Goal: Information Seeking & Learning: Find specific fact

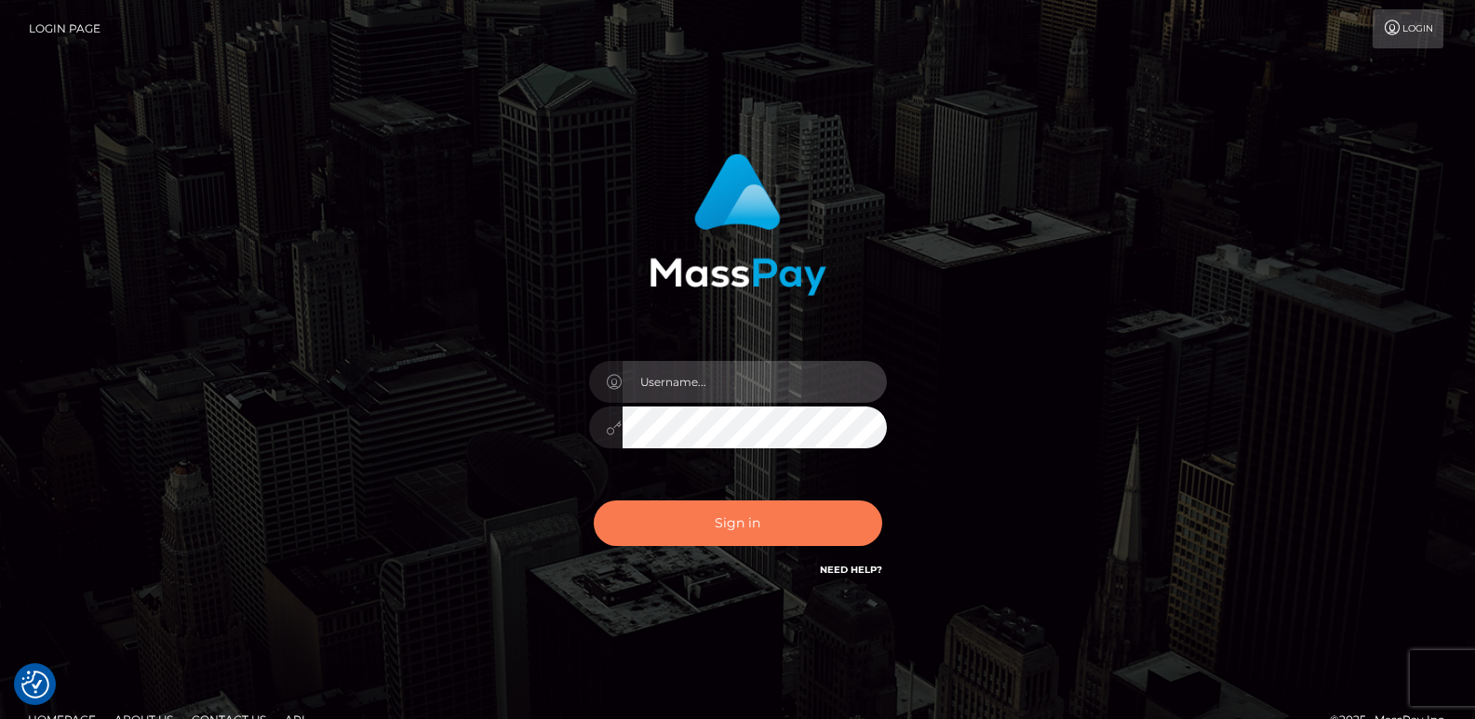
type input "[DOMAIN_NAME]"
click at [686, 513] on button "Sign in" at bounding box center [738, 524] width 288 height 46
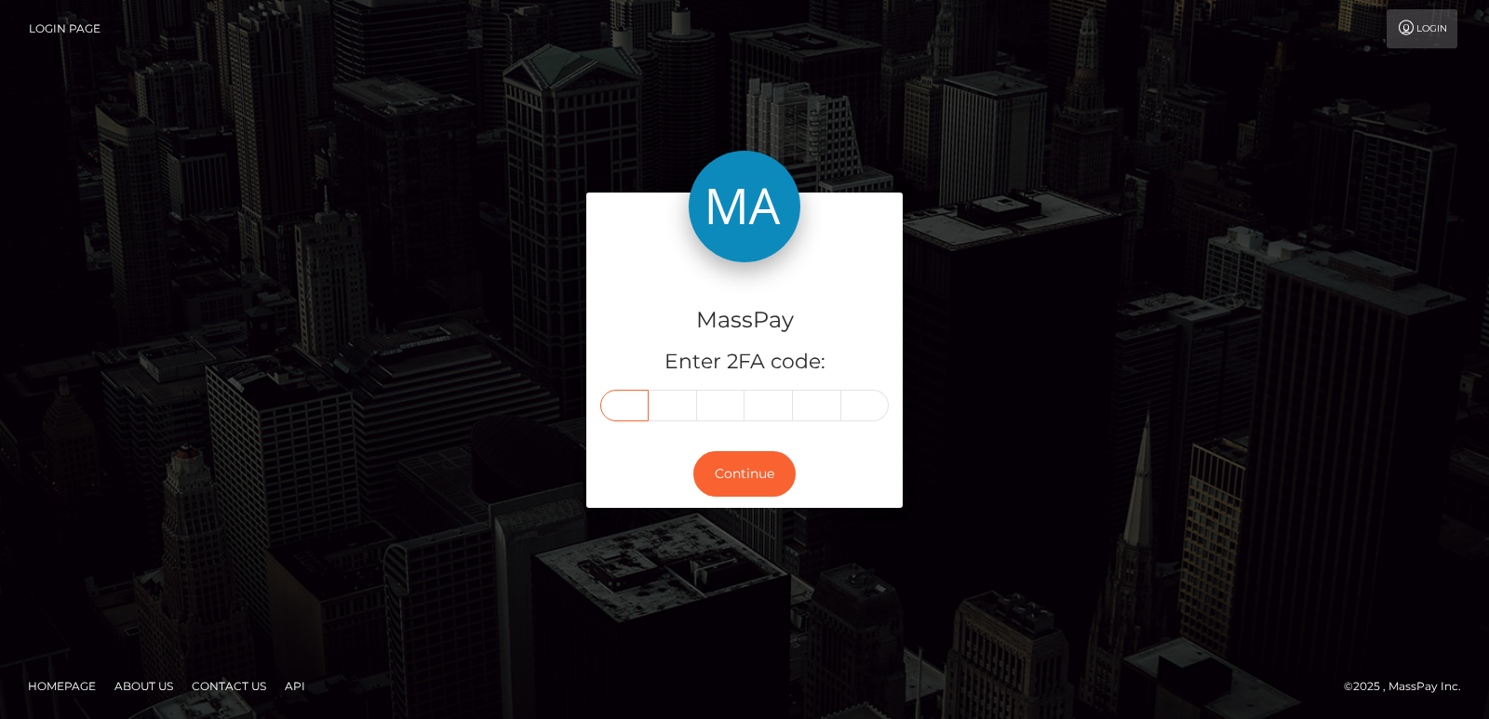
click at [622, 408] on input "text" at bounding box center [624, 406] width 48 height 32
paste input "0"
type input "0"
type input "4"
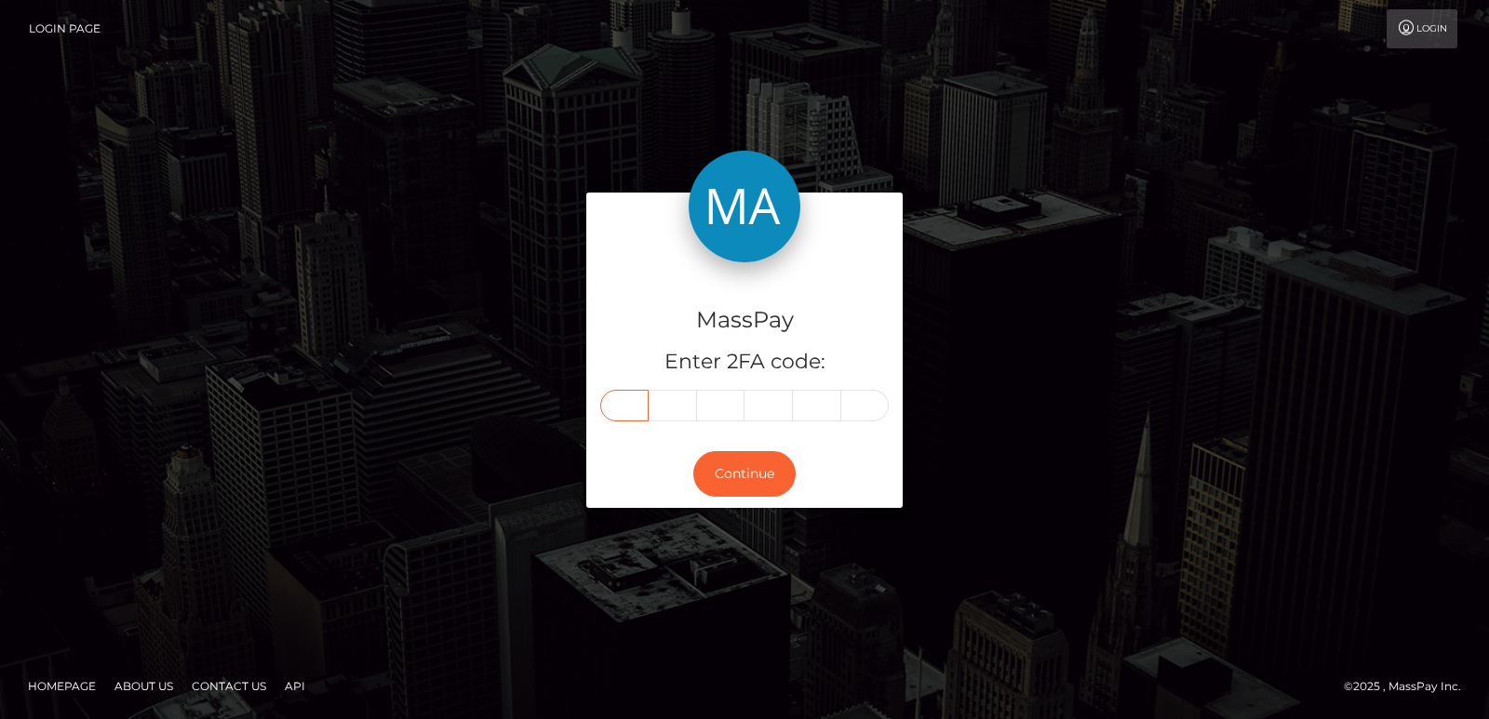
type input "9"
type input "6"
type input "0"
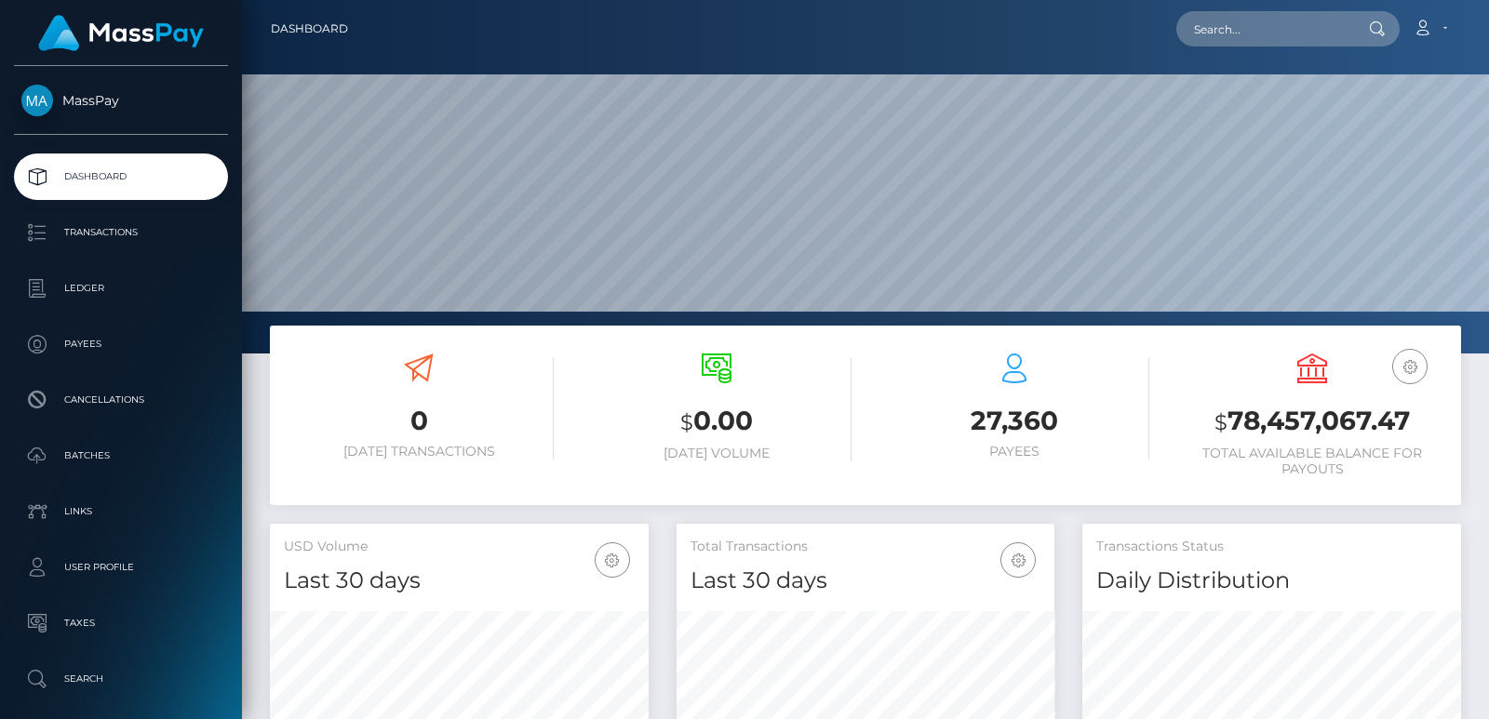
scroll to position [330, 378]
click at [1187, 23] on input "text" at bounding box center [1263, 28] width 175 height 35
paste input "sandeeaqui@proton.me"
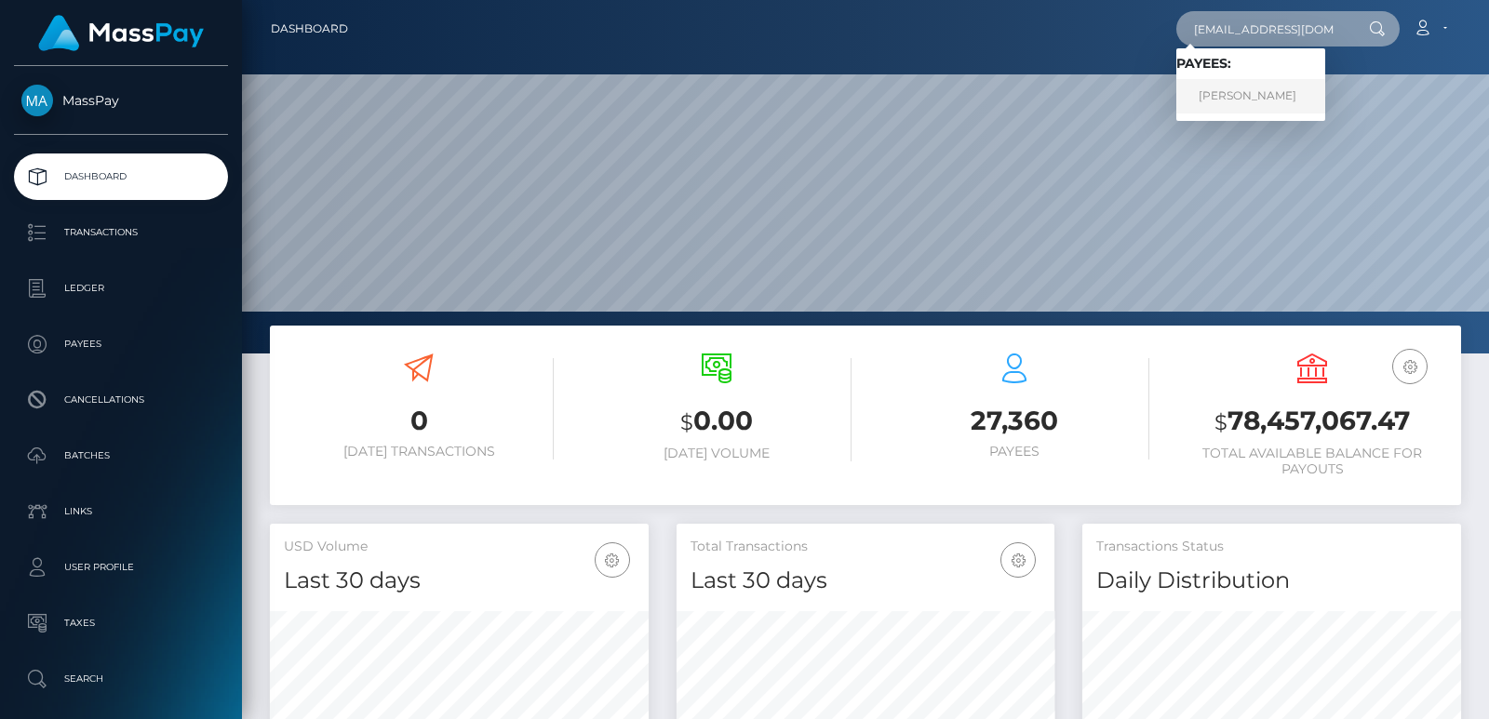
type input "sandeeaqui@proton.me"
click at [1224, 90] on link "Sandra Aqui" at bounding box center [1250, 96] width 149 height 34
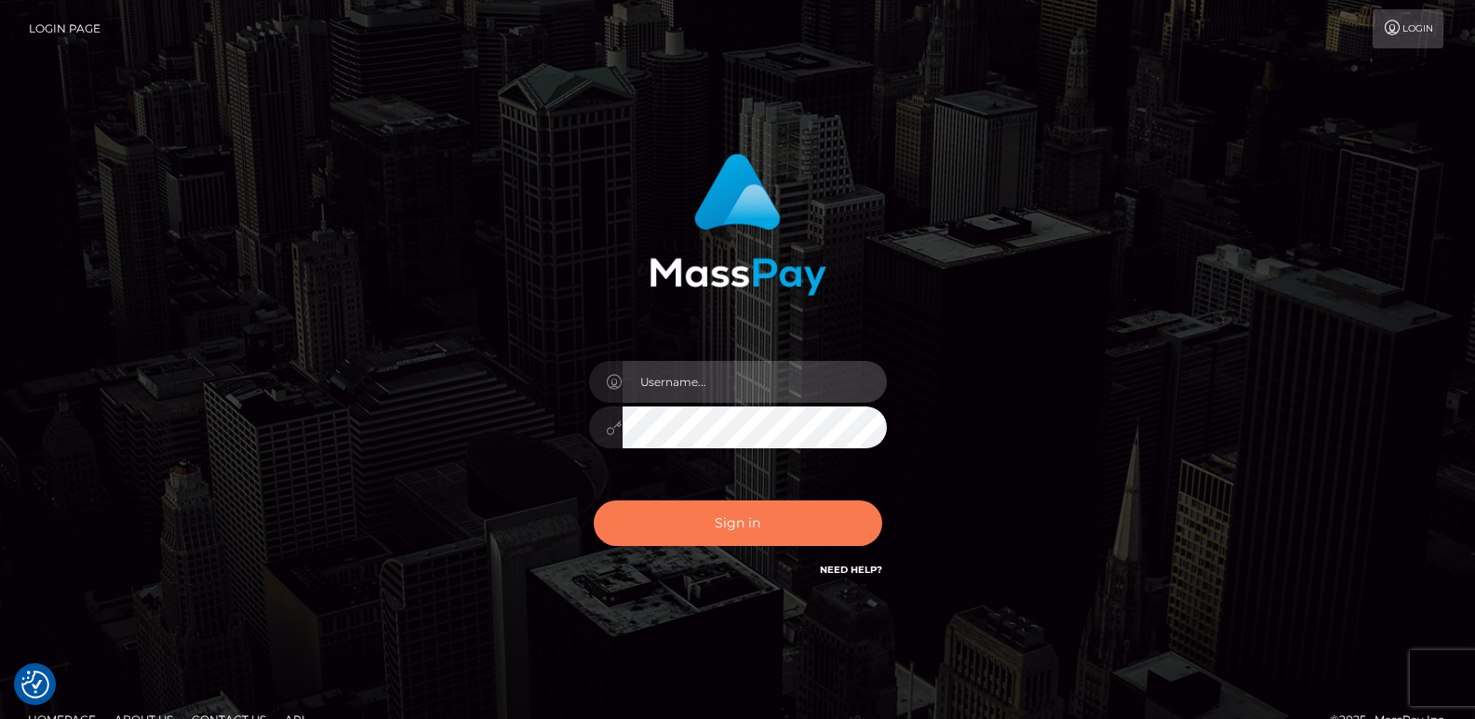
type input "ts2.es"
click at [676, 526] on button "Sign in" at bounding box center [738, 524] width 288 height 46
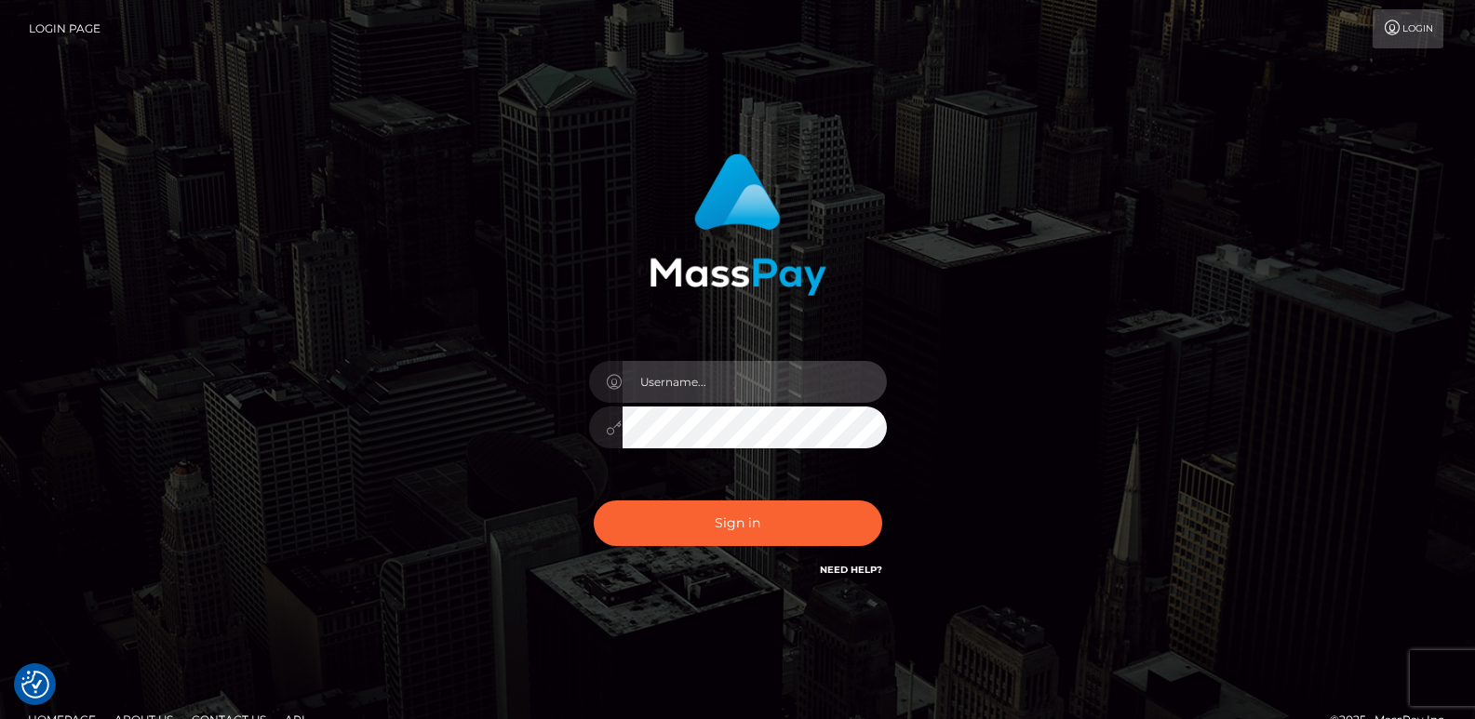
type input "[DOMAIN_NAME]"
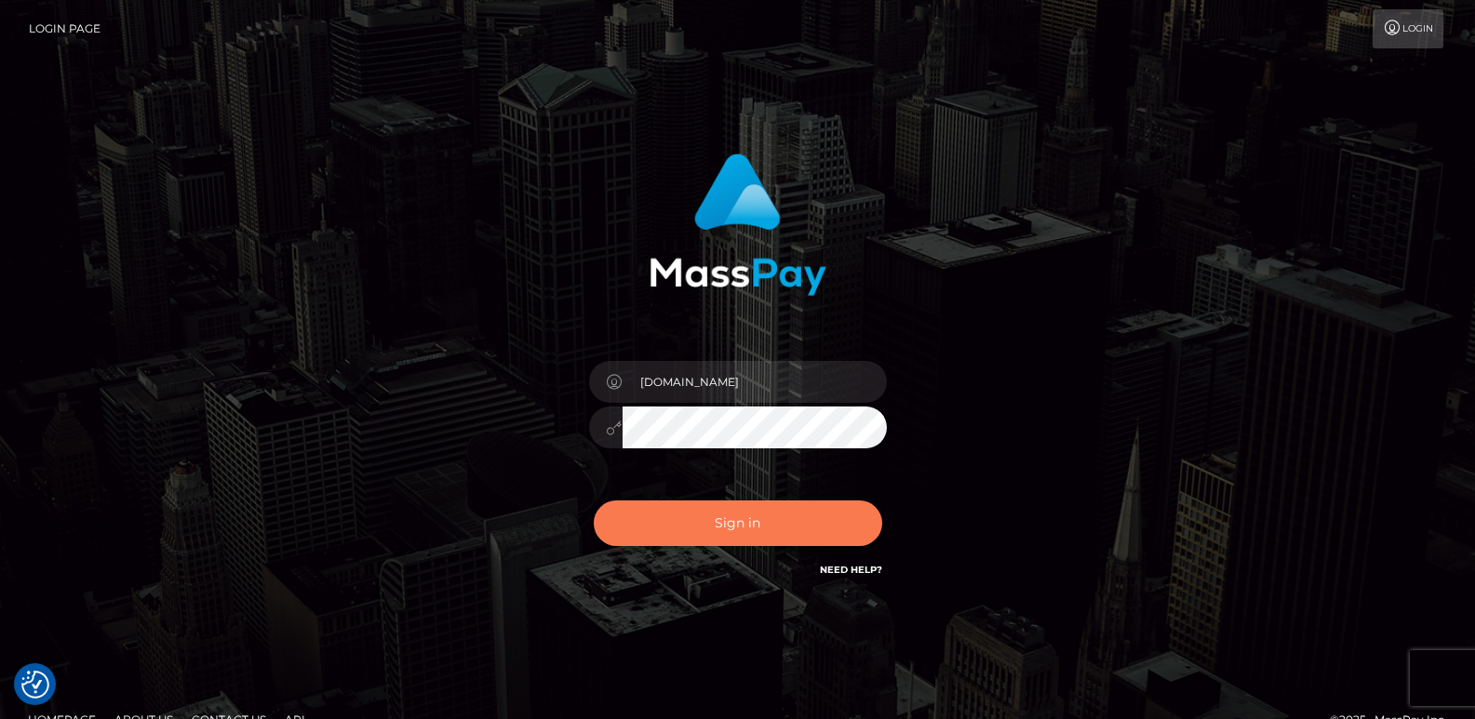
click at [676, 526] on button "Sign in" at bounding box center [738, 524] width 288 height 46
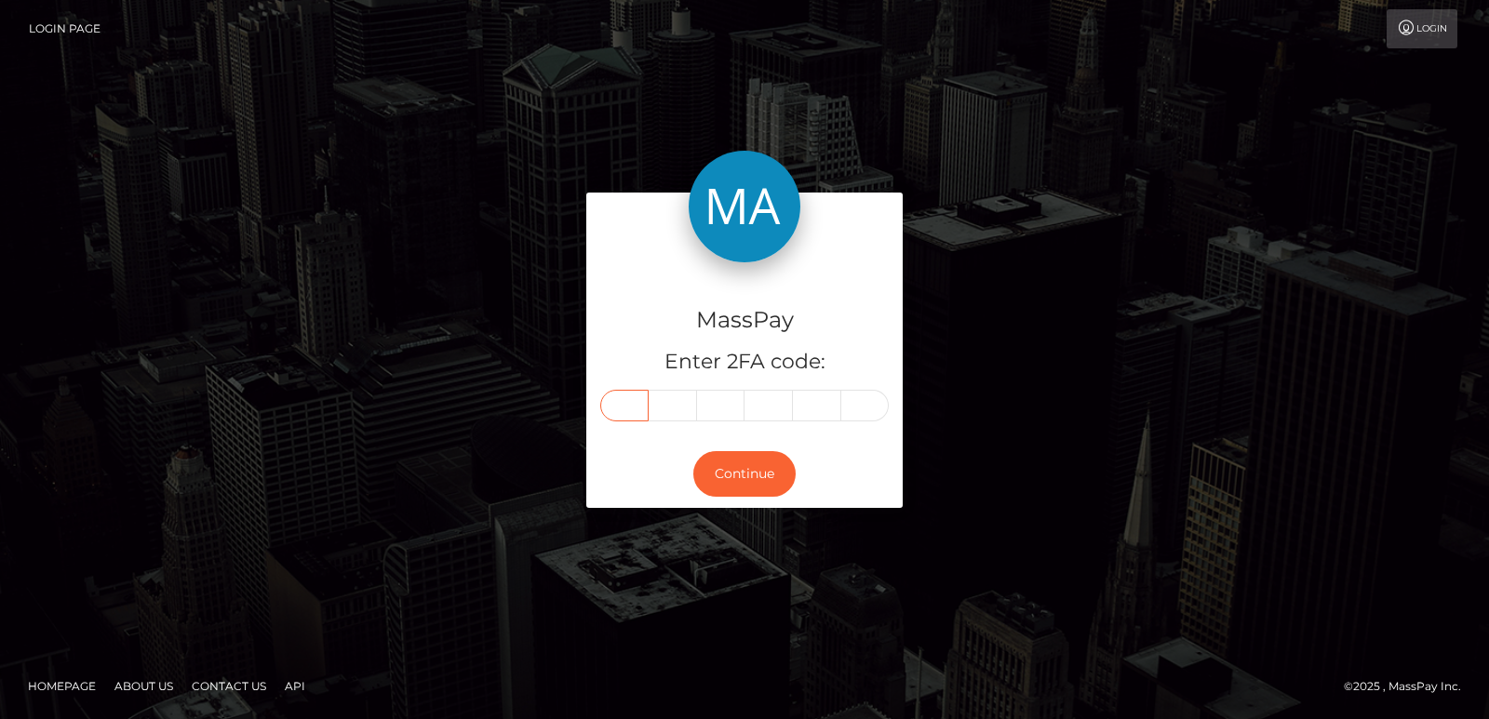
click at [646, 413] on input "text" at bounding box center [624, 406] width 48 height 32
paste input "2"
type input "2"
type input "1"
type input "0"
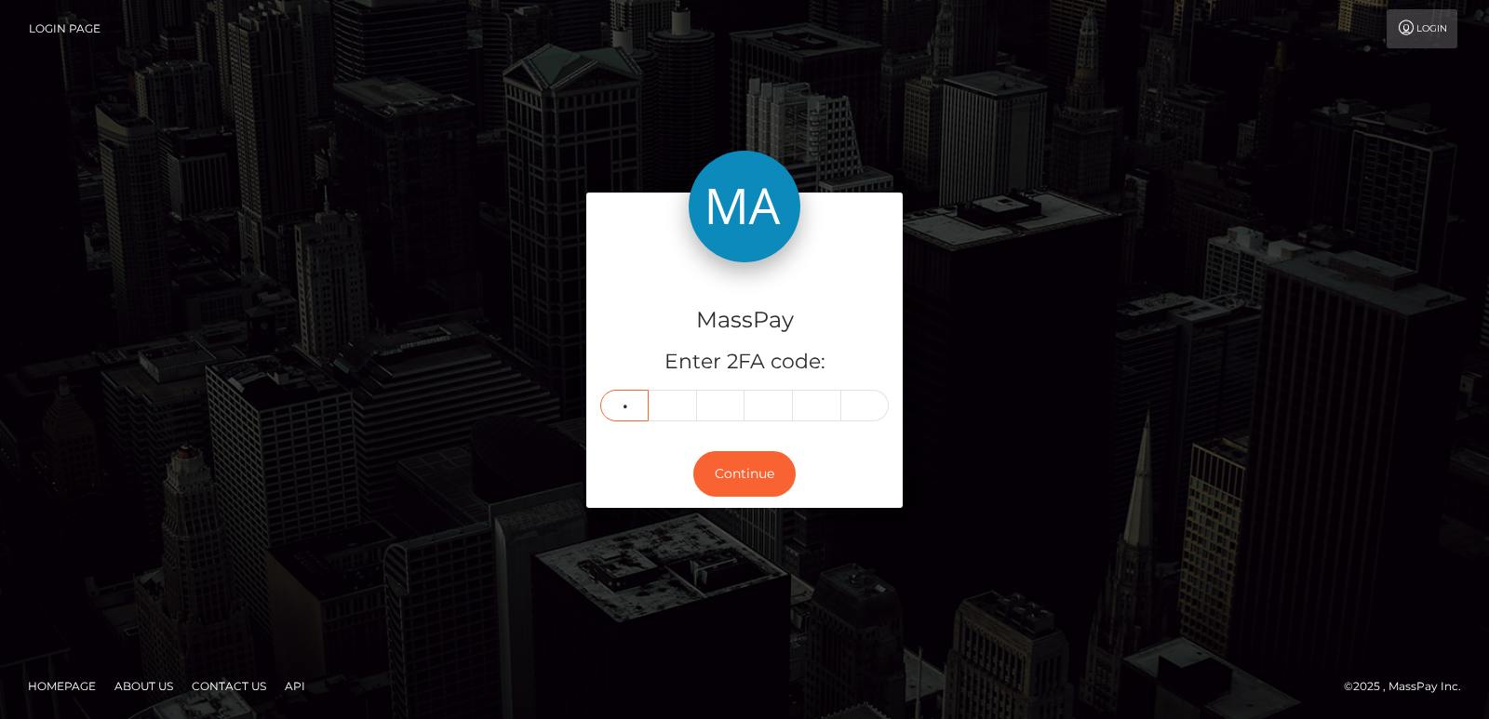
type input "2"
type input "1"
type input "6"
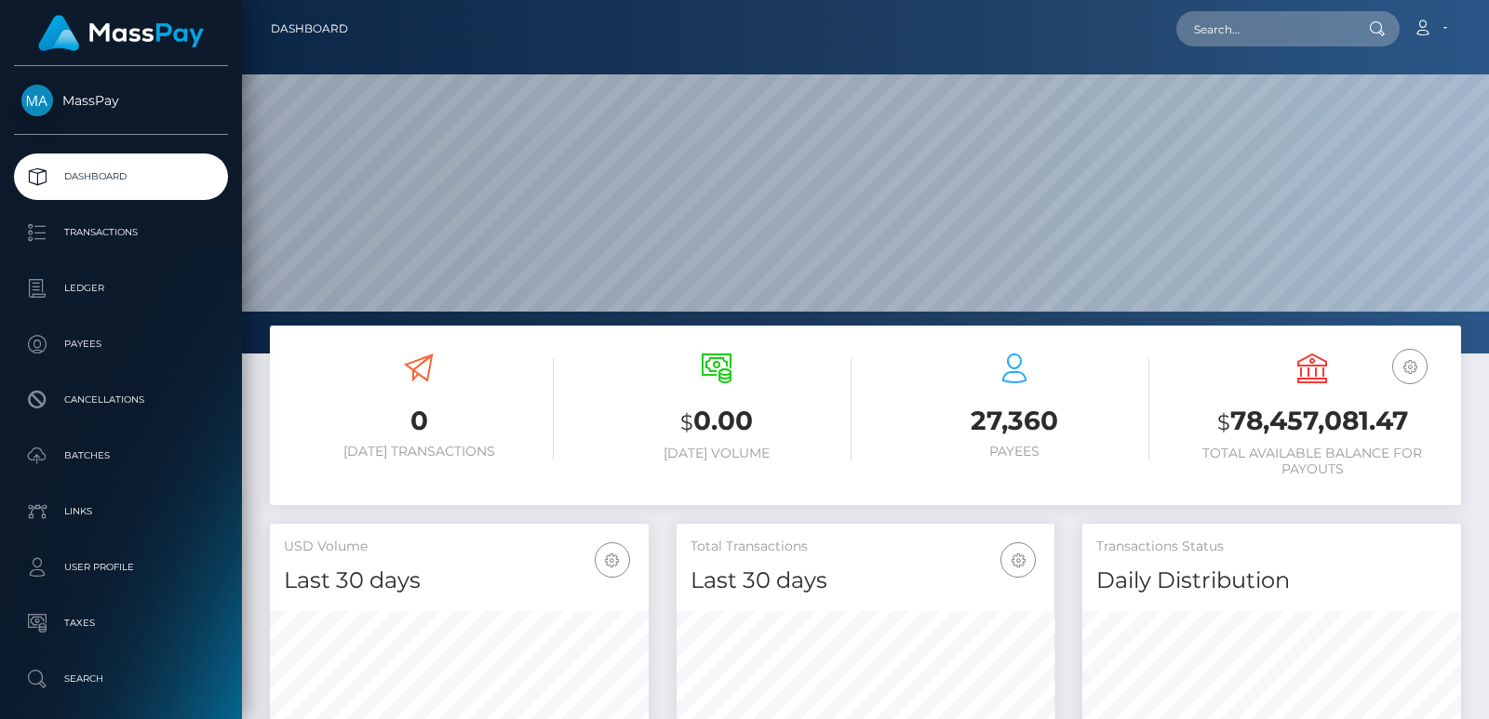
scroll to position [330, 378]
click at [1236, 55] on nav "Dashboard Loading... Loading... Account Edit Profile" at bounding box center [865, 29] width 1247 height 58
click at [1235, 35] on input "text" at bounding box center [1263, 28] width 175 height 35
paste input "inkkarma1@gmail.com"
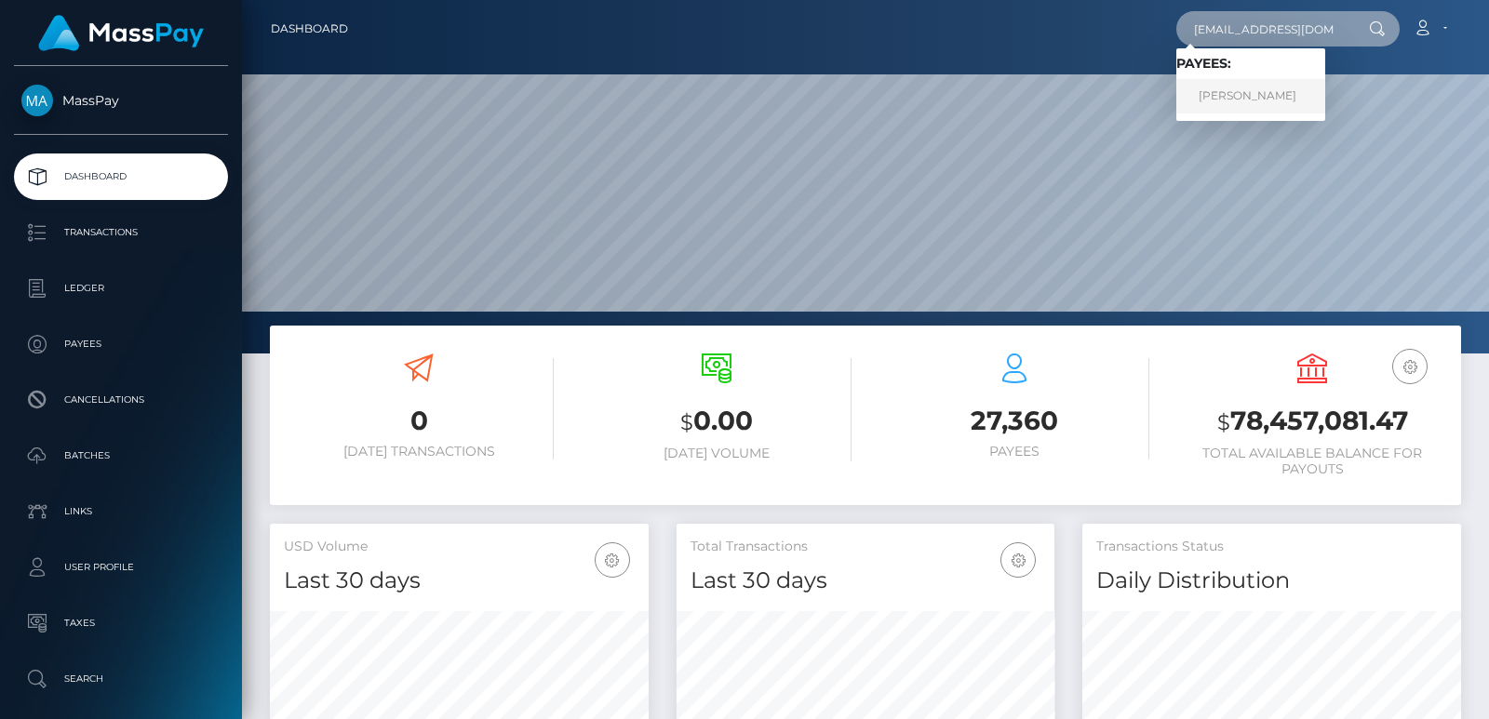
type input "inkkarma1@gmail.com"
click at [1286, 94] on link "KIMBERLY CRAIG SABEAN" at bounding box center [1250, 96] width 149 height 34
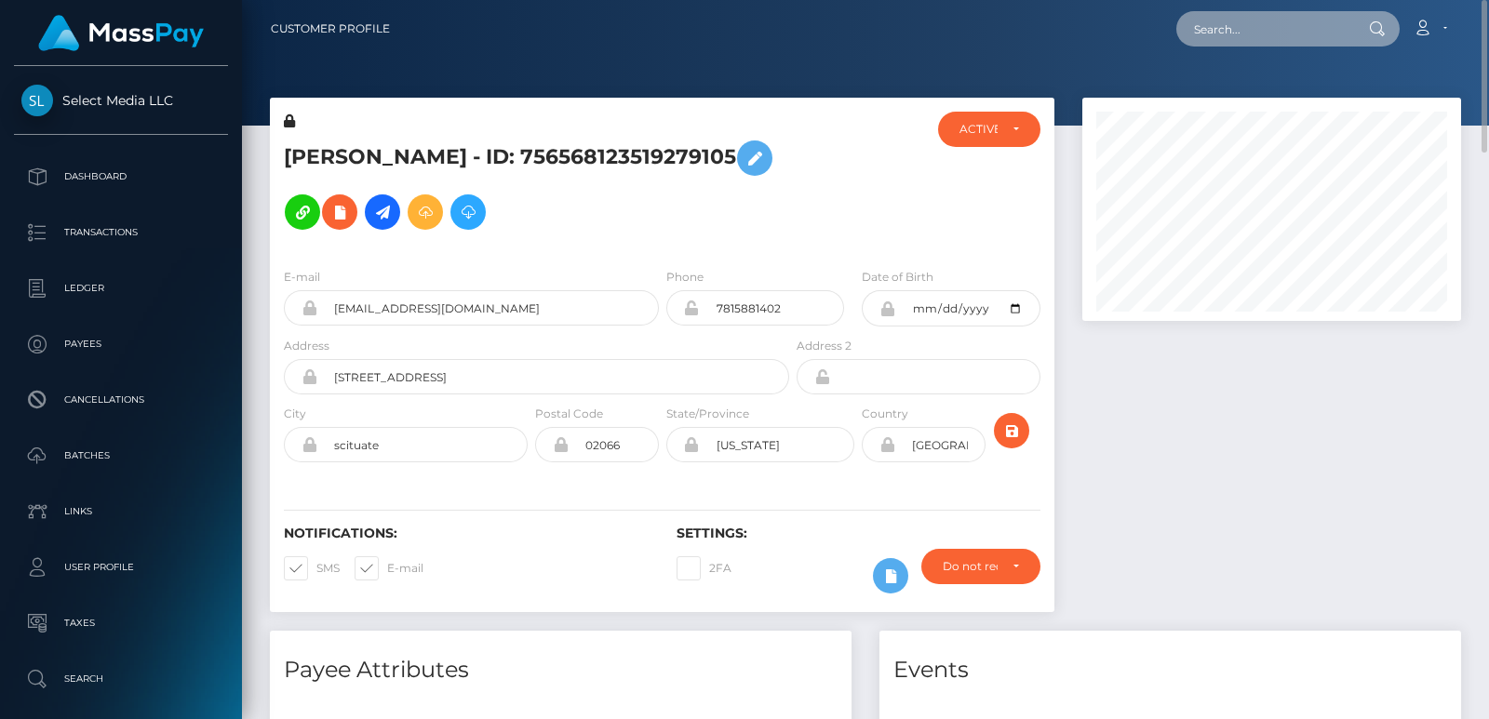
click at [1224, 22] on input "text" at bounding box center [1263, 28] width 175 height 35
paste input "bussetta@gmail.com"
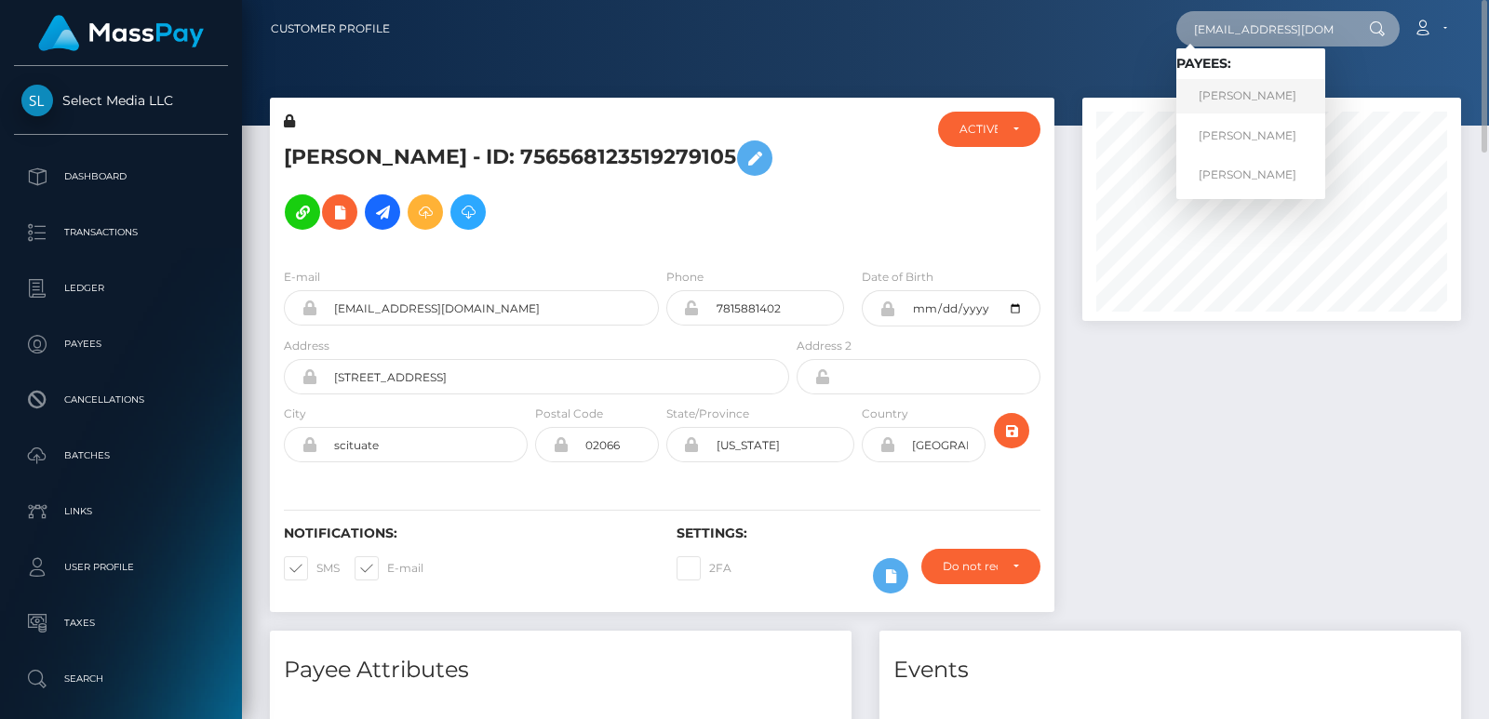
type input "bussetta@gmail.com"
click at [1221, 100] on link "Ekaterina Nicolaevna Vedina" at bounding box center [1250, 96] width 149 height 34
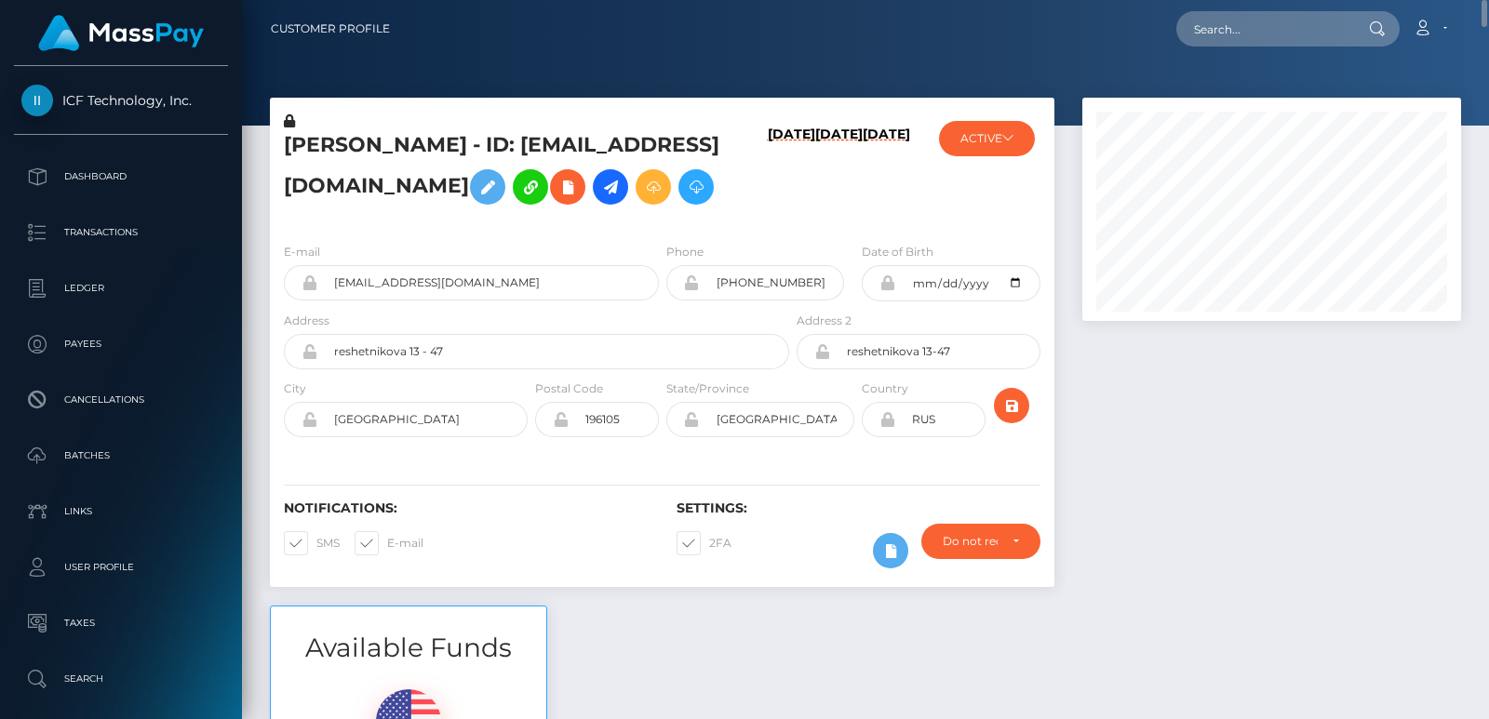
click at [317, 129] on div "Ekaterina Nicolaevna Vedina - ID: bussetta@gmail.com" at bounding box center [531, 170] width 523 height 116
click at [321, 141] on h5 "Ekaterina Nicolaevna Vedina - ID: bussetta@gmail.com" at bounding box center [531, 172] width 495 height 83
copy h5 "Ekaterina"
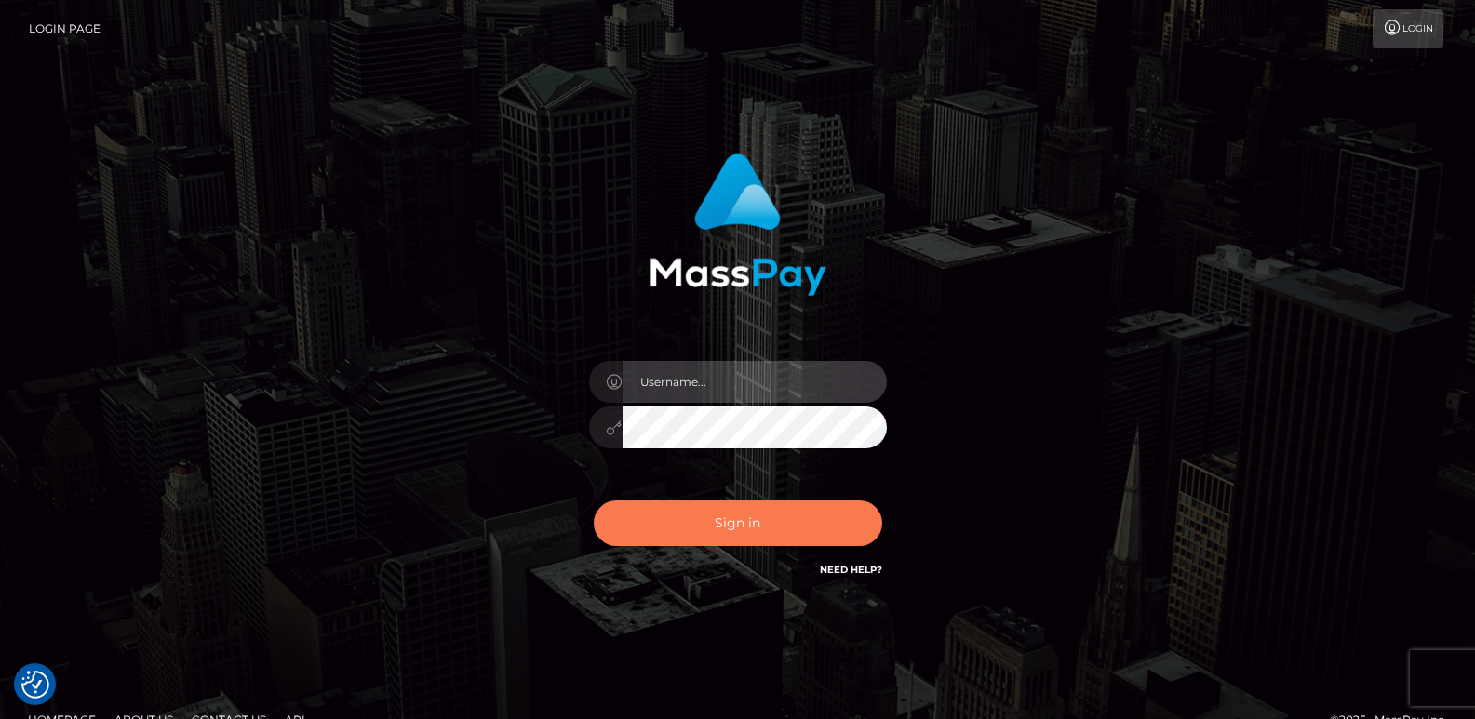
type input "[DOMAIN_NAME]"
click at [664, 522] on button "Sign in" at bounding box center [738, 524] width 288 height 46
type input "[DOMAIN_NAME]"
click at [680, 513] on button "Sign in" at bounding box center [738, 524] width 288 height 46
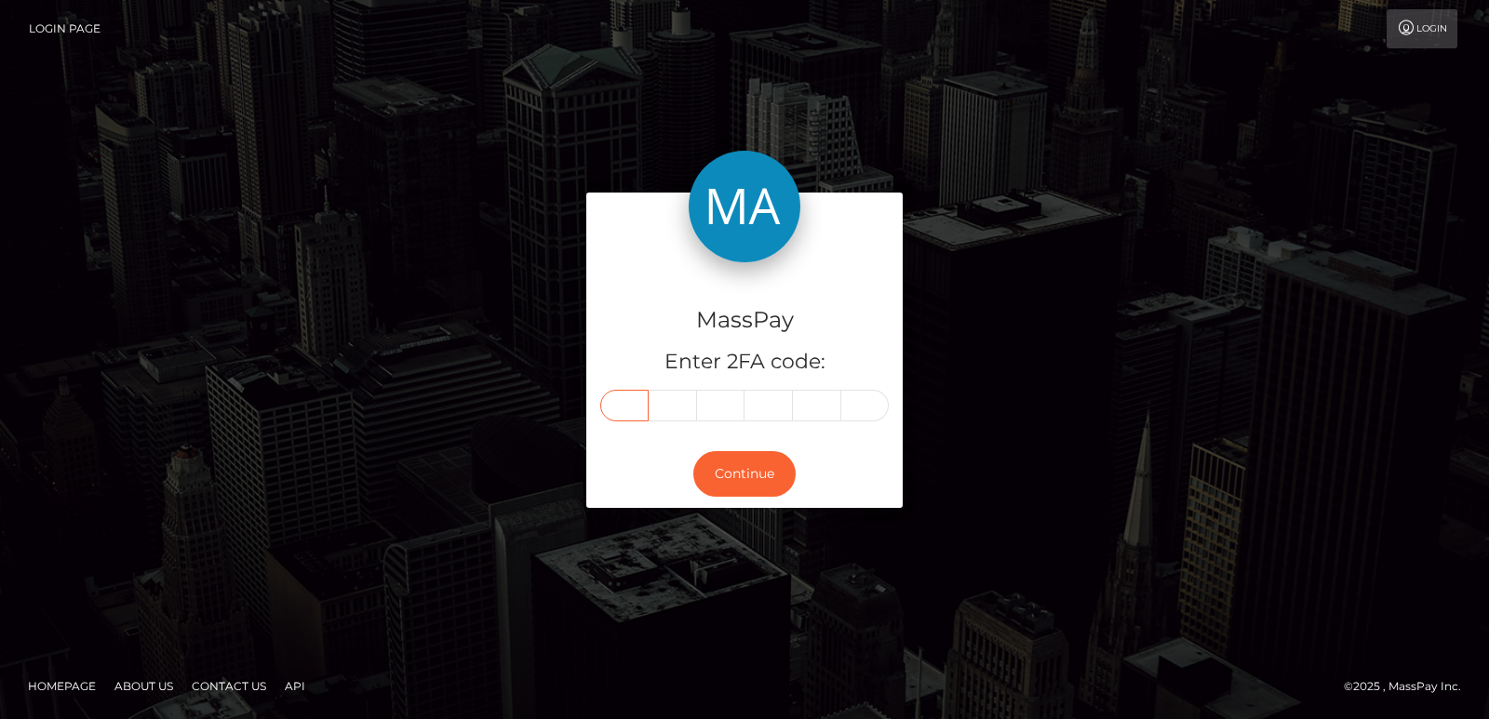
click at [634, 408] on input "text" at bounding box center [624, 406] width 48 height 32
paste input "0"
type input "0"
type input "6"
type input "7"
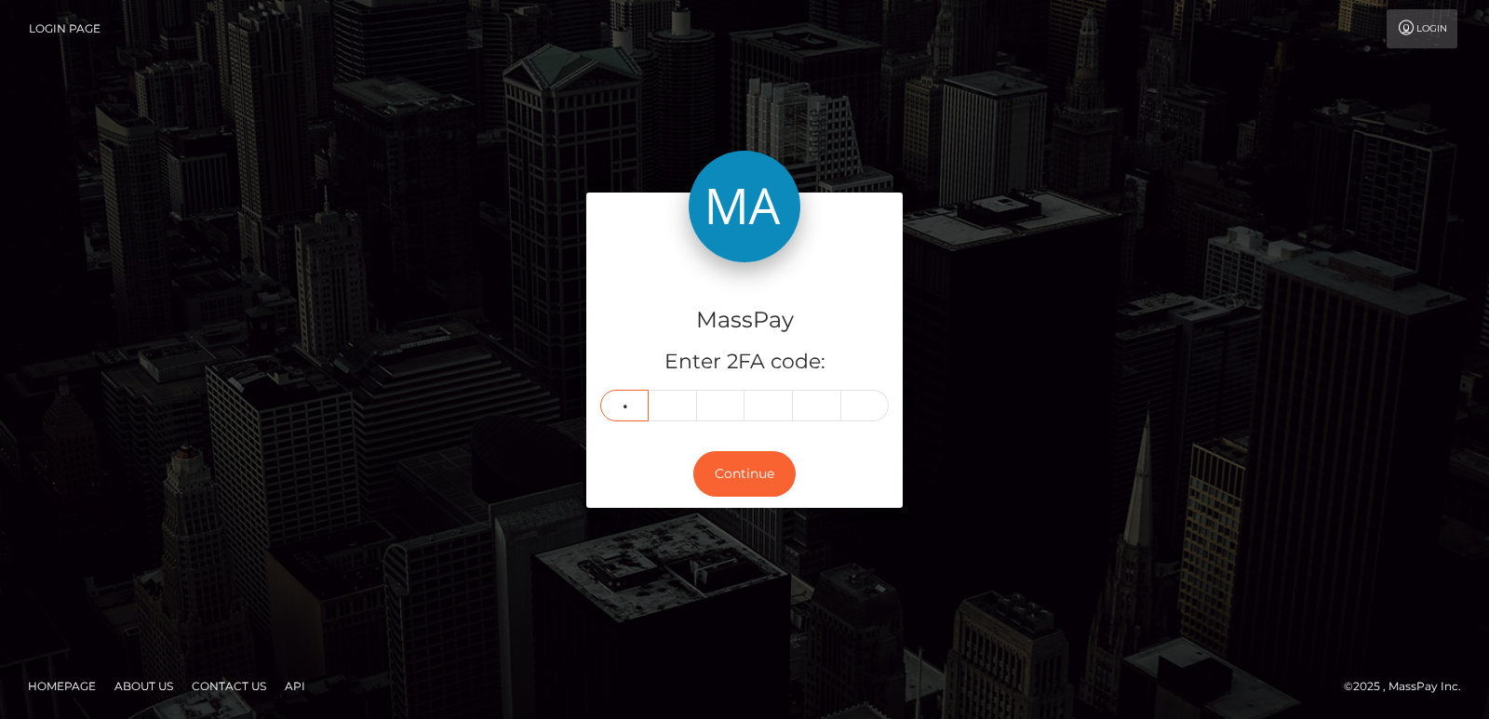
type input "3"
type input "9"
type input "1"
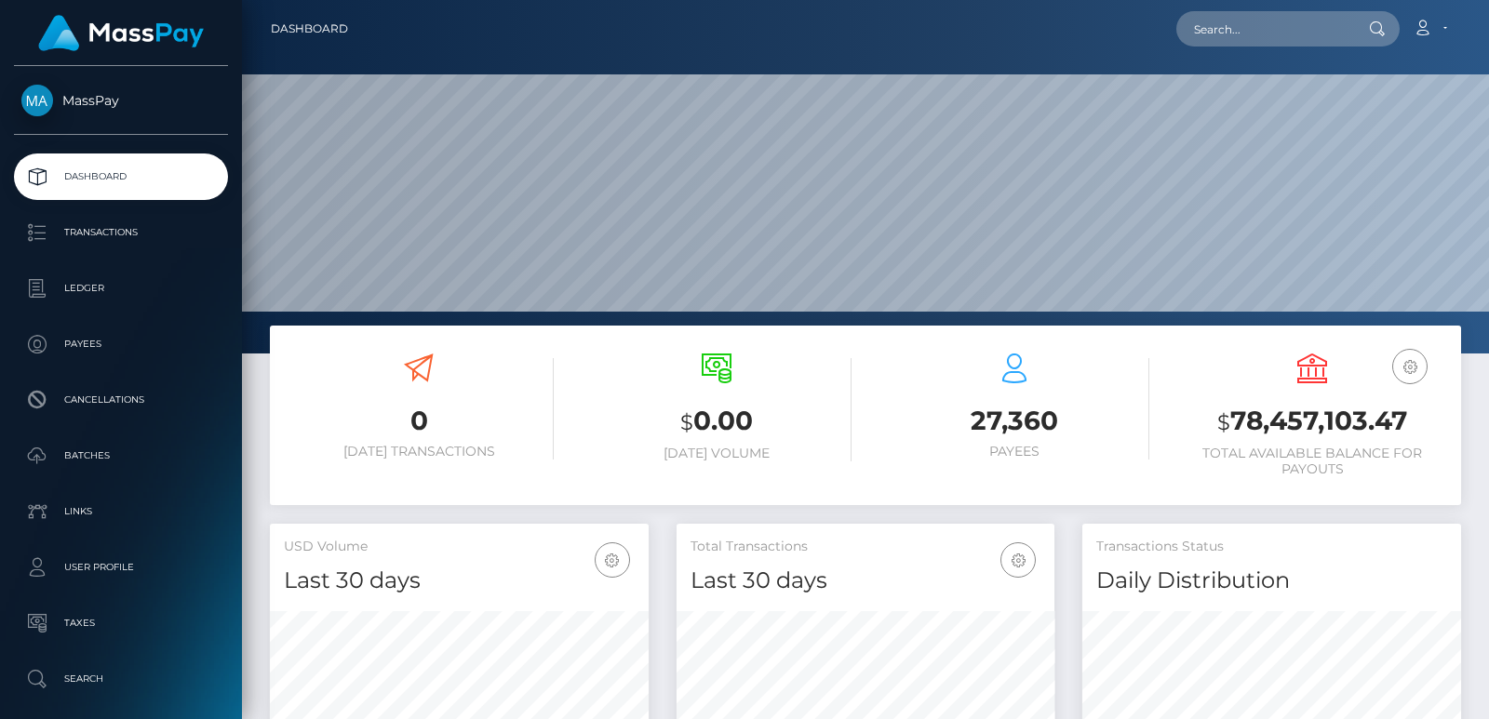
scroll to position [330, 378]
click at [1237, 20] on input "text" at bounding box center [1263, 28] width 175 height 35
paste input "severn@npiinspect.com"
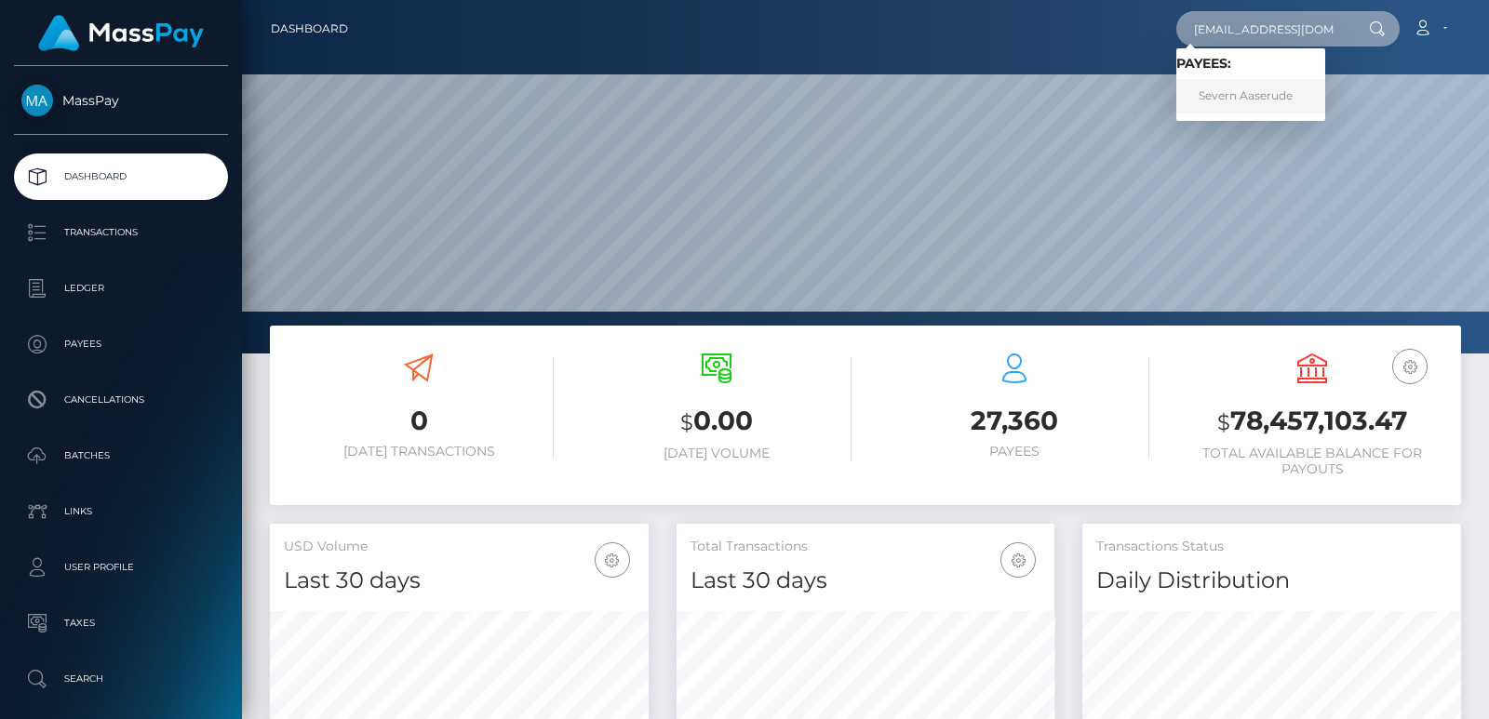
type input "severn@npiinspect.com"
click at [1257, 102] on link "Severn Aaserude" at bounding box center [1250, 96] width 149 height 34
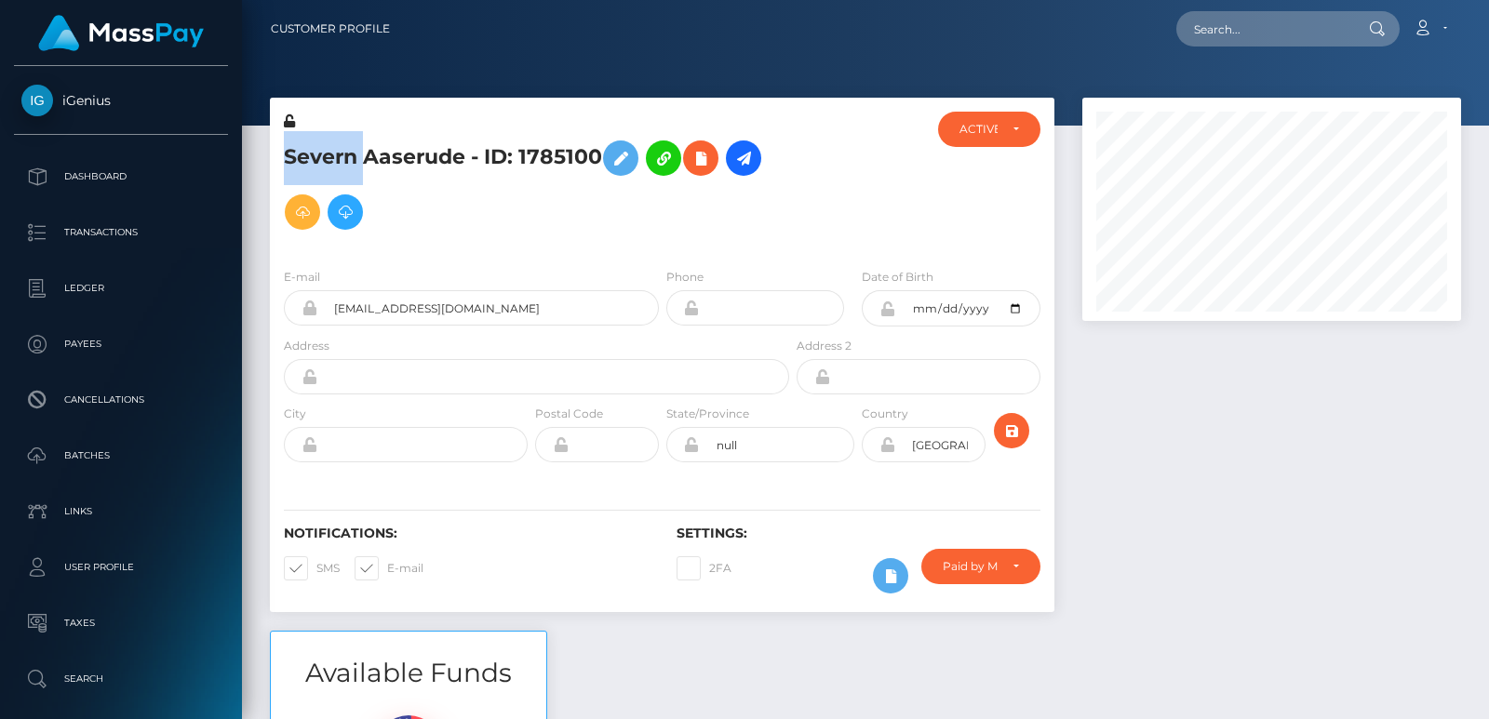
scroll to position [223, 378]
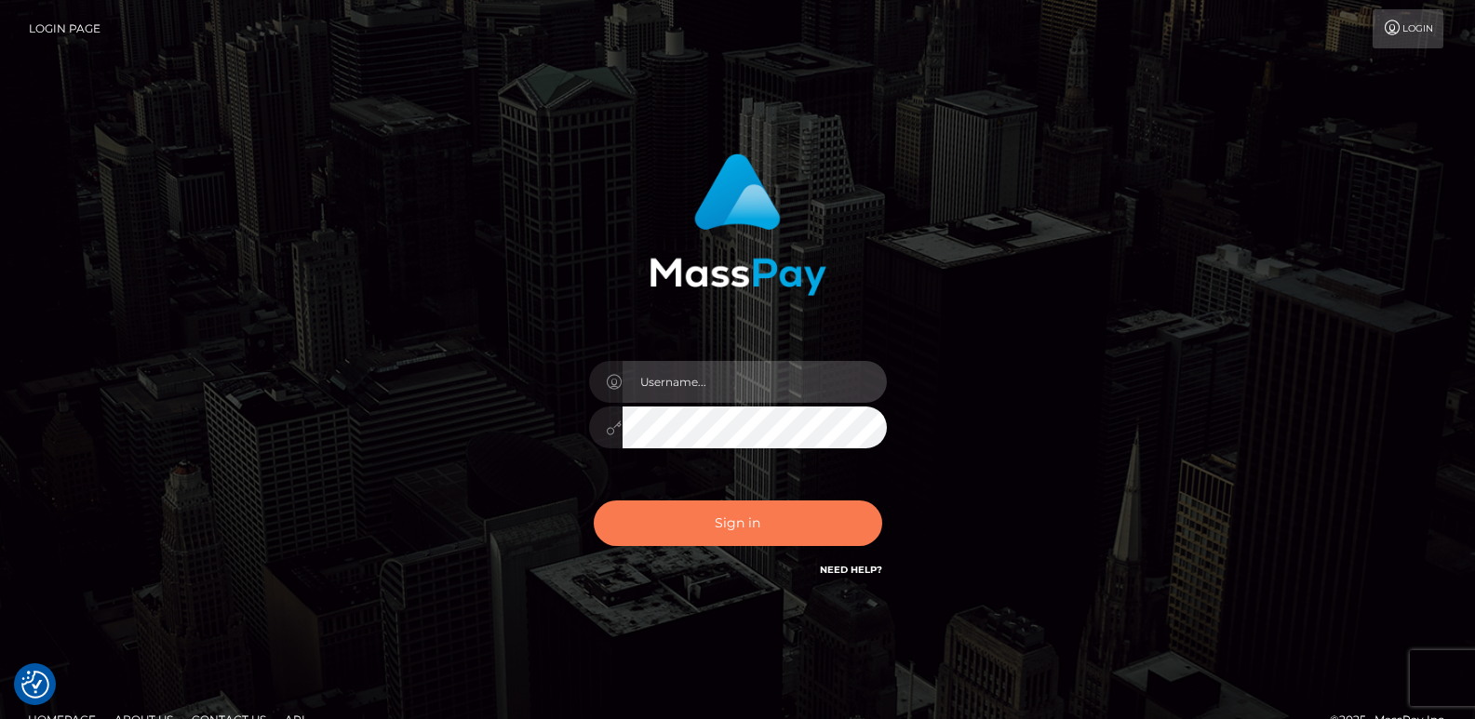
type input "[DOMAIN_NAME]"
click at [663, 537] on button "Sign in" at bounding box center [738, 524] width 288 height 46
type input "[DOMAIN_NAME]"
click at [692, 529] on button "Sign in" at bounding box center [738, 524] width 288 height 46
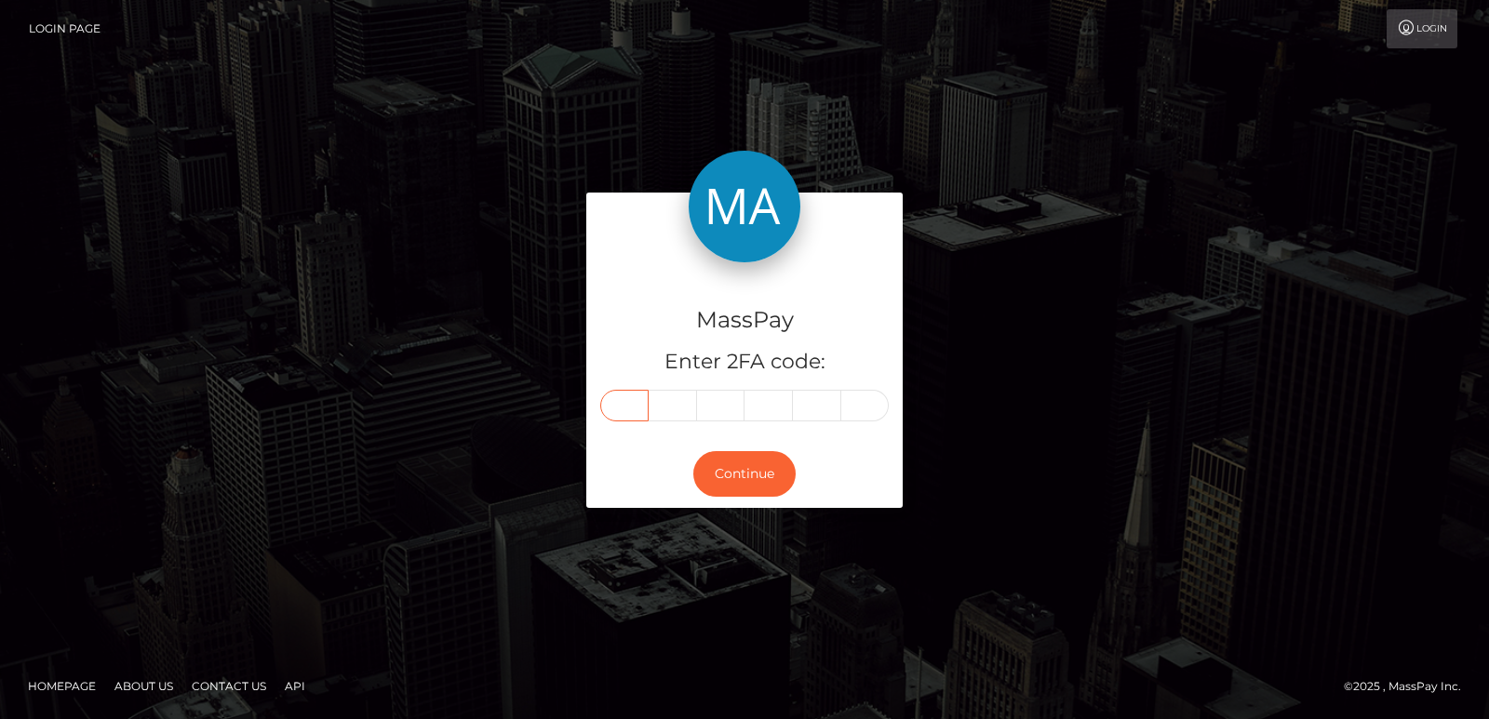
click at [615, 403] on input "text" at bounding box center [624, 406] width 48 height 32
paste input "8"
type input "8"
type input "5"
type input "9"
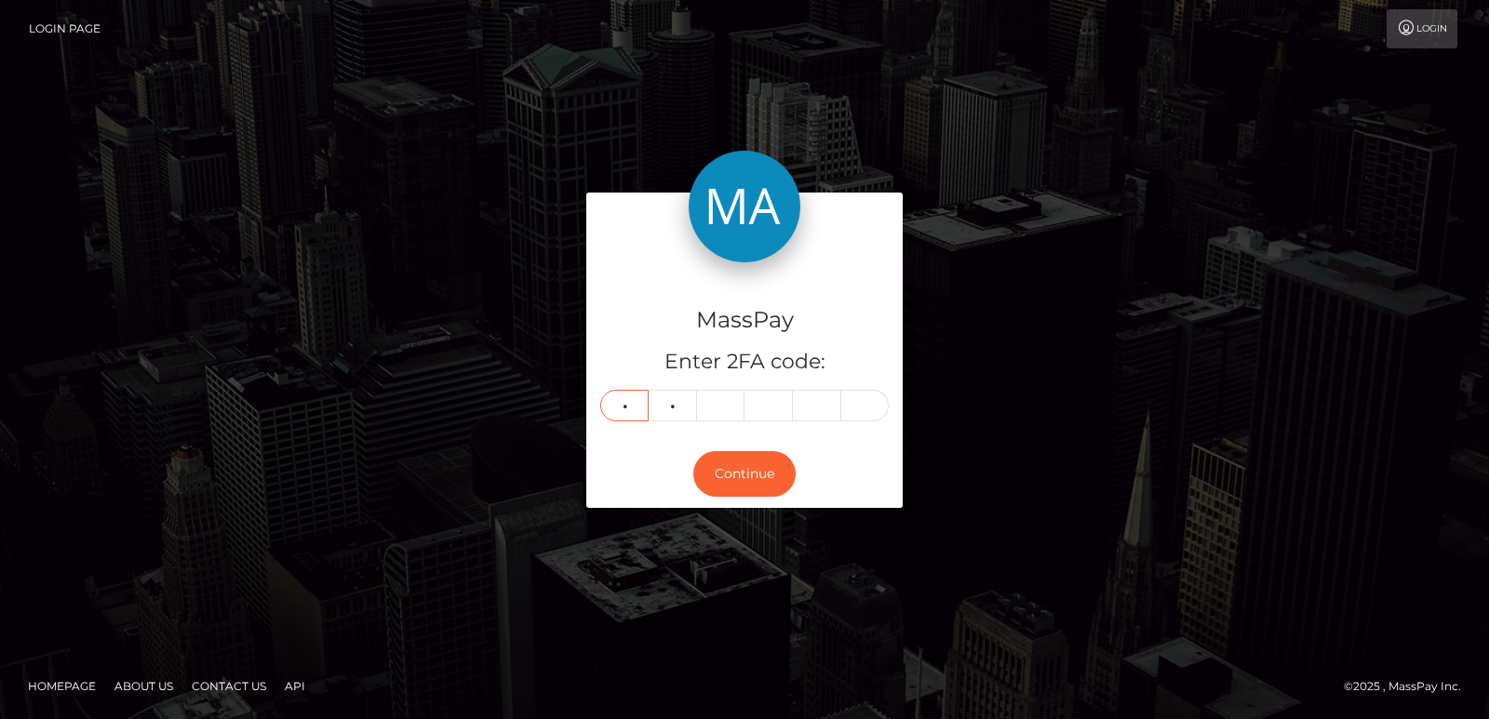
type input "0"
type input "5"
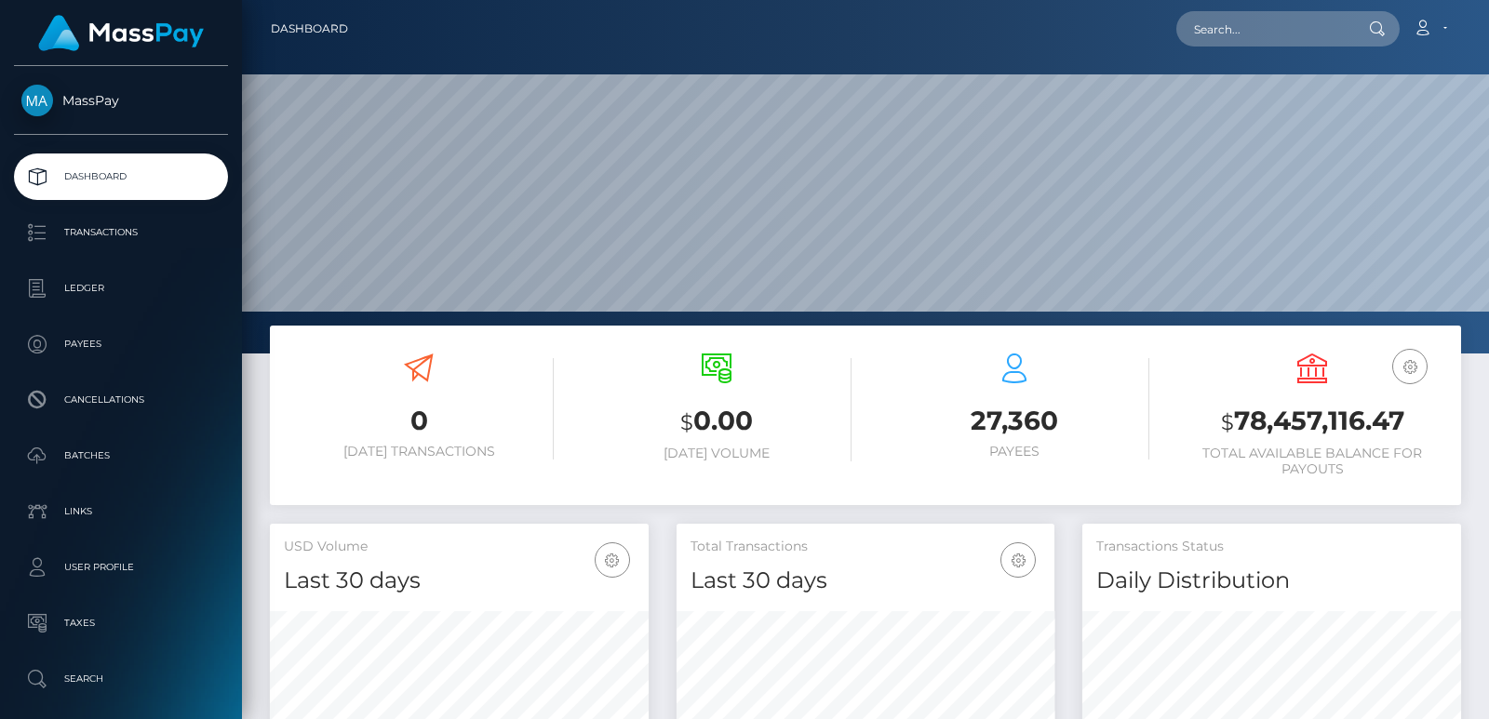
scroll to position [330, 378]
click at [1238, 25] on input "text" at bounding box center [1263, 28] width 175 height 35
paste input "[EMAIL_ADDRESS][DOMAIN_NAME]"
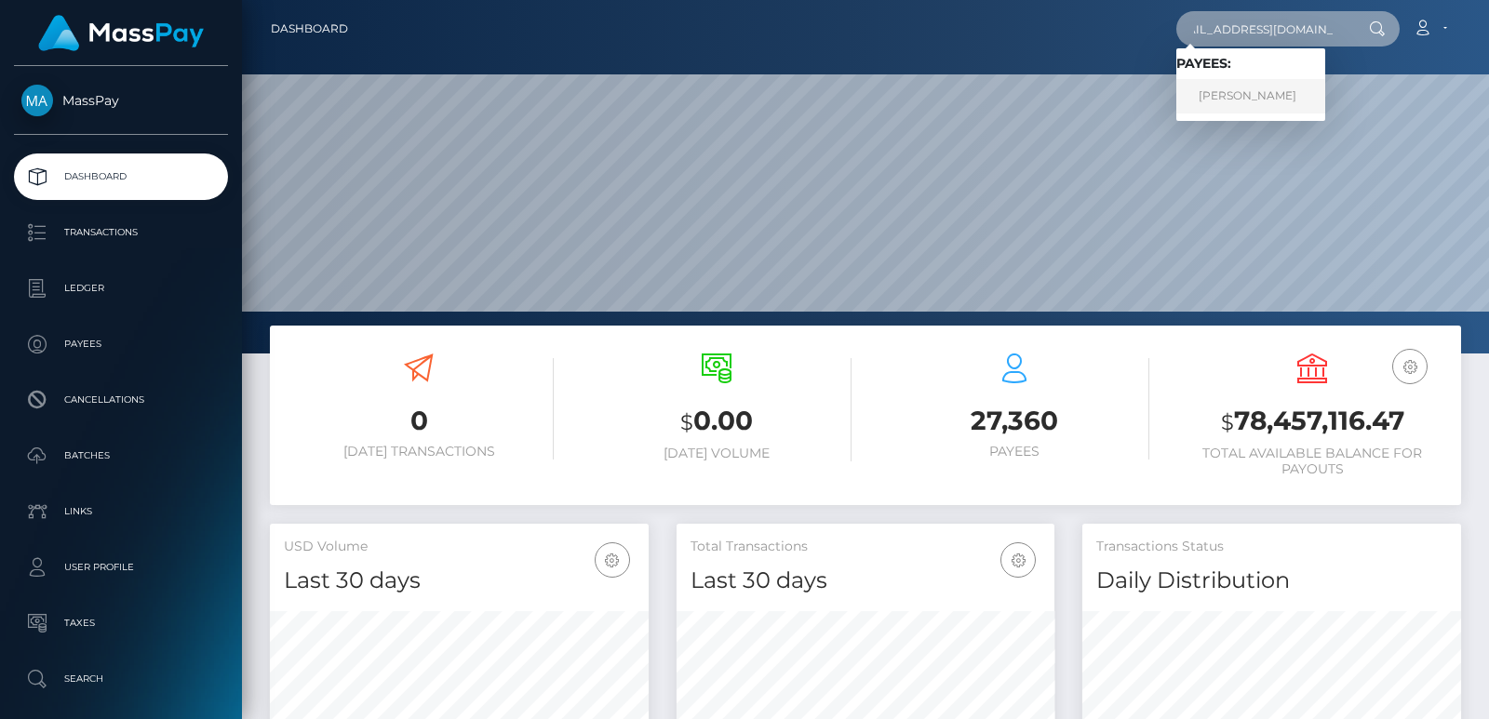
type input "[EMAIL_ADDRESS][DOMAIN_NAME]"
click at [1231, 94] on link "Madeline Kaye Cullen" at bounding box center [1250, 96] width 149 height 34
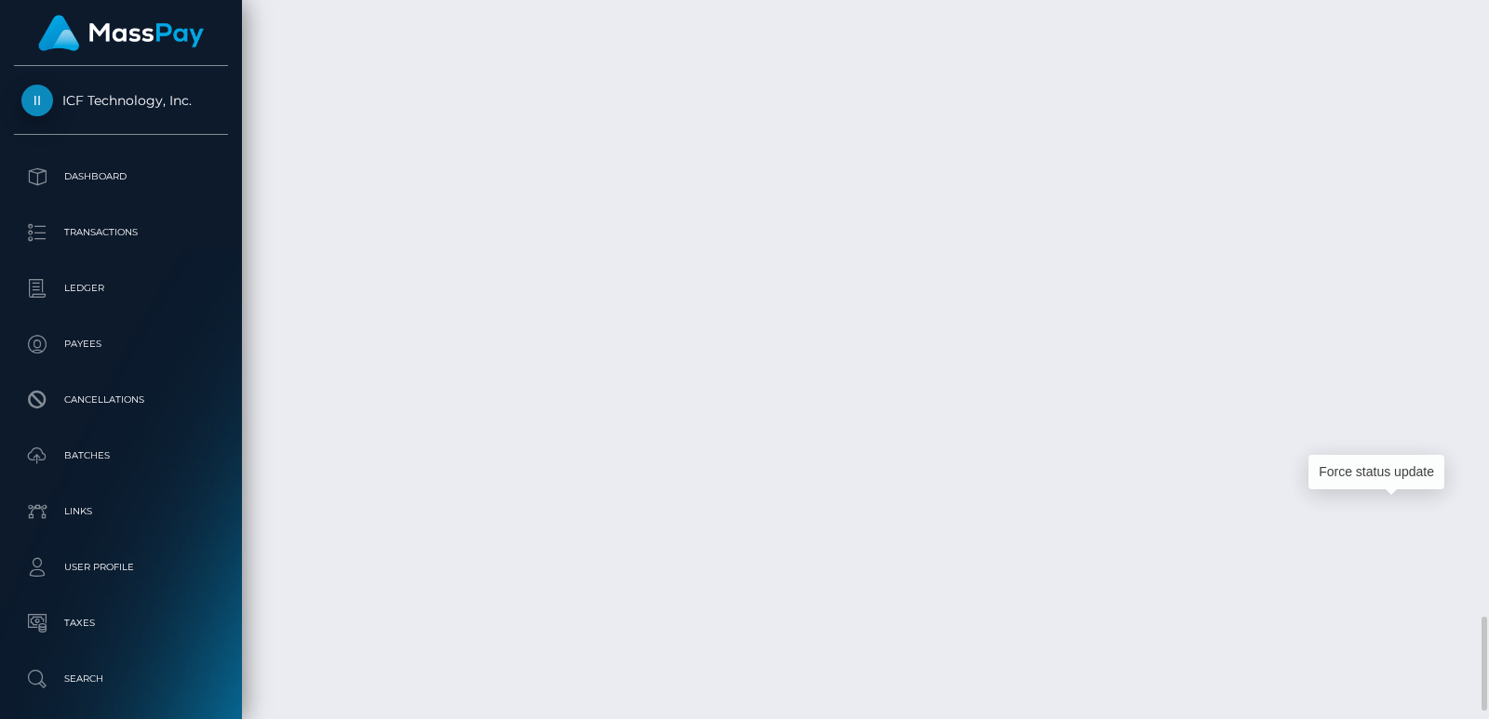
scroll to position [223, 378]
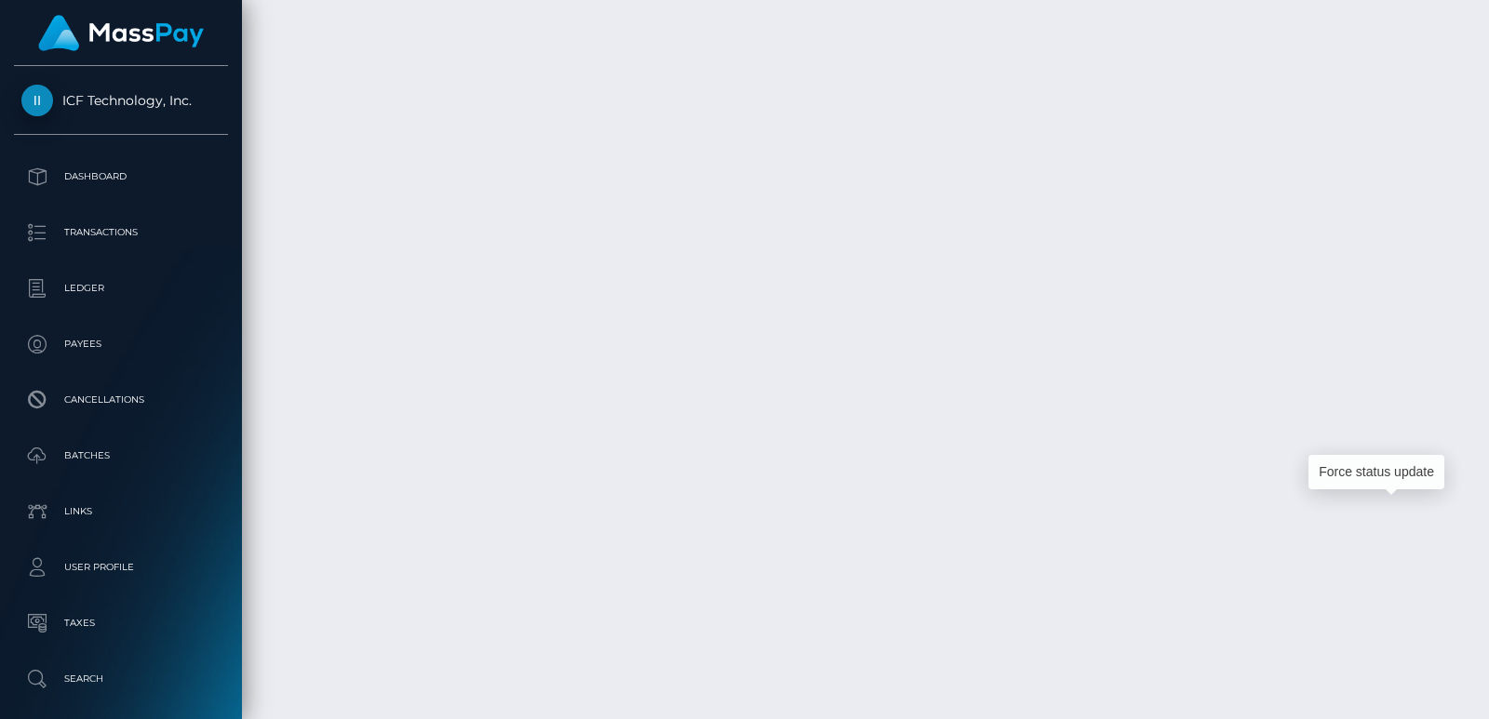
click at [838, 441] on div "Additional Info" at bounding box center [851, 436] width 121 height 34
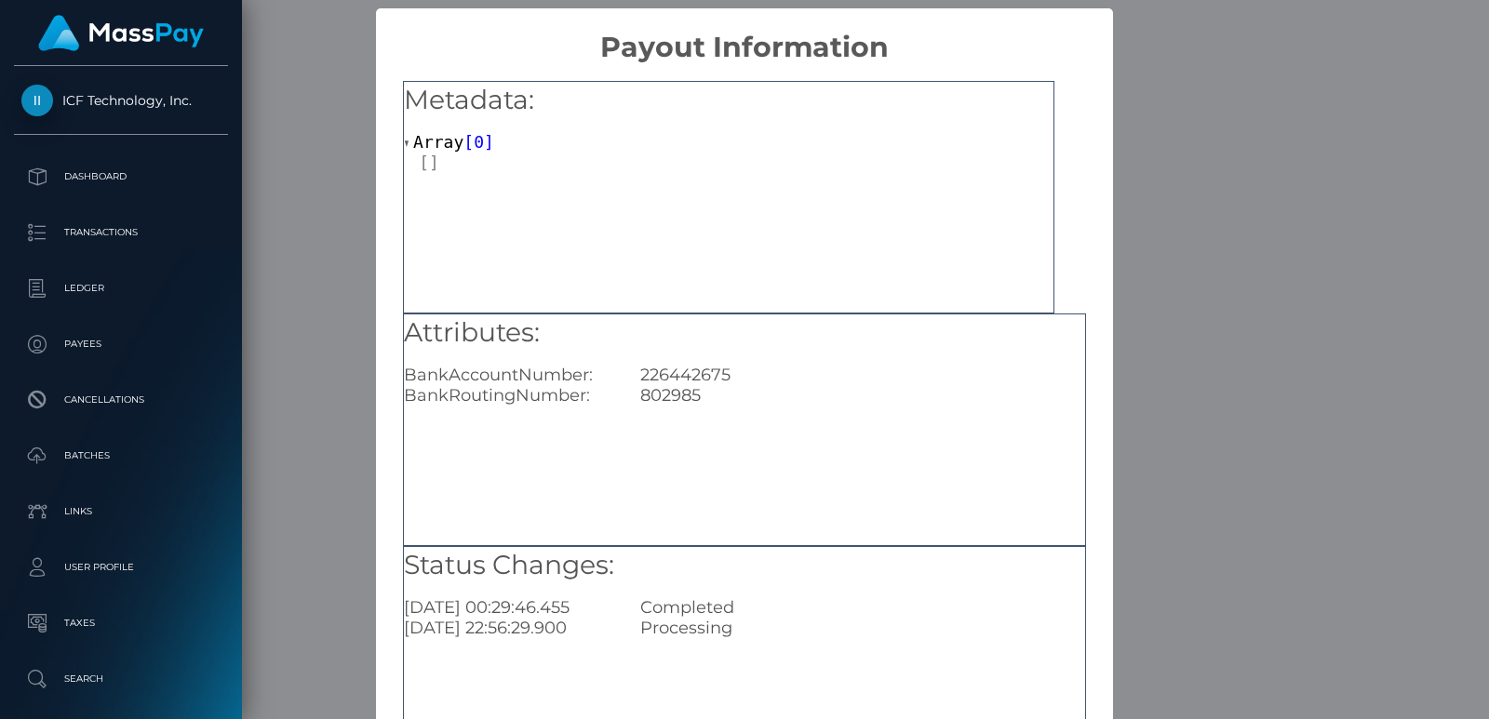
click at [1293, 211] on div "× Payout Information Metadata: Array [ 0 ] Attributes: BankAccountNumber: 22644…" at bounding box center [744, 359] width 1489 height 719
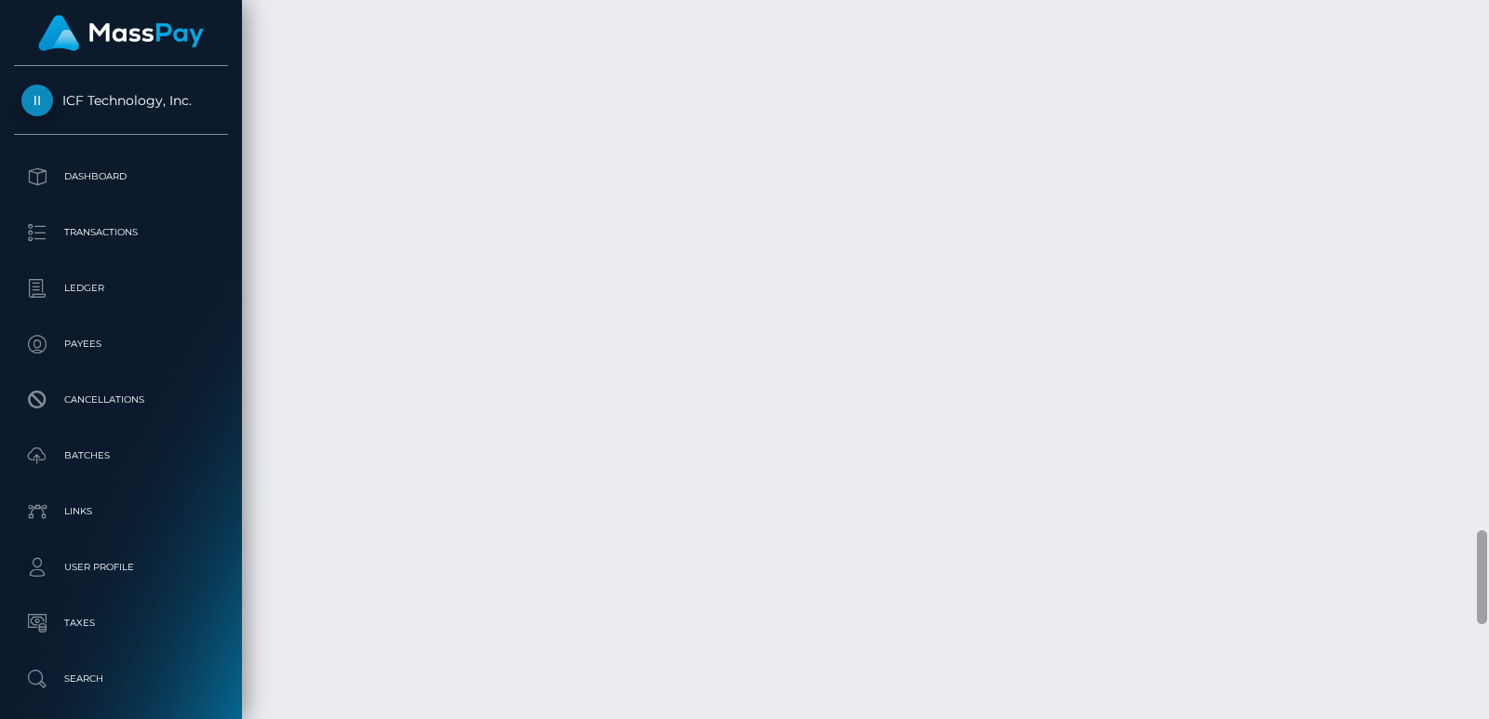
click at [1488, 76] on div at bounding box center [1482, 359] width 14 height 719
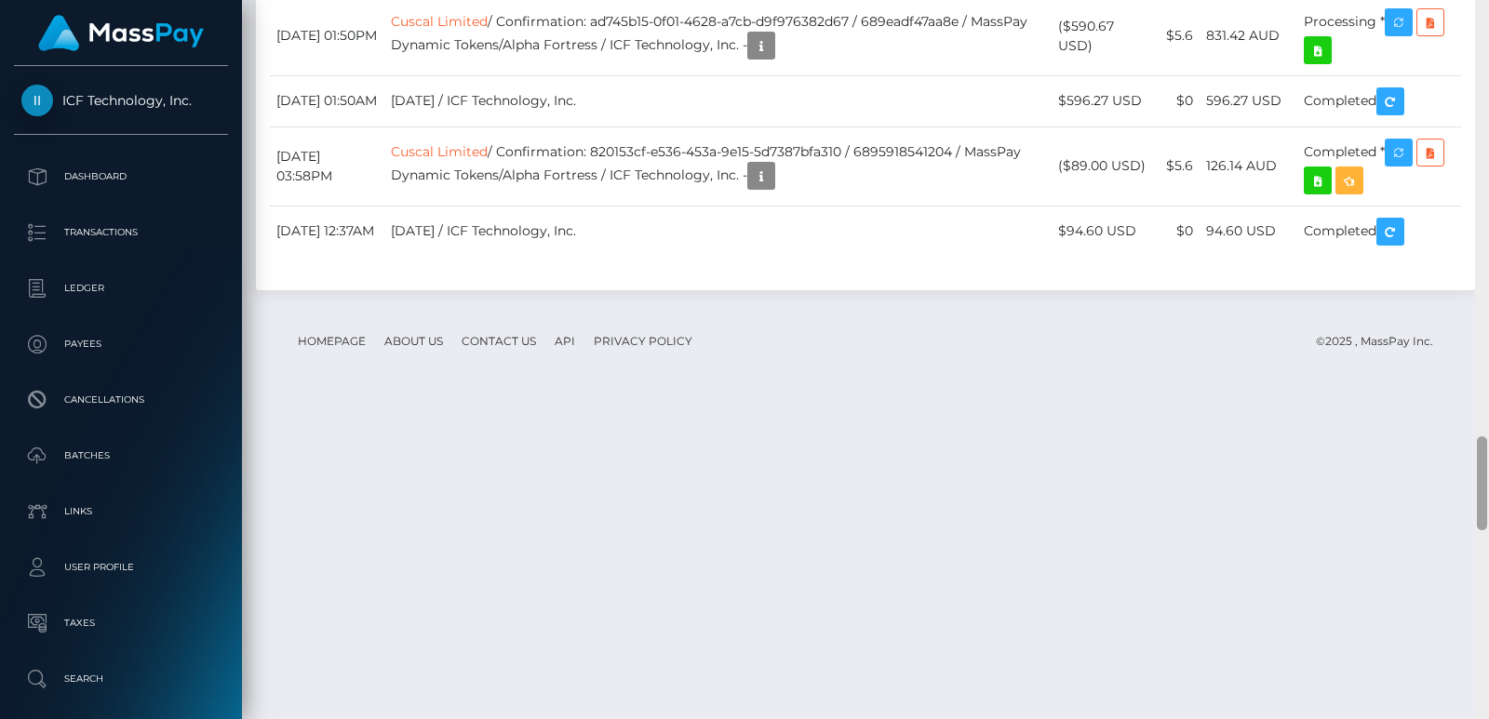
click at [1488, 76] on div at bounding box center [1482, 359] width 14 height 719
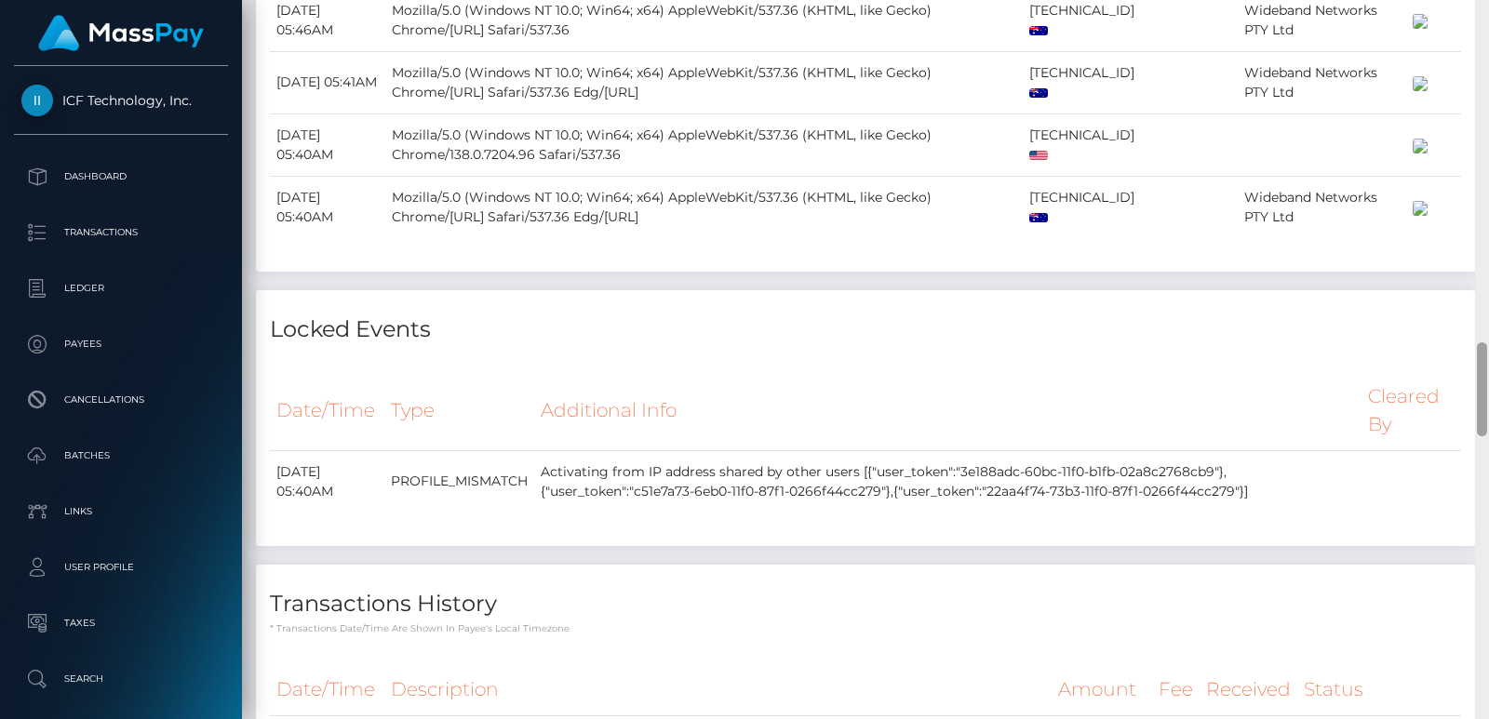
click at [1488, 76] on div at bounding box center [1482, 359] width 14 height 719
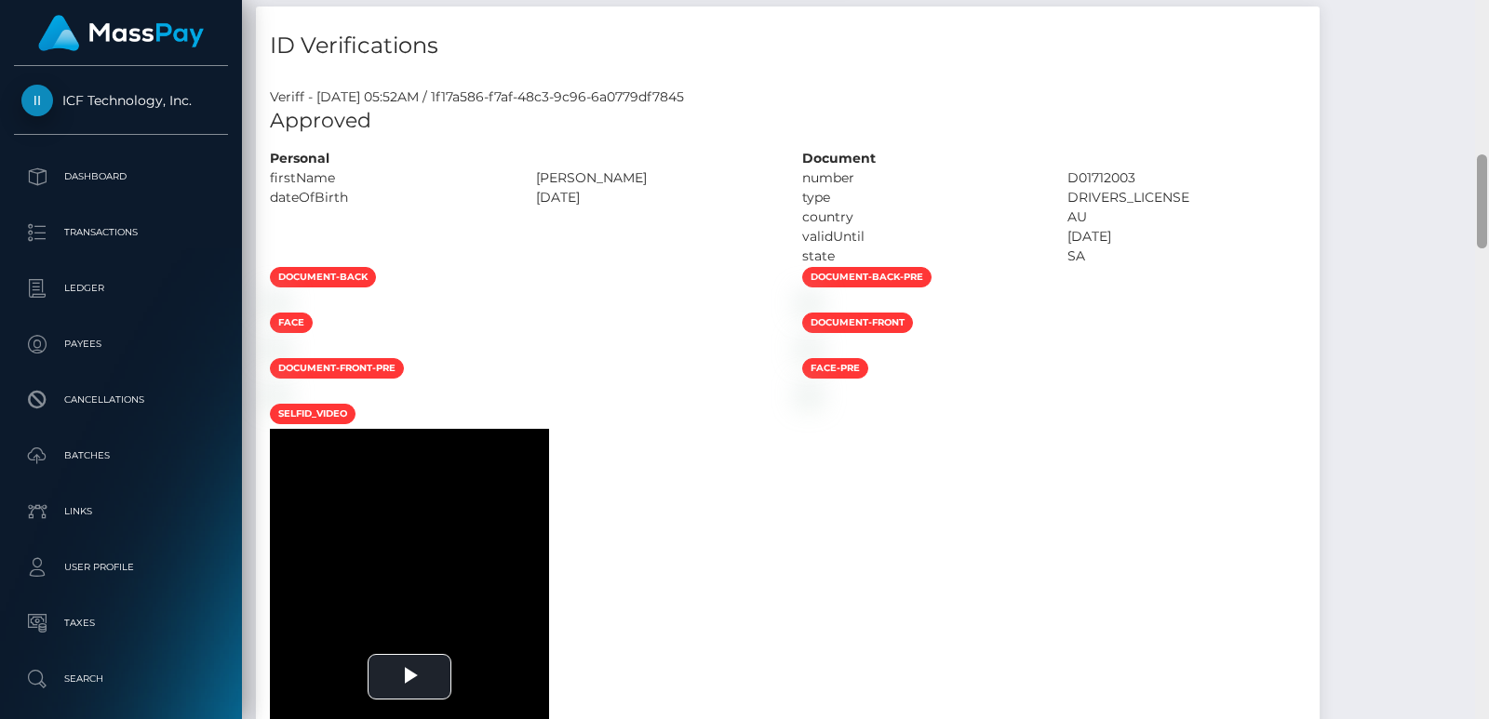
click at [1488, 76] on div at bounding box center [1482, 359] width 14 height 719
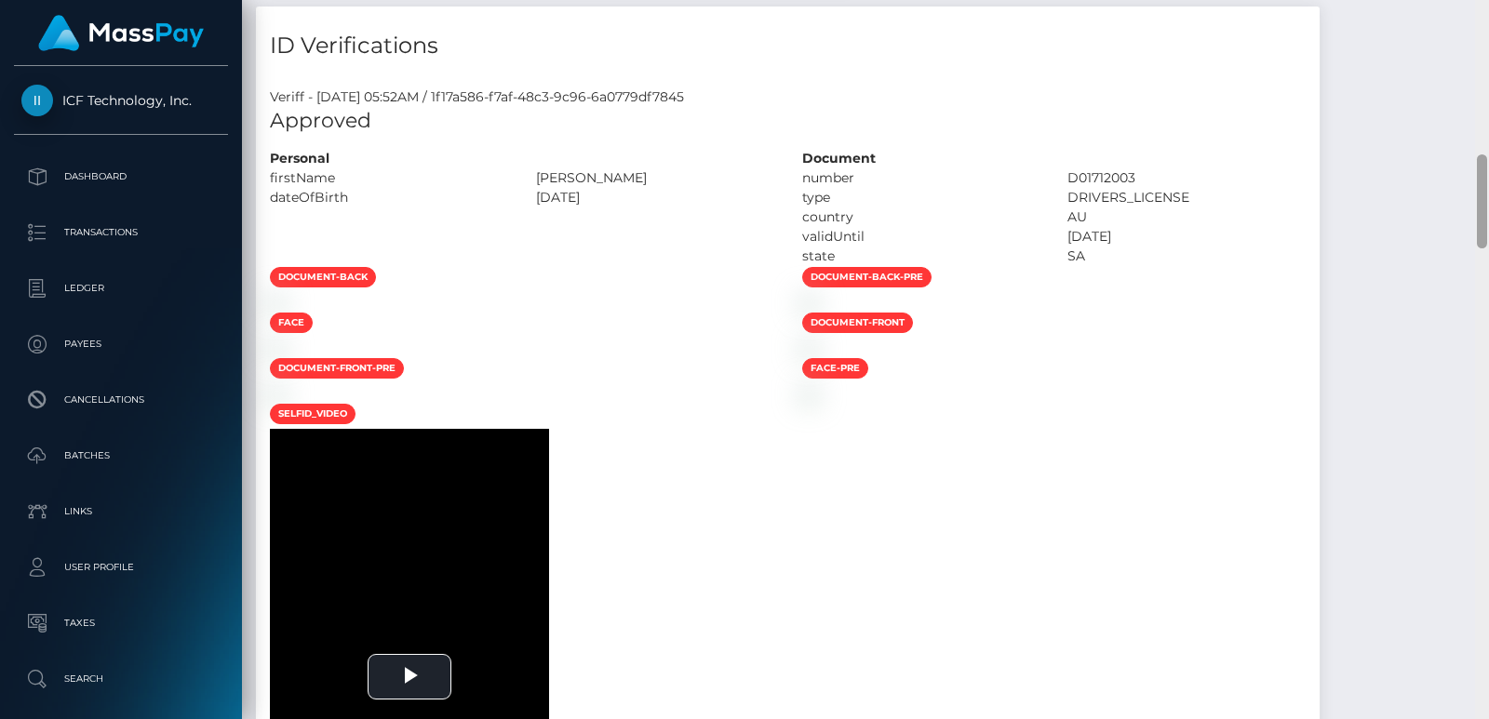
click at [1488, 75] on div at bounding box center [1482, 359] width 14 height 719
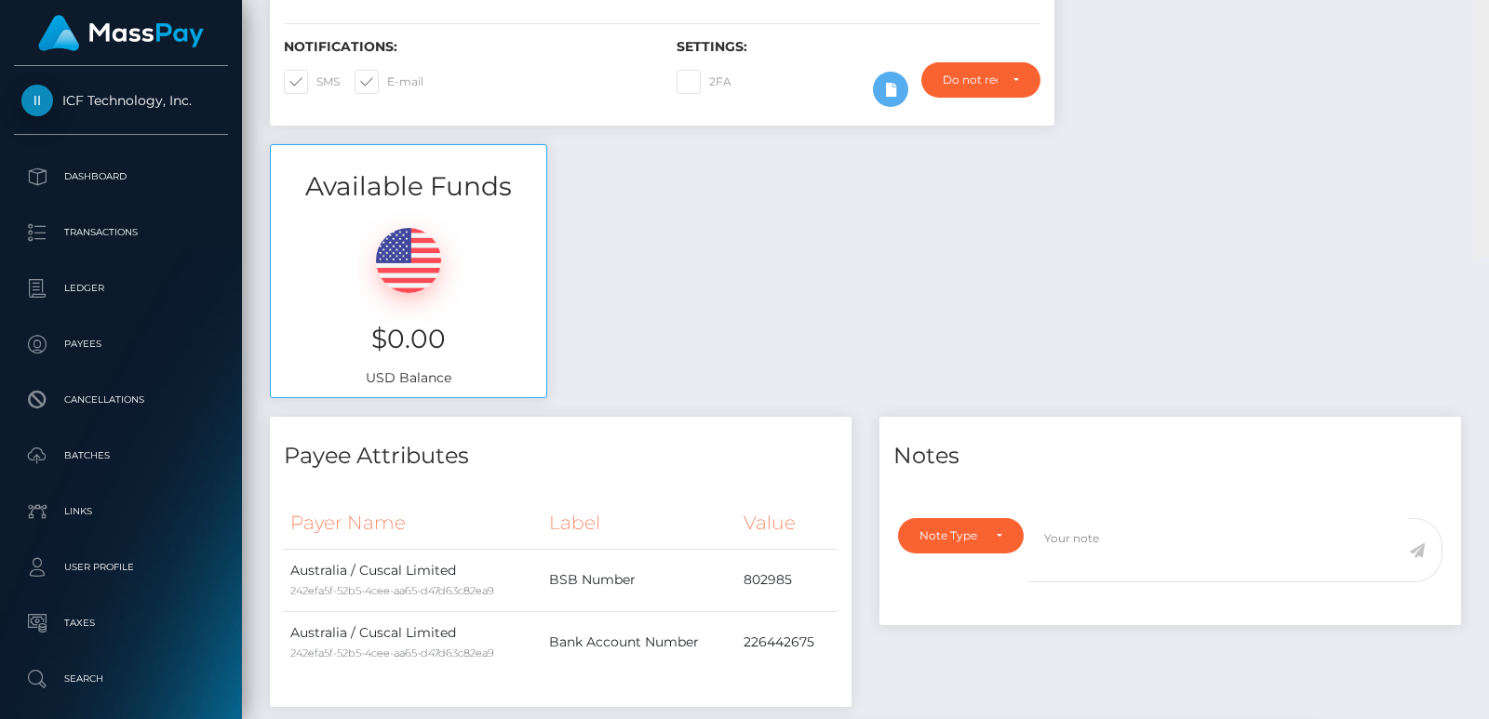
scroll to position [0, 0]
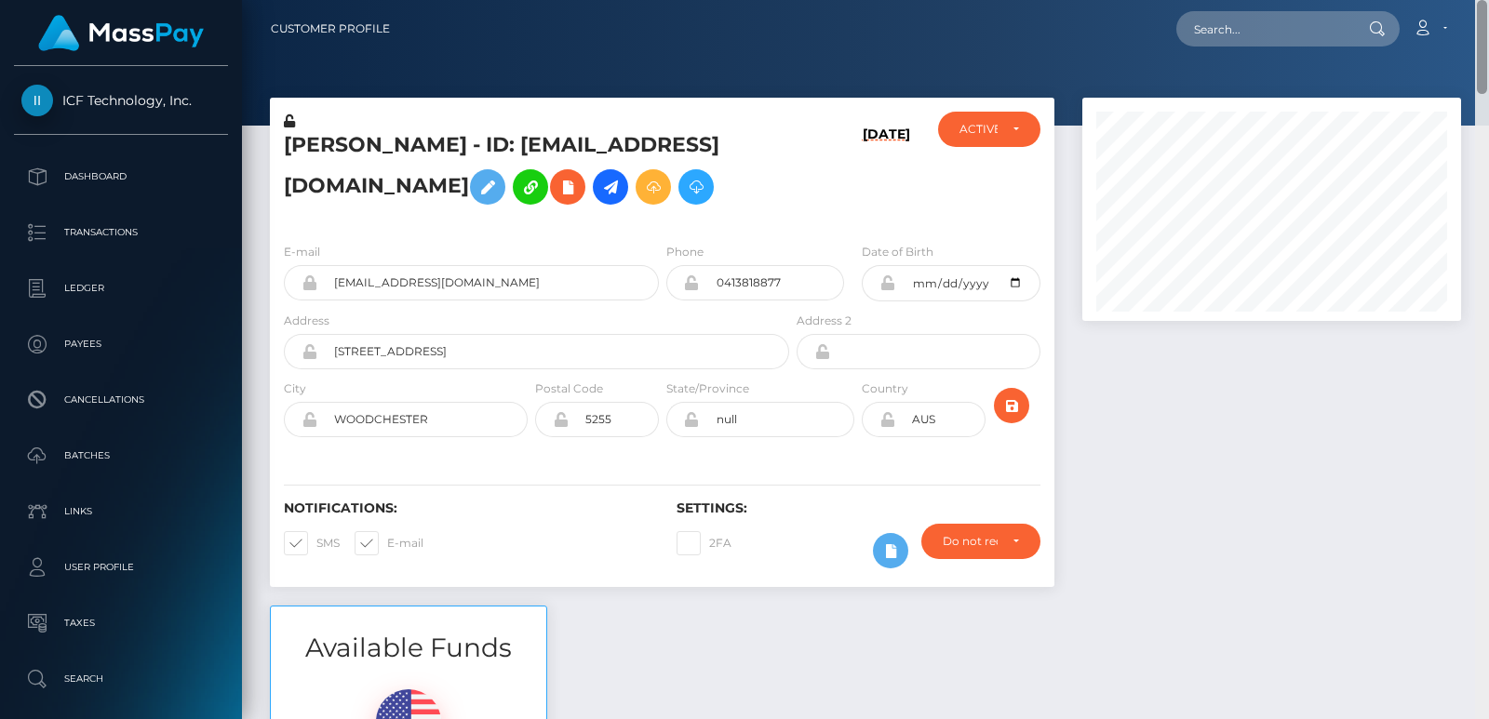
click at [1488, 41] on div "Customer Profile Loading... Loading..." at bounding box center [865, 359] width 1247 height 719
click at [354, 141] on h5 "Madeline Kaye Cullen - ID: maddirixcullen@outlook.com" at bounding box center [531, 172] width 495 height 83
copy h5 "Madeline"
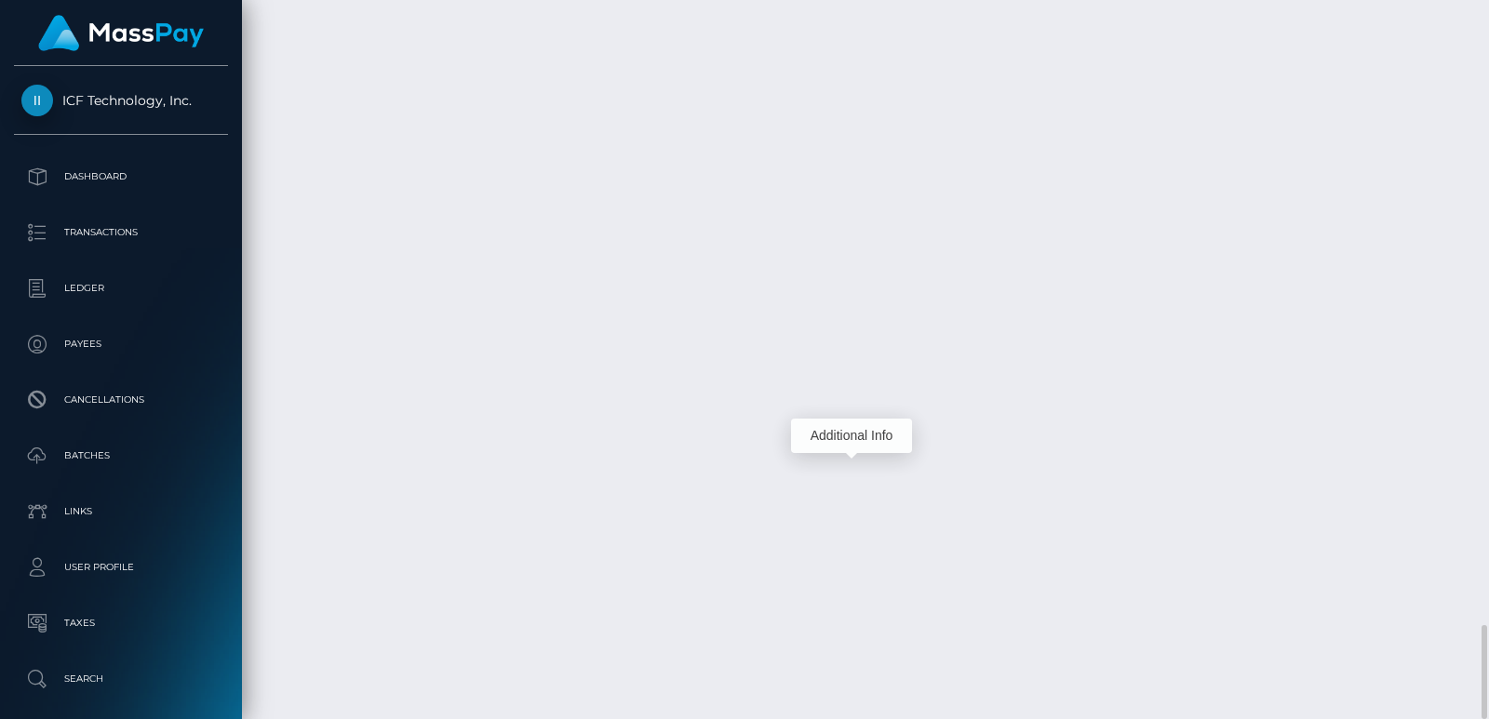
scroll to position [223, 378]
click at [831, 431] on div "Additional Info" at bounding box center [851, 436] width 121 height 34
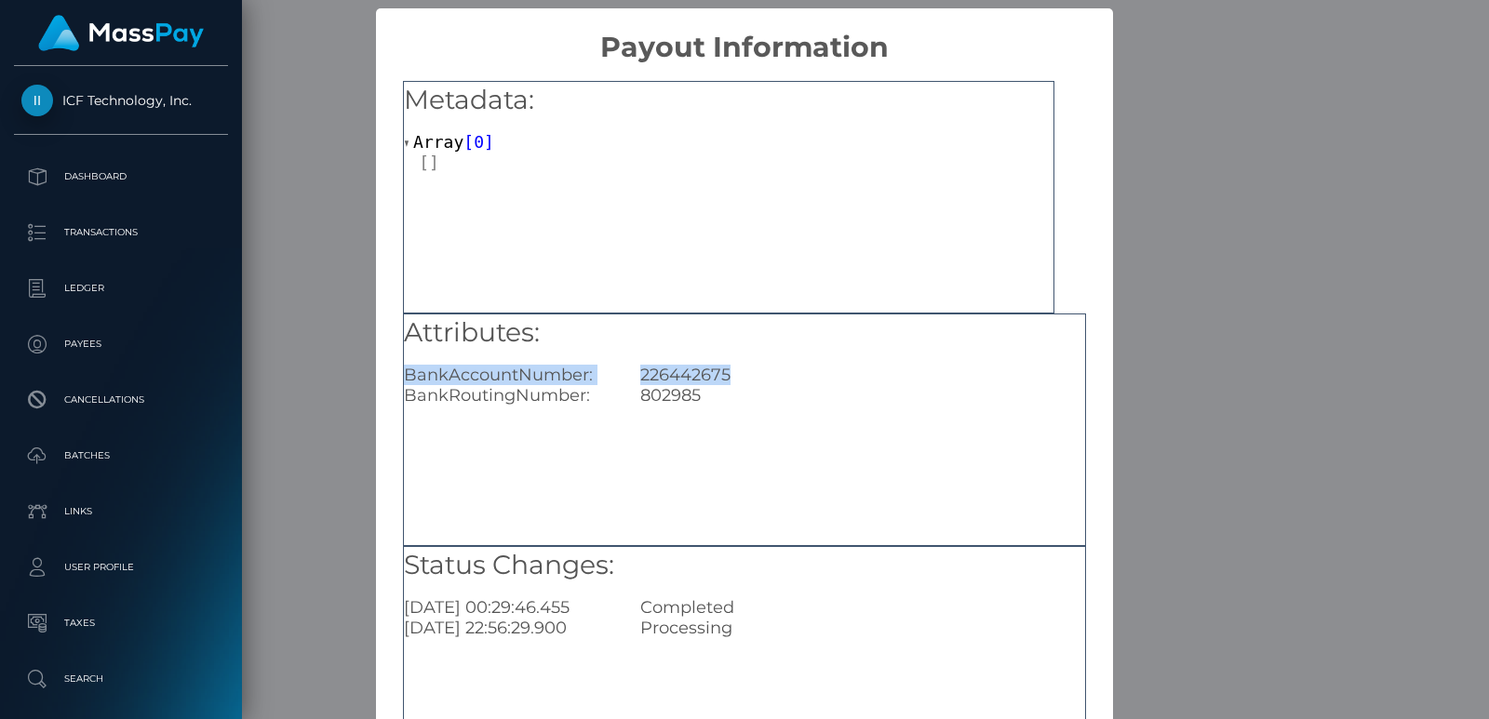
drag, startPoint x: 402, startPoint y: 371, endPoint x: 753, endPoint y: 381, distance: 350.9
click at [753, 381] on div "BankAccountNumber: 226442675" at bounding box center [744, 375] width 709 height 20
copy div "BankAccountNumber: 226442675"
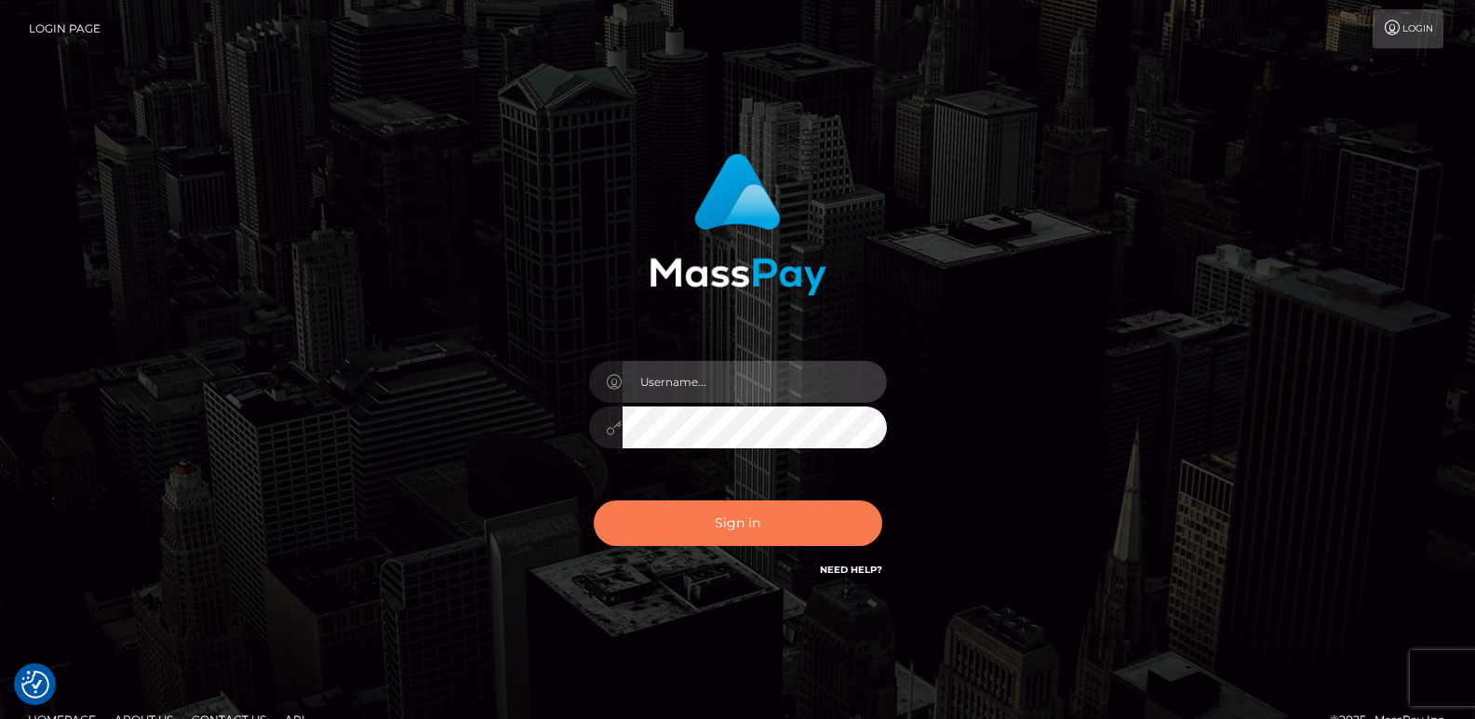
type input "[DOMAIN_NAME]"
click at [662, 515] on button "Sign in" at bounding box center [738, 524] width 288 height 46
type input "ts2.es"
click at [715, 530] on button "Sign in" at bounding box center [738, 524] width 288 height 46
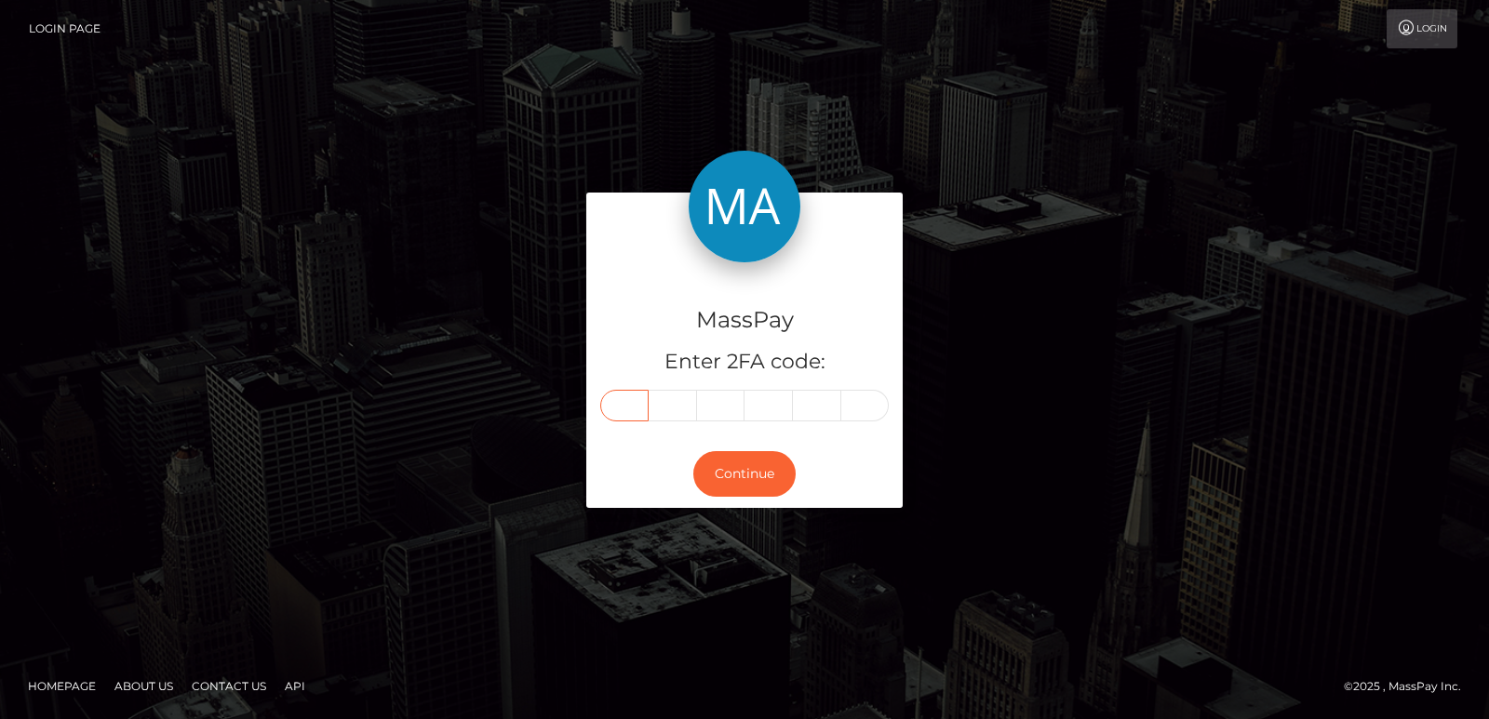
click at [628, 404] on input "text" at bounding box center [624, 406] width 48 height 32
paste input "6"
type input "6"
type input "1"
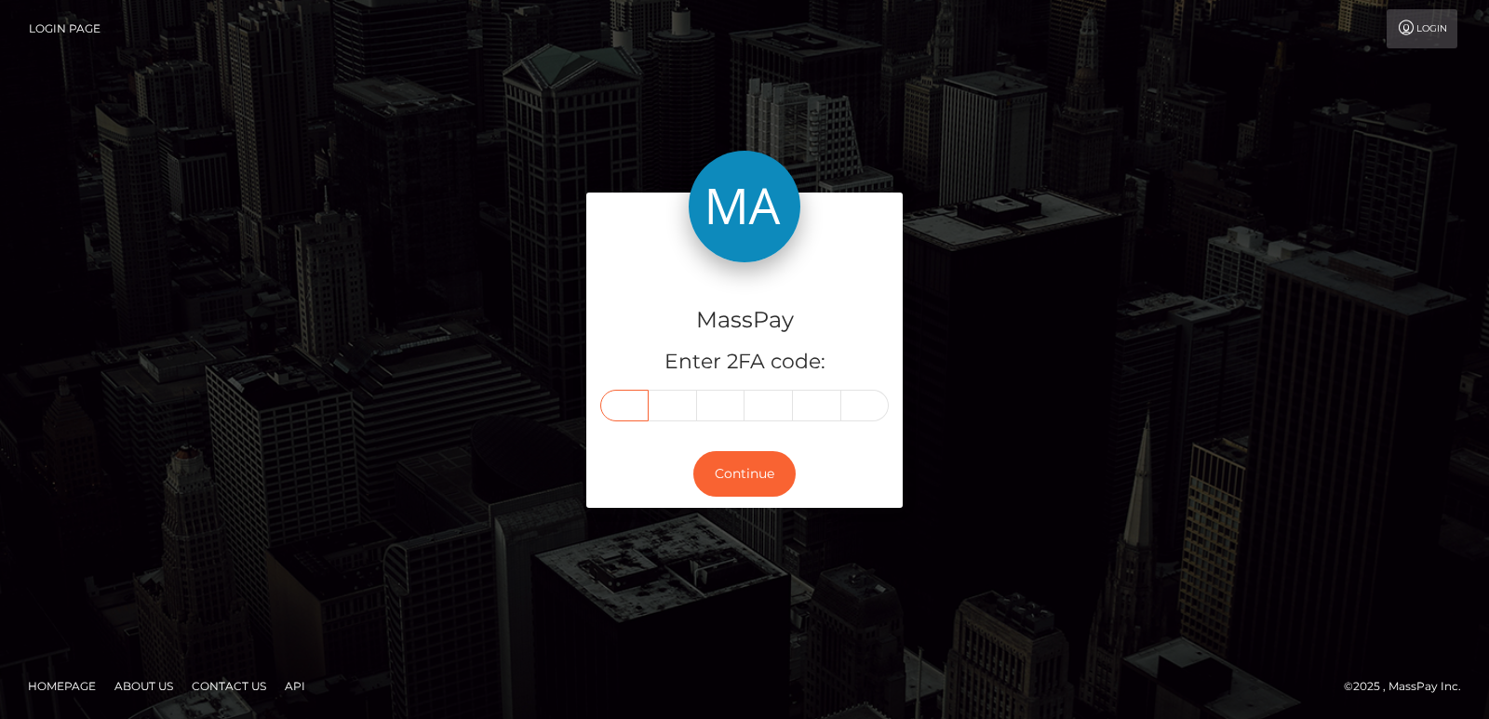
type input "0"
type input "9"
type input "8"
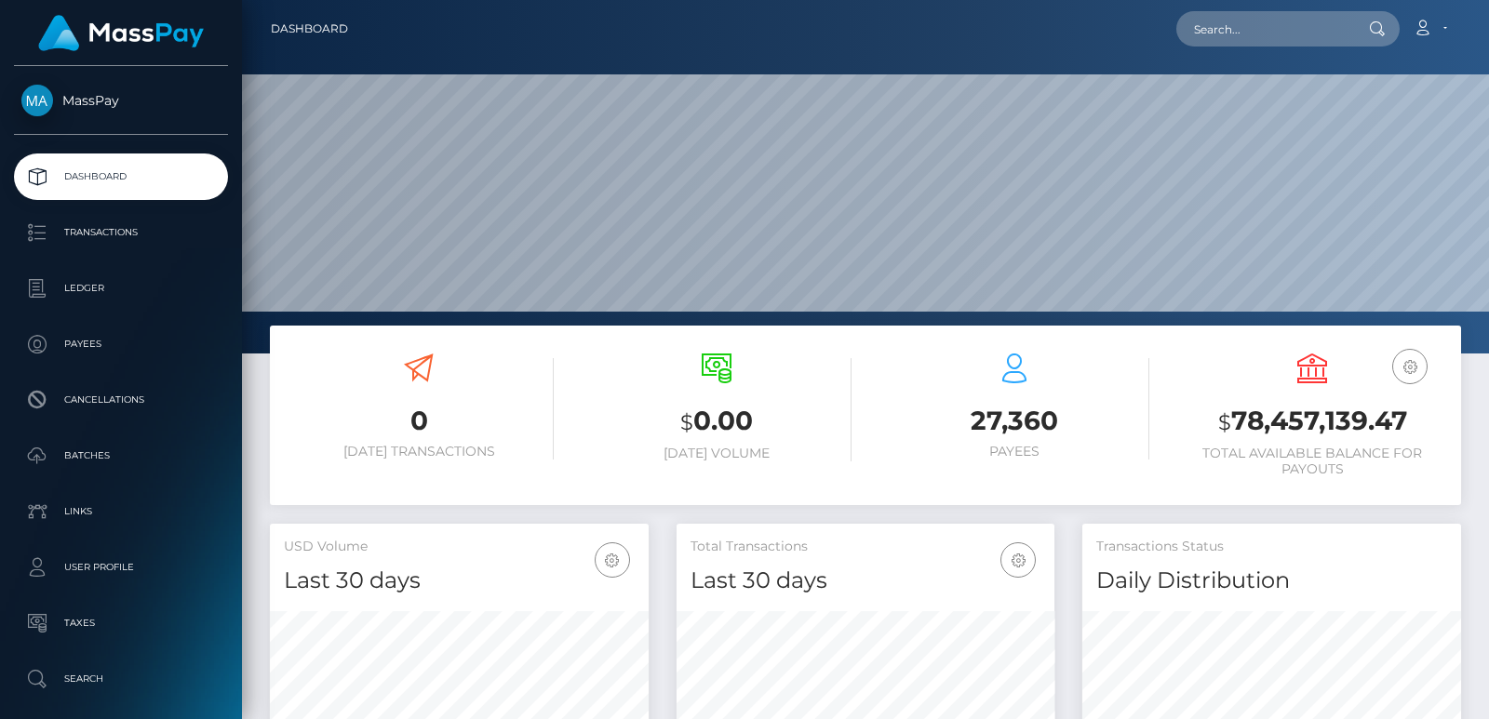
scroll to position [330, 378]
click at [1217, 37] on input "text" at bounding box center [1263, 28] width 175 height 35
paste input "surriii197@gmail.com"
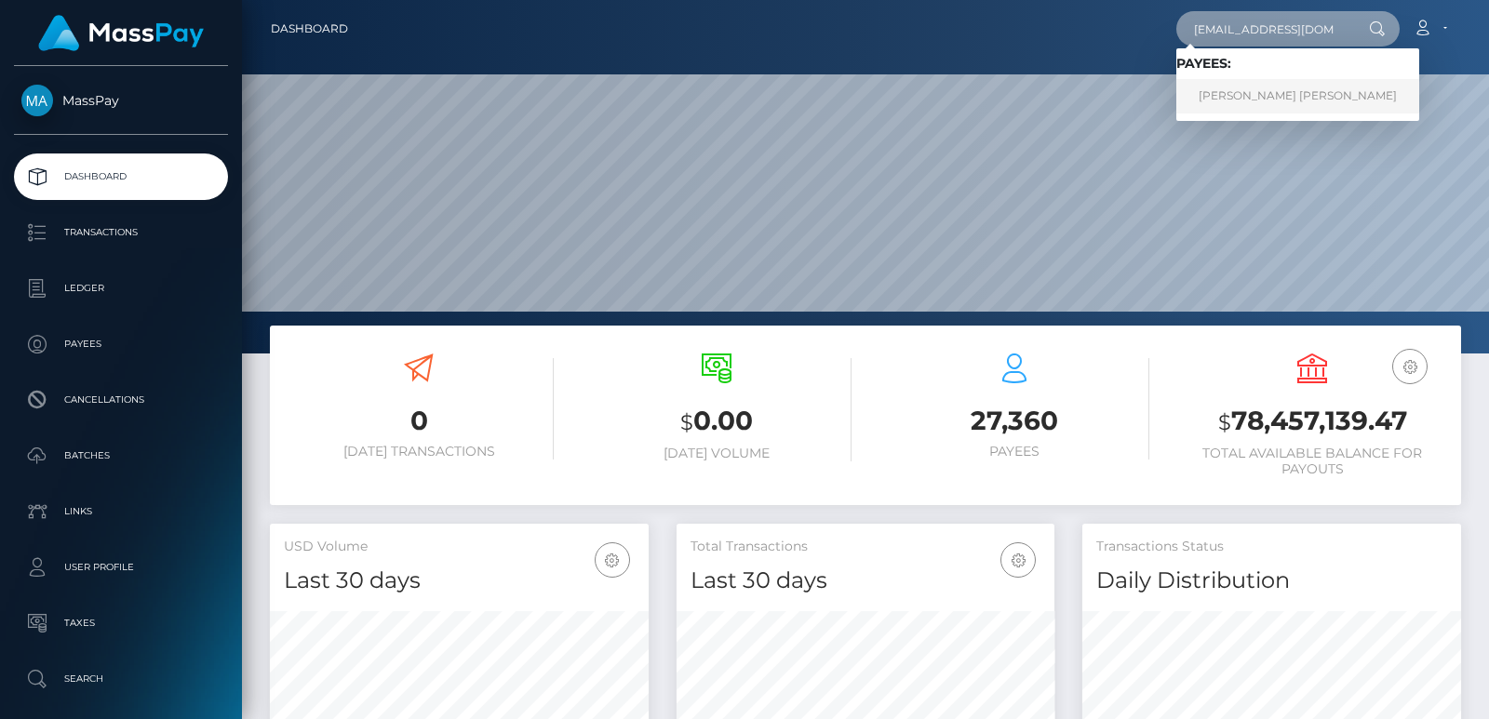
type input "surriii197@gmail.com"
click at [1230, 96] on link "Ngan Thi thanh Tran" at bounding box center [1297, 96] width 243 height 34
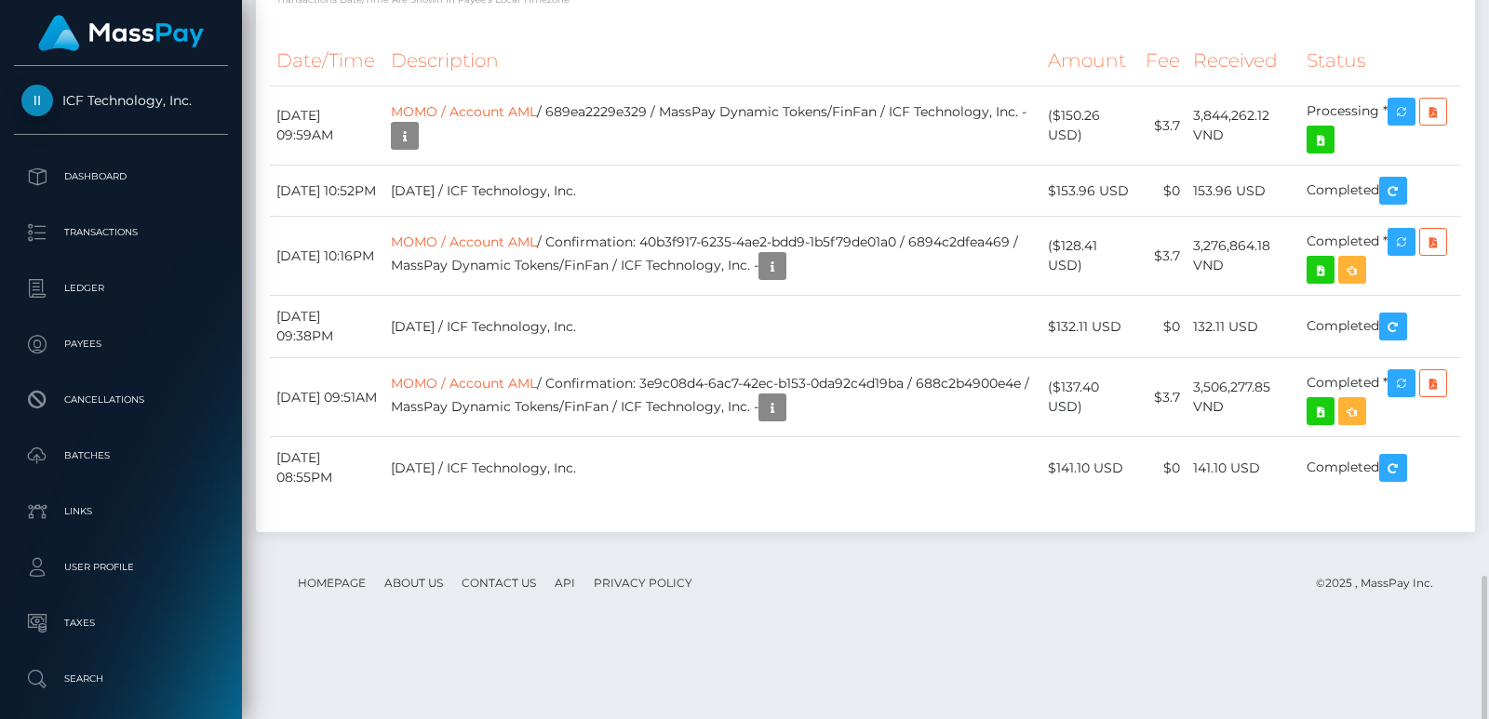
scroll to position [2205, 0]
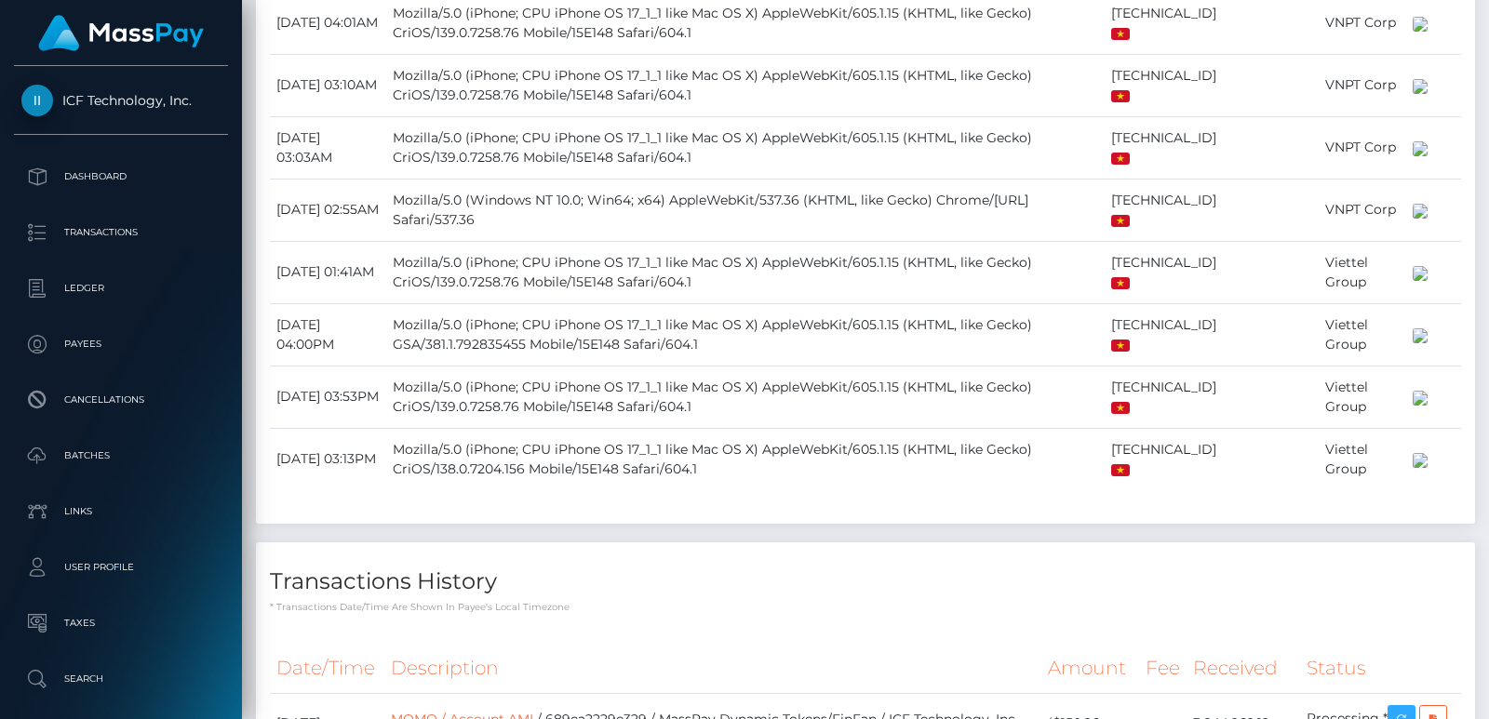
click at [1484, 22] on div at bounding box center [1482, 359] width 14 height 719
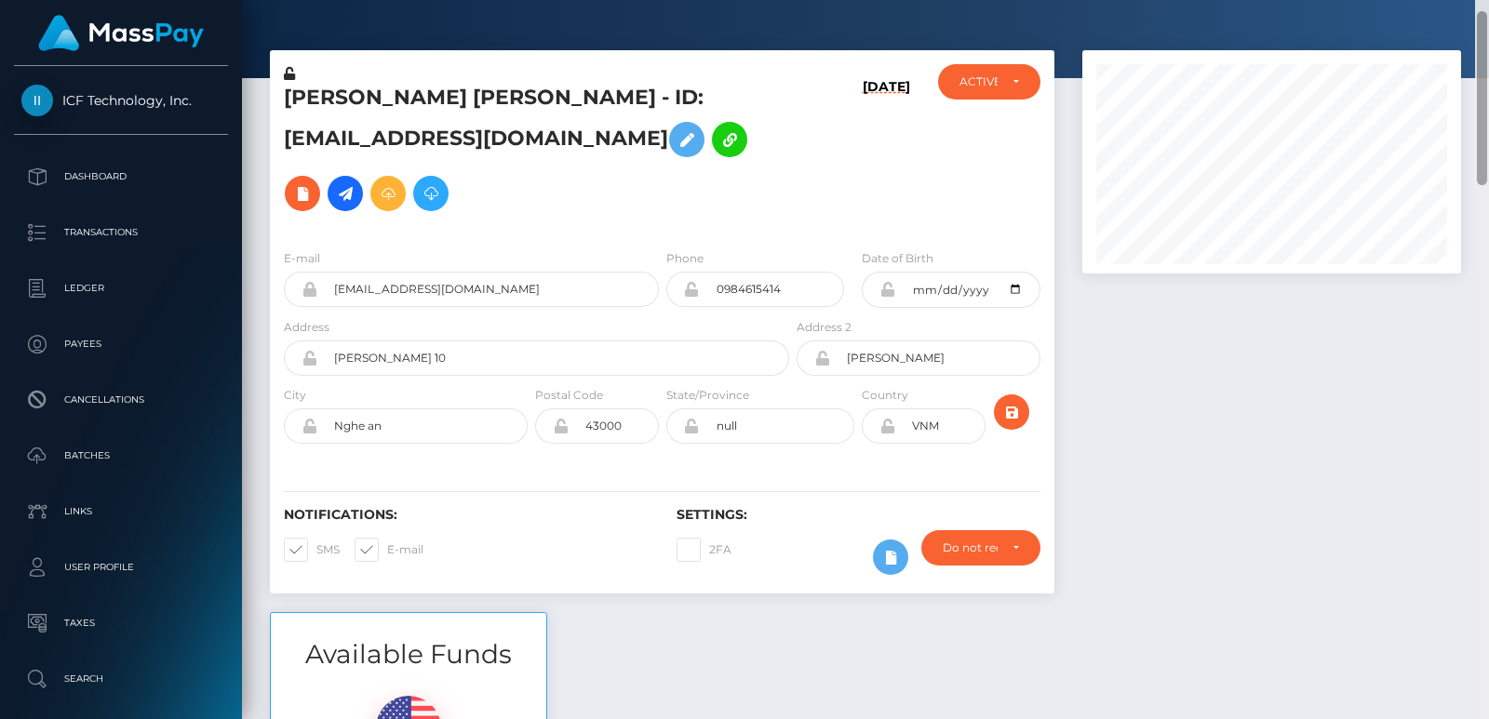
click at [1484, 22] on div at bounding box center [1482, 98] width 10 height 174
click at [321, 76] on div "Ngan Thi thanh Tran - ID: surriii197@gmail.com" at bounding box center [531, 149] width 523 height 170
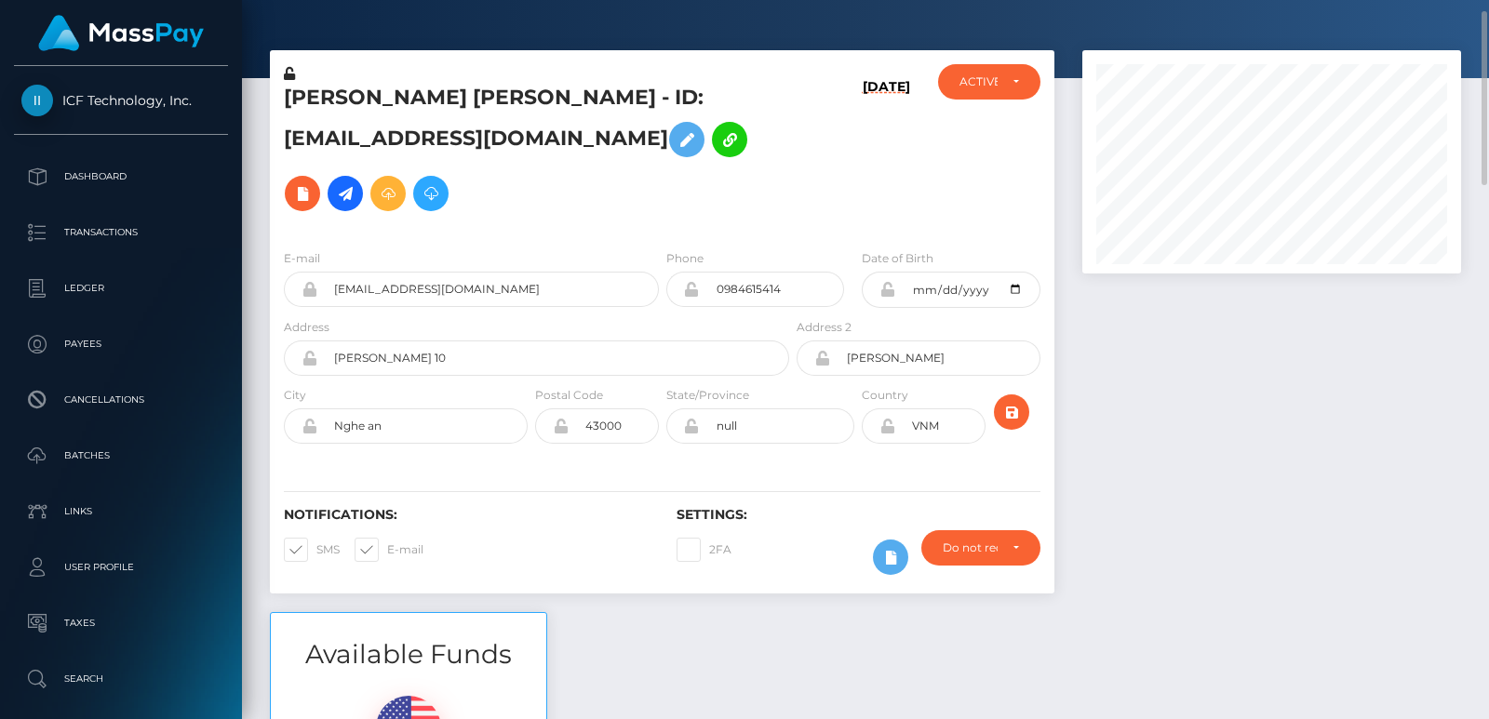
click at [314, 87] on h5 "[PERSON_NAME] [PERSON_NAME] - ID: [EMAIL_ADDRESS][DOMAIN_NAME]" at bounding box center [531, 152] width 495 height 137
click at [314, 87] on h5 "Ngan Thi thanh Tran - ID: surriii197@gmail.com" at bounding box center [531, 152] width 495 height 137
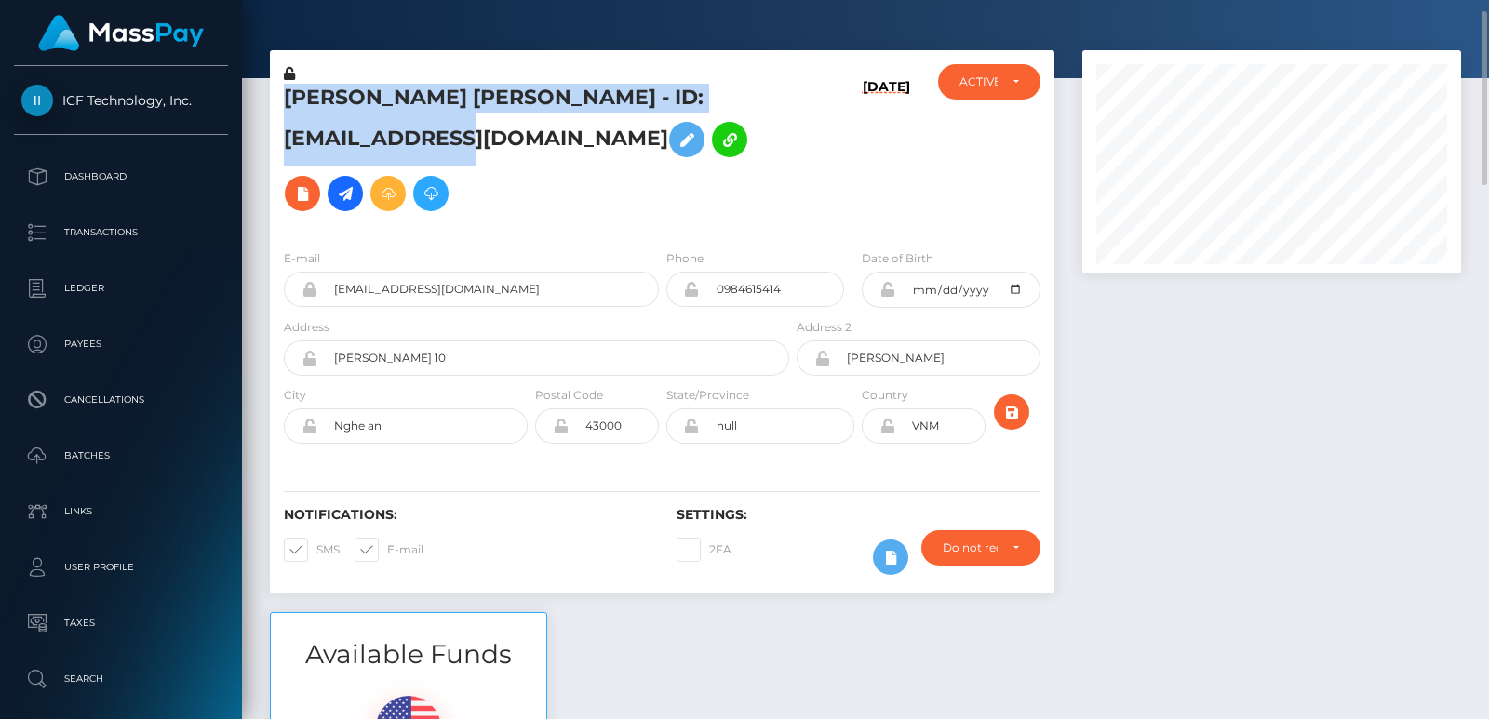
click at [314, 87] on h5 "Ngan Thi thanh Tran - ID: surriii197@gmail.com" at bounding box center [531, 152] width 495 height 137
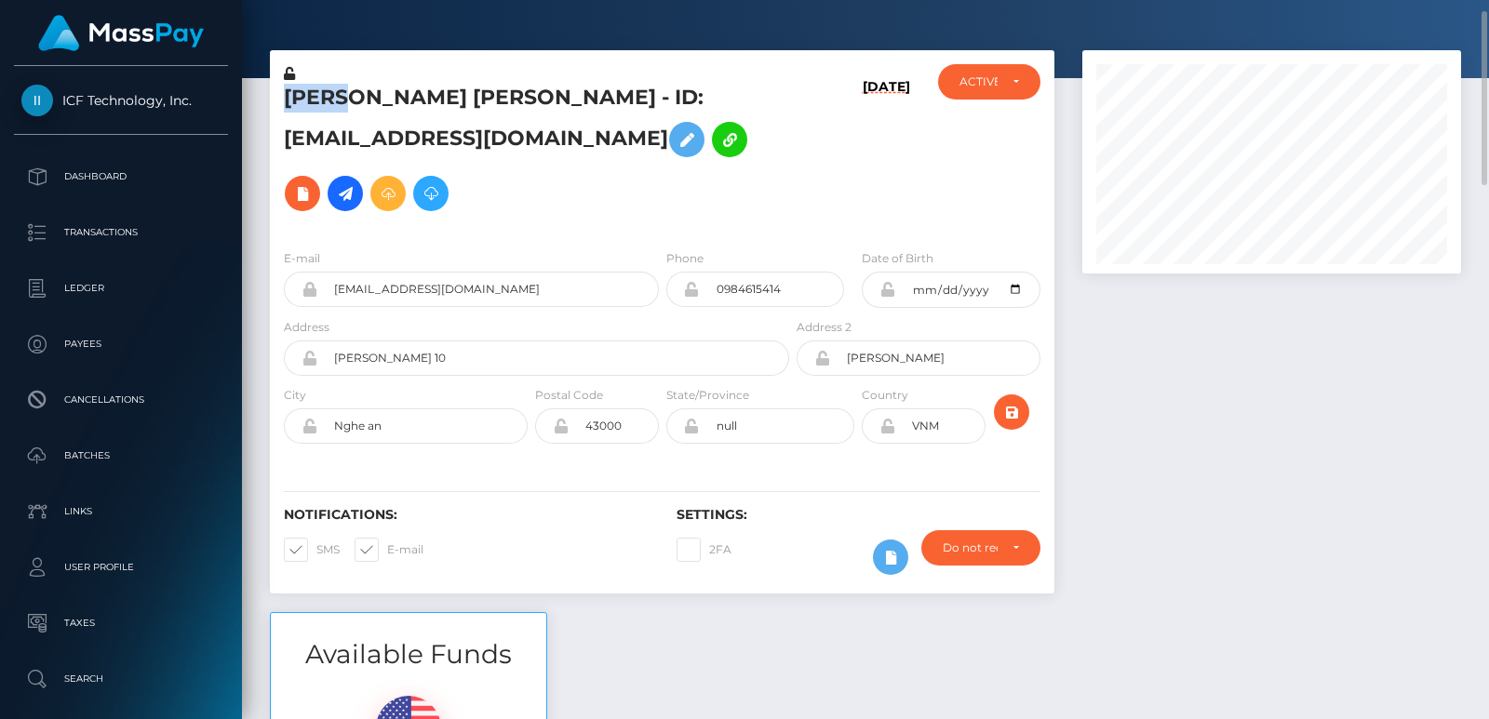
click at [314, 87] on h5 "Ngan Thi thanh Tran - ID: surriii197@gmail.com" at bounding box center [531, 152] width 495 height 137
copy h5 "Ngan"
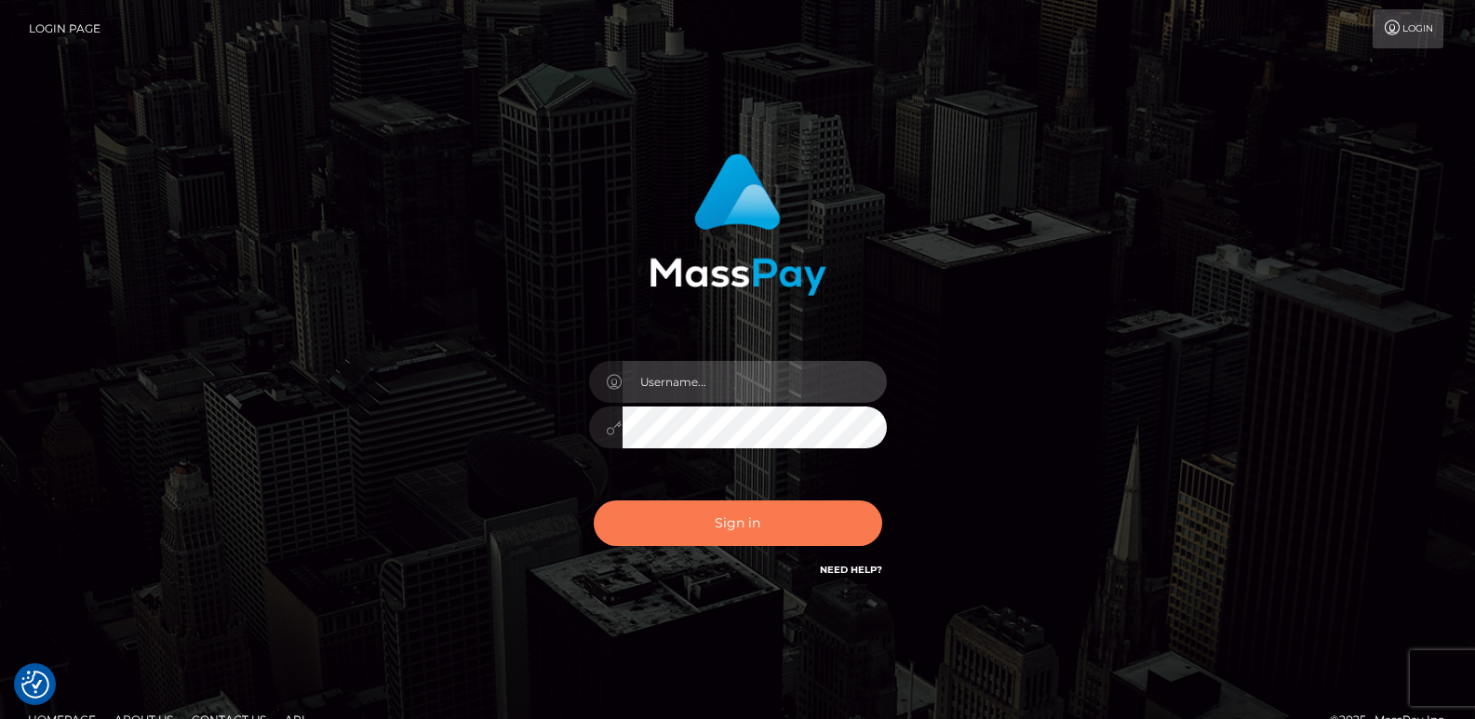
type input "[DOMAIN_NAME]"
click at [717, 511] on button "Sign in" at bounding box center [738, 524] width 288 height 46
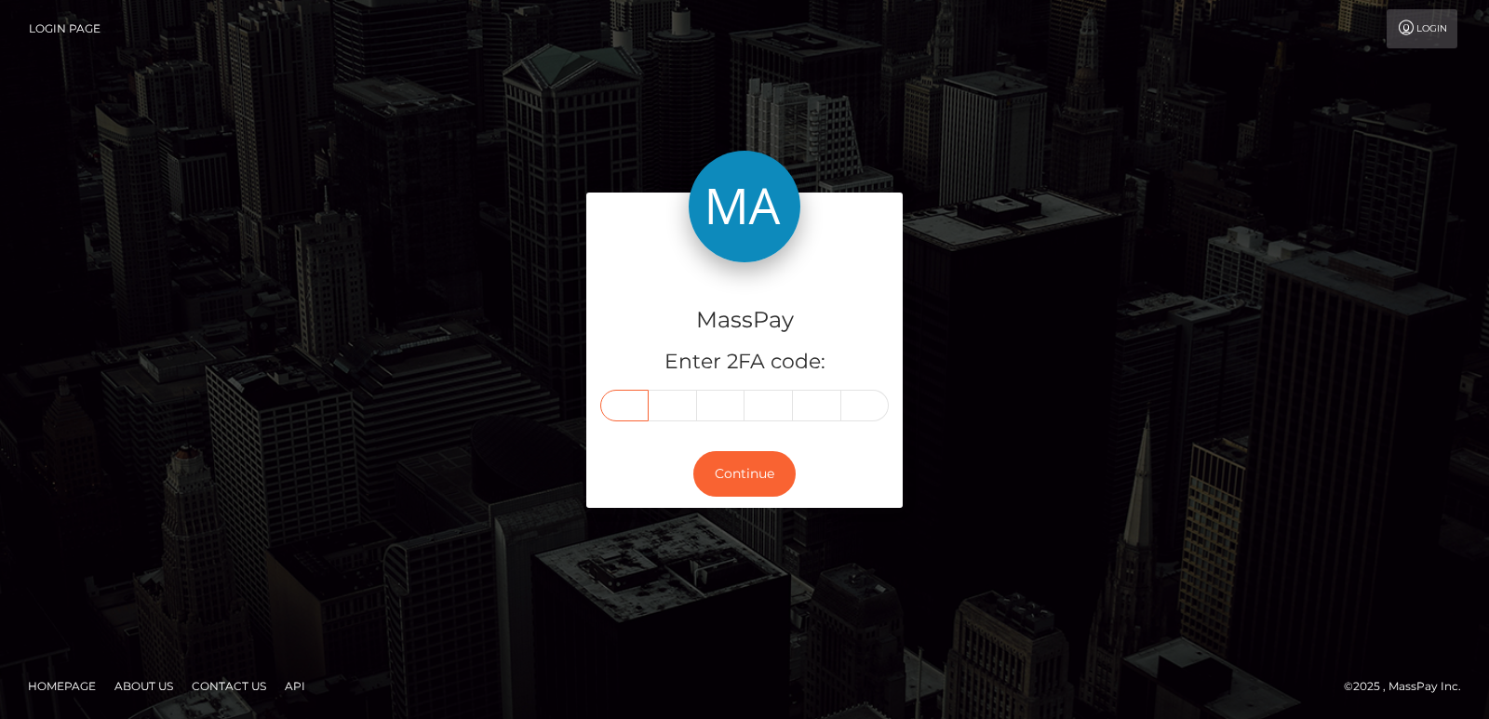
click at [636, 403] on input "text" at bounding box center [624, 406] width 48 height 32
paste input "8"
type input "8"
type input "5"
type input "2"
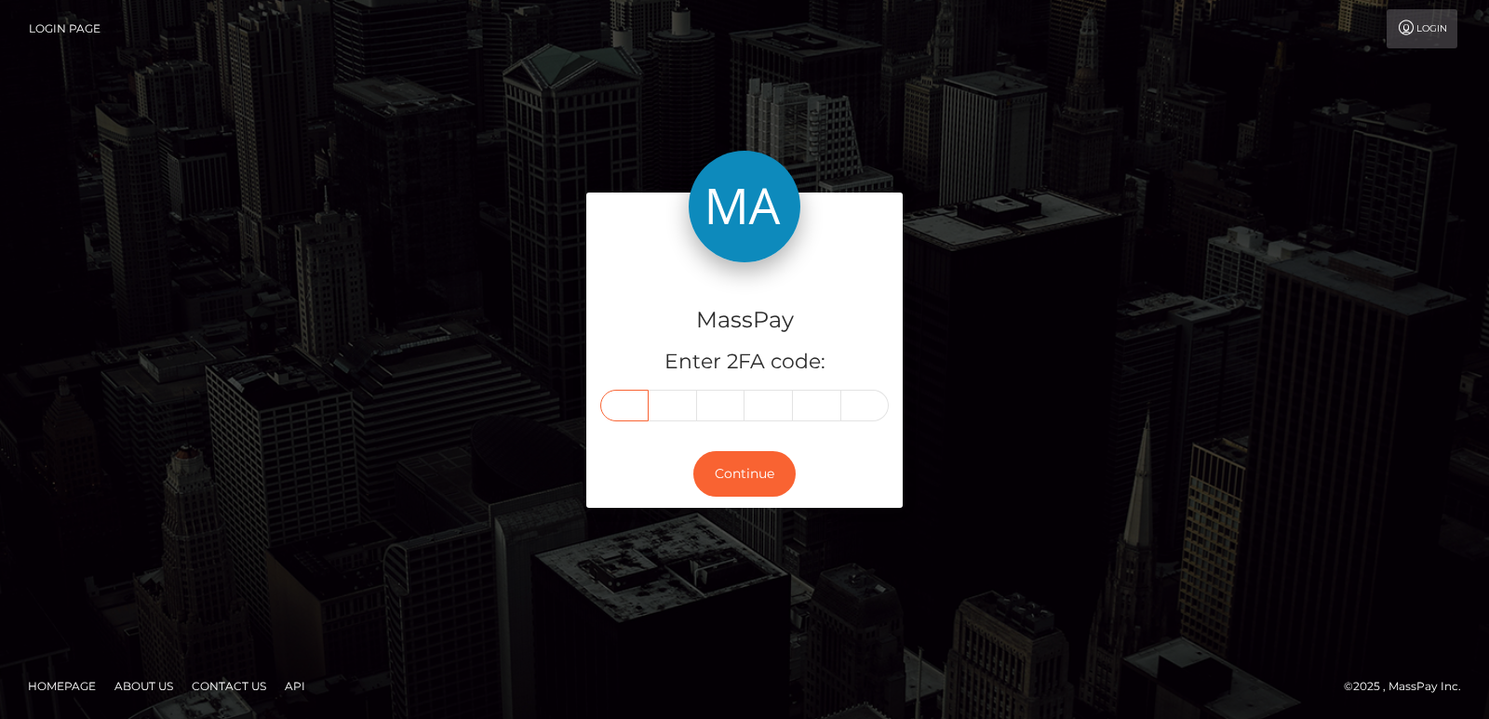
type input "7"
type input "5"
type input "6"
click at [738, 469] on button "Continue" at bounding box center [744, 474] width 102 height 46
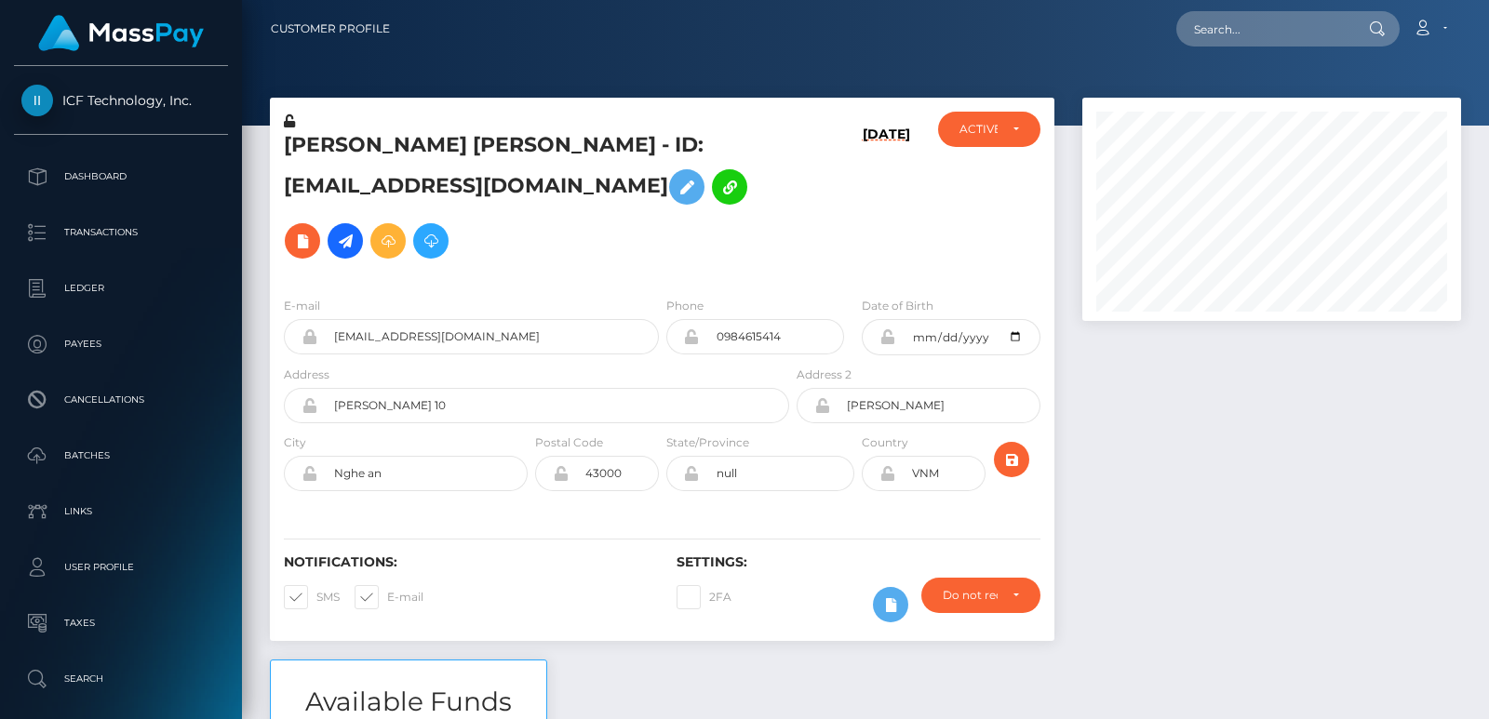
scroll to position [223, 378]
click at [1259, 23] on input "text" at bounding box center [1263, 28] width 175 height 35
paste input "[EMAIL_ADDRESS][DOMAIN_NAME]"
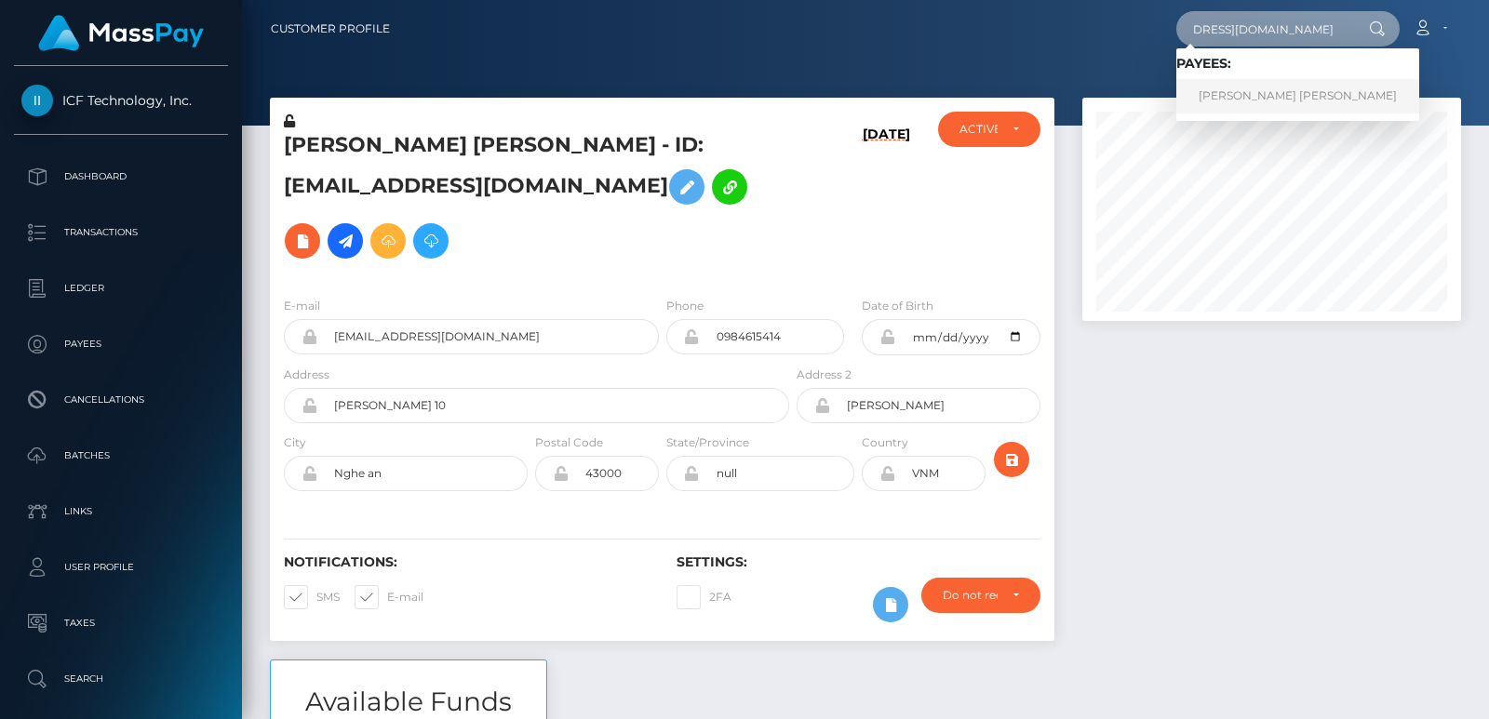
type input "[EMAIL_ADDRESS][DOMAIN_NAME]"
click at [1218, 97] on link "[PERSON_NAME] [PERSON_NAME]" at bounding box center [1297, 96] width 243 height 34
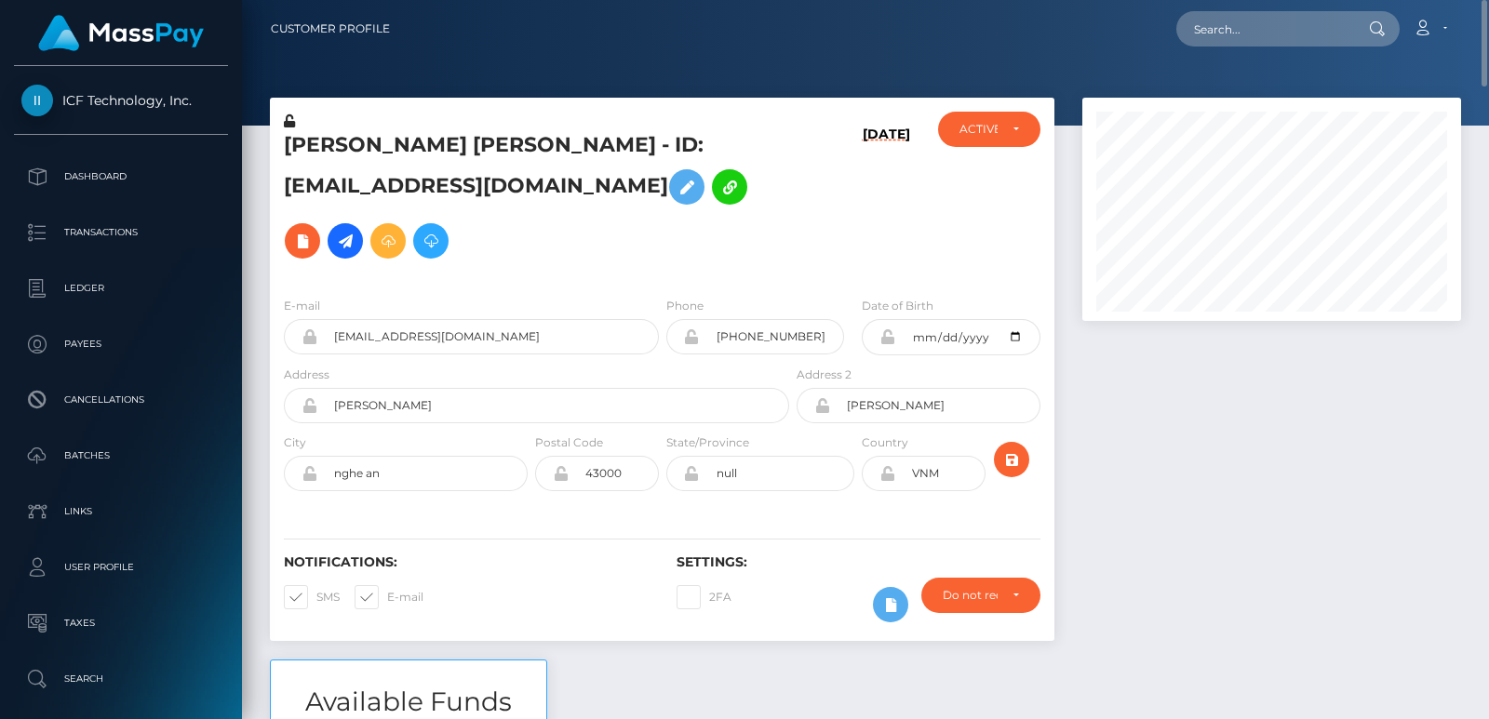
click at [323, 130] on div "Nguyet Thi Tran - ID: tranthinguyet05031993na@gmail.com" at bounding box center [531, 197] width 523 height 170
click at [325, 141] on h5 "Nguyet Thi Tran - ID: tranthinguyet05031993na@gmail.com" at bounding box center [531, 199] width 495 height 137
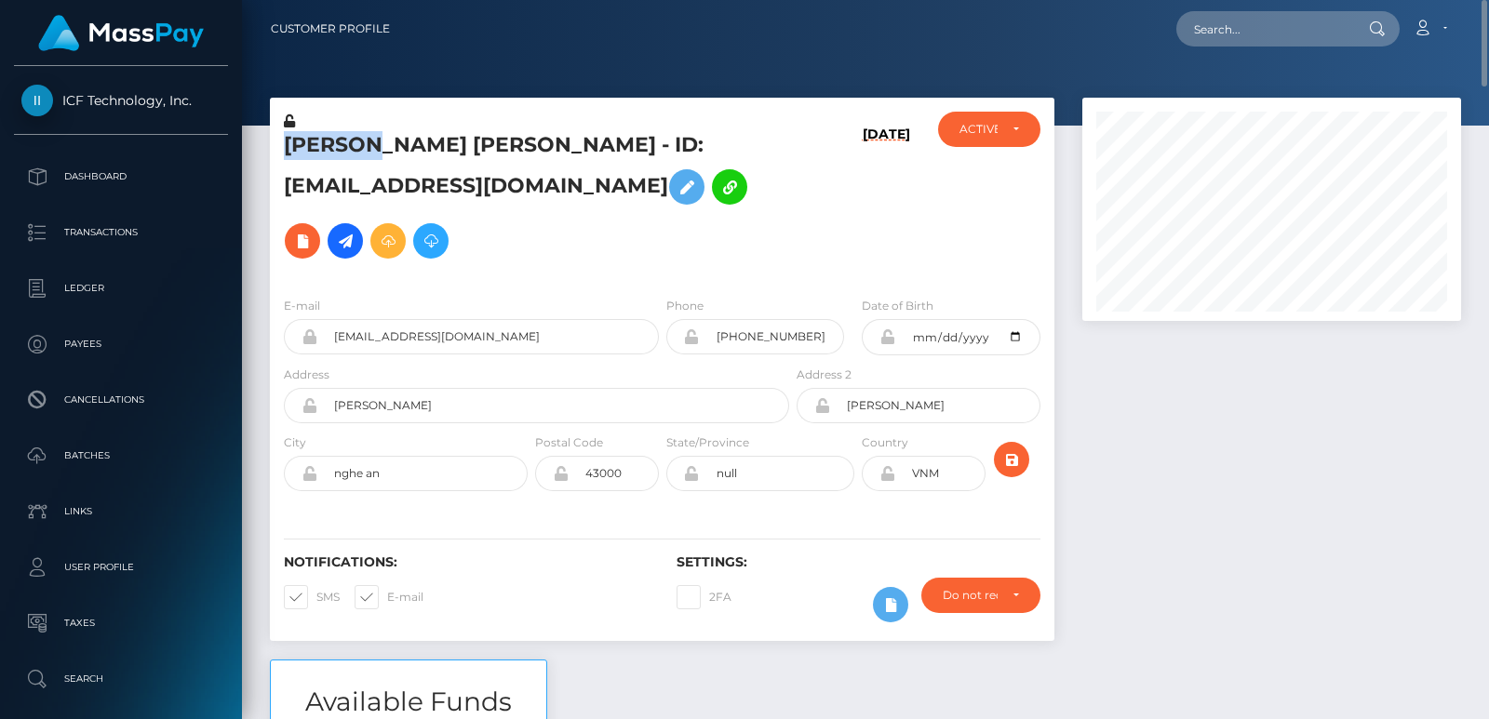
click at [325, 141] on h5 "Nguyet Thi Tran - ID: tranthinguyet05031993na@gmail.com" at bounding box center [531, 199] width 495 height 137
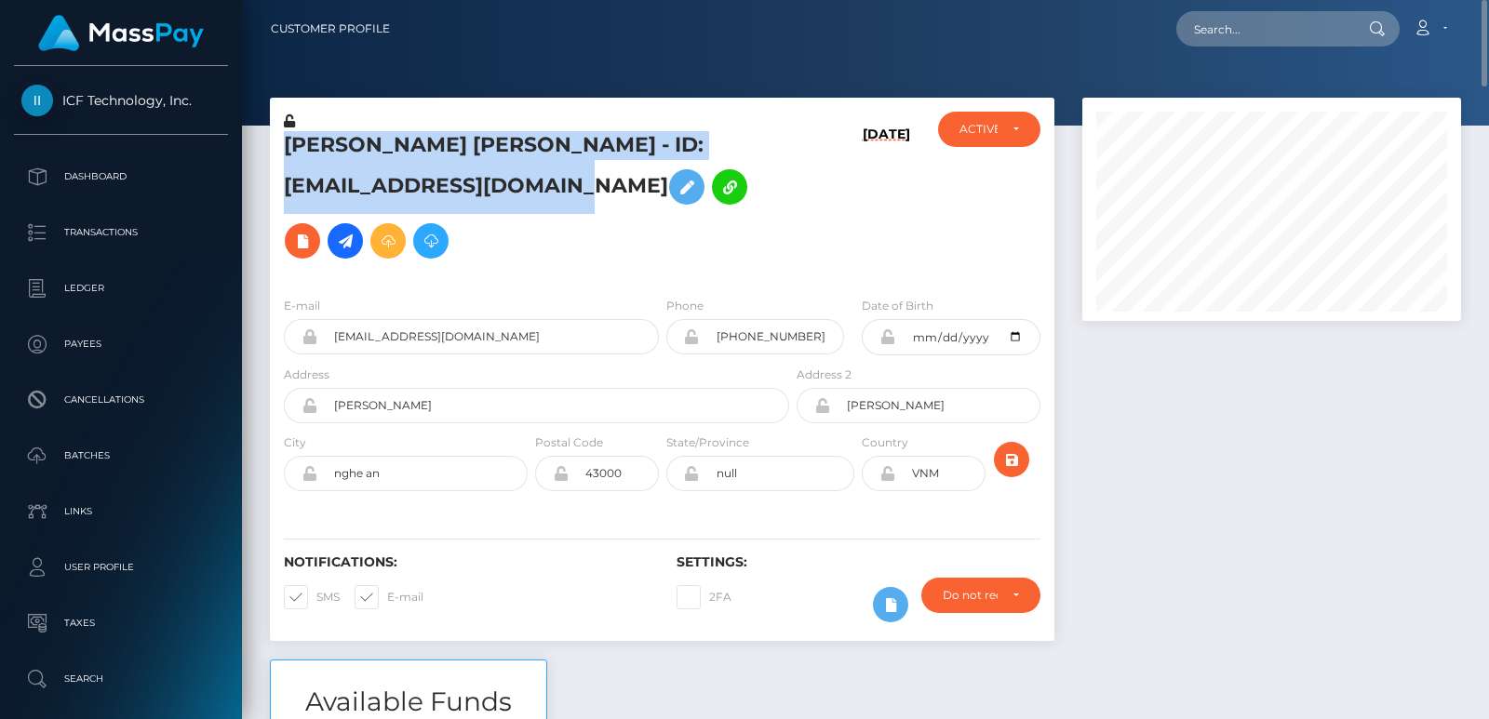
click at [325, 141] on h5 "Nguyet Thi Tran - ID: tranthinguyet05031993na@gmail.com" at bounding box center [531, 199] width 495 height 137
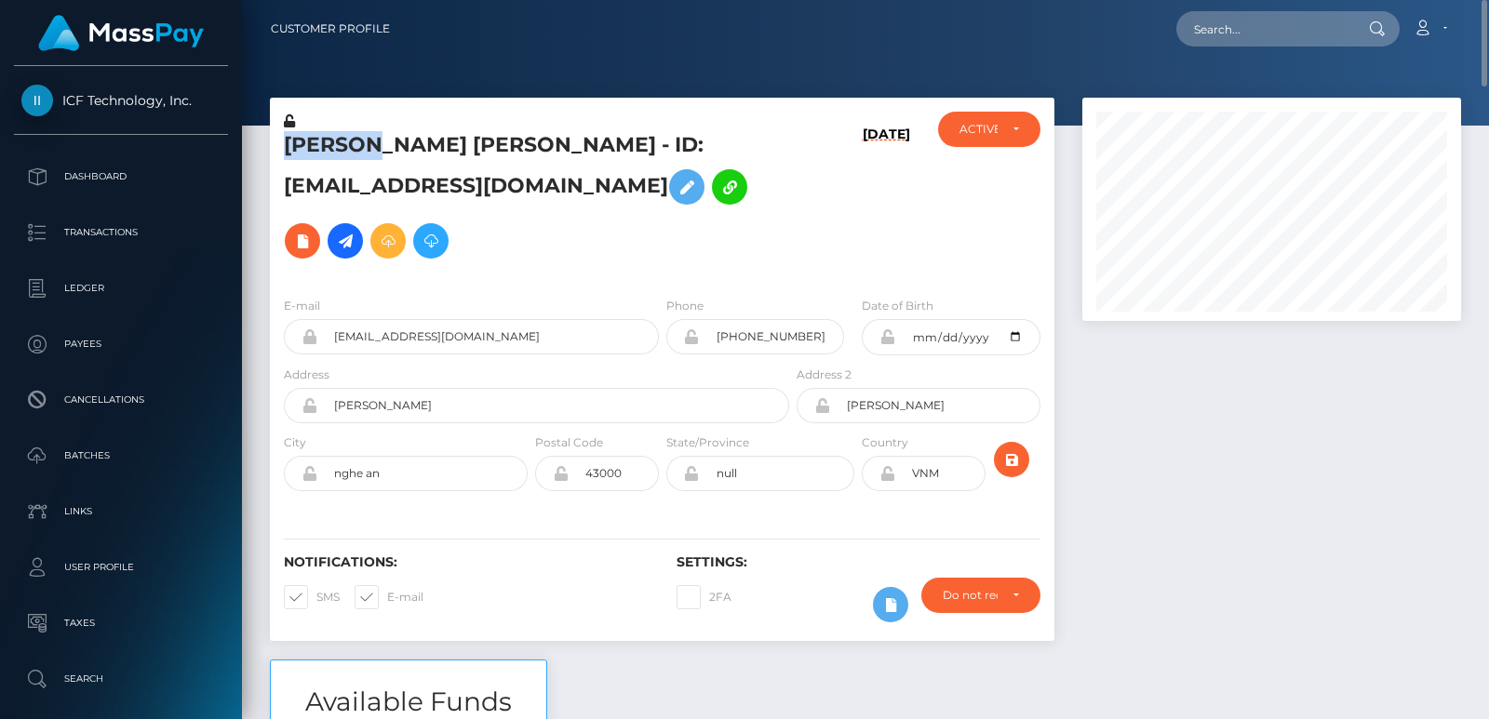
click at [325, 141] on h5 "Nguyet Thi Tran - ID: tranthinguyet05031993na@gmail.com" at bounding box center [531, 199] width 495 height 137
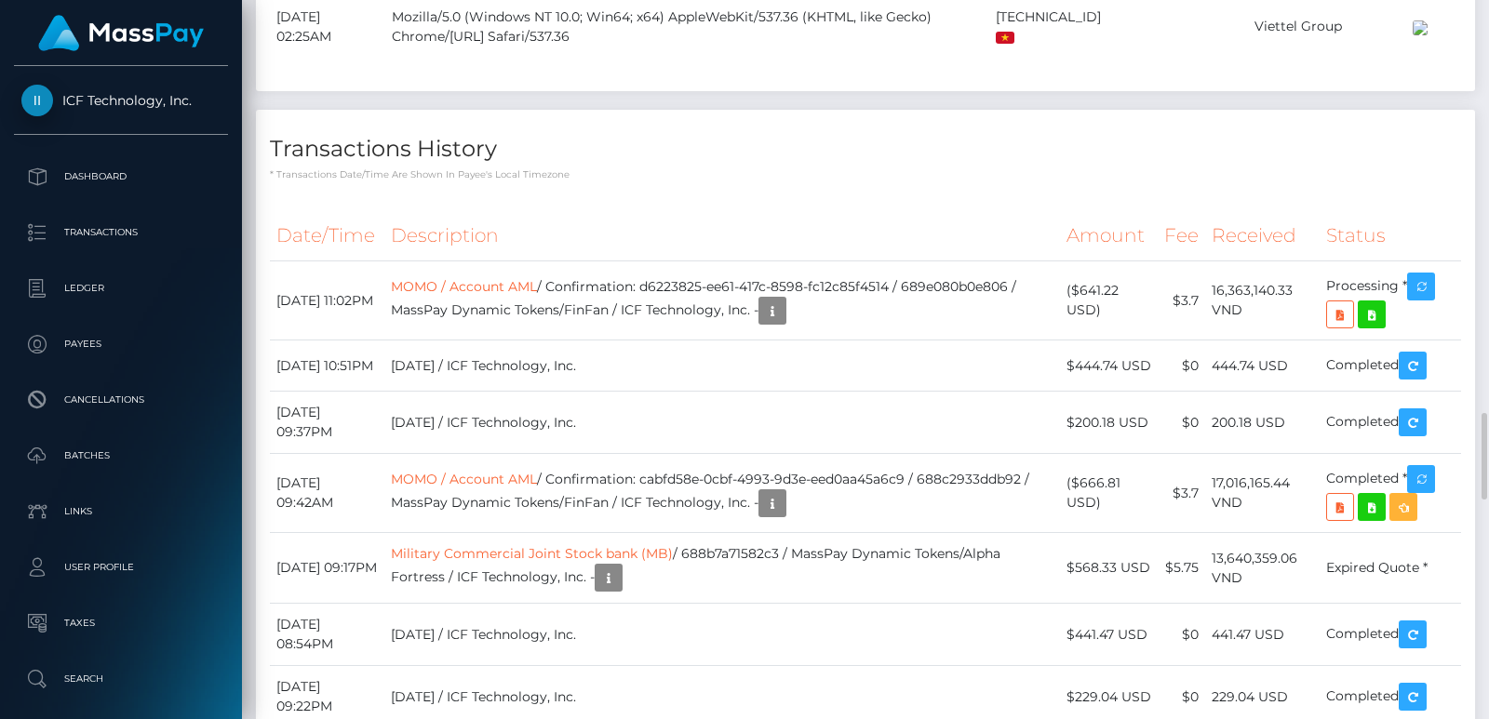
scroll to position [2764, 0]
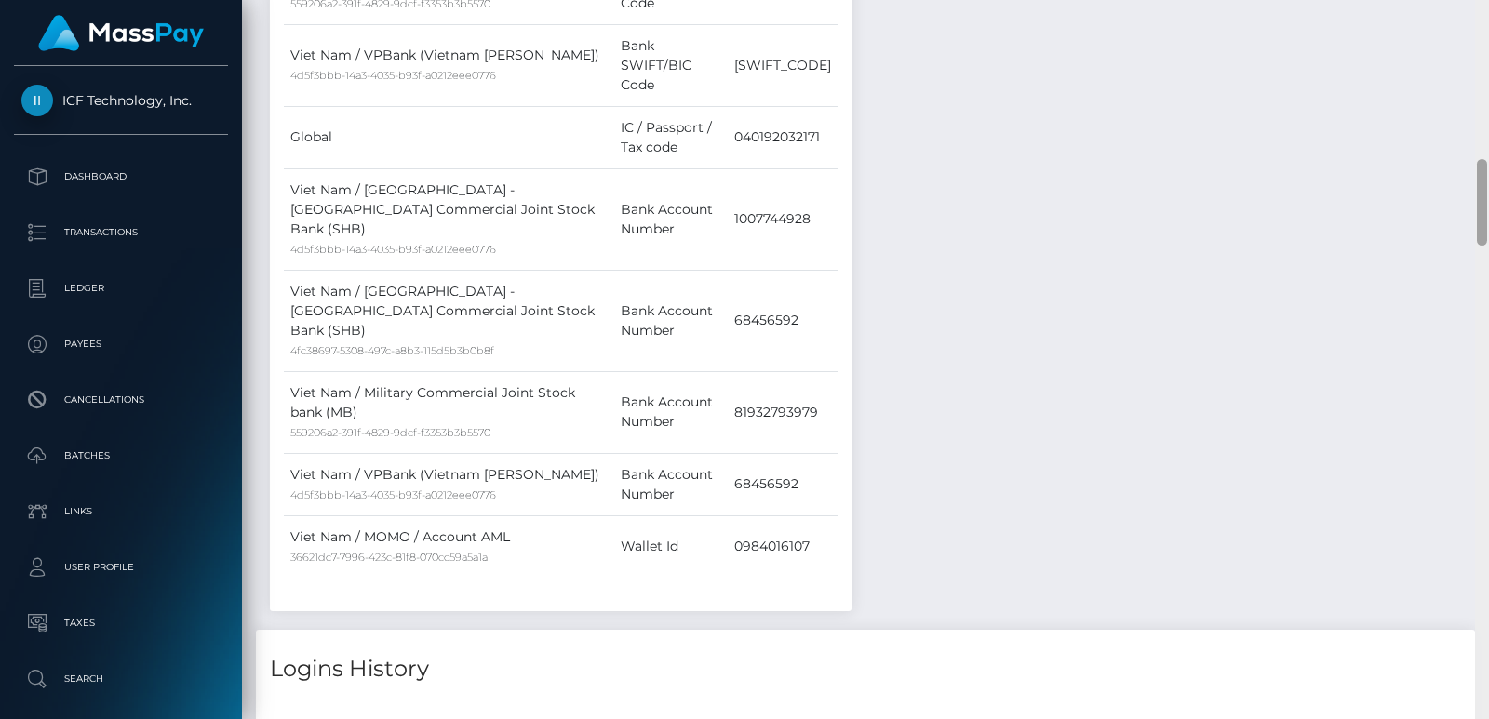
click at [1488, 39] on div at bounding box center [1482, 359] width 14 height 719
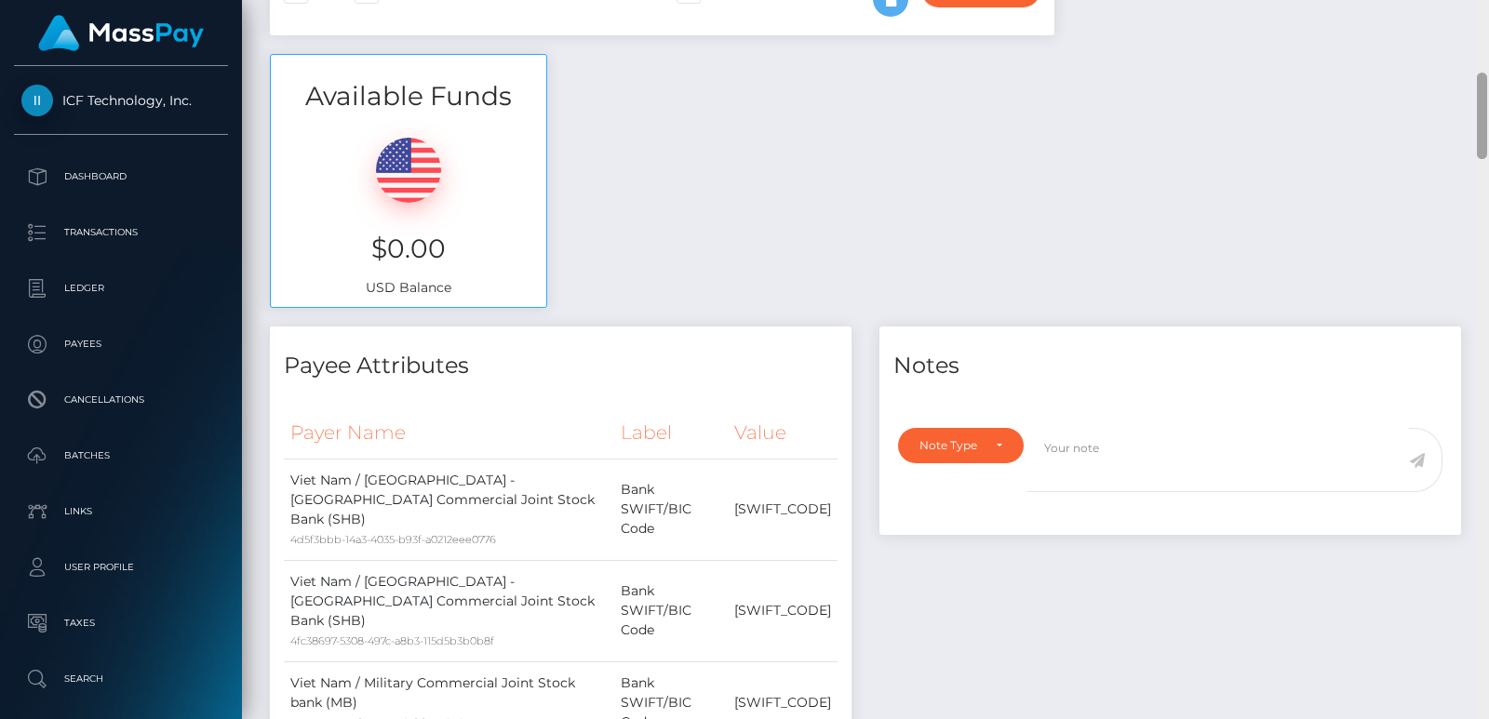
click at [1488, 39] on div "Customer Profile Loading... Loading..." at bounding box center [865, 359] width 1247 height 719
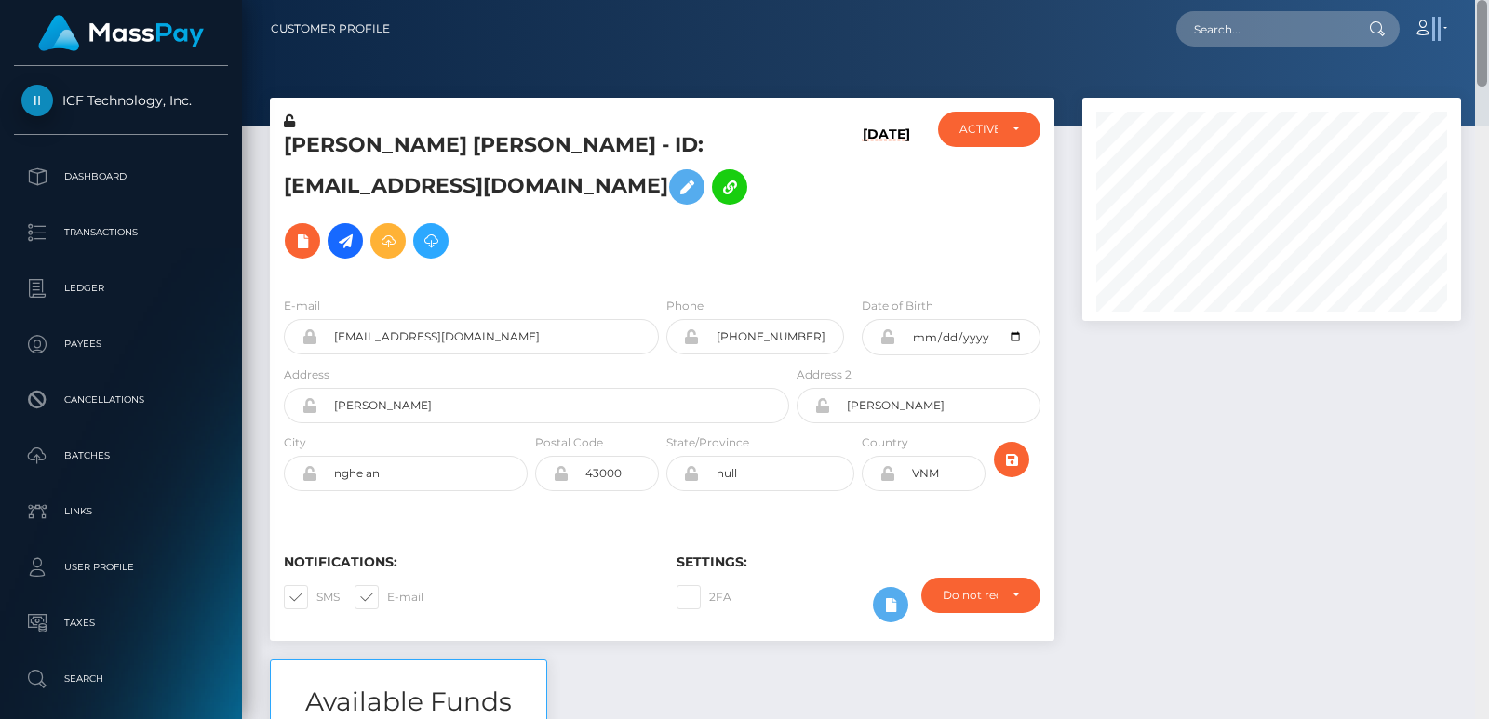
click at [1488, 39] on nav "Customer Profile Loading... Loading... Account" at bounding box center [865, 29] width 1247 height 58
click at [352, 142] on h5 "Nguyet Thi Tran - ID: tranthinguyet05031993na@gmail.com" at bounding box center [531, 199] width 495 height 137
copy h5 "Nguyet"
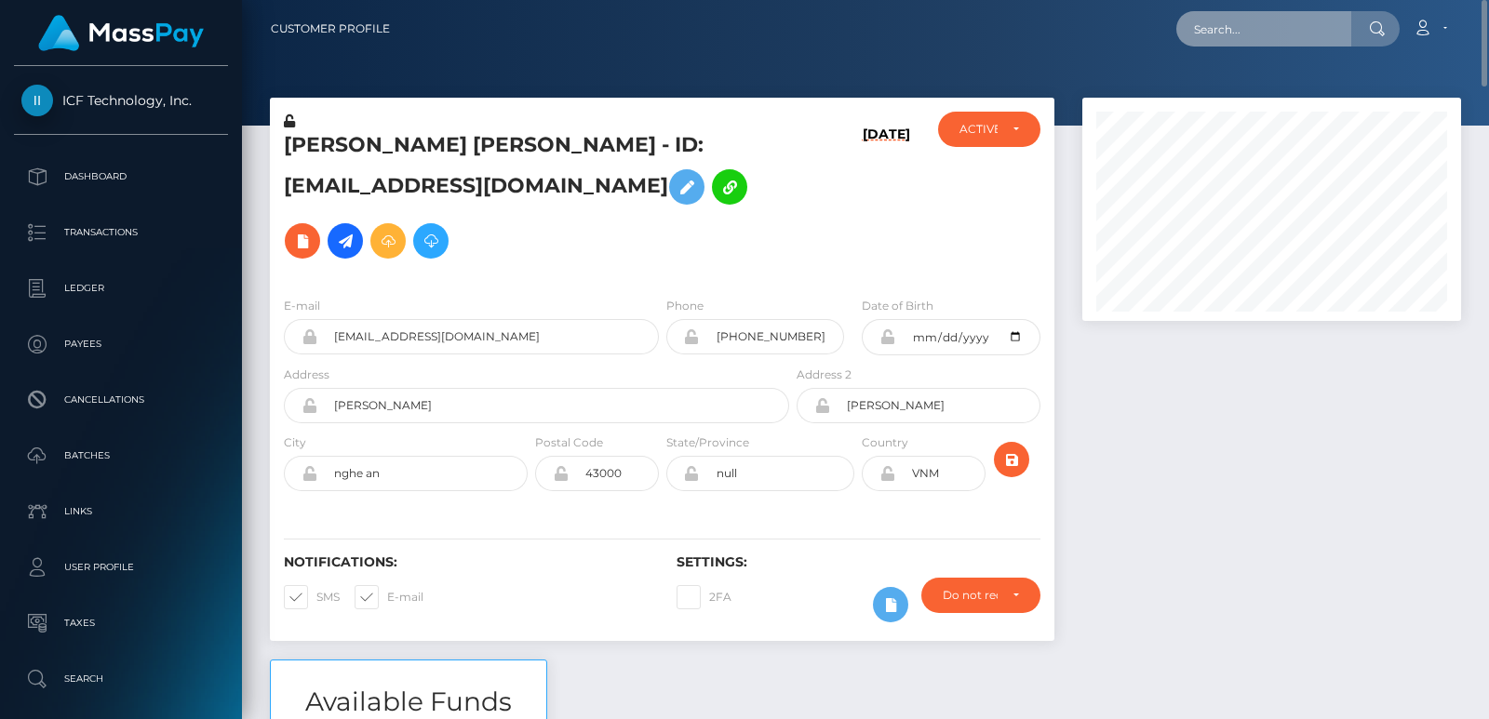
click at [1203, 39] on input "text" at bounding box center [1263, 28] width 175 height 35
paste input "maddirixcullen@outlook.com"
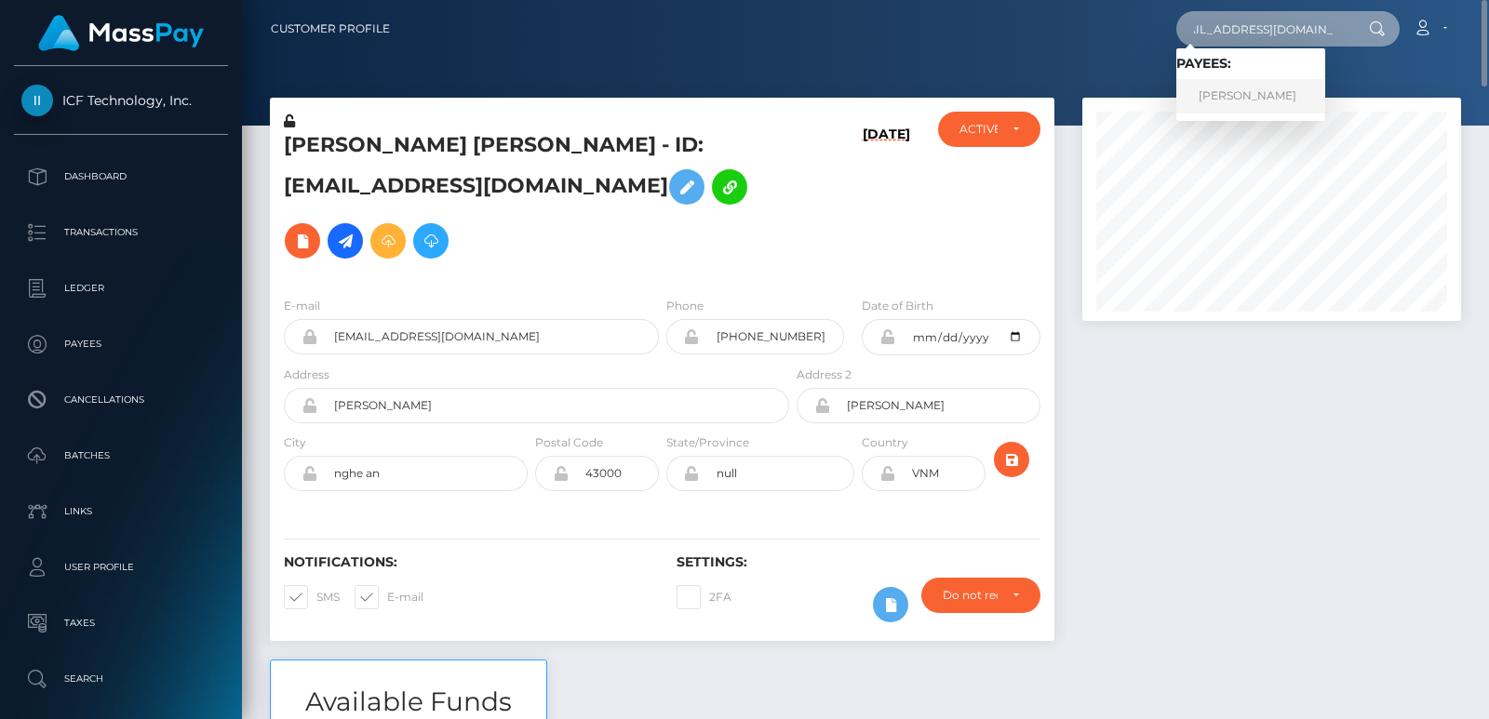
type input "maddirixcullen@outlook.com"
click at [1234, 99] on link "Madeline Kaye Cullen" at bounding box center [1250, 96] width 149 height 34
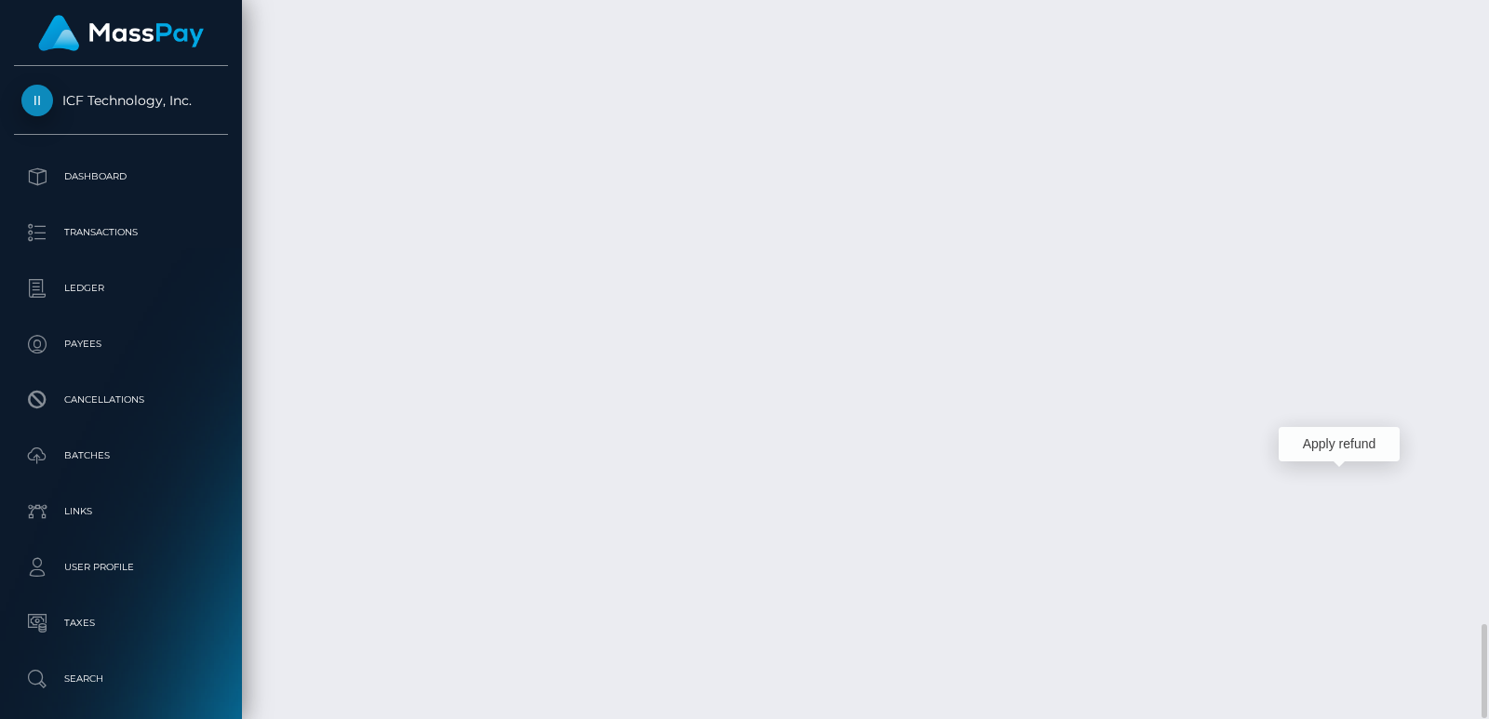
scroll to position [223, 378]
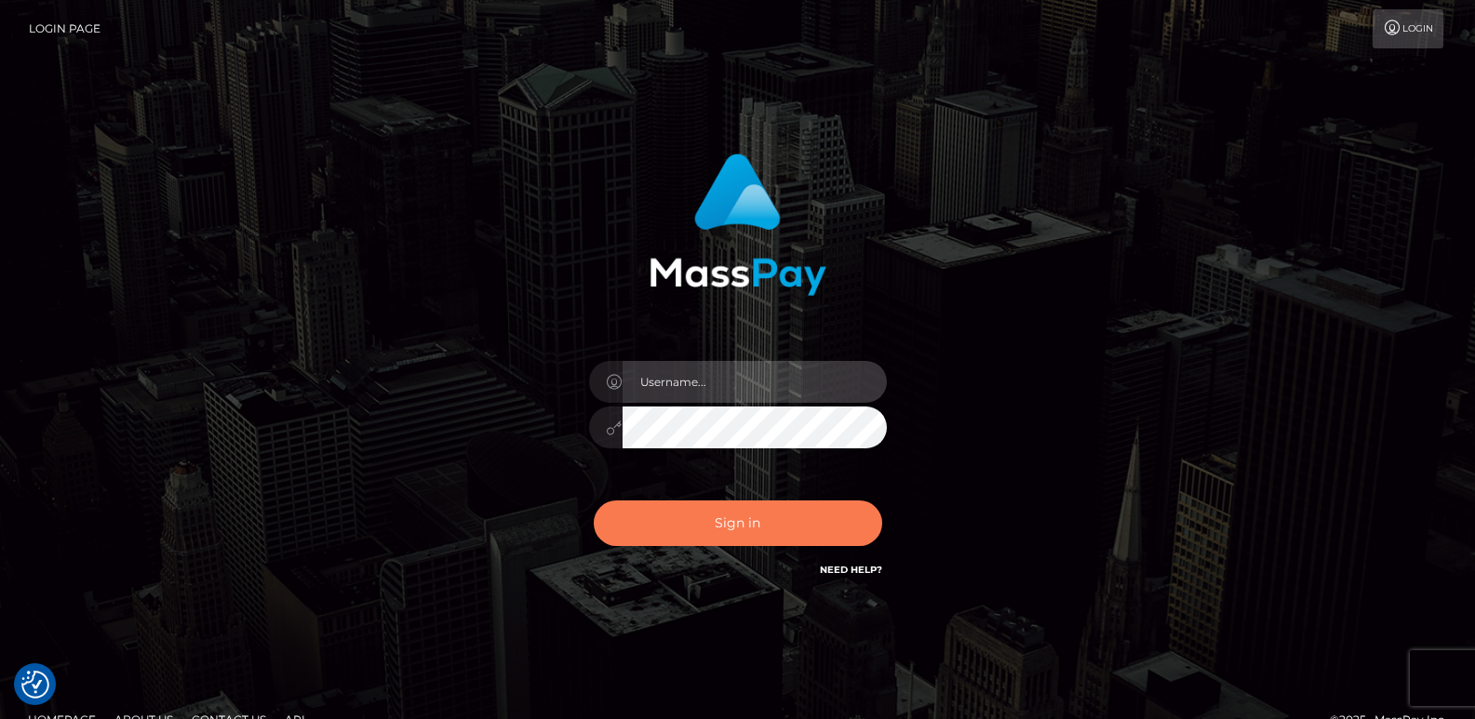
type input "ts2.es"
click at [717, 527] on button "Sign in" at bounding box center [738, 524] width 288 height 46
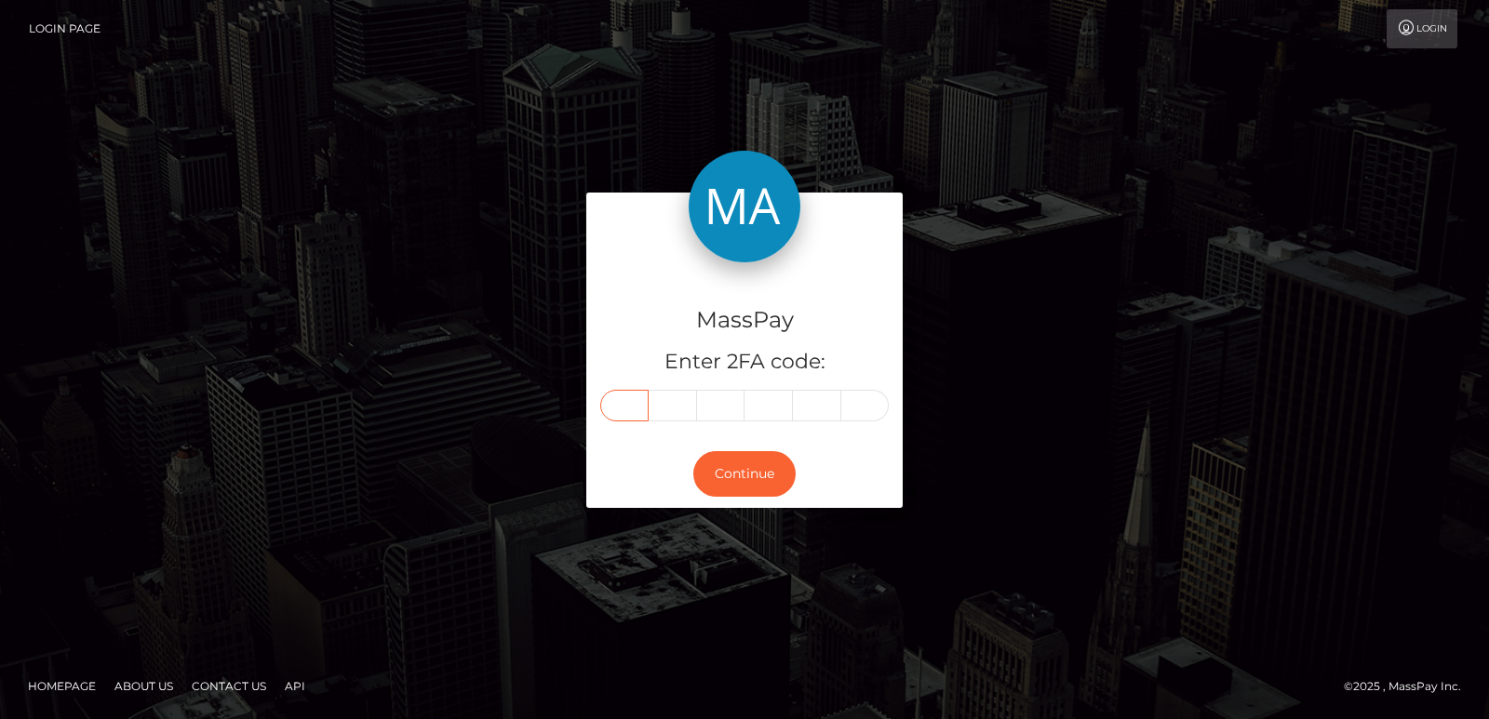
click at [643, 395] on input "text" at bounding box center [624, 406] width 48 height 32
paste input "4"
type input "4"
type input "2"
type input "0"
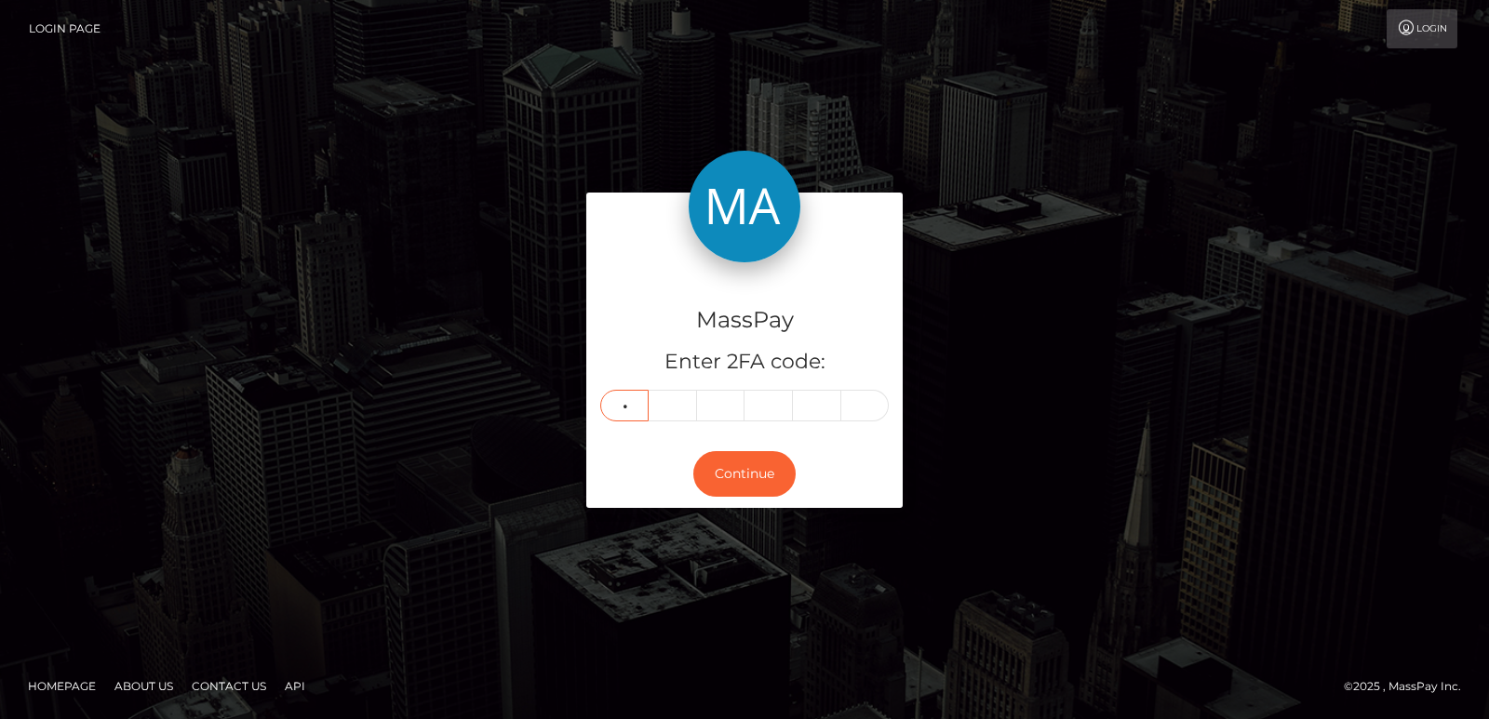
type input "1"
type input "9"
type input "8"
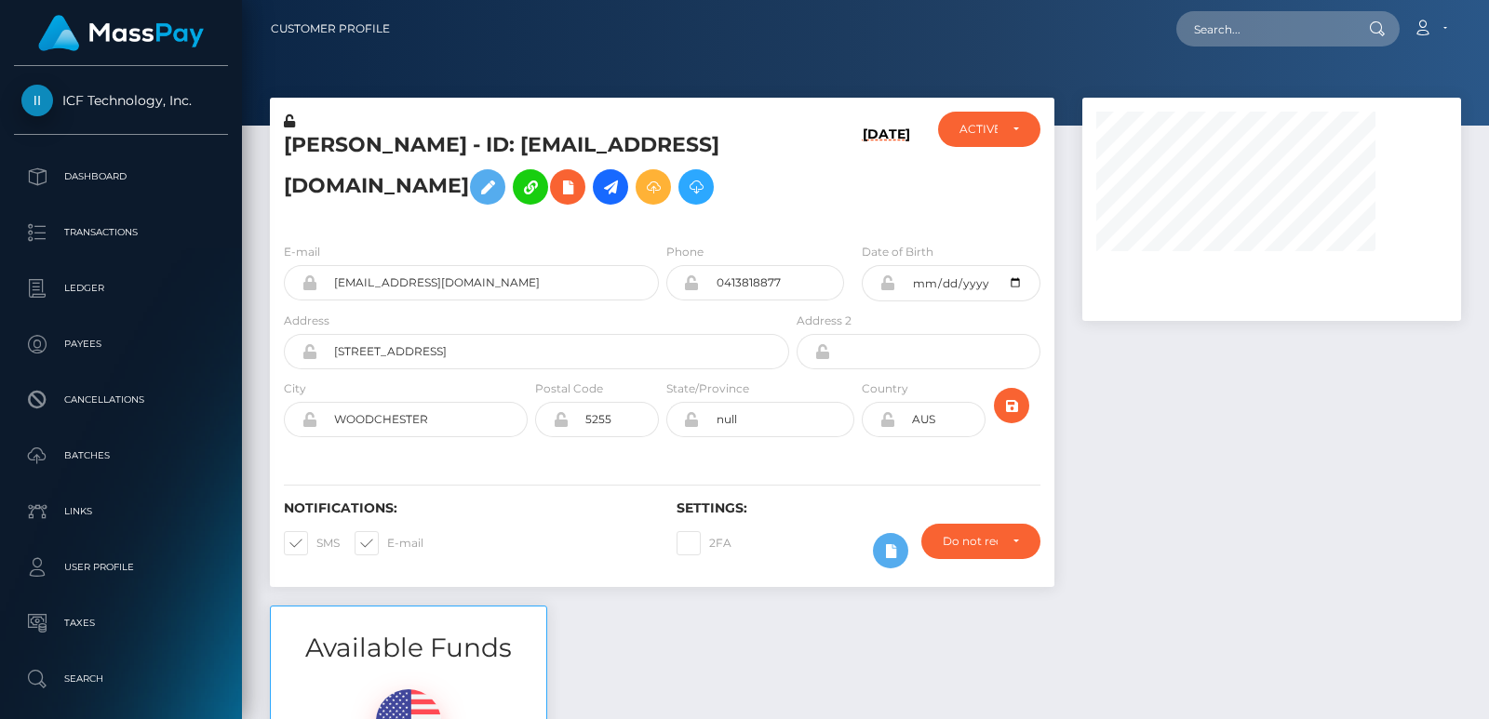
scroll to position [223, 378]
click at [1228, 21] on input "text" at bounding box center [1263, 28] width 175 height 35
paste input "[EMAIL_ADDRESS][DOMAIN_NAME]"
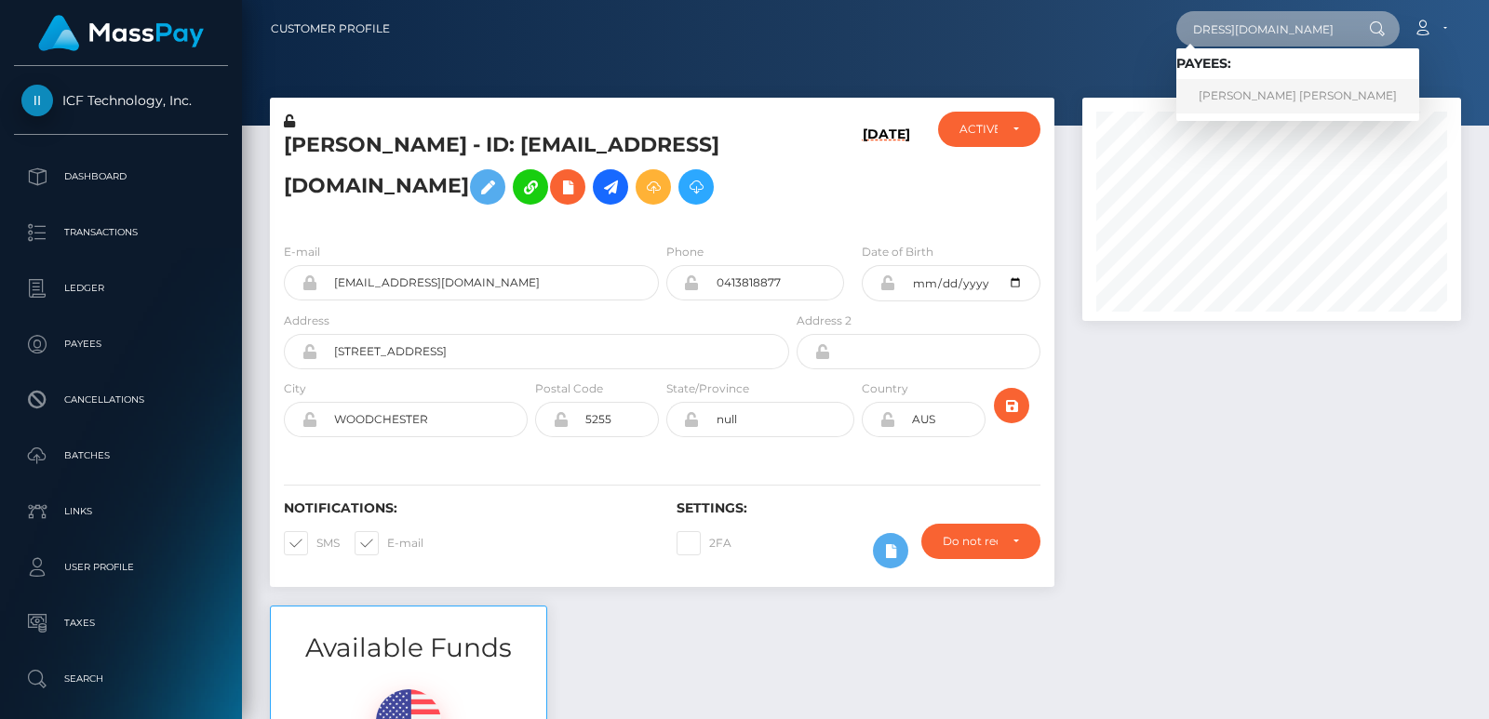
type input "[EMAIL_ADDRESS][DOMAIN_NAME]"
click at [1254, 104] on link "[PERSON_NAME] [PERSON_NAME]" at bounding box center [1297, 96] width 243 height 34
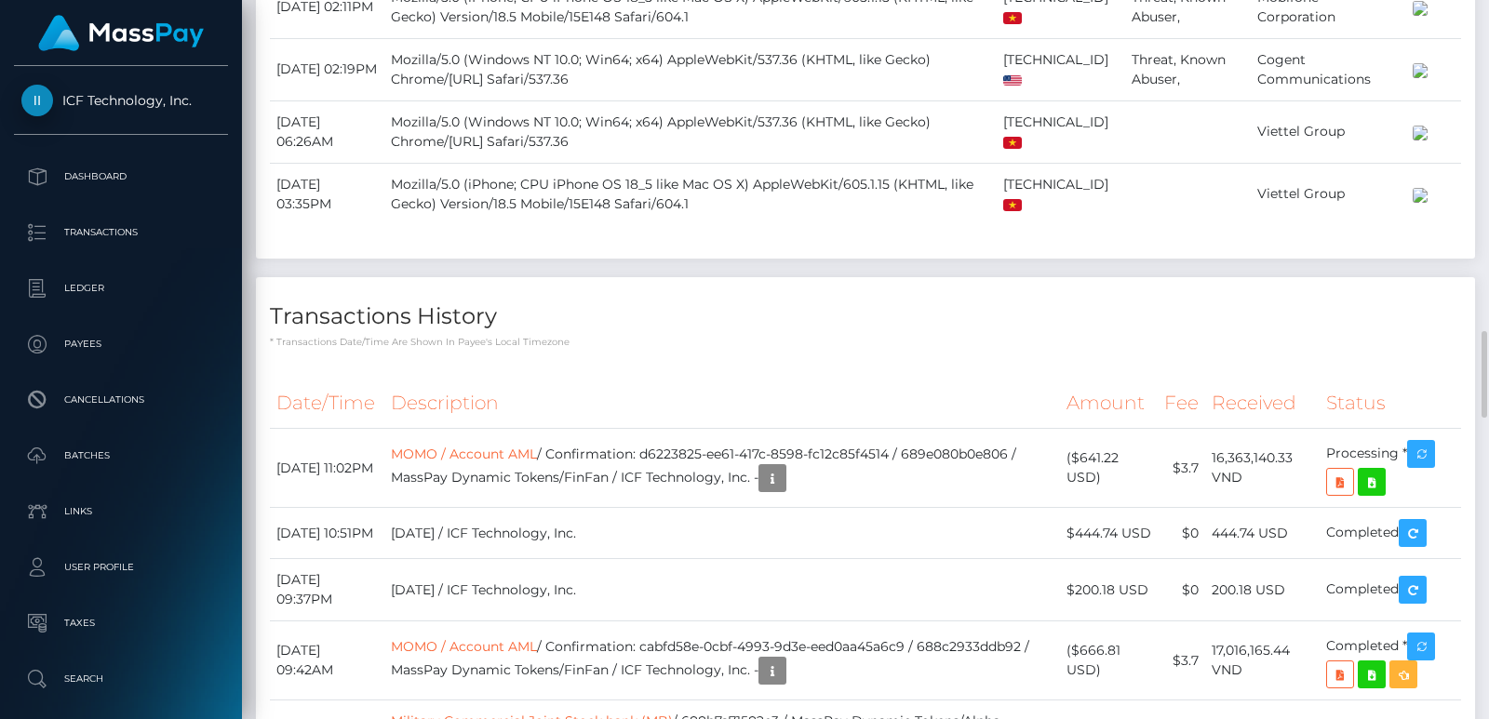
scroll to position [2568, 0]
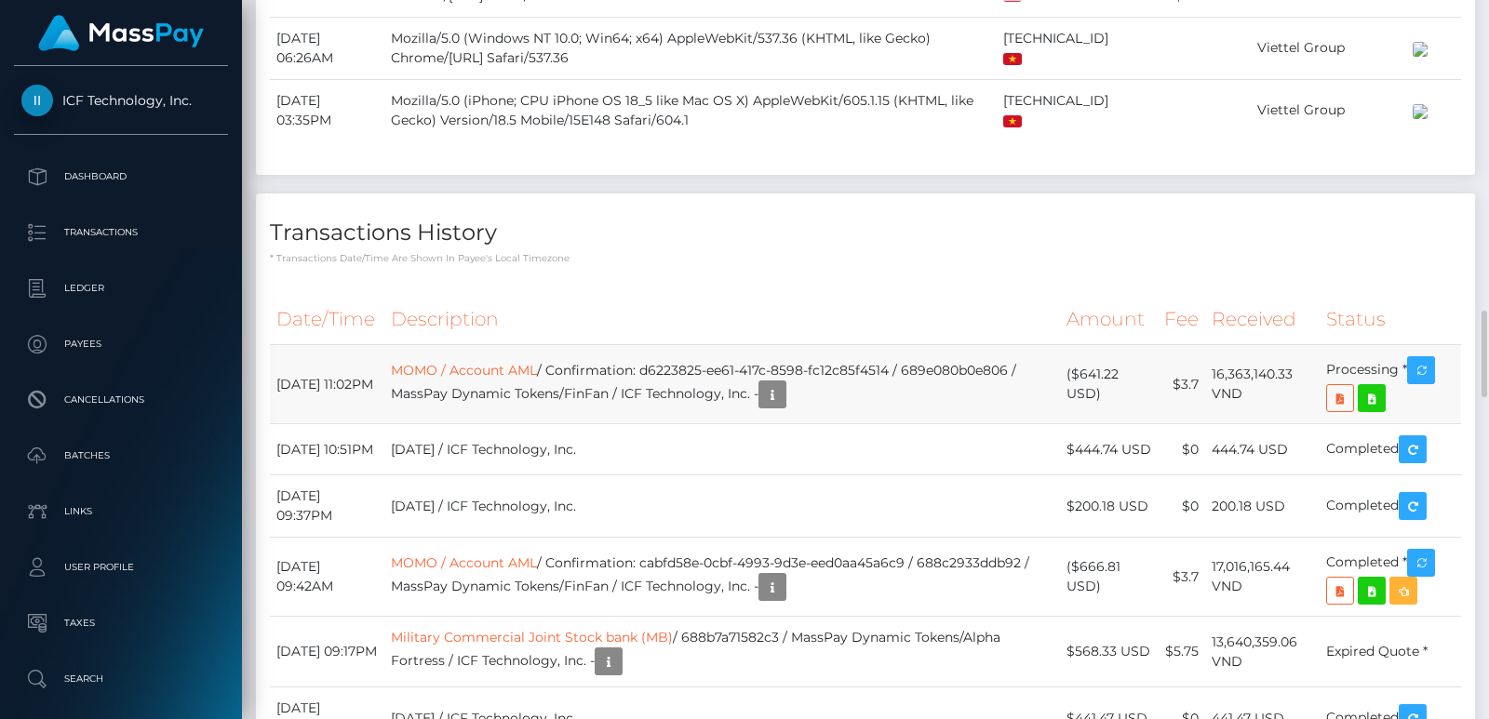
drag, startPoint x: 1203, startPoint y: 439, endPoint x: 1258, endPoint y: 466, distance: 61.2
click at [1258, 424] on td "16,363,140.33 VND" at bounding box center [1262, 384] width 114 height 79
copy td "16,363,140.33 VND"
drag, startPoint x: 275, startPoint y: 434, endPoint x: 1400, endPoint y: 434, distance: 1124.9
click at [1400, 424] on tr "August 14, 2025 11:02PM MOMO / Account AML / Confirmation: d6223825-ee61-417c-8…" at bounding box center [865, 384] width 1191 height 79
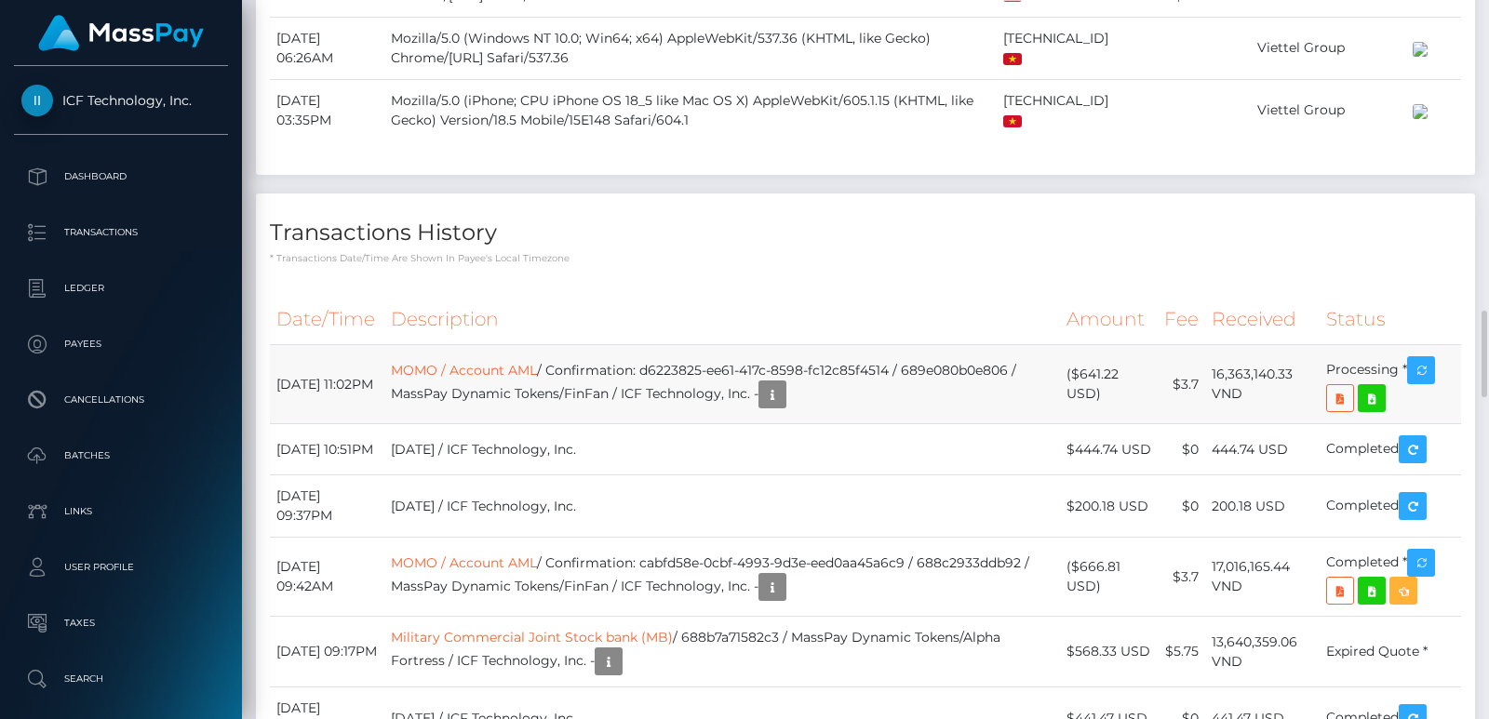
copy tr "August 14, 2025 11:02PM MOMO / Account AML / Confirmation: d6223825-ee61-417c-8…"
click at [1376, 345] on th "Status" at bounding box center [1389, 319] width 141 height 51
click at [1414, 382] on icon "button" at bounding box center [1421, 370] width 22 height 23
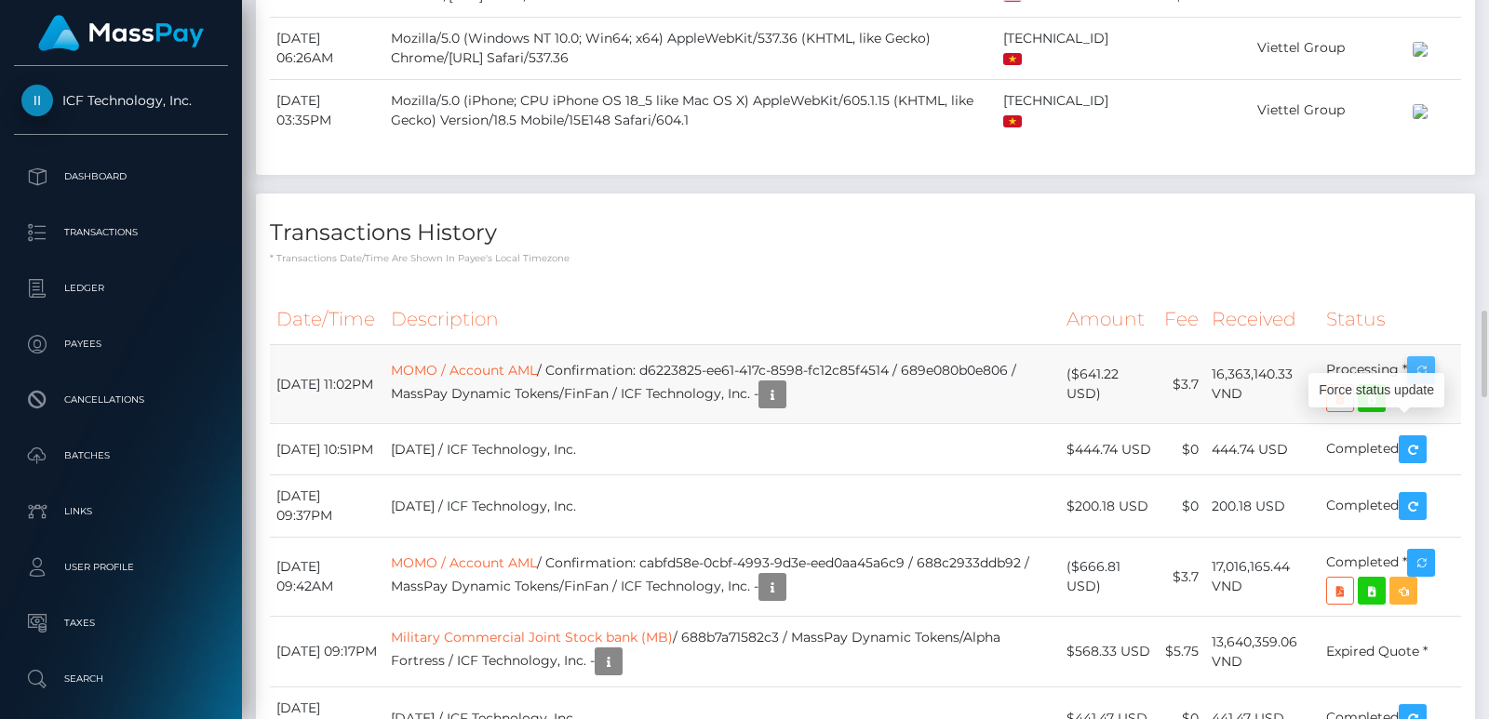
click at [1414, 382] on icon "button" at bounding box center [1421, 370] width 22 height 23
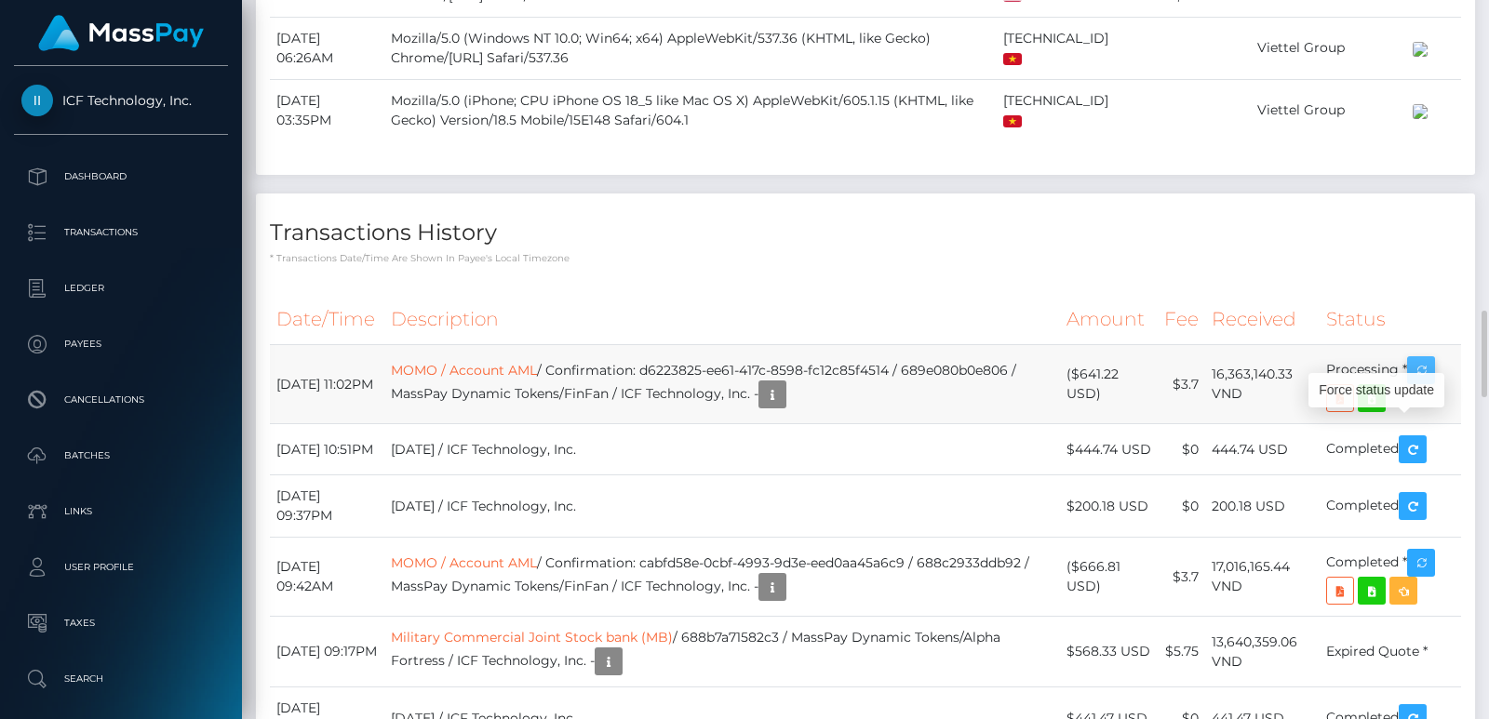
click at [1414, 382] on icon "button" at bounding box center [1421, 370] width 22 height 23
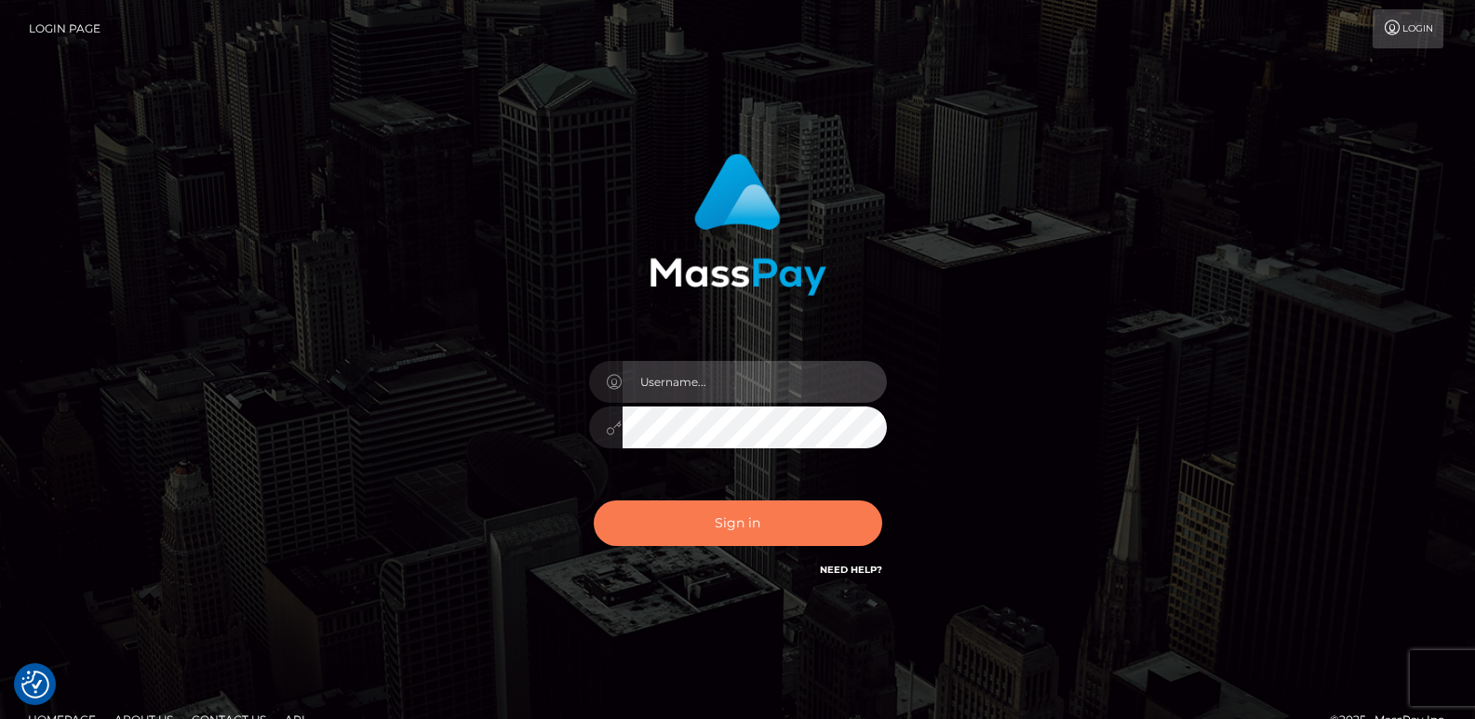
type input "[DOMAIN_NAME]"
click at [634, 517] on button "Sign in" at bounding box center [738, 524] width 288 height 46
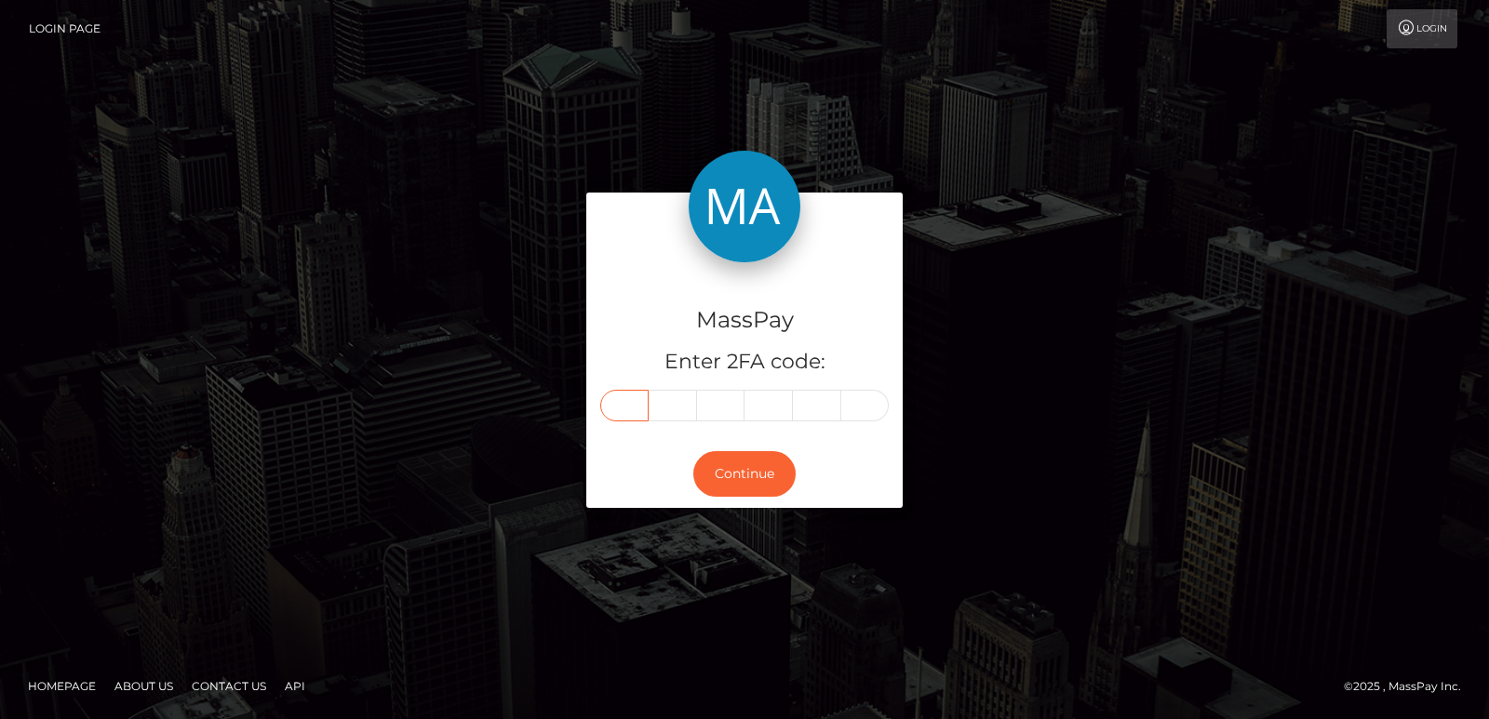
click at [635, 404] on input "text" at bounding box center [624, 406] width 48 height 32
paste input "5"
type input "5"
type input "6"
type input "5"
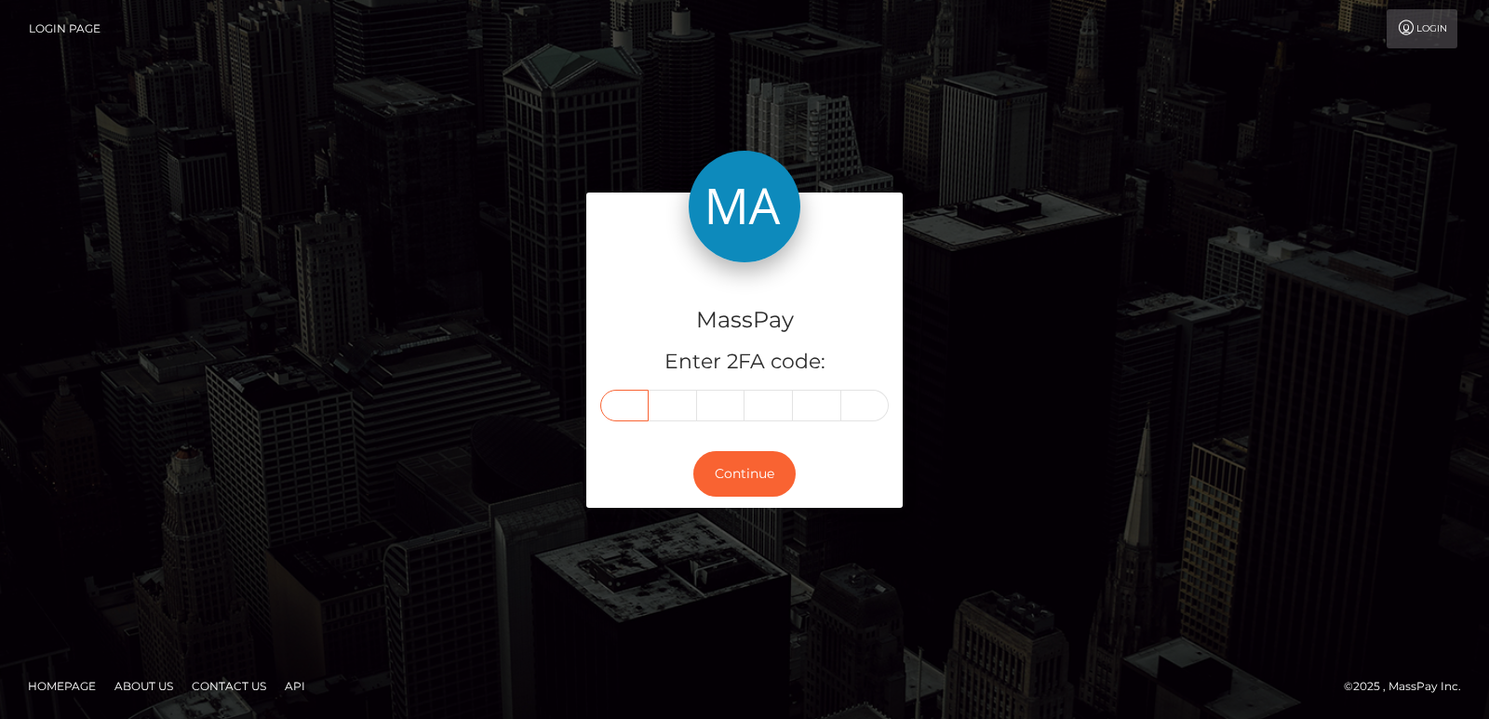
type input "4"
type input "2"
type input "1"
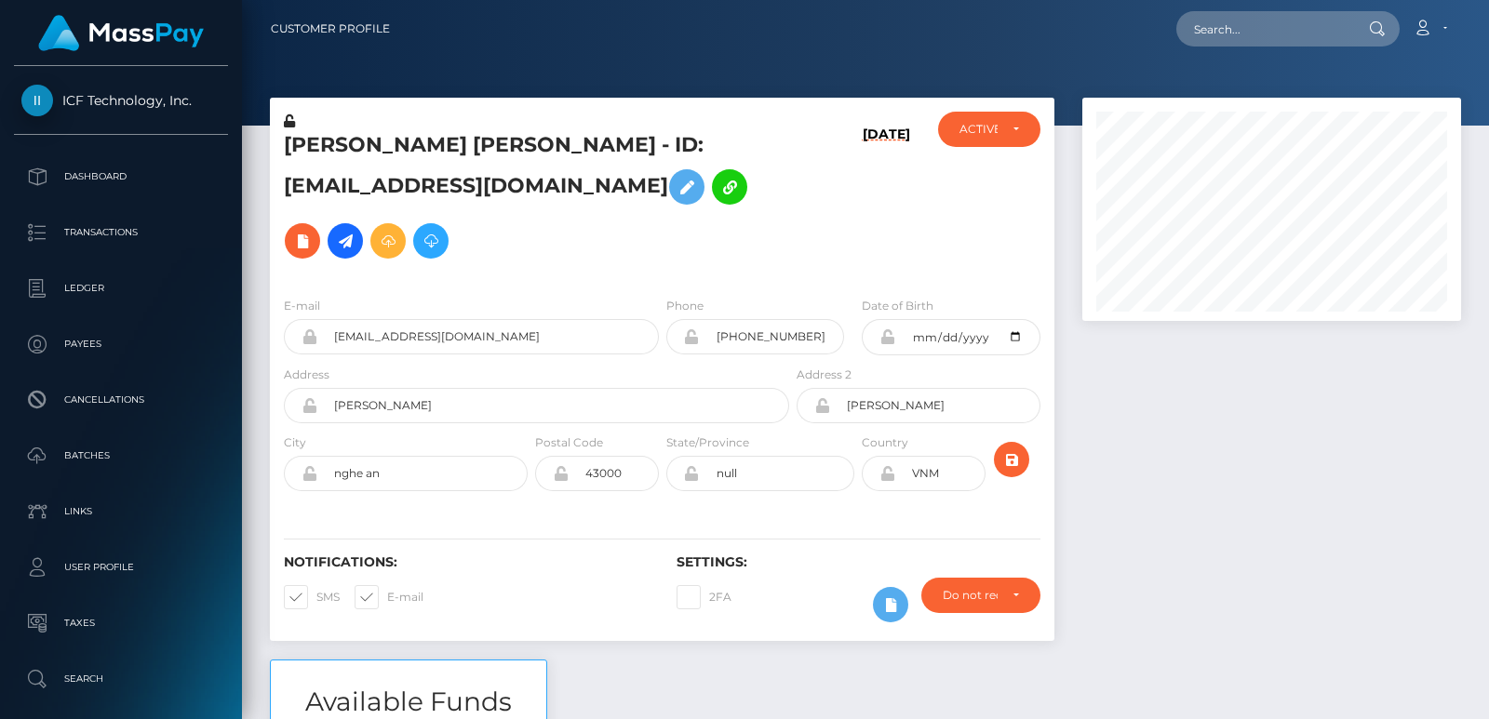
scroll to position [223, 378]
click at [1231, 26] on input "text" at bounding box center [1263, 28] width 175 height 35
paste input "[EMAIL_ADDRESS][DOMAIN_NAME]"
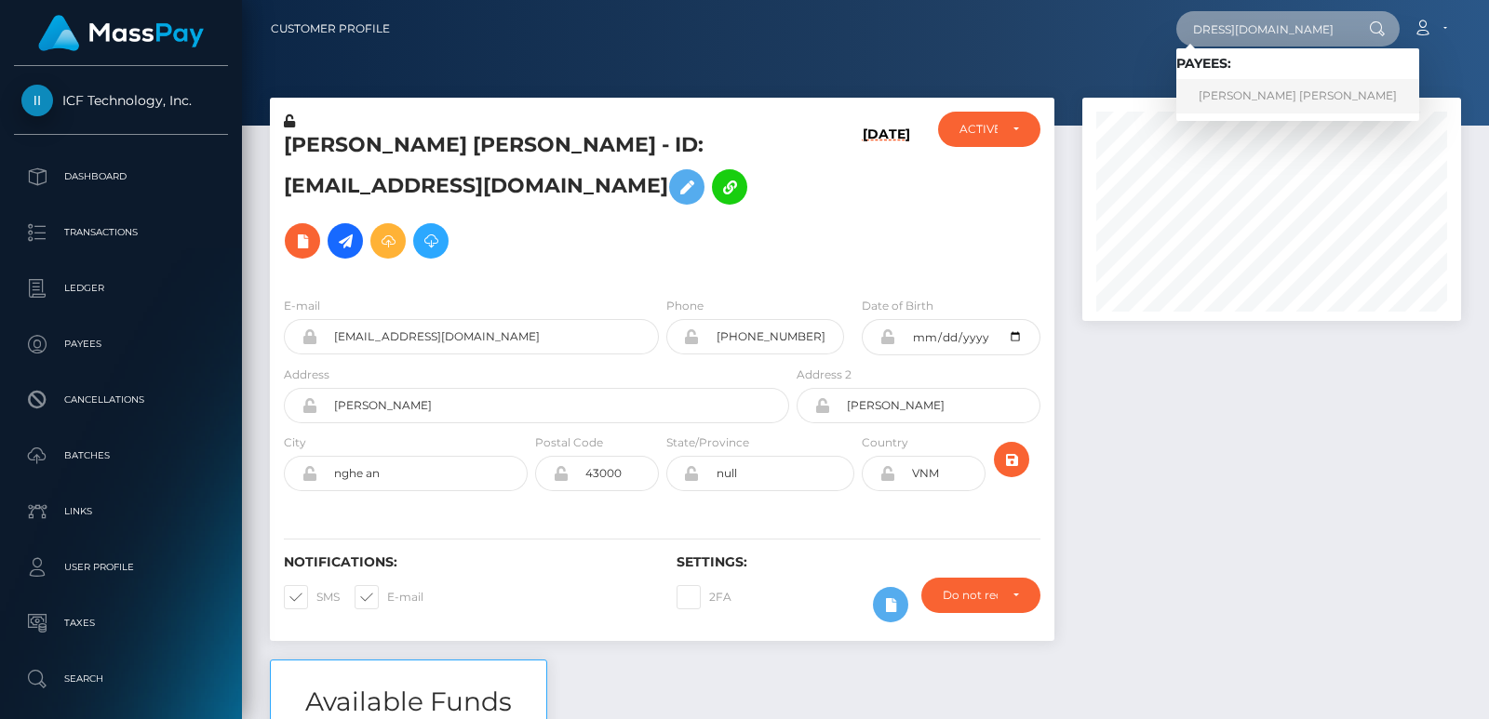
type input "[EMAIL_ADDRESS][DOMAIN_NAME]"
click at [1234, 84] on link "[PERSON_NAME] [PERSON_NAME]" at bounding box center [1297, 96] width 243 height 34
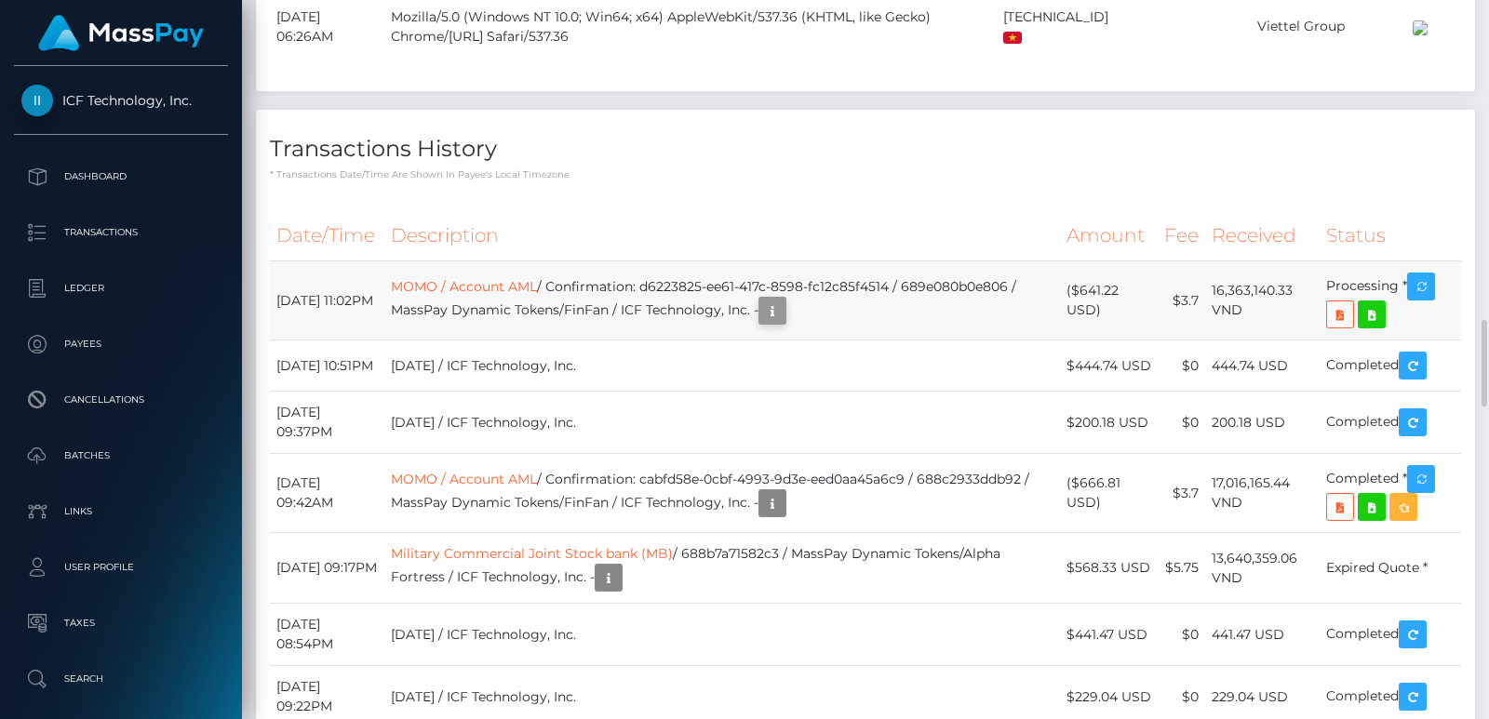
scroll to position [223, 378]
click at [783, 323] on icon "button" at bounding box center [772, 311] width 22 height 23
click at [795, 333] on div "Additional Info" at bounding box center [803, 330] width 121 height 34
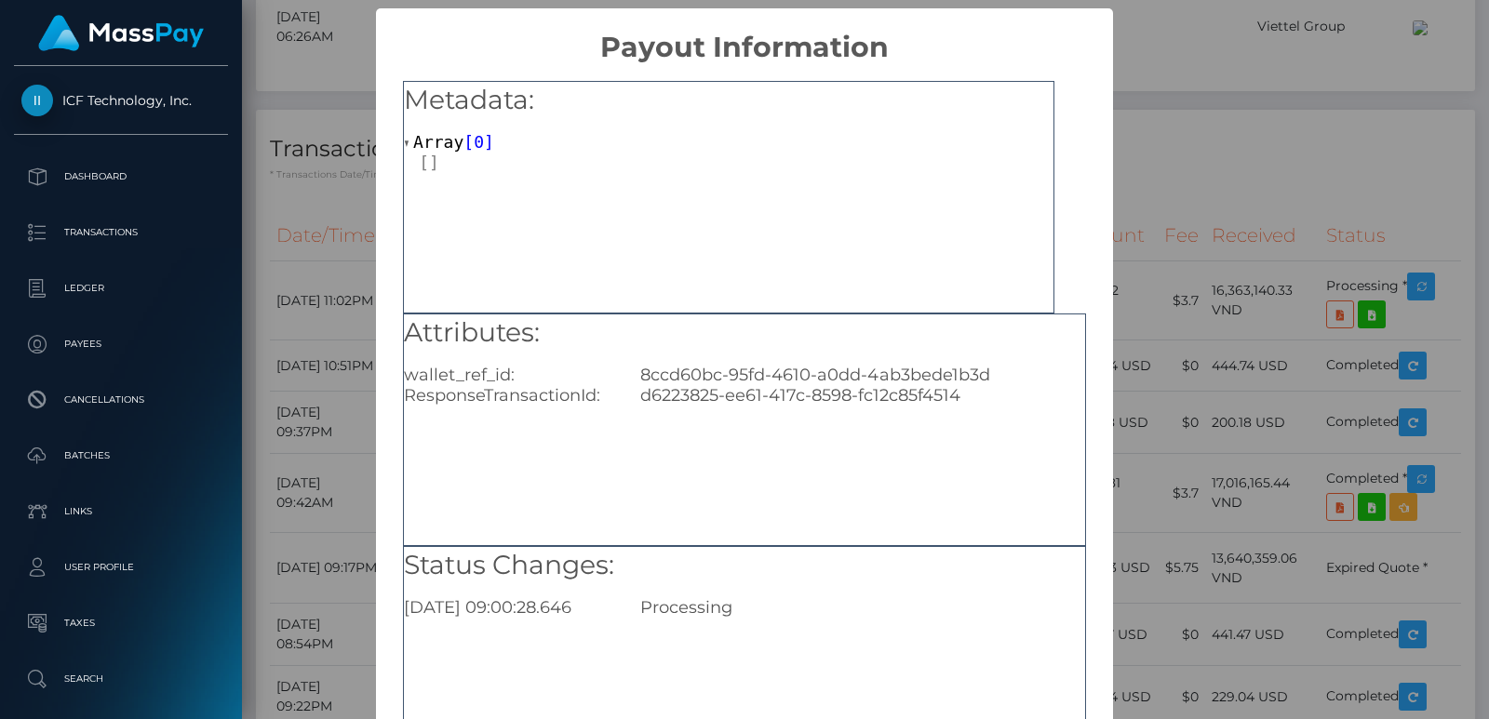
click at [343, 320] on div "× Payout Information Metadata: Array [ 0 ] Attributes: wallet_ref_id: 8ccd60bc-…" at bounding box center [744, 359] width 1489 height 719
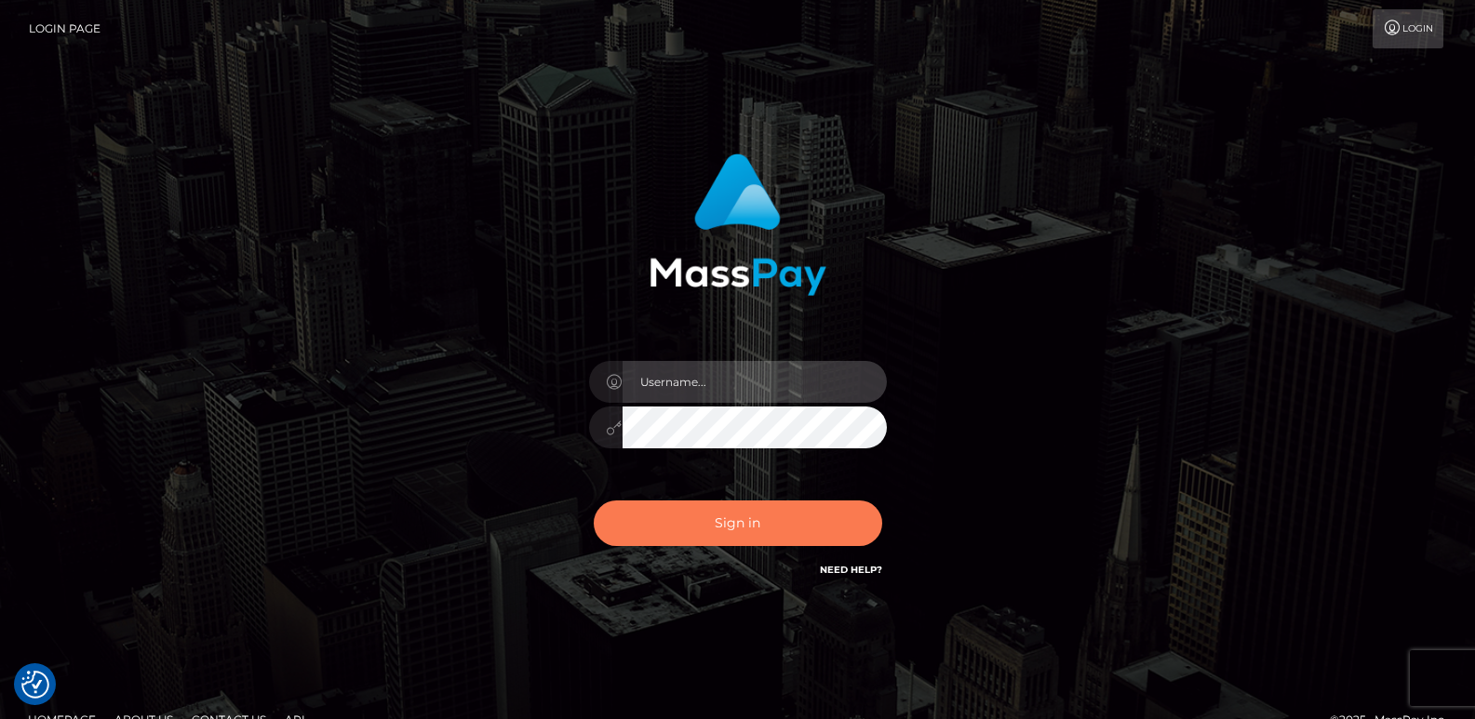
type input "ts2.es"
click at [659, 515] on button "Sign in" at bounding box center [738, 524] width 288 height 46
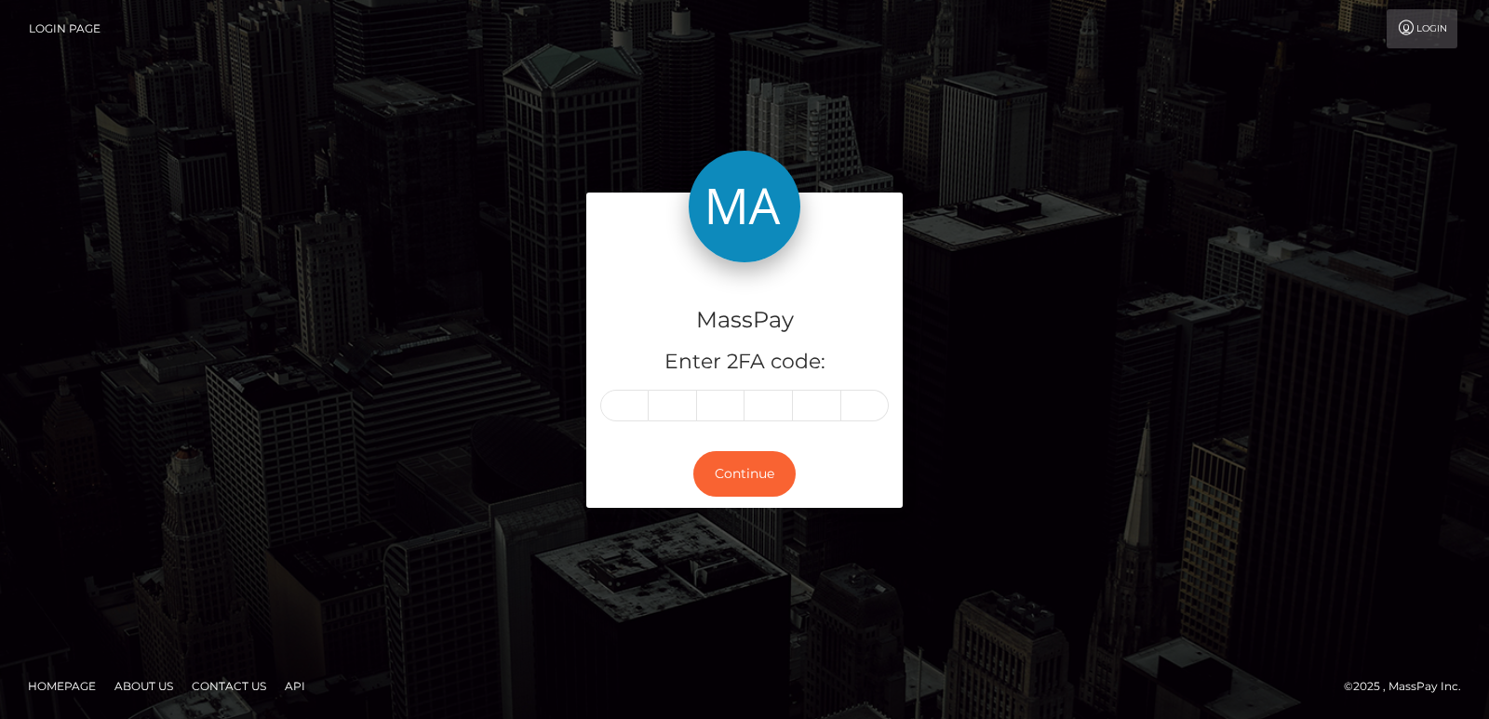
click at [638, 387] on div "MassPay Enter 2FA code:" at bounding box center [744, 351] width 316 height 179
click at [624, 407] on input "text" at bounding box center [624, 406] width 48 height 32
paste input "0"
type input "0"
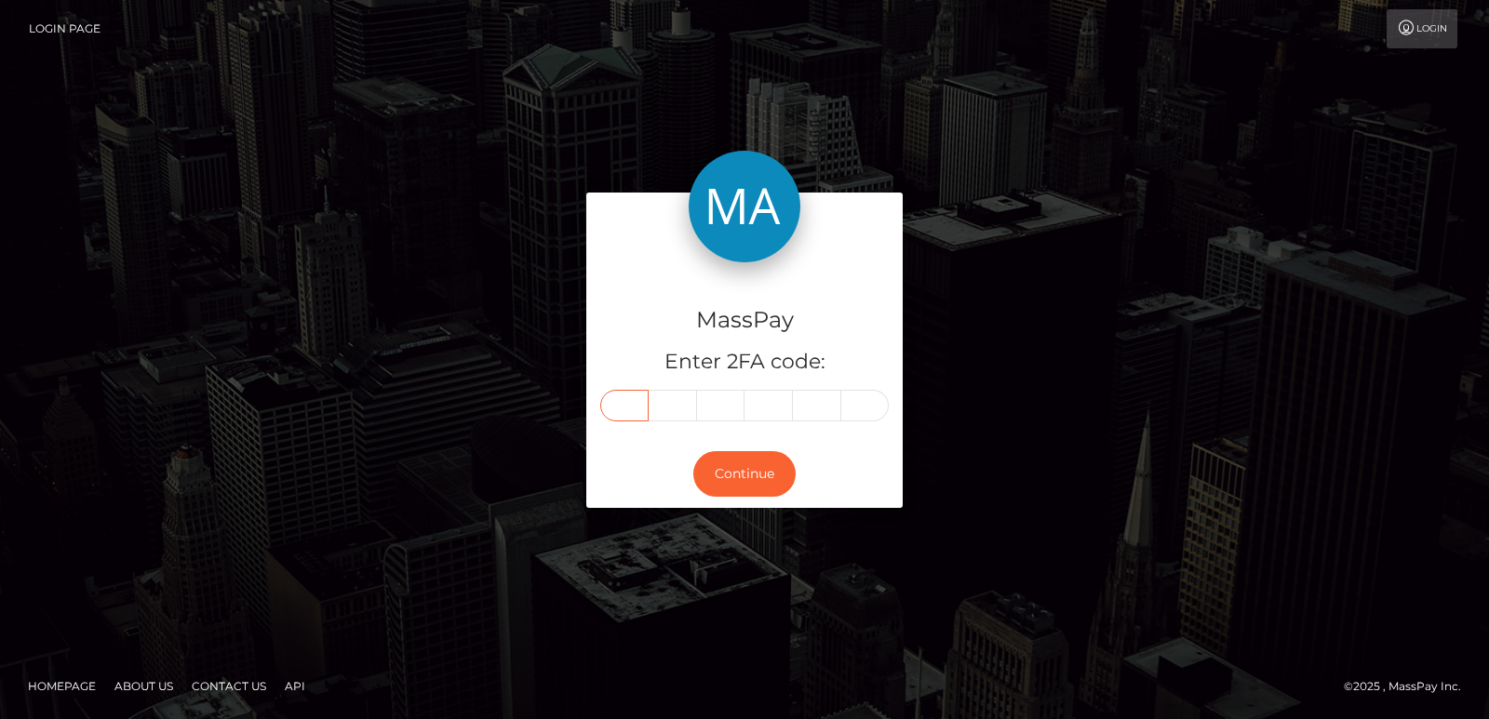
type input "9"
type input "6"
type input "7"
type input "5"
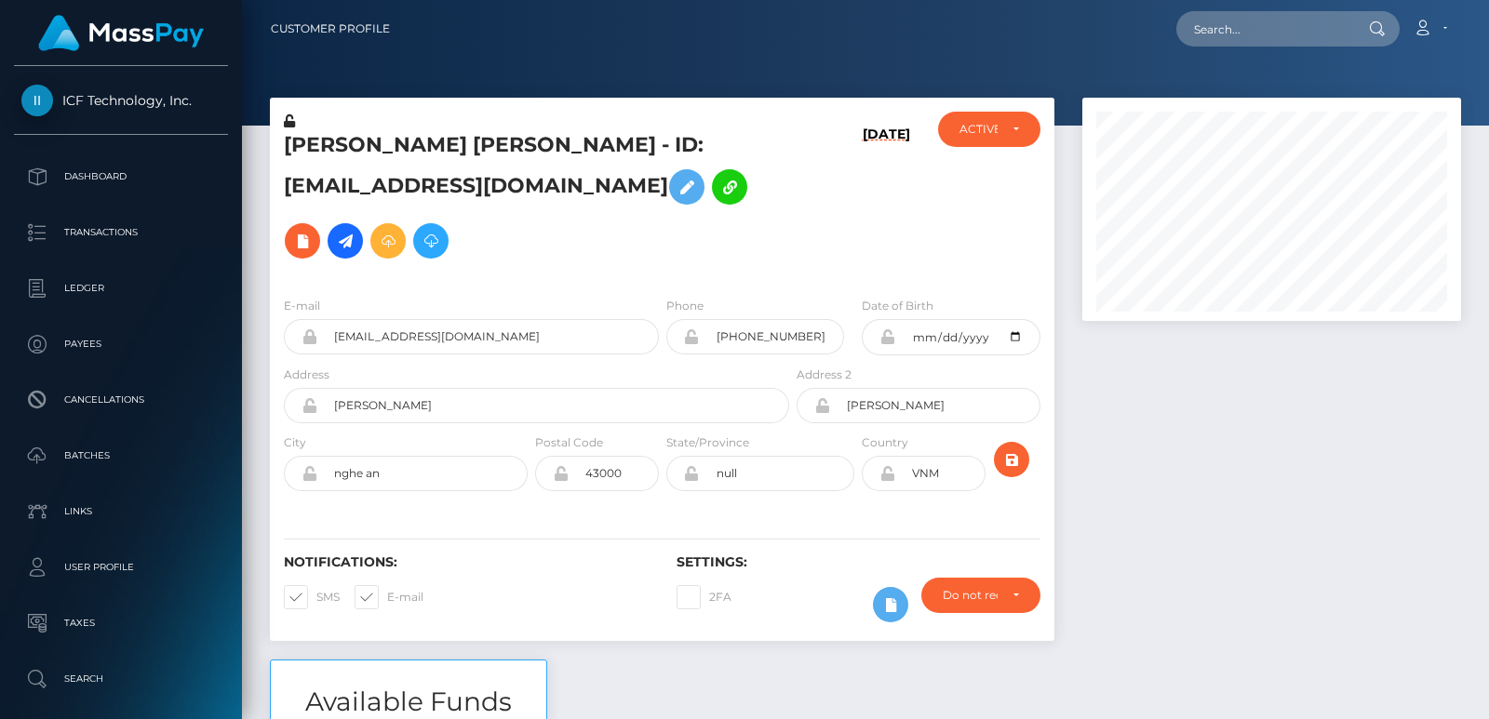
scroll to position [223, 378]
click at [1221, 18] on input "text" at bounding box center [1263, 28] width 175 height 35
paste input "[EMAIL_ADDRESS][DOMAIN_NAME]"
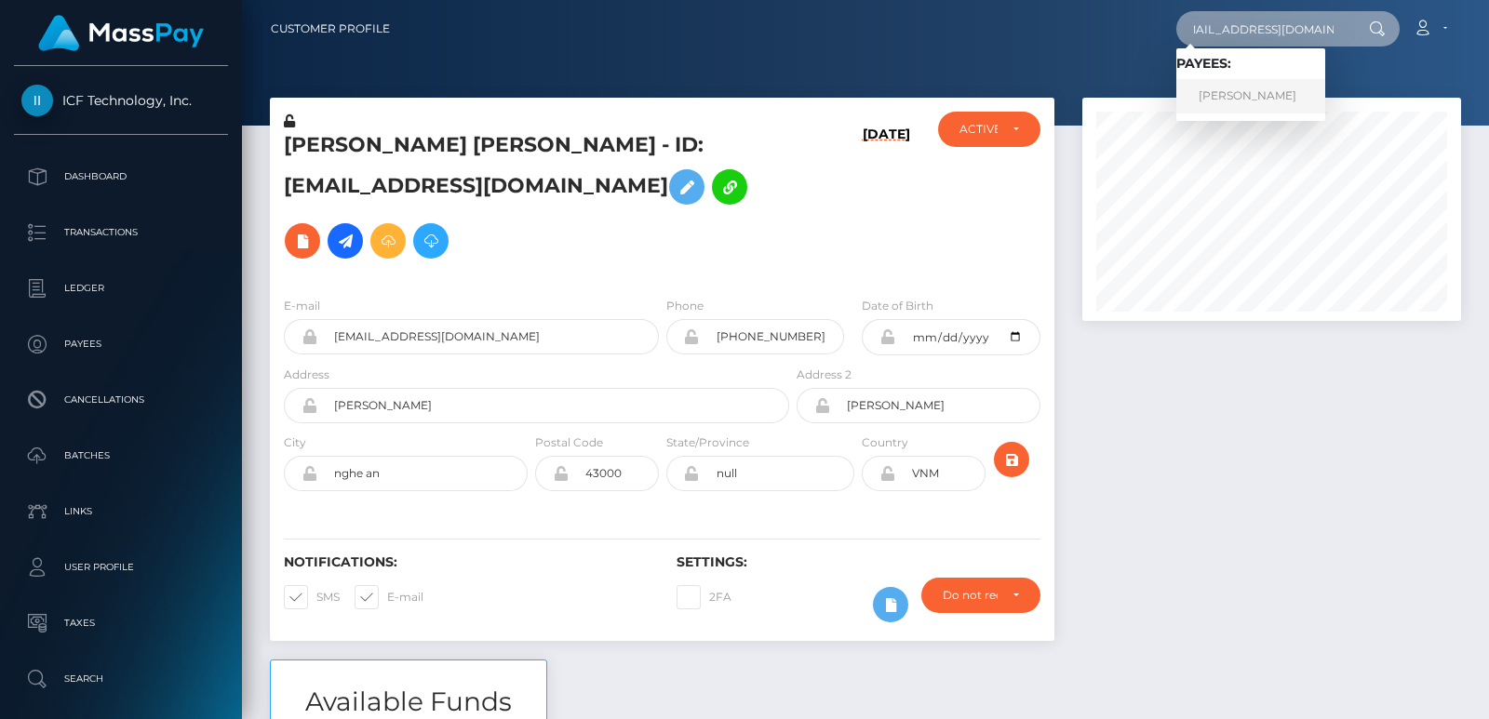
type input "[EMAIL_ADDRESS][DOMAIN_NAME]"
click at [1247, 98] on link "Claudia Gabriela Nanan" at bounding box center [1250, 96] width 149 height 34
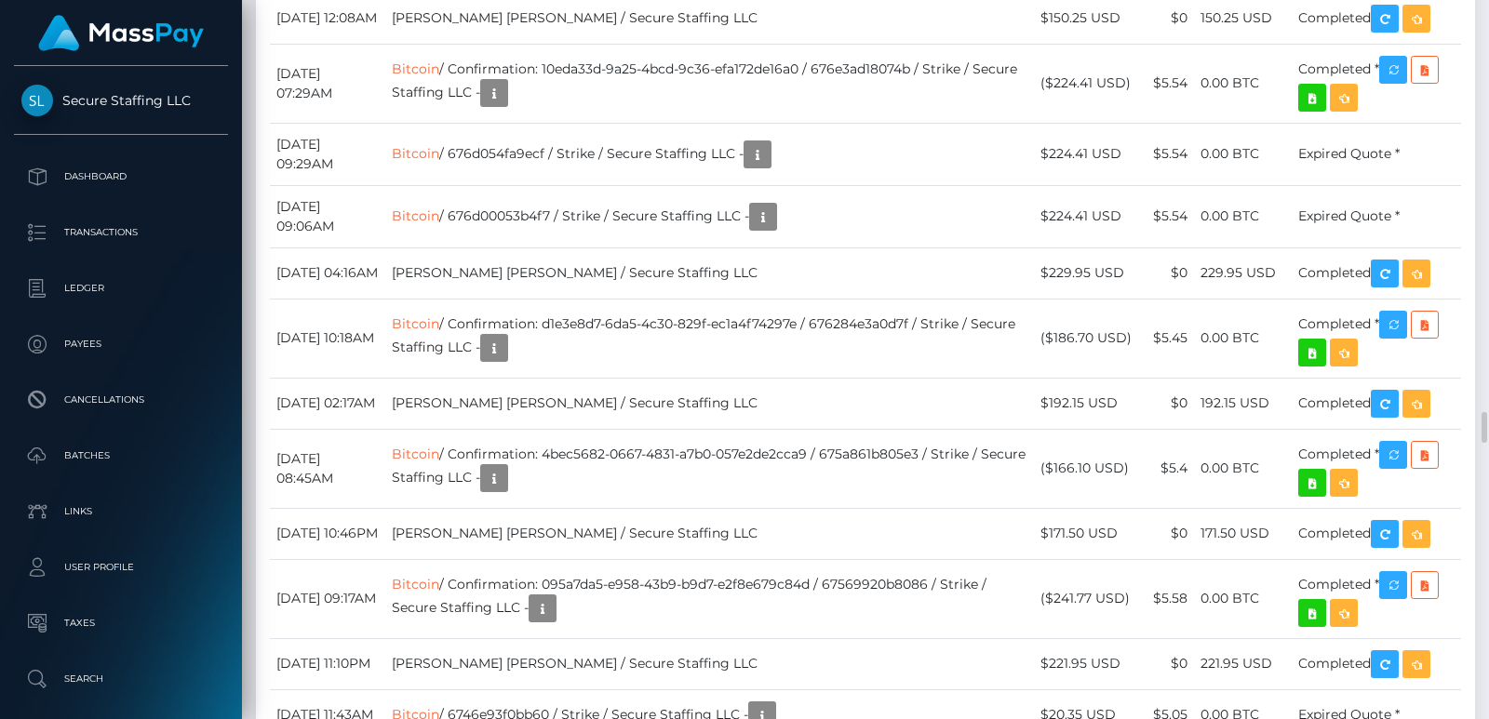
scroll to position [223, 378]
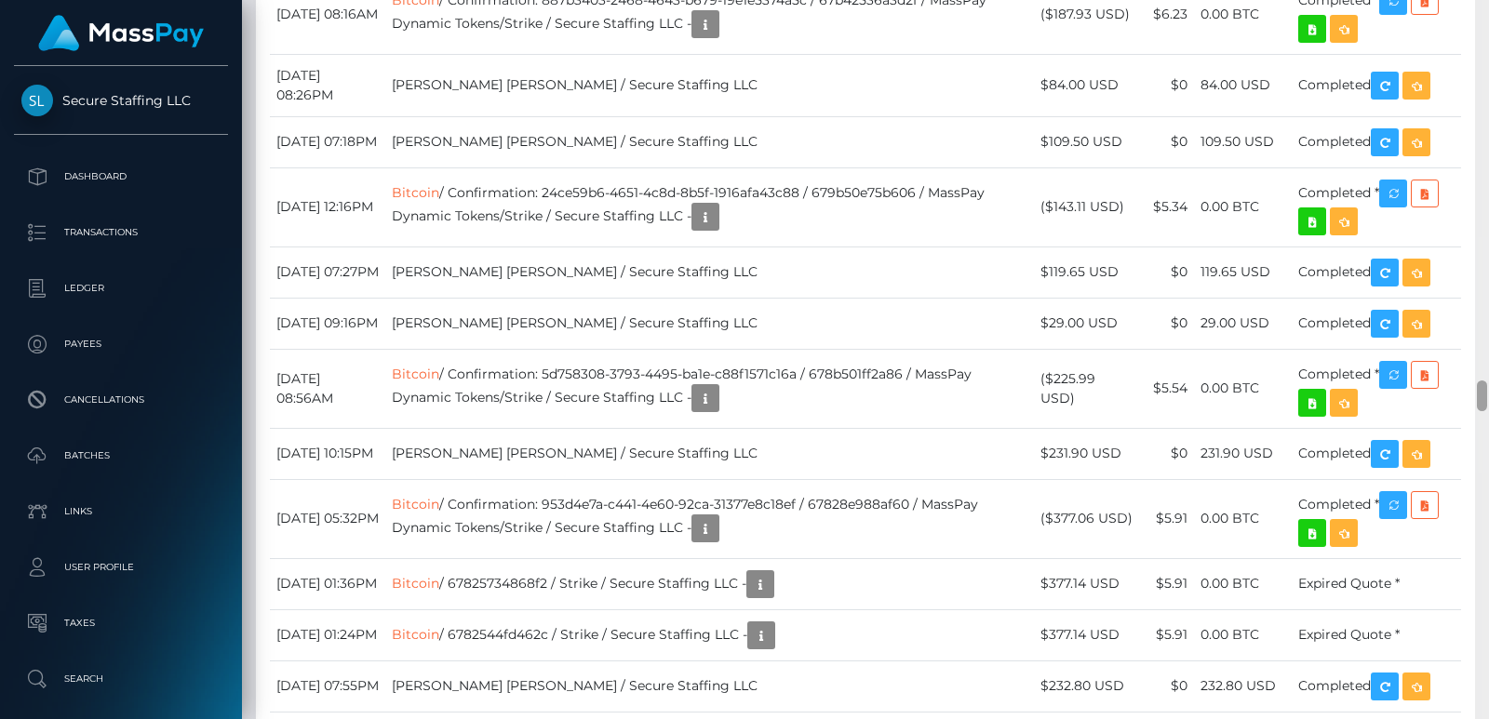
click at [1481, 34] on div at bounding box center [1482, 359] width 14 height 719
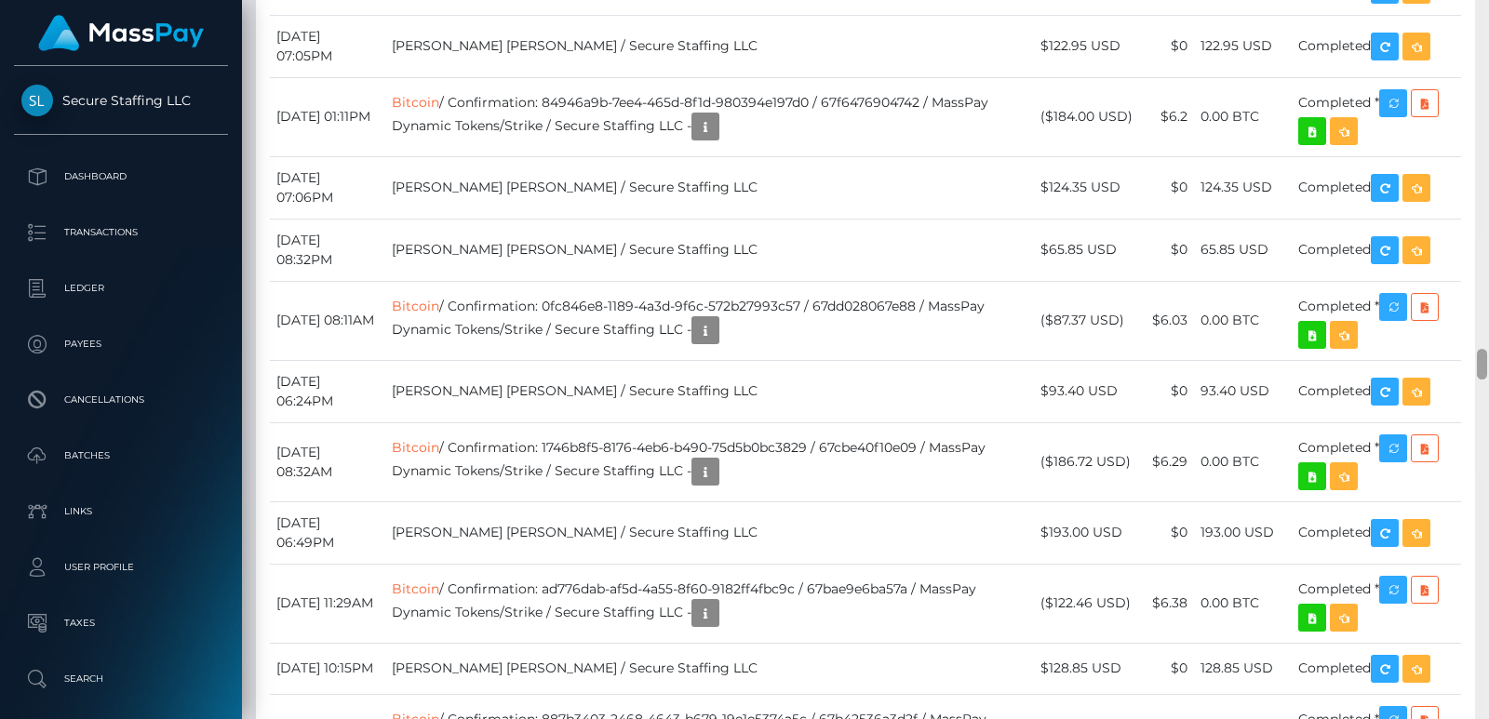
click at [1481, 34] on div at bounding box center [1482, 359] width 14 height 719
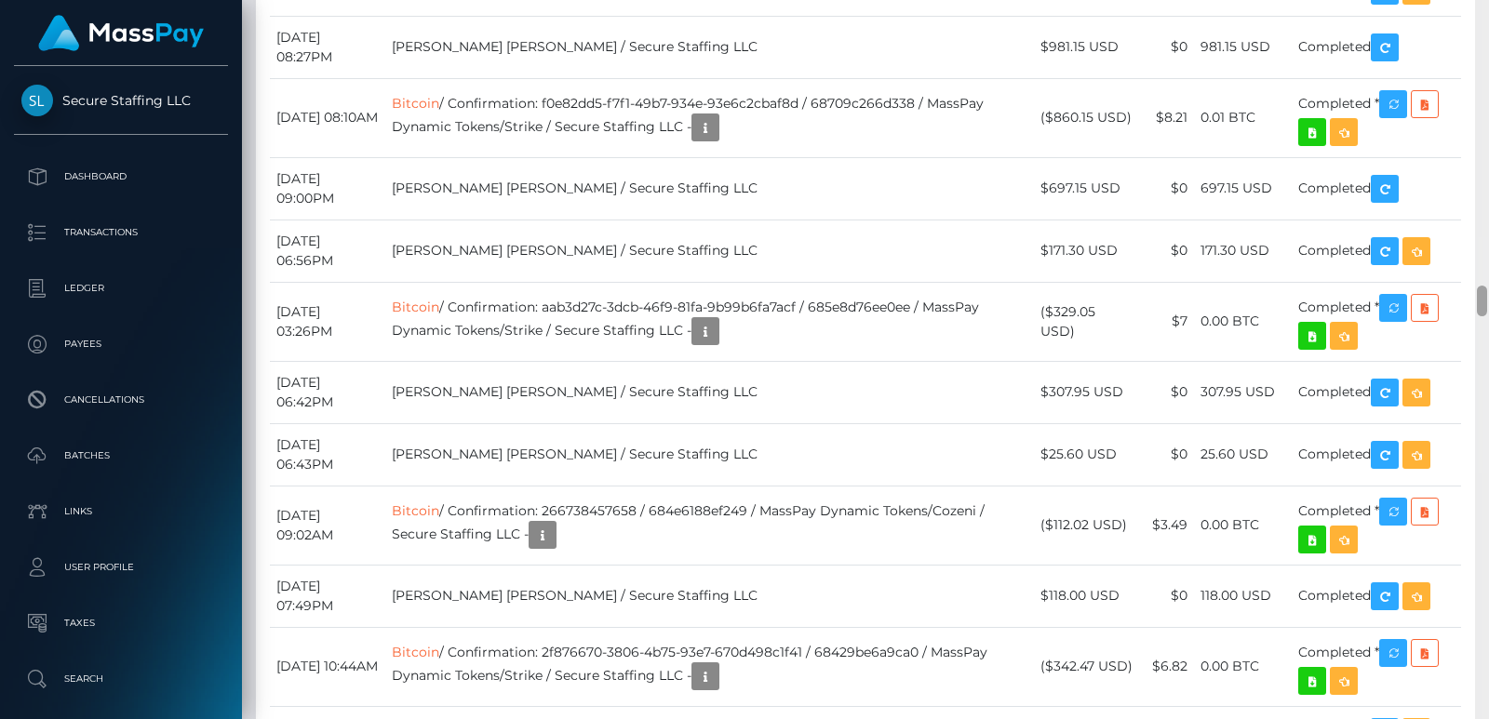
click at [1481, 34] on div at bounding box center [1482, 359] width 14 height 719
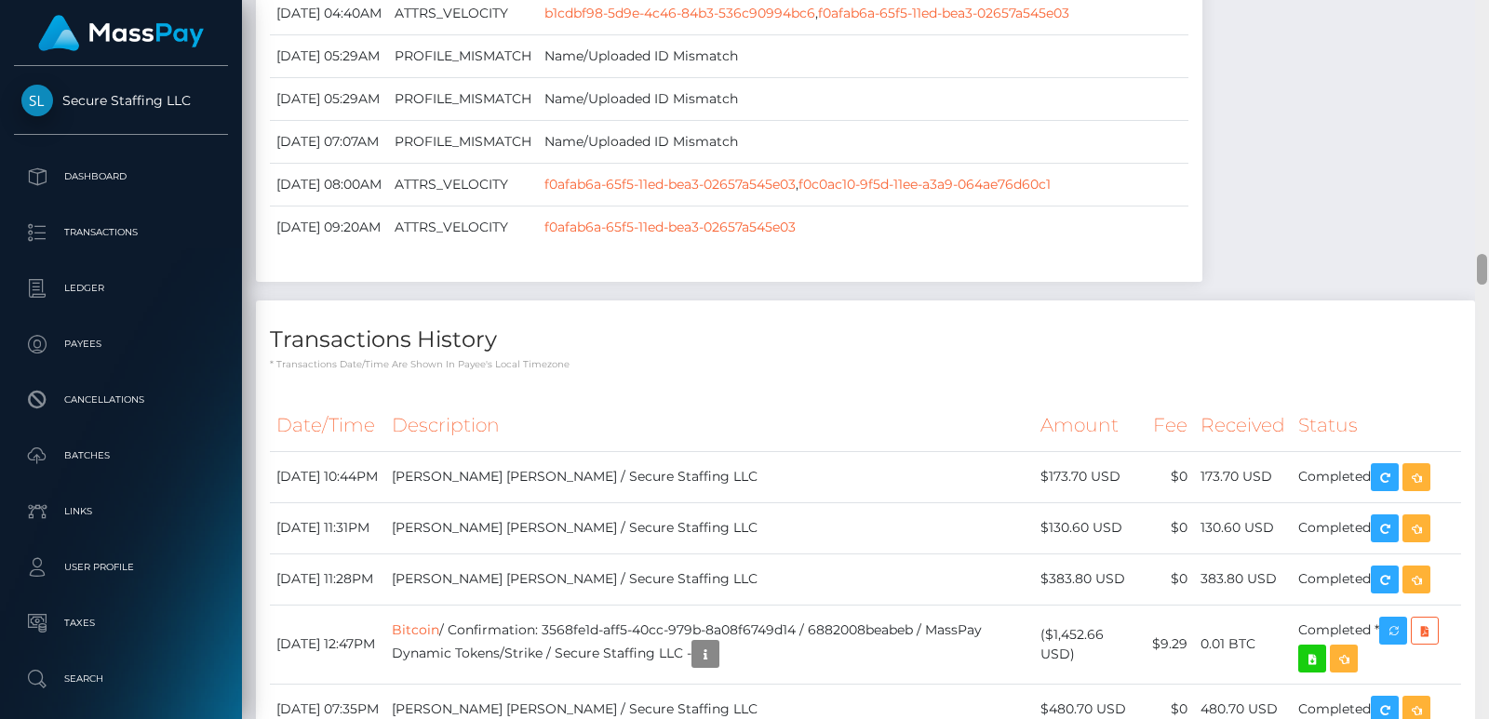
click at [1481, 34] on div at bounding box center [1482, 359] width 14 height 719
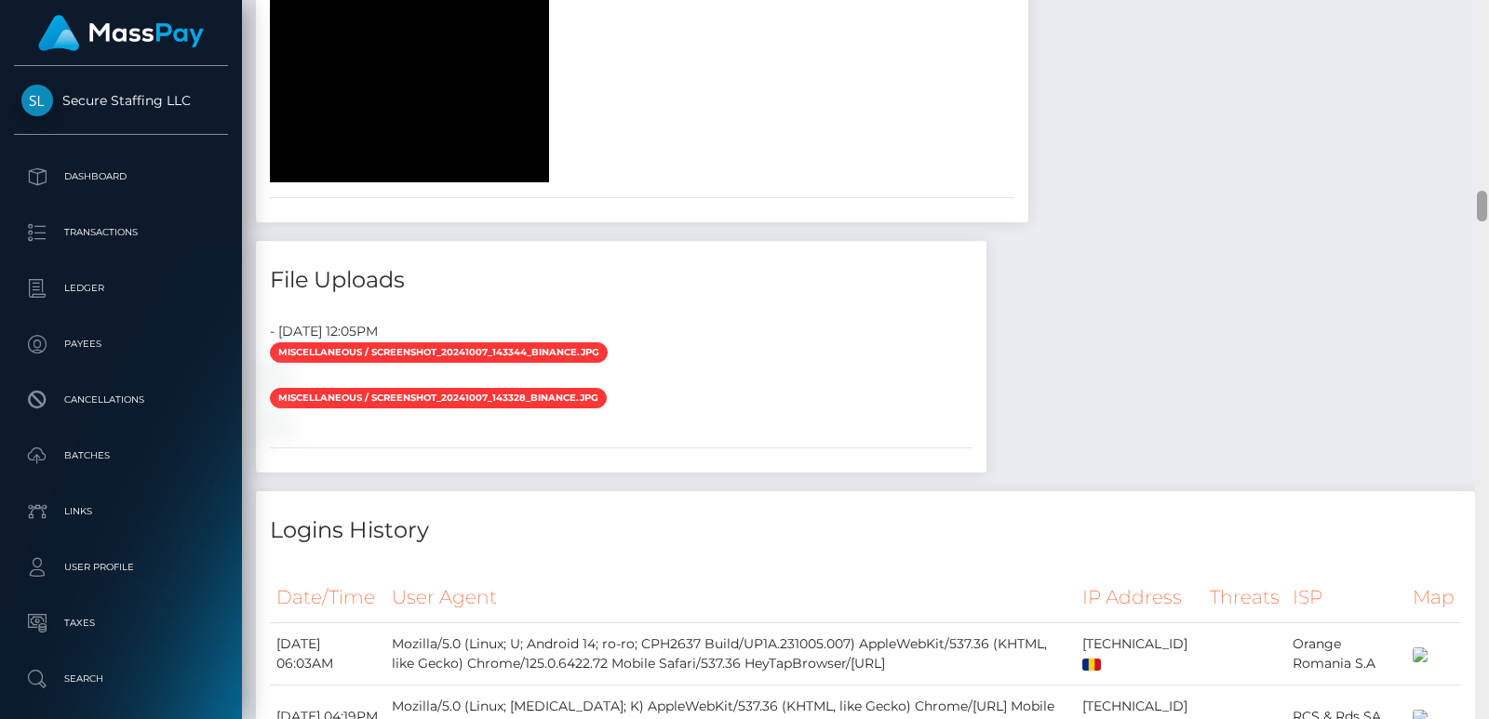
click at [1481, 34] on div at bounding box center [1482, 359] width 14 height 719
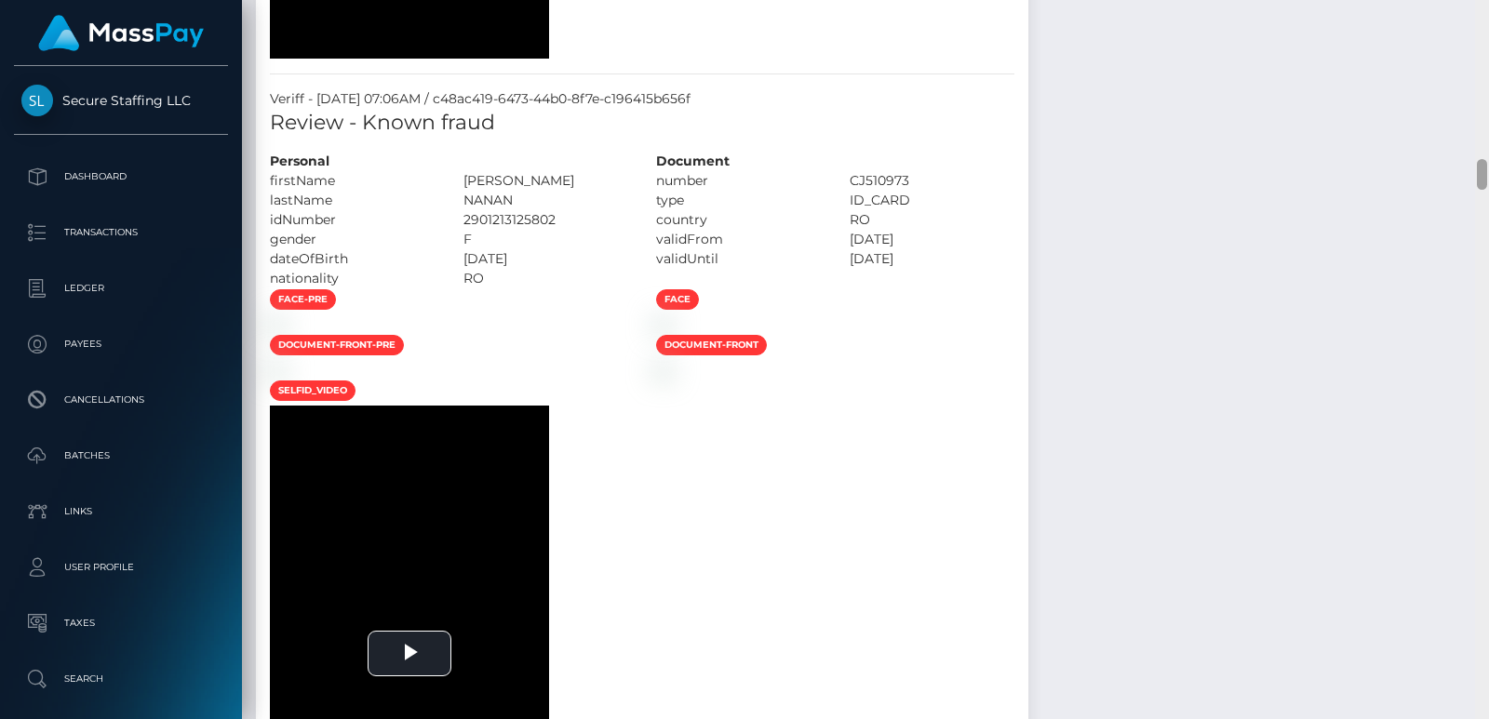
click at [1481, 34] on div at bounding box center [1482, 359] width 14 height 719
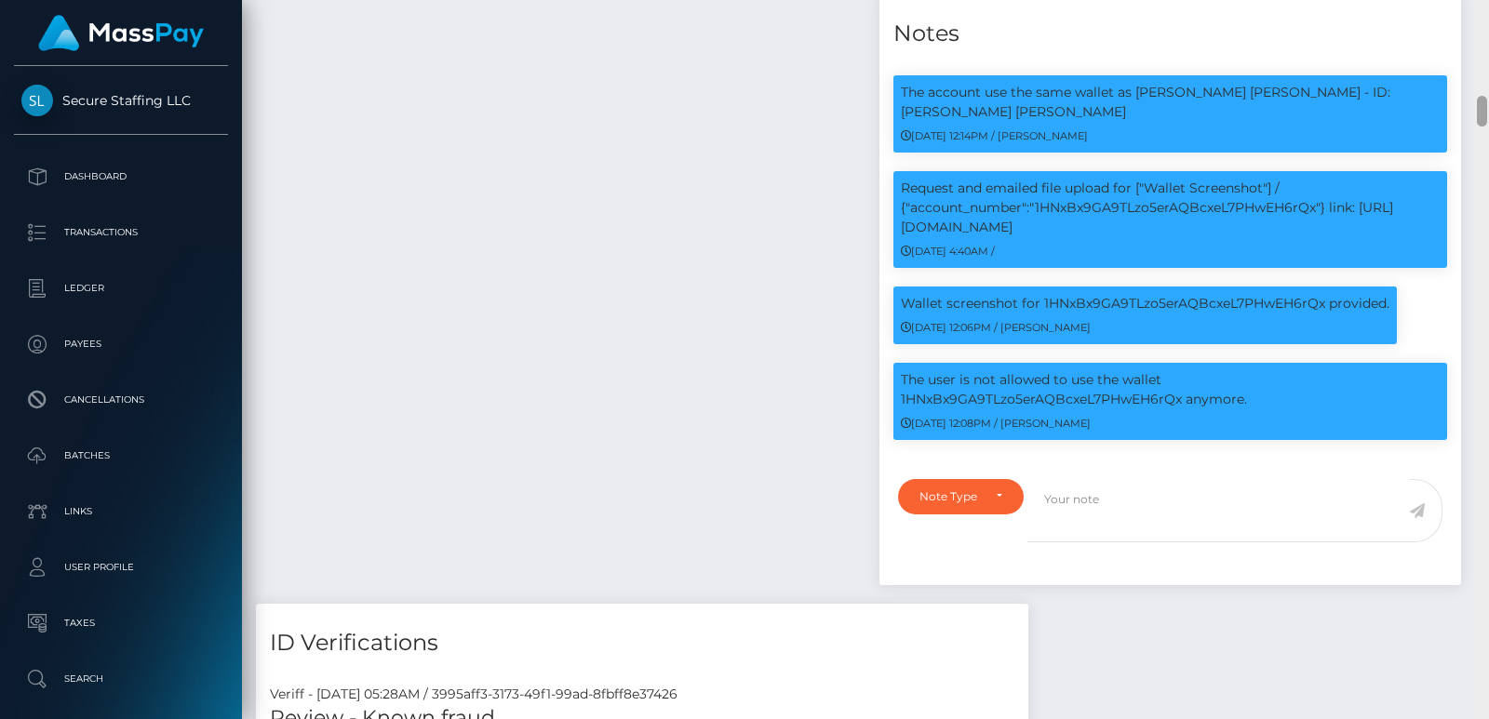
click at [1481, 34] on div at bounding box center [1482, 359] width 14 height 719
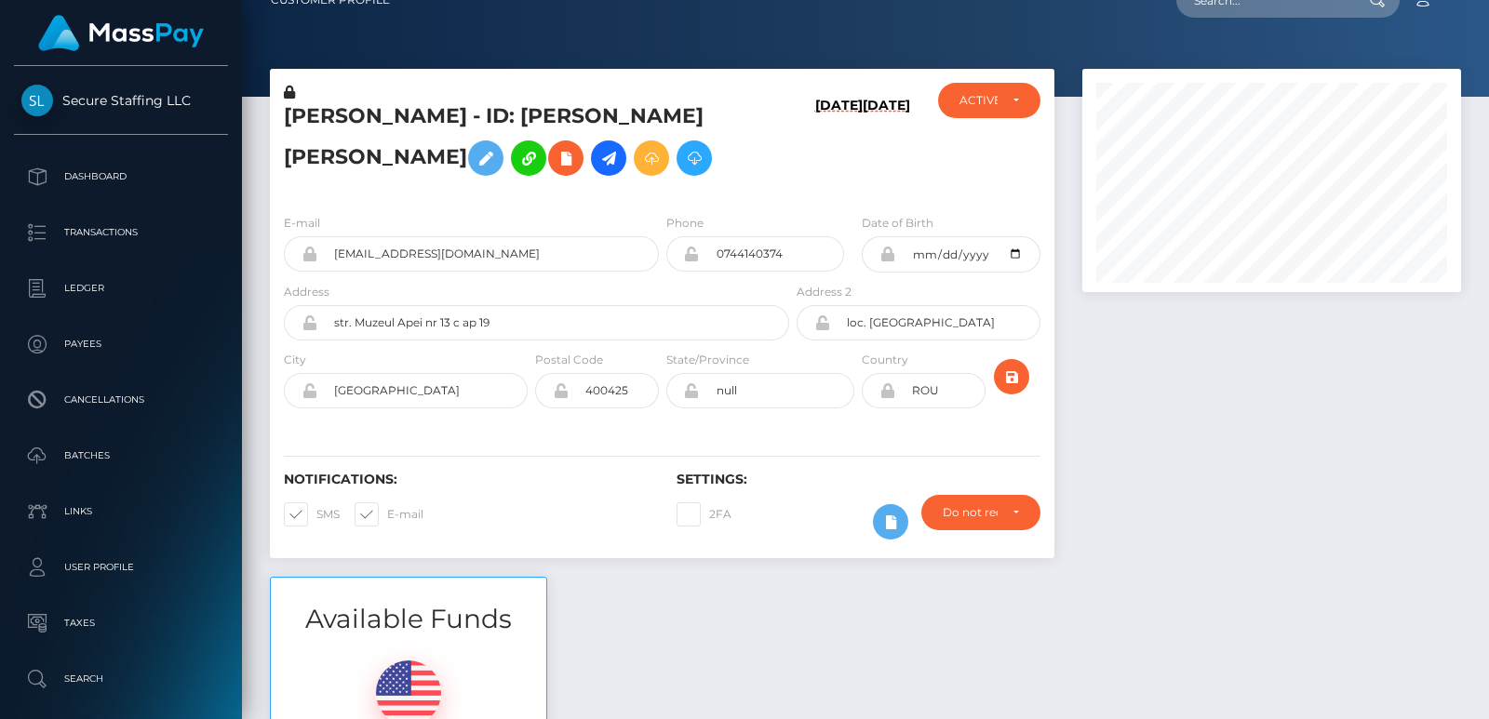
click at [1481, 17] on div "Customer Profile Loading... Loading..." at bounding box center [865, 359] width 1247 height 719
click at [314, 118] on h5 "[PERSON_NAME] - ID: [PERSON_NAME] [PERSON_NAME]" at bounding box center [531, 143] width 495 height 83
copy h5 "[PERSON_NAME]"
click at [1215, 9] on input "text" at bounding box center [1263, -1] width 175 height 35
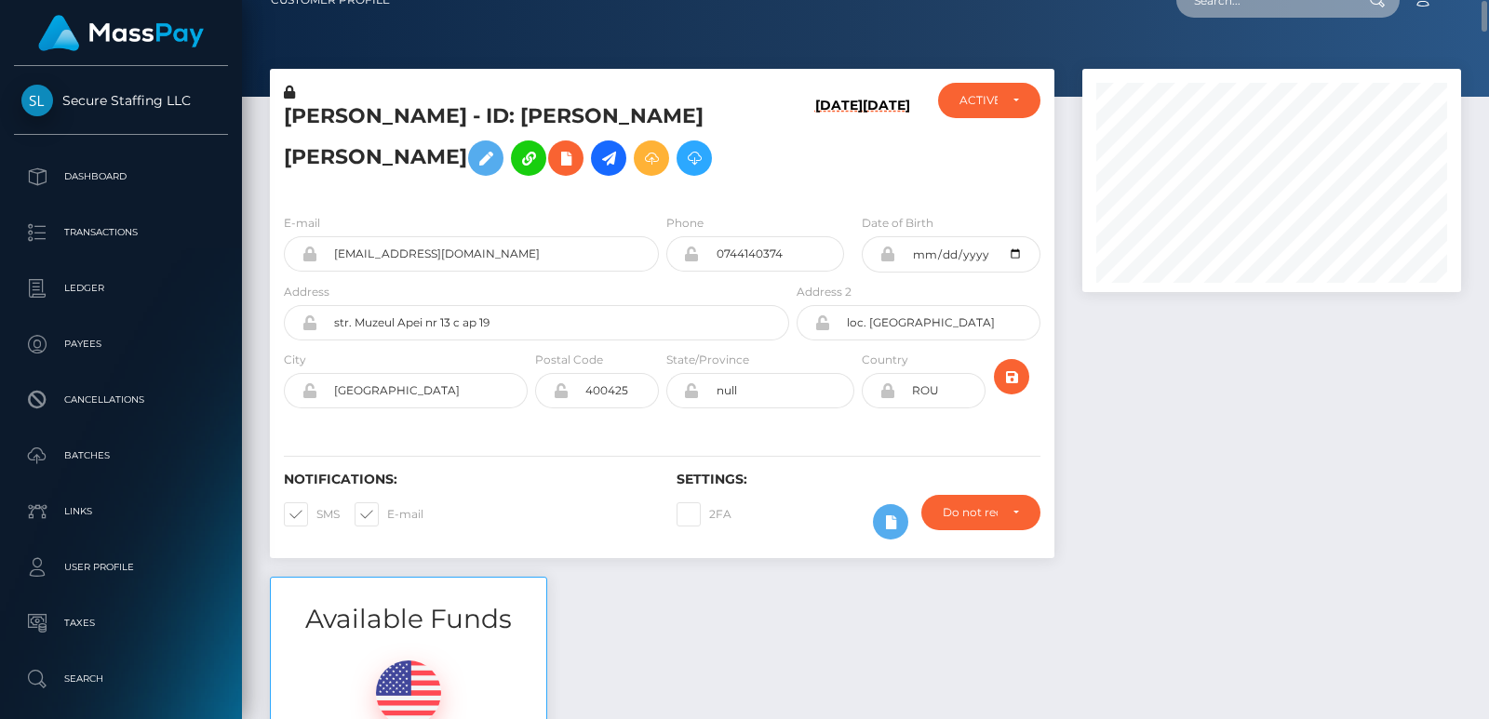
paste input "[EMAIL_ADDRESS][DOMAIN_NAME]"
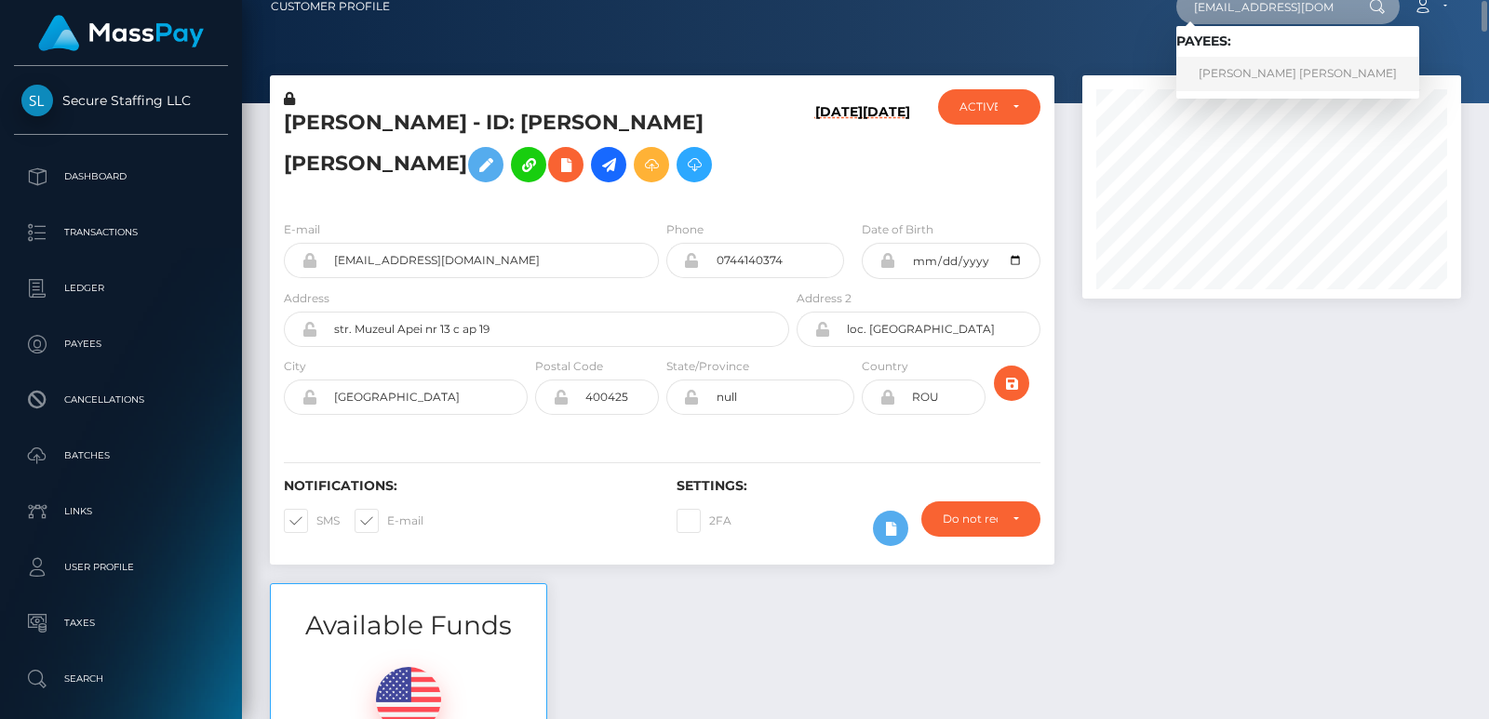
type input "[EMAIL_ADDRESS][DOMAIN_NAME]"
click at [1226, 74] on link "Ngan Thi thanh Tran" at bounding box center [1297, 74] width 243 height 34
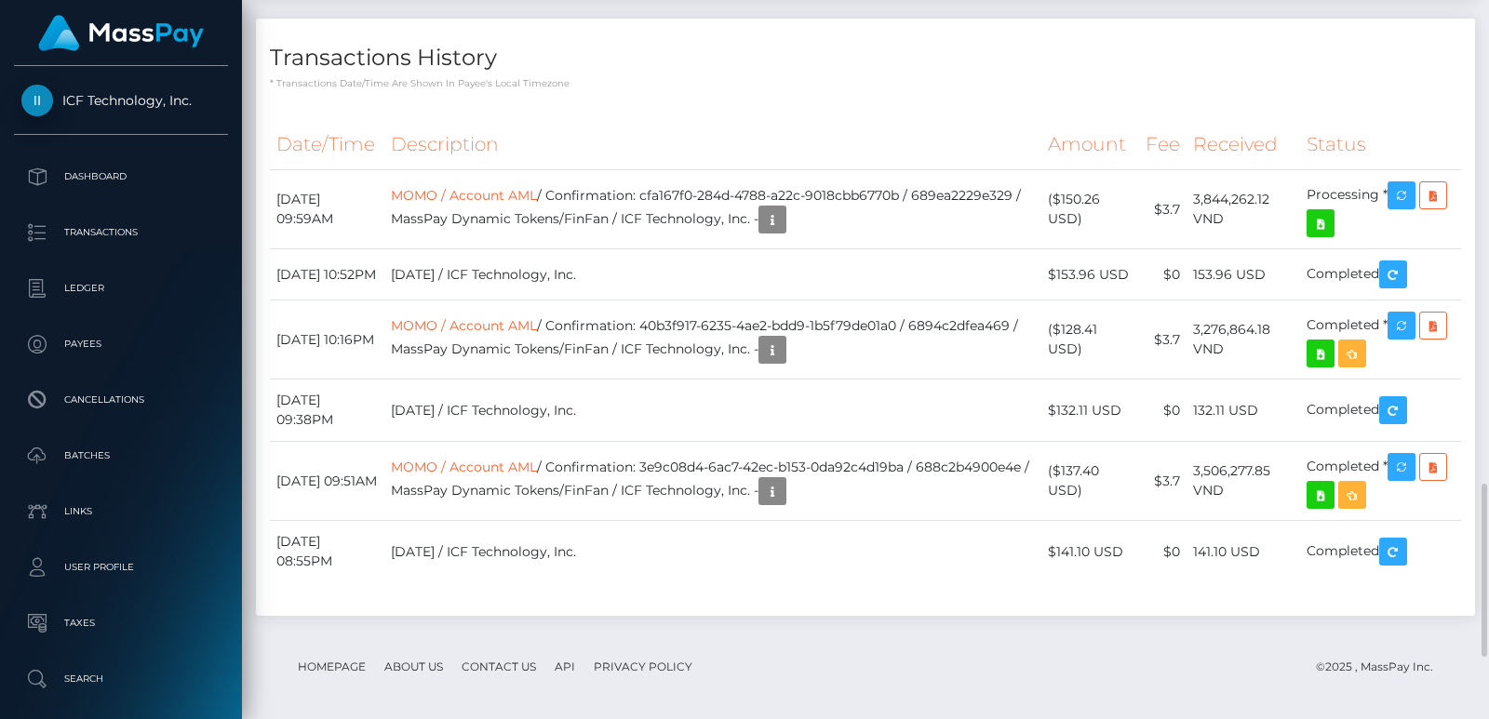
scroll to position [1982, 0]
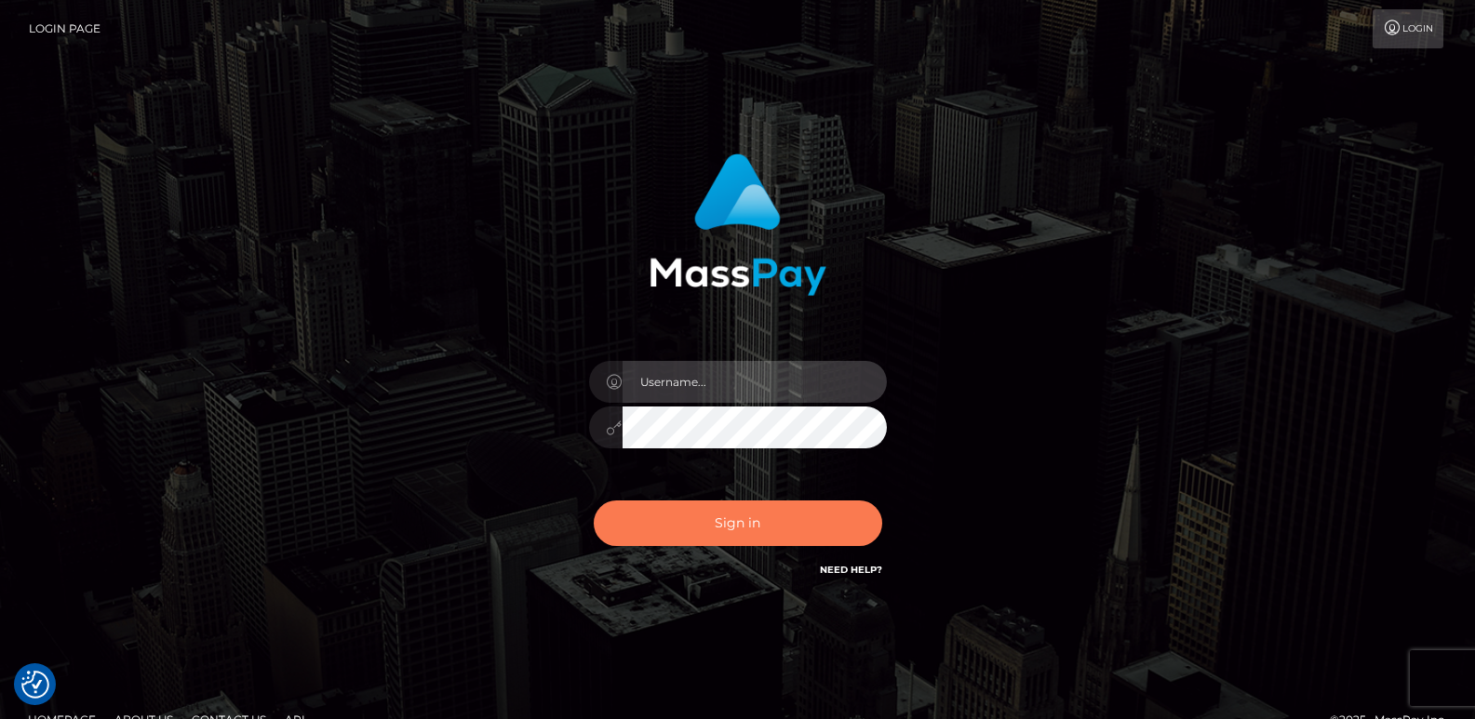
type input "ts2.es"
click at [694, 506] on button "Sign in" at bounding box center [738, 524] width 288 height 46
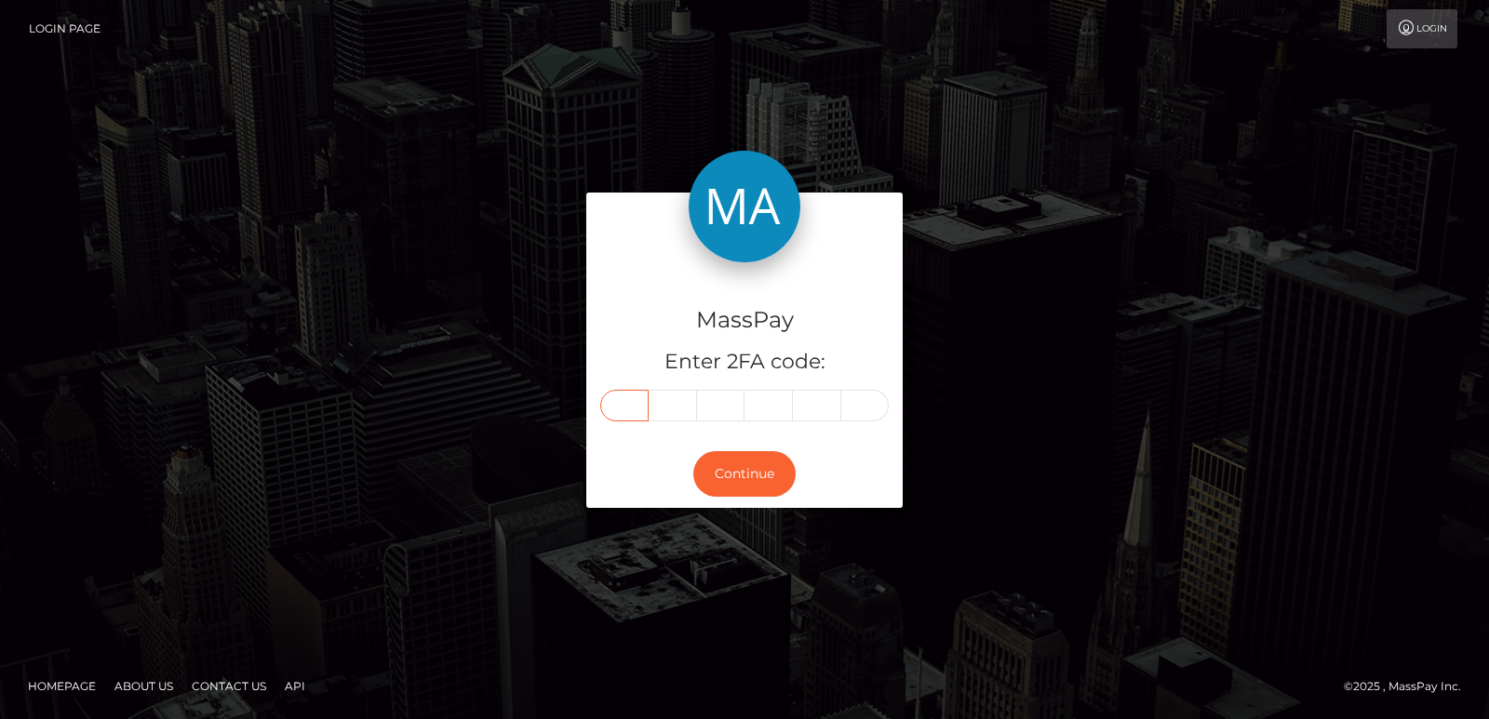
click at [624, 409] on input "text" at bounding box center [624, 406] width 48 height 32
paste input "5"
type input "5"
type input "3"
type input "2"
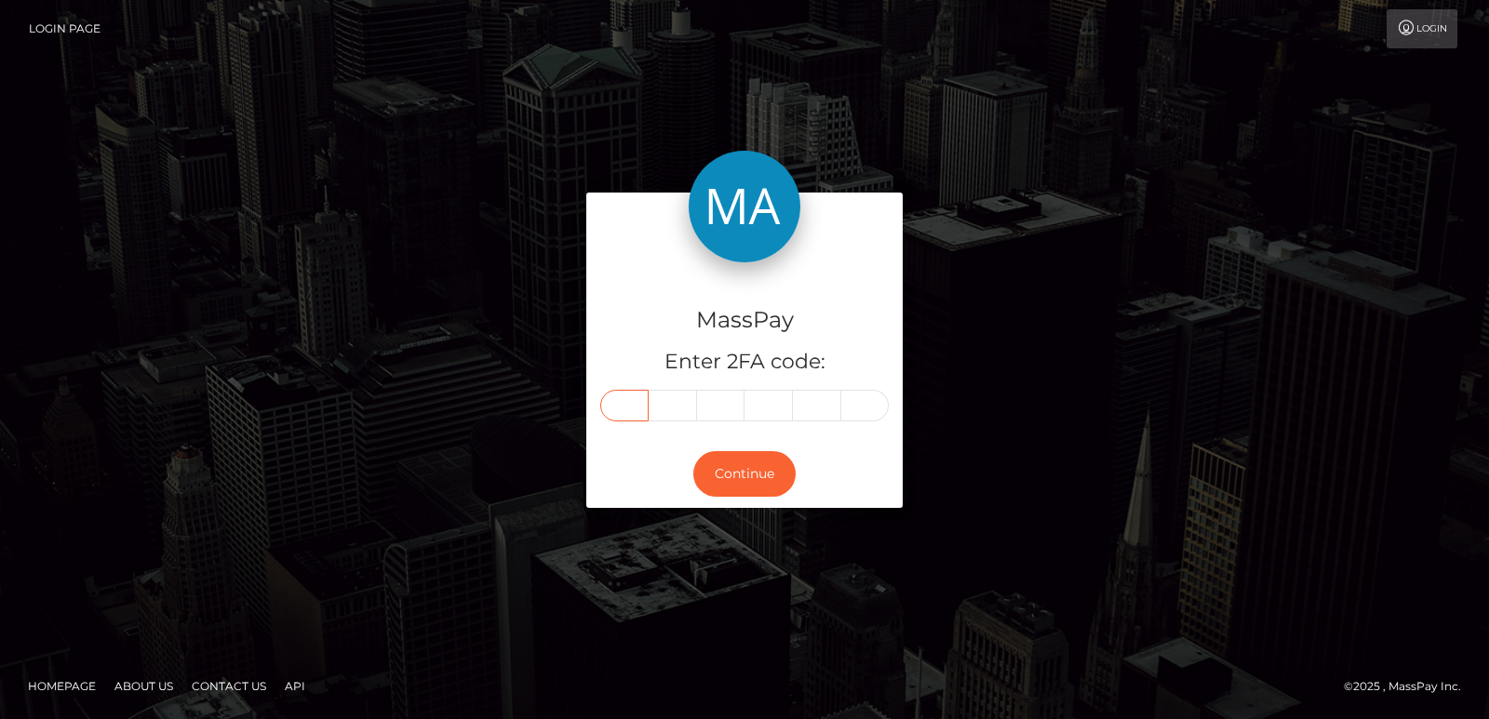
type input "5"
type input "7"
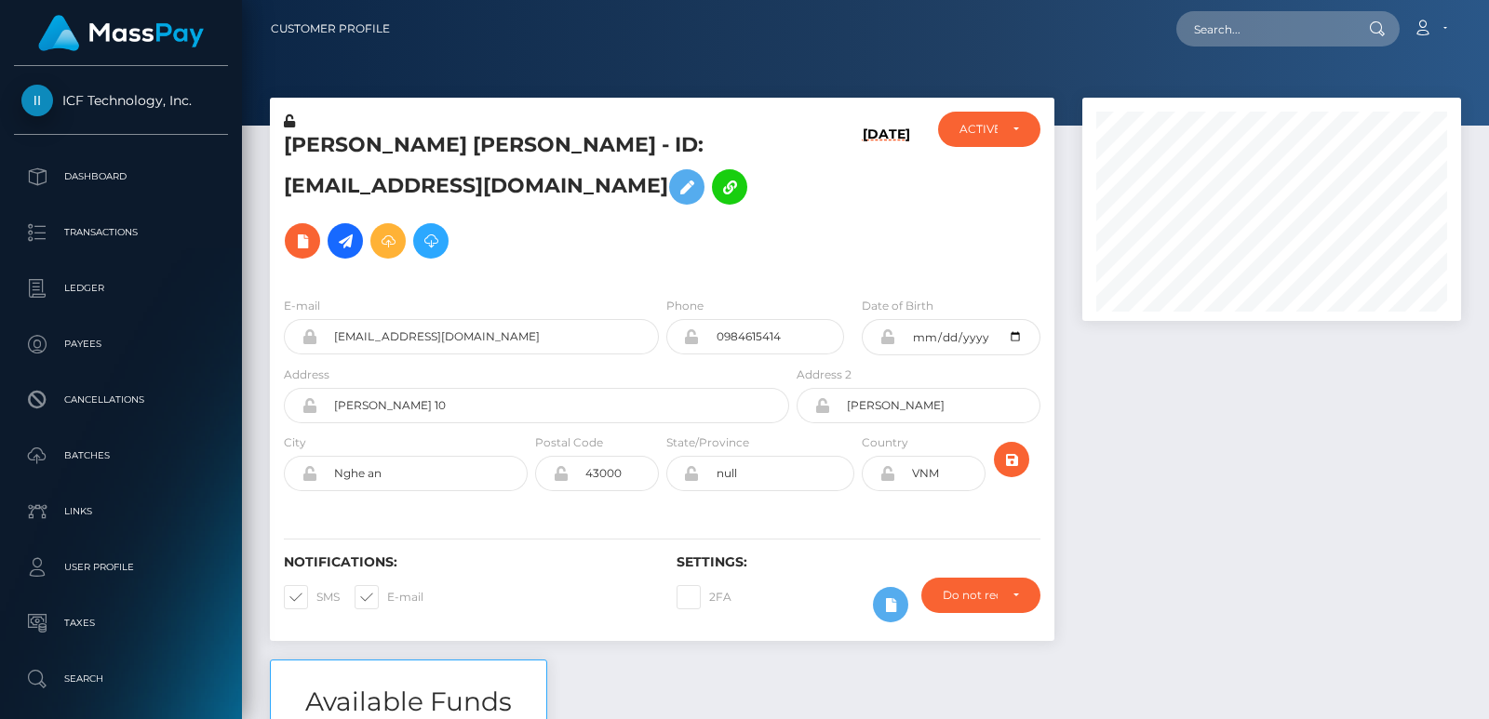
scroll to position [223, 378]
click at [1216, 37] on input "text" at bounding box center [1263, 28] width 175 height 35
paste input "tranthinguyet05031993na@gmail.com"
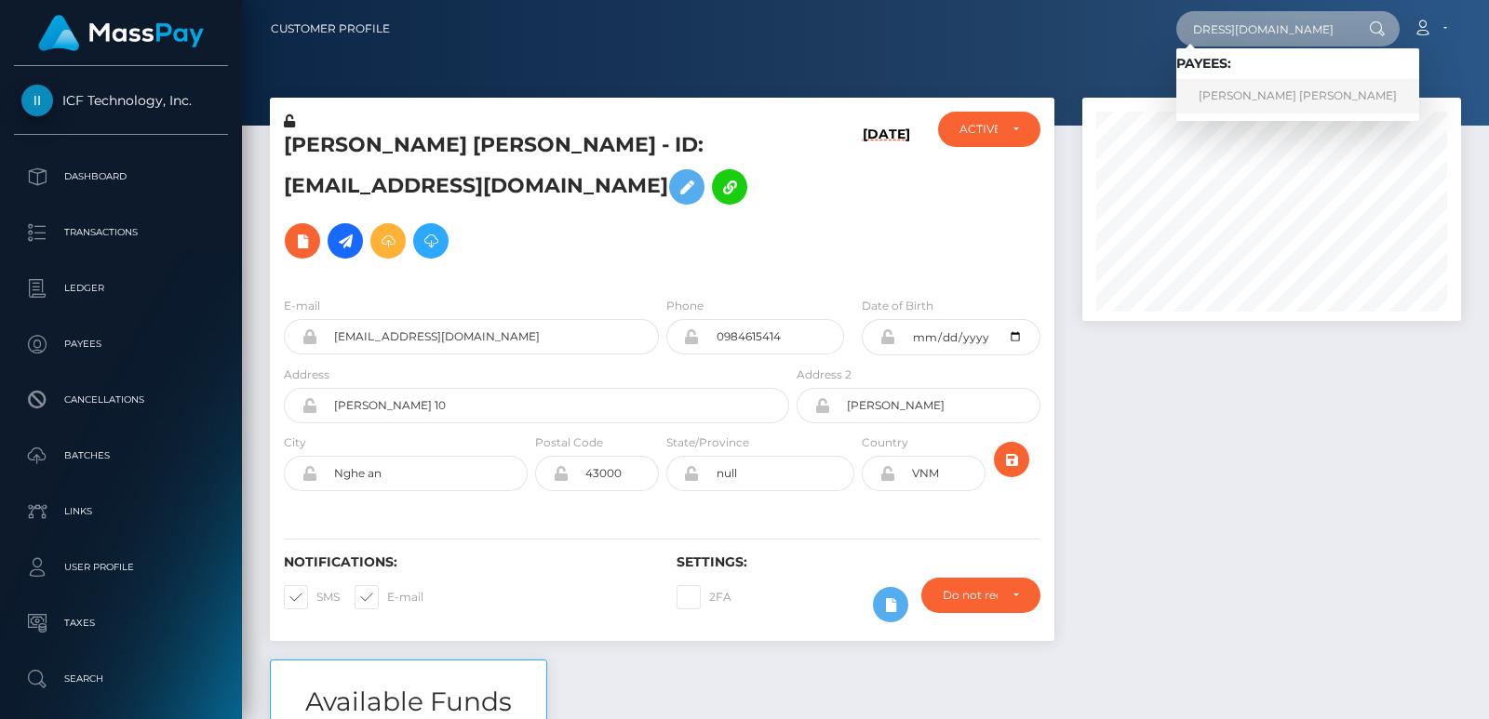
type input "tranthinguyet05031993na@gmail.com"
click at [1214, 98] on link "Nguyet Thi Tran" at bounding box center [1297, 96] width 243 height 34
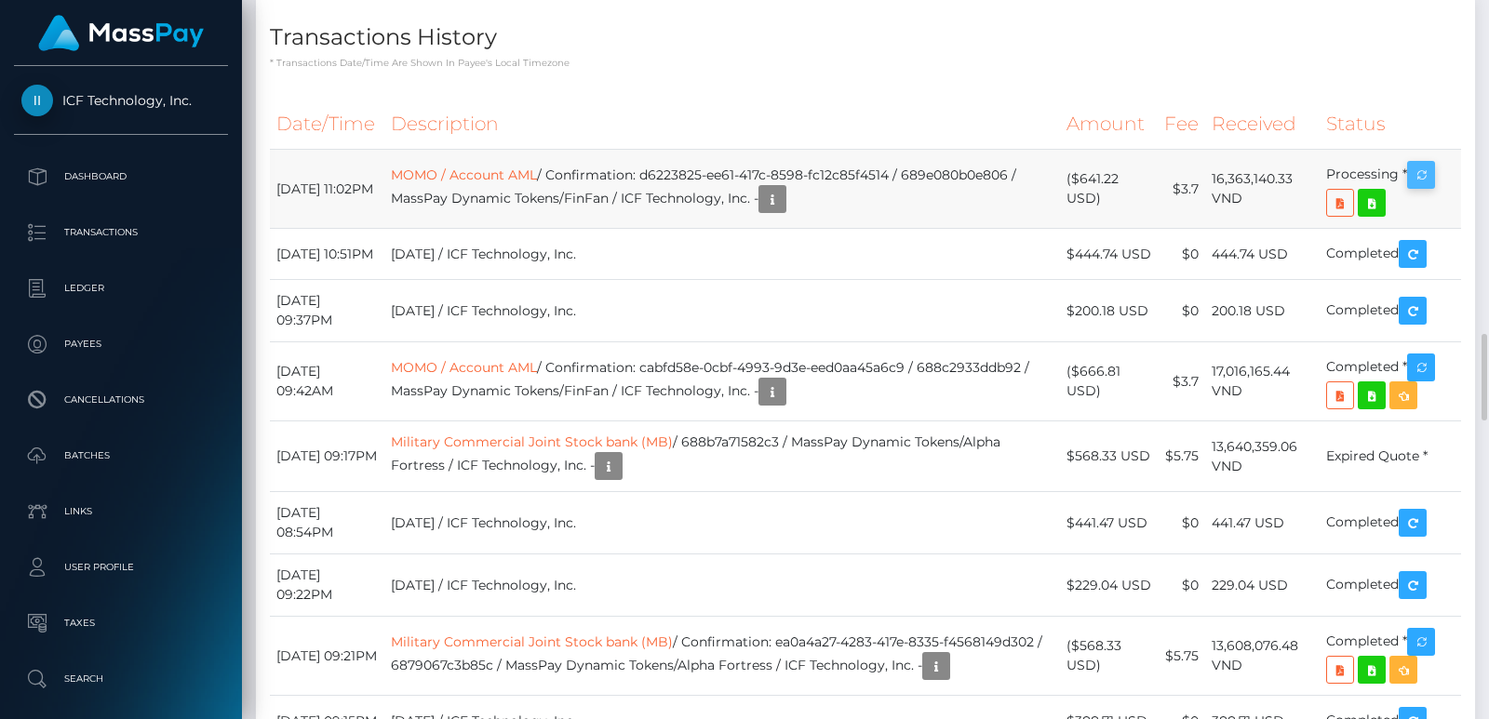
scroll to position [223, 378]
click at [1414, 187] on icon "button" at bounding box center [1421, 175] width 22 height 23
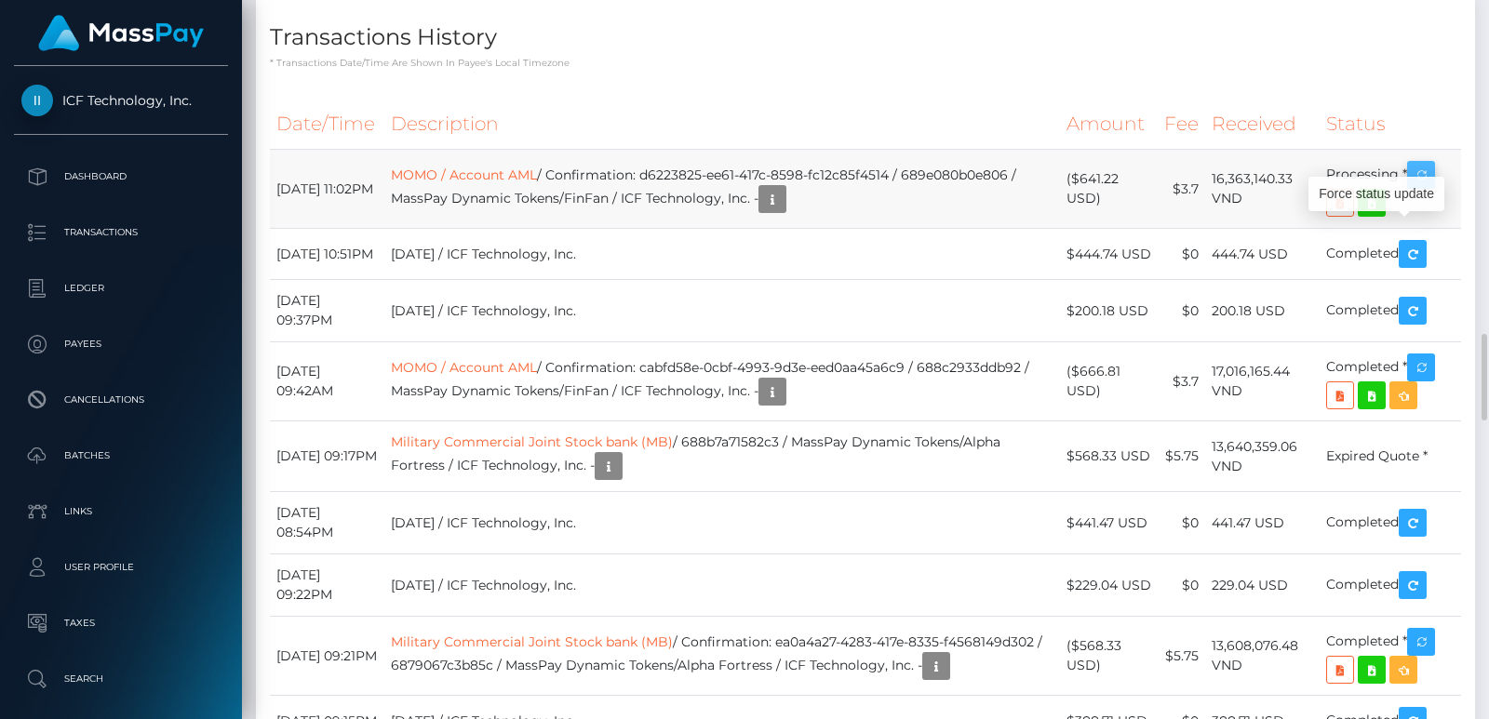
click at [1414, 187] on icon "button" at bounding box center [1421, 175] width 22 height 23
click at [783, 211] on icon "button" at bounding box center [772, 199] width 22 height 23
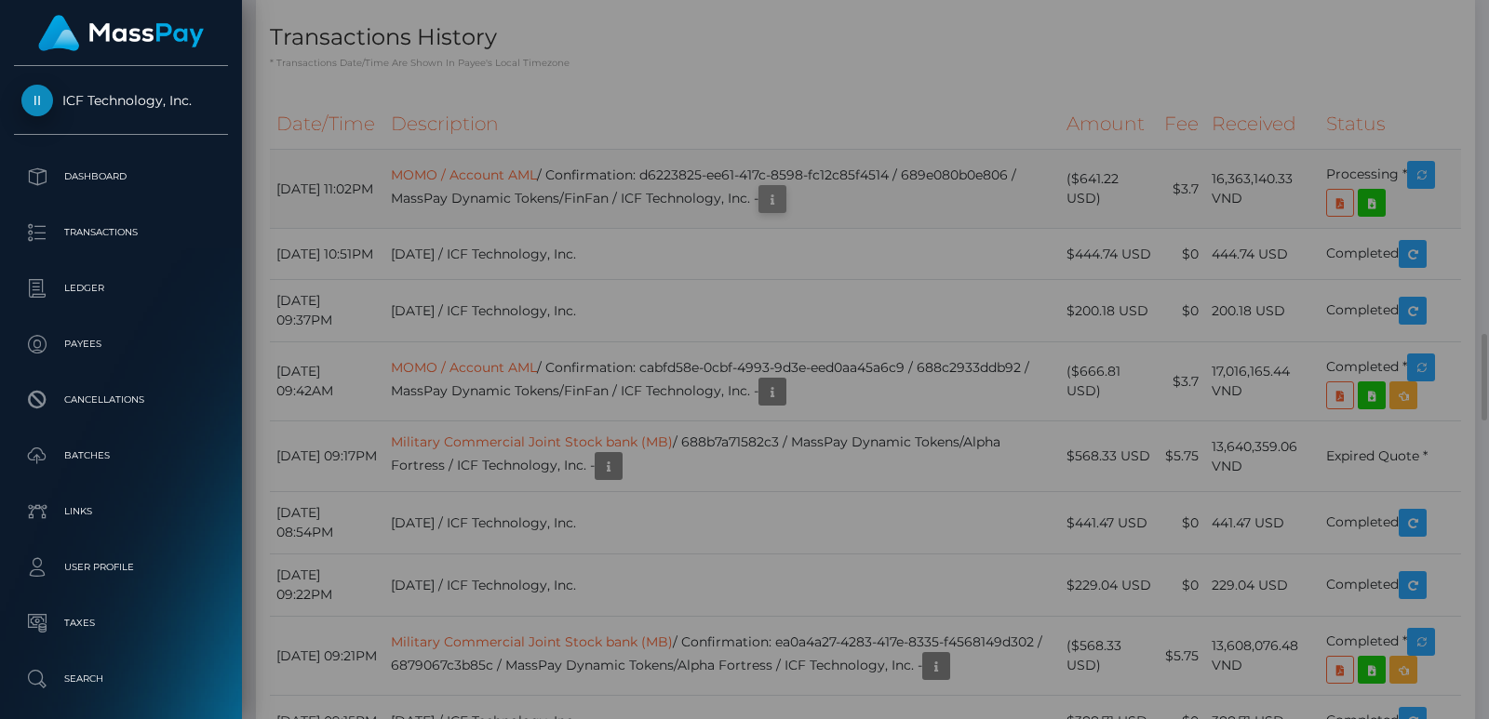
scroll to position [0, 0]
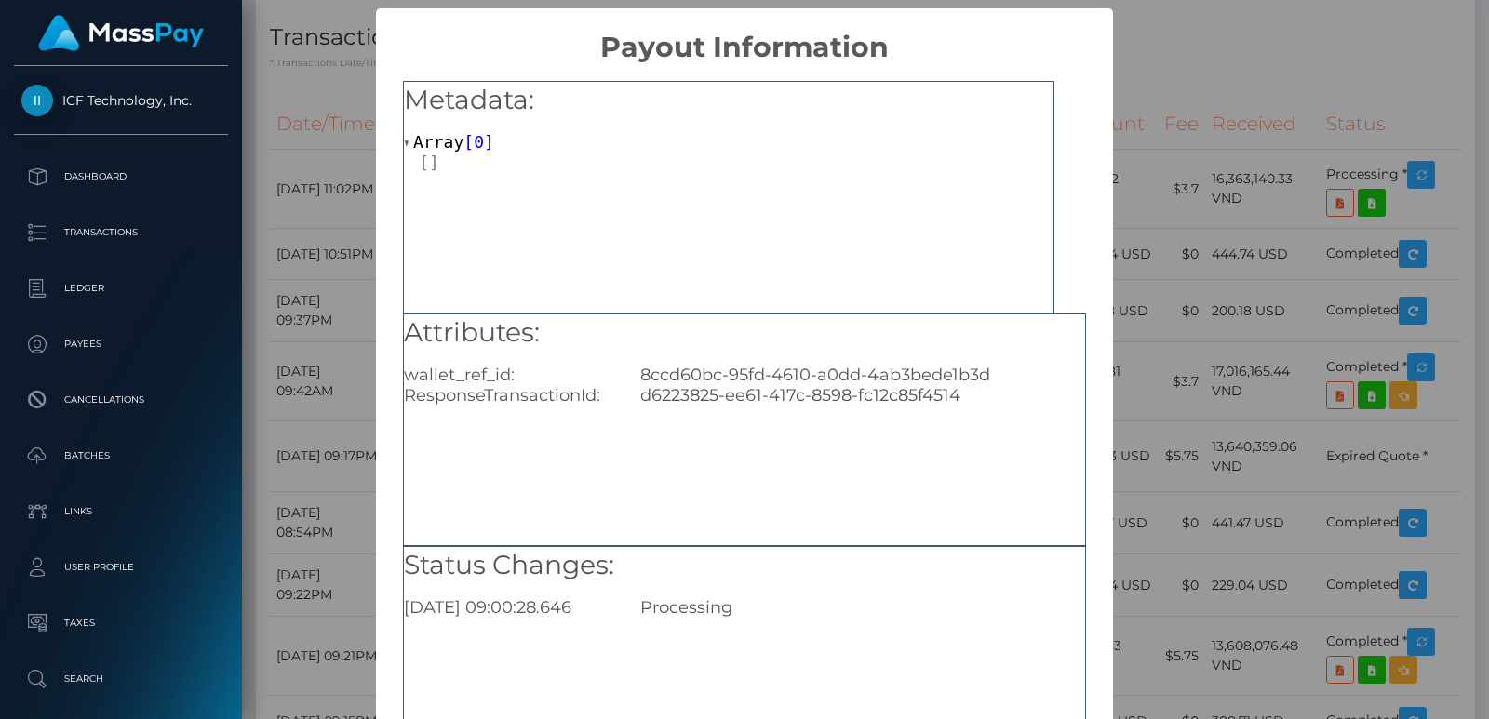
click at [333, 426] on div "× Payout Information Metadata: Array [ 0 ] Attributes: wallet_ref_id: 8ccd60bc-…" at bounding box center [744, 359] width 1489 height 719
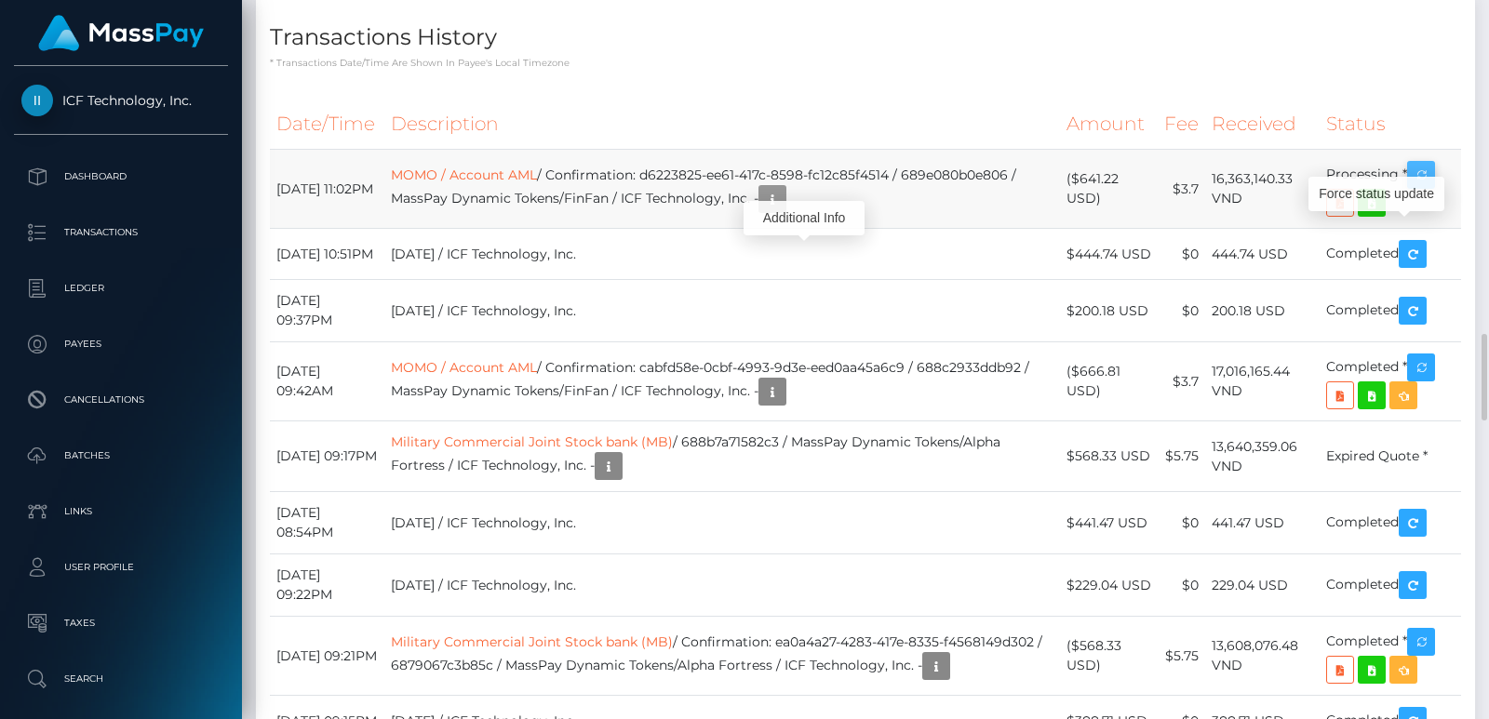
scroll to position [223, 378]
click at [1415, 187] on icon "button" at bounding box center [1421, 175] width 22 height 23
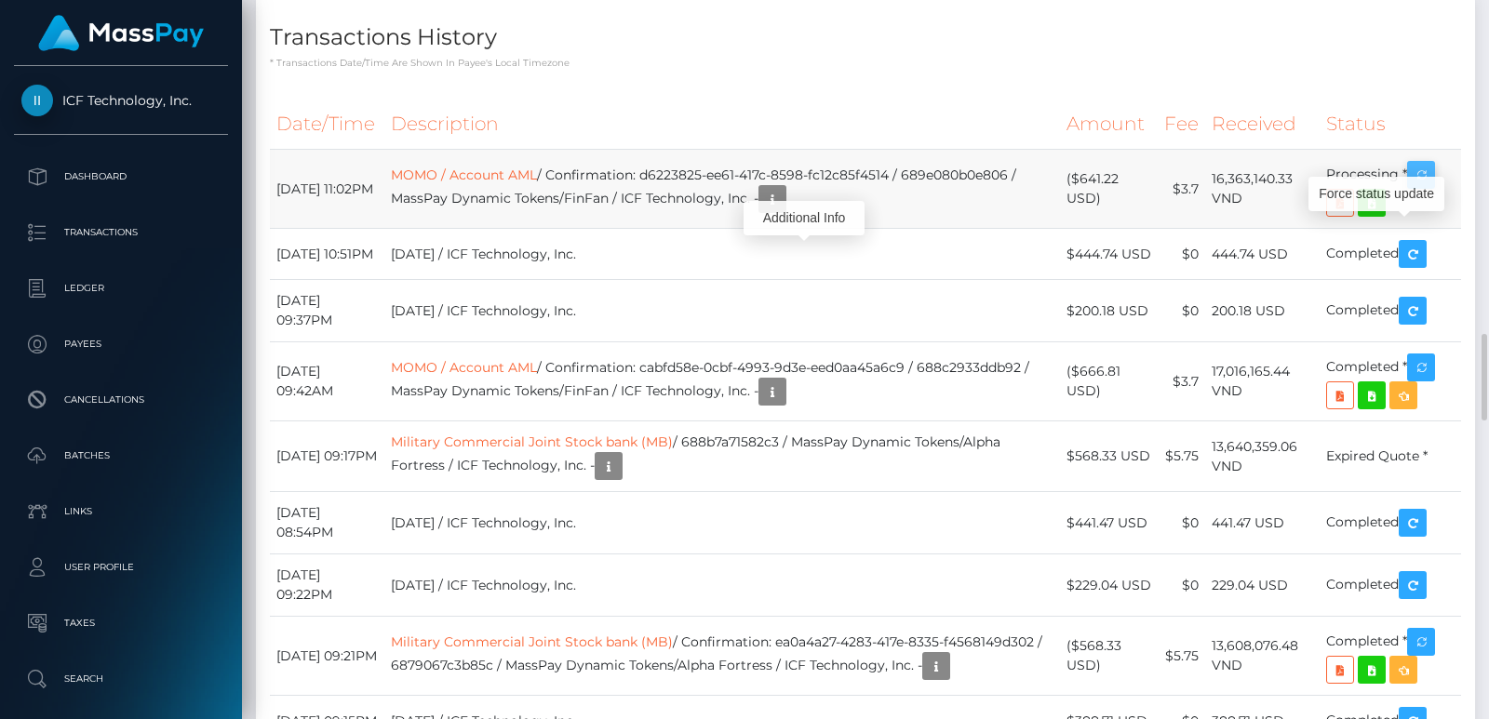
click at [1415, 187] on icon "button" at bounding box center [1421, 175] width 22 height 23
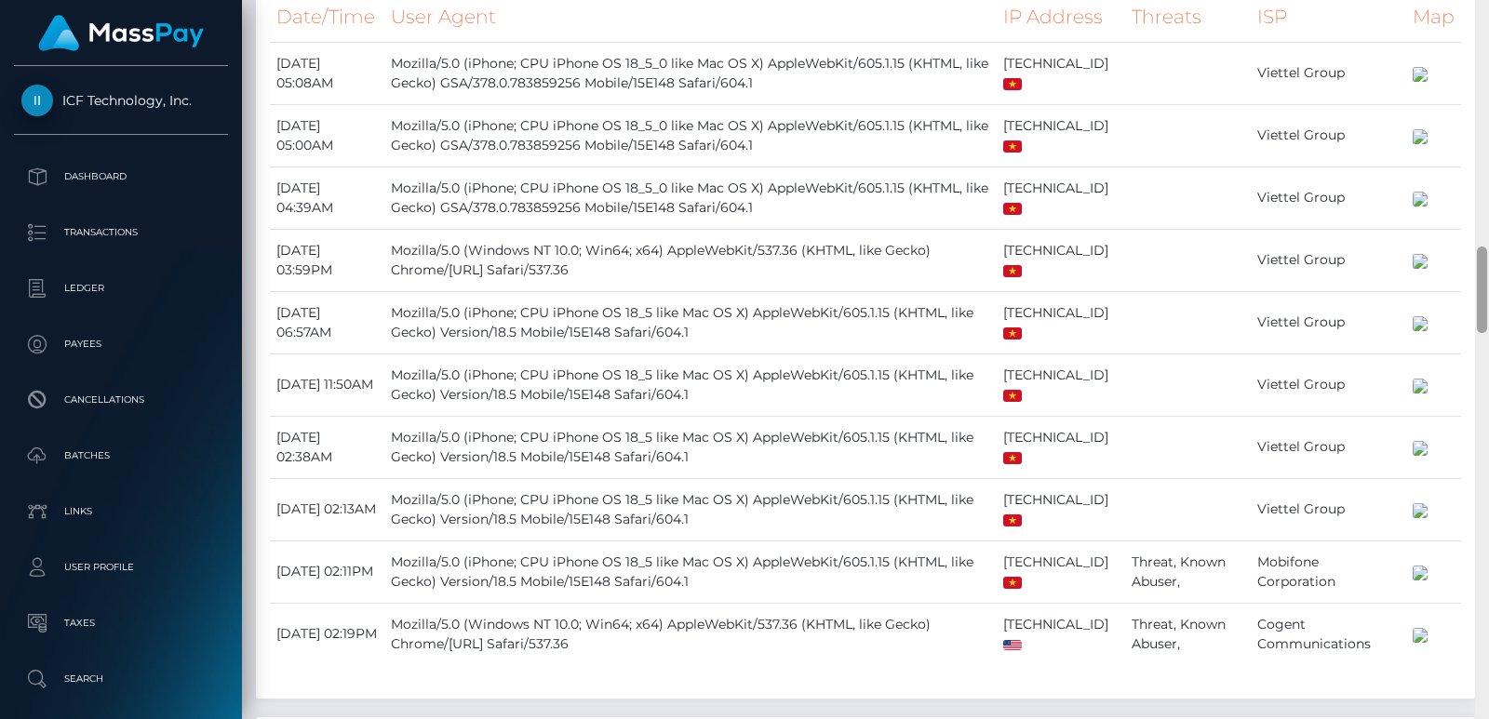
click at [1484, 87] on div at bounding box center [1482, 359] width 14 height 719
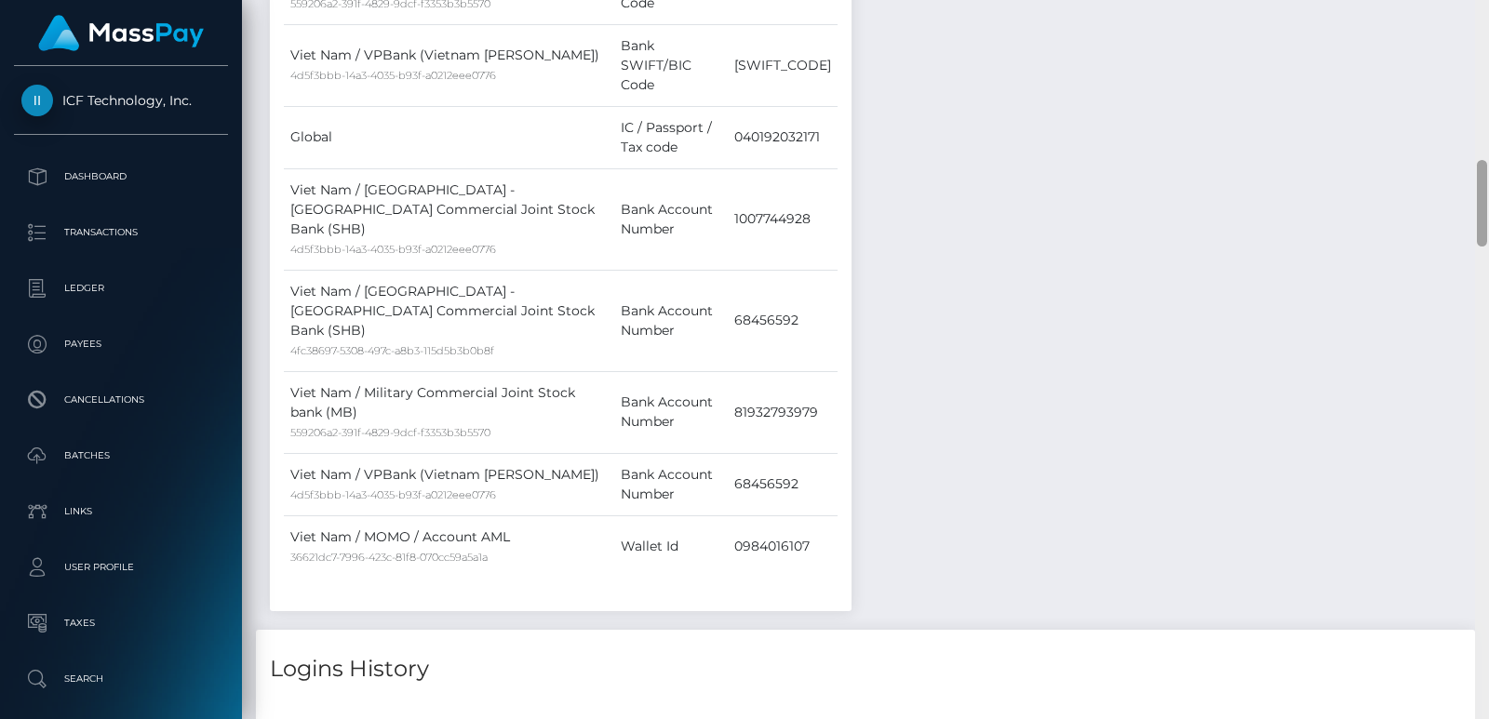
click at [1484, 87] on div at bounding box center [1482, 359] width 14 height 719
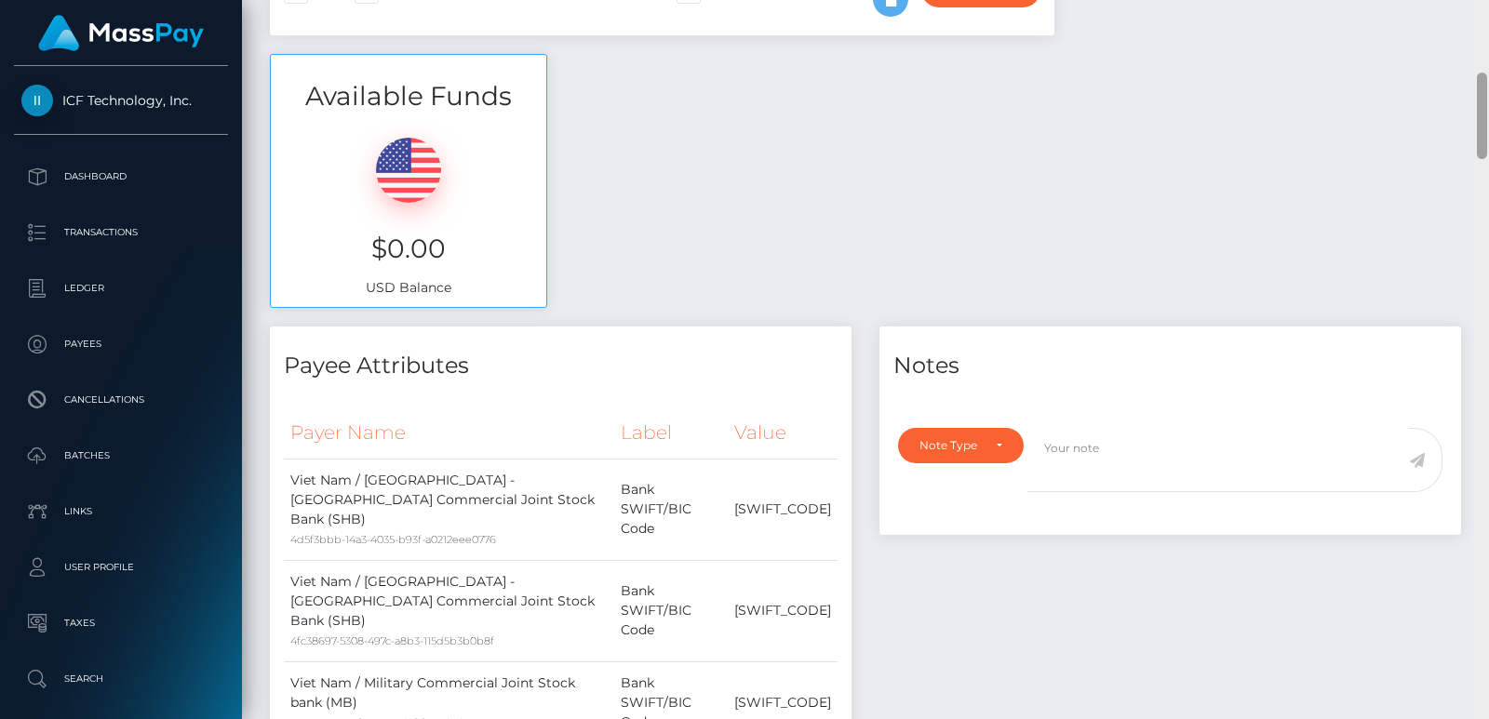
click at [1484, 87] on div at bounding box center [1482, 116] width 10 height 87
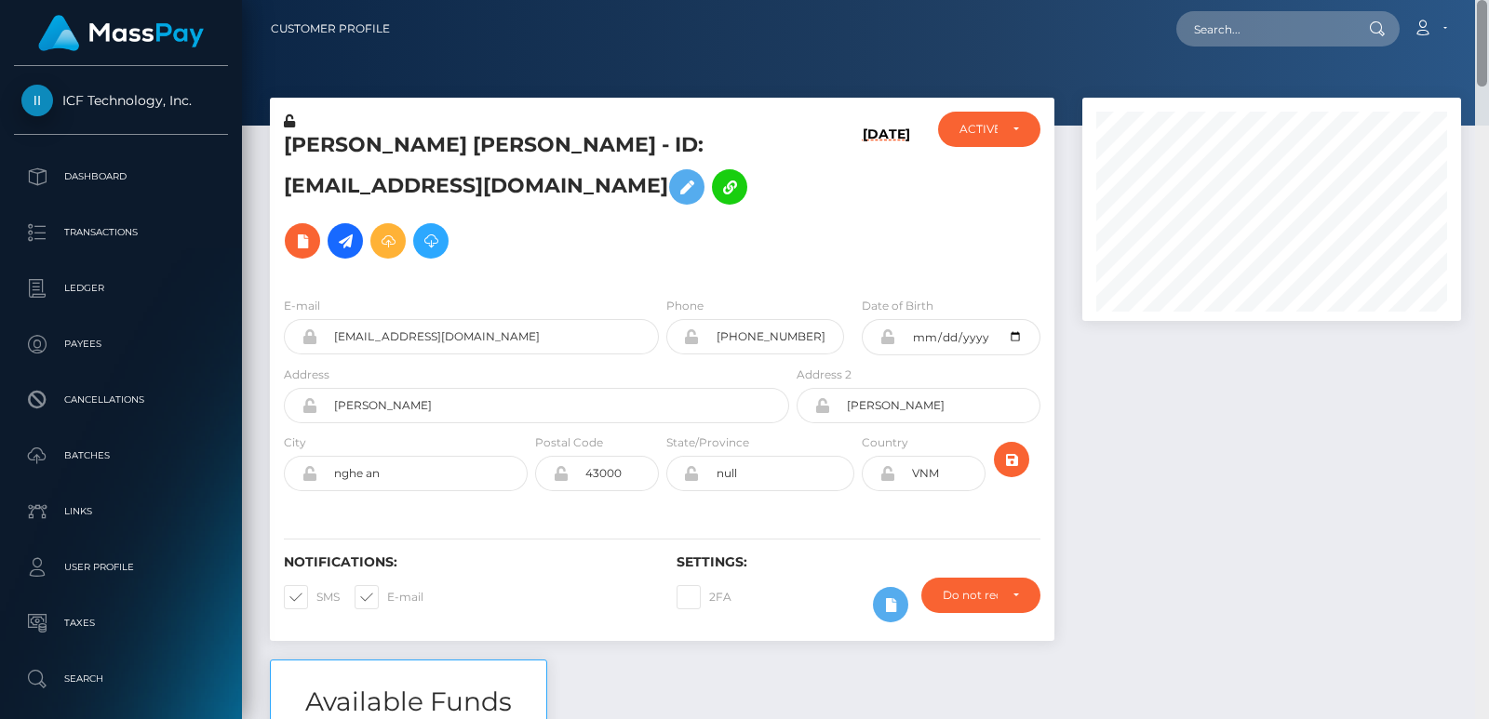
click at [1484, 58] on div at bounding box center [1482, 359] width 14 height 719
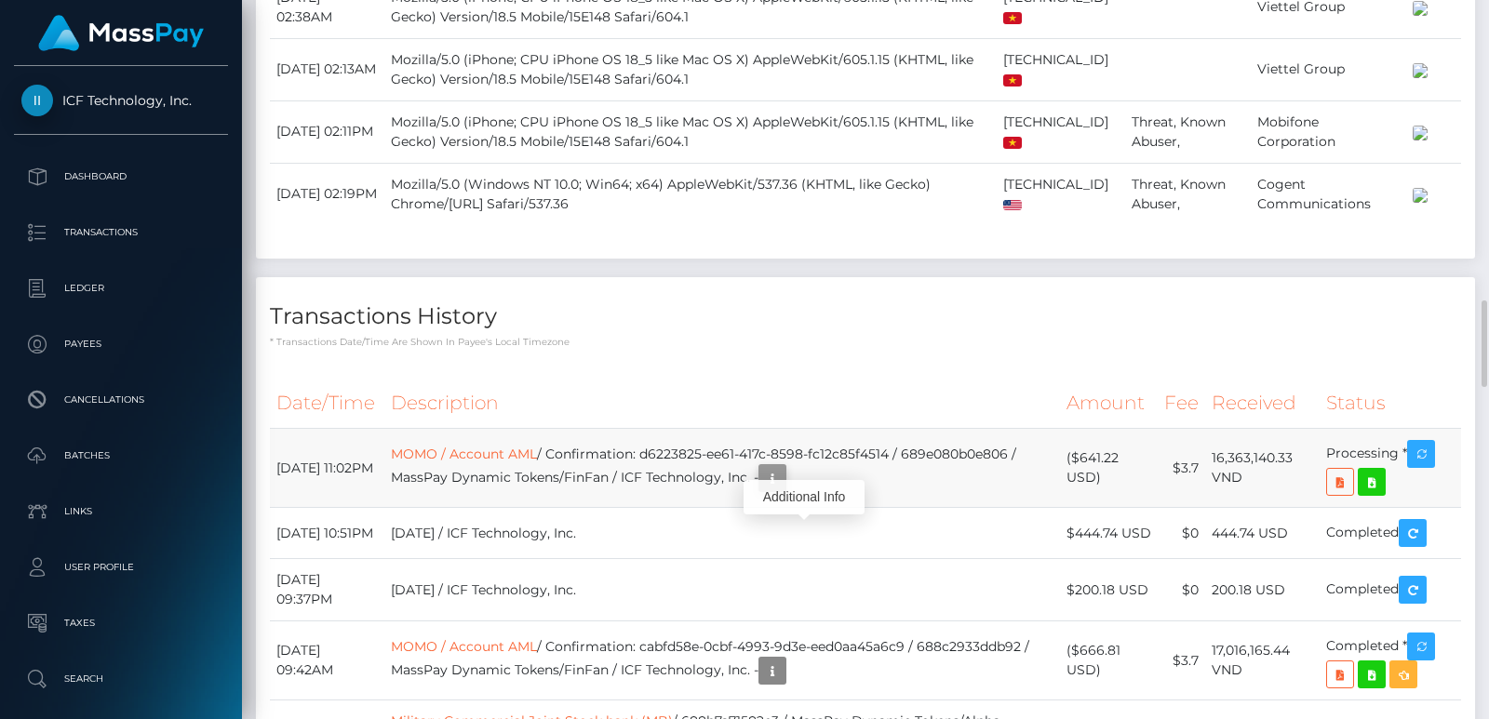
scroll to position [223, 378]
click at [783, 490] on icon "button" at bounding box center [772, 478] width 22 height 23
click at [802, 504] on div "Additional Info" at bounding box center [803, 497] width 121 height 34
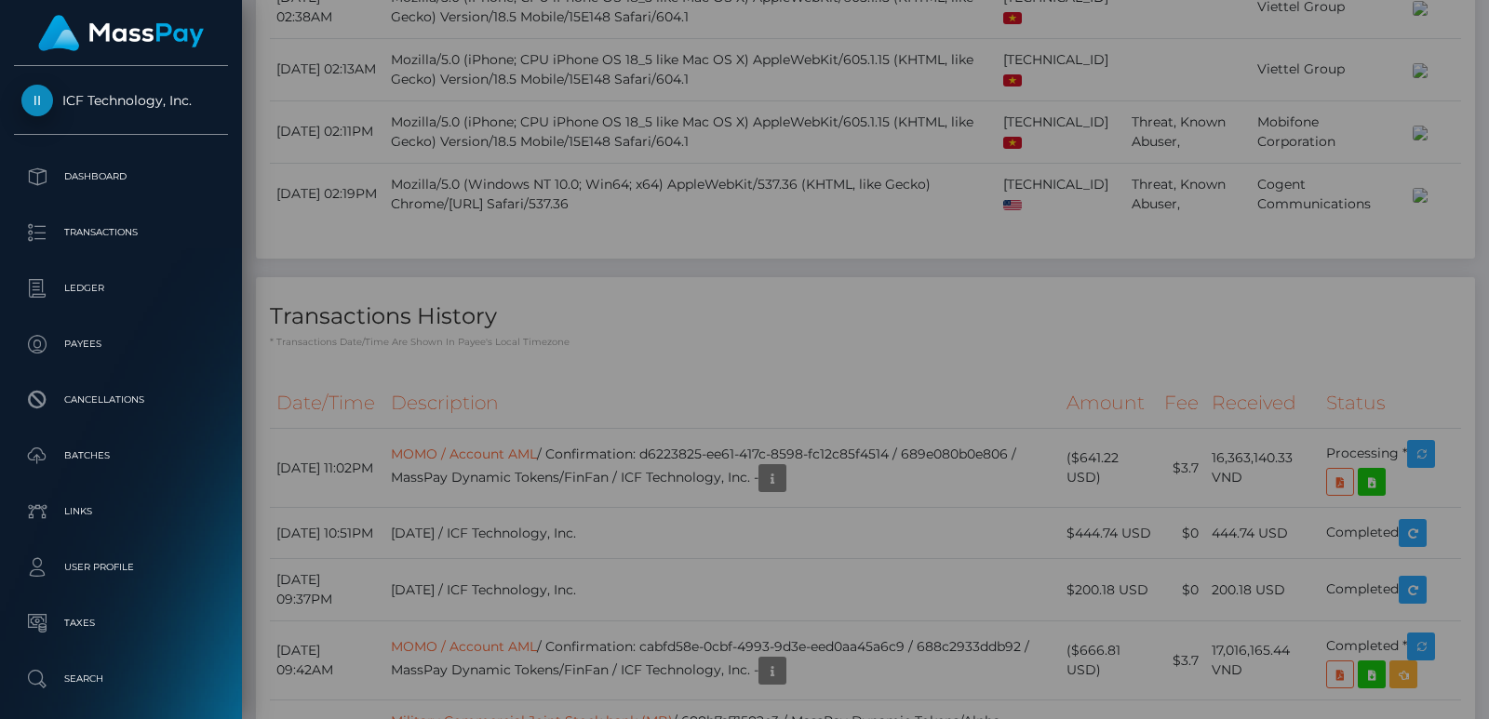
scroll to position [0, 0]
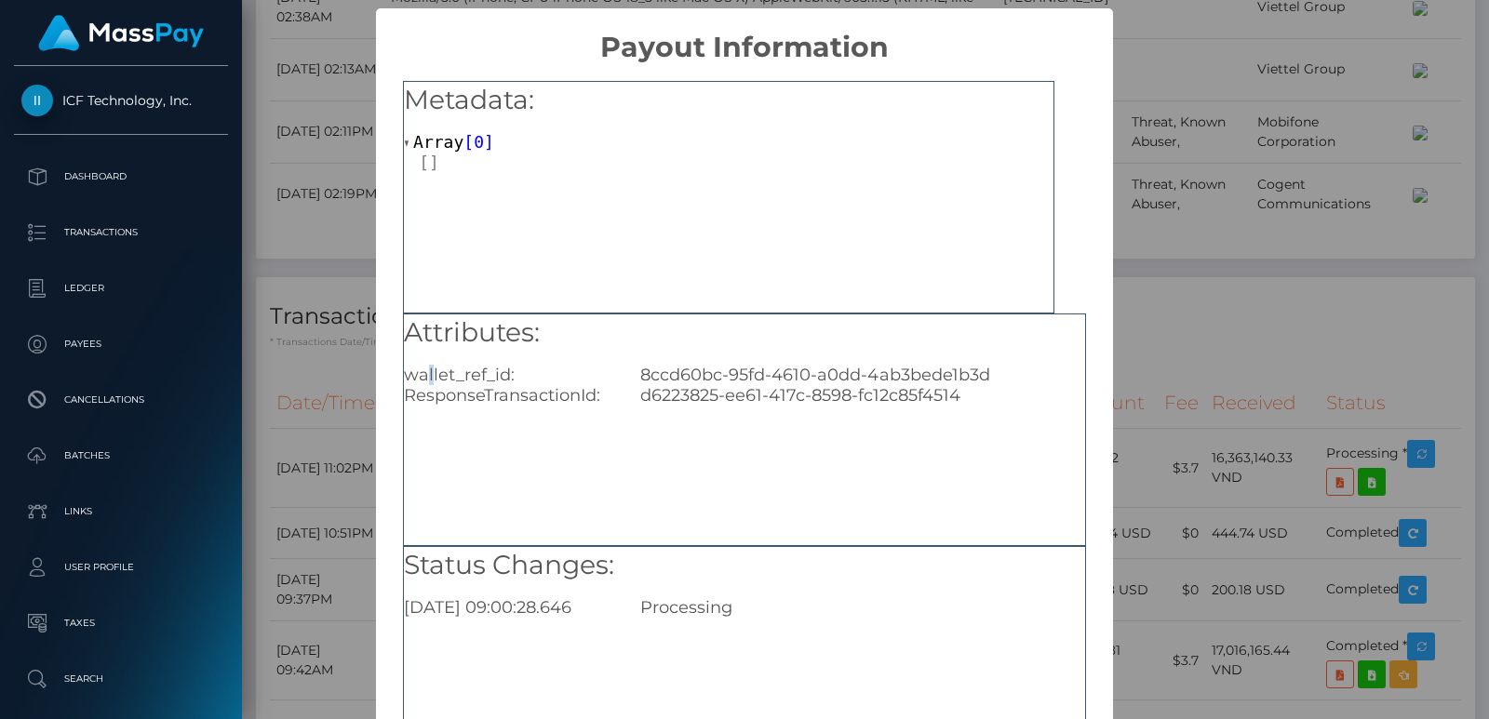
click at [422, 372] on div "wallet_ref_id:" at bounding box center [508, 375] width 236 height 20
drag, startPoint x: 410, startPoint y: 374, endPoint x: 996, endPoint y: 358, distance: 585.5
click at [996, 358] on div "Attributes: wallet_ref_id: 8ccd60bc-95fd-4610-a0dd-4ab3bede1b3d ResponseTransac…" at bounding box center [744, 360] width 681 height 92
copy div "allet_ref_id: 8ccd60bc-95fd-4610-a0dd-4ab3bede1b3d"
click at [566, 361] on div "Attributes: wallet_ref_id: 8ccd60bc-95fd-4610-a0dd-4ab3bede1b3d ResponseTransac…" at bounding box center [744, 360] width 681 height 92
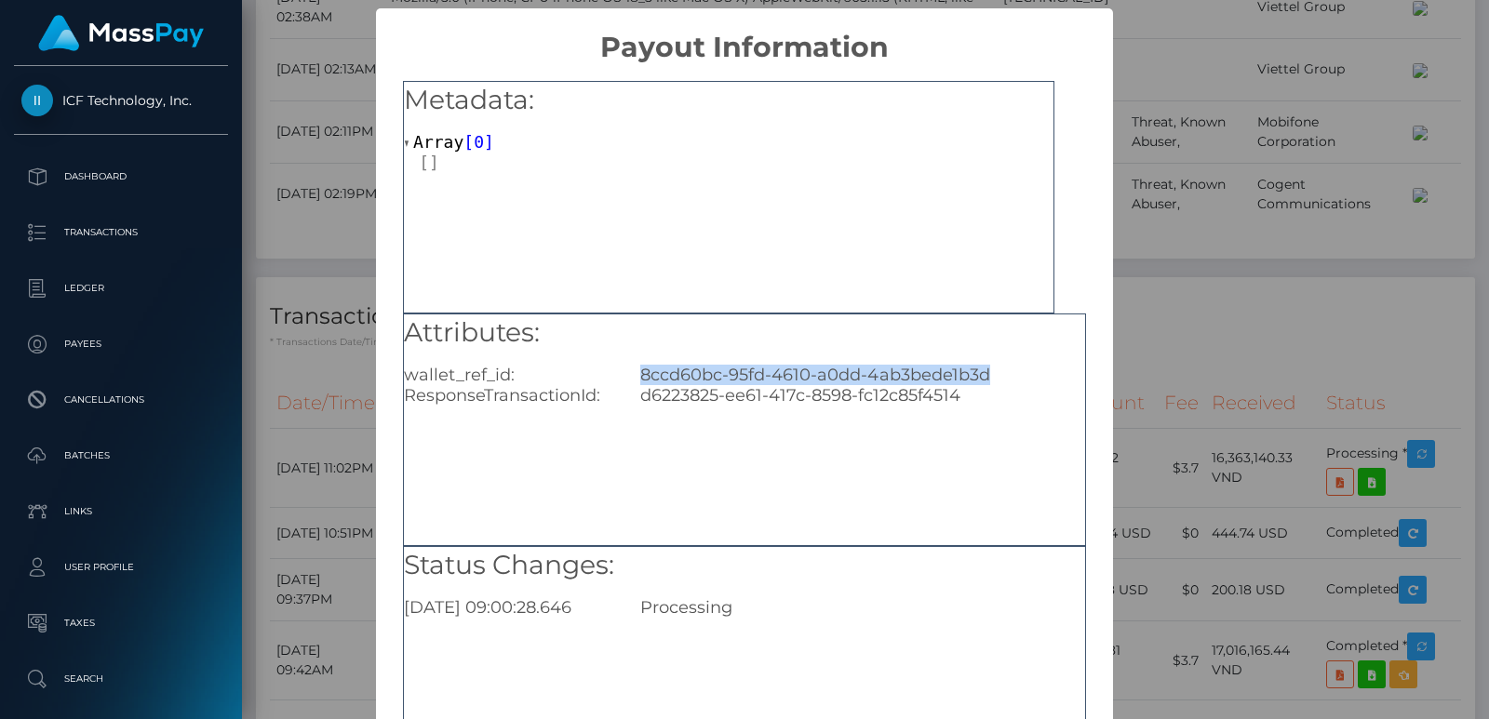
drag, startPoint x: 987, startPoint y: 371, endPoint x: 613, endPoint y: 372, distance: 374.1
click at [613, 372] on div "wallet_ref_id: 8ccd60bc-95fd-4610-a0dd-4ab3bede1b3d" at bounding box center [744, 375] width 709 height 20
copy div "8ccd60bc-95fd-4610-a0dd-4ab3bede1b3d"
click at [1198, 126] on div "× Payout Information Metadata: Array [ 0 ] Attributes: wallet_ref_id: 8ccd60bc-…" at bounding box center [744, 359] width 1489 height 719
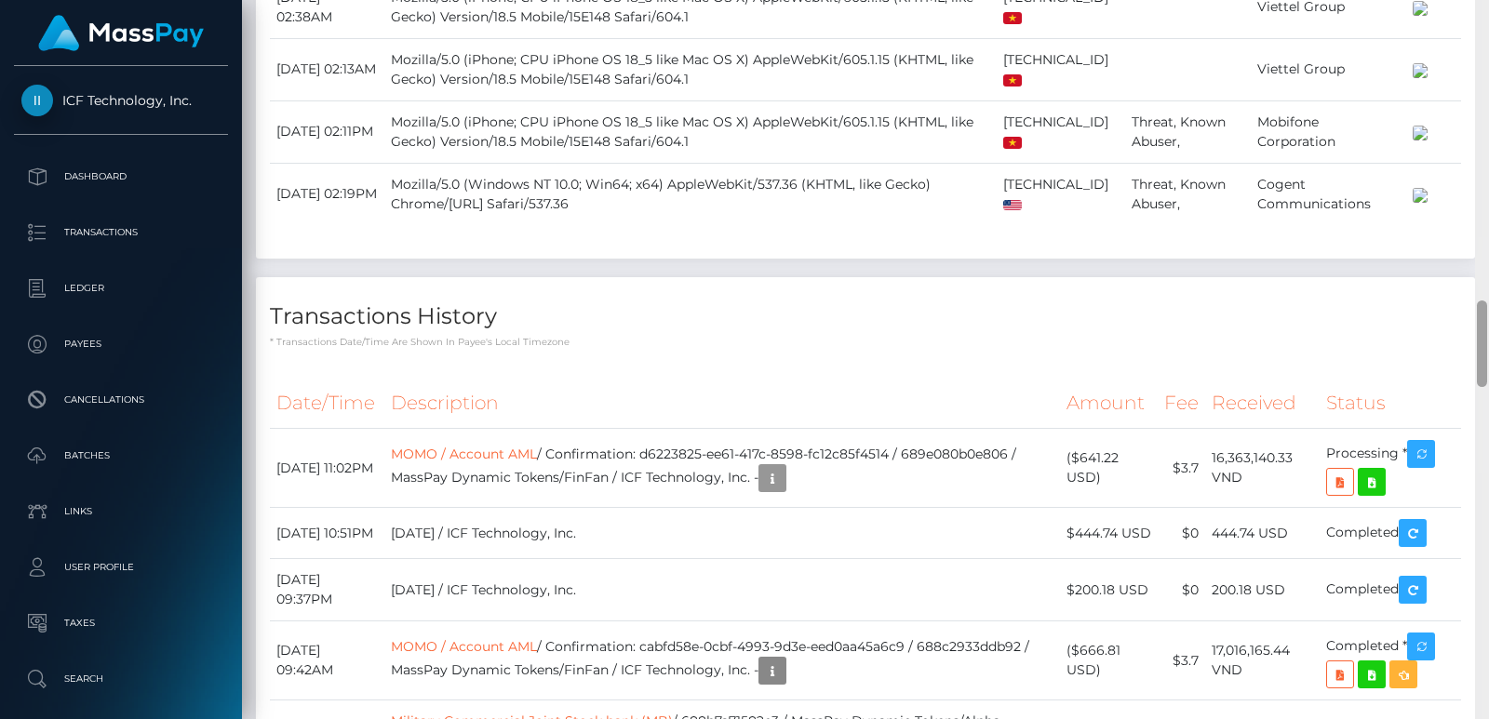
scroll to position [223, 378]
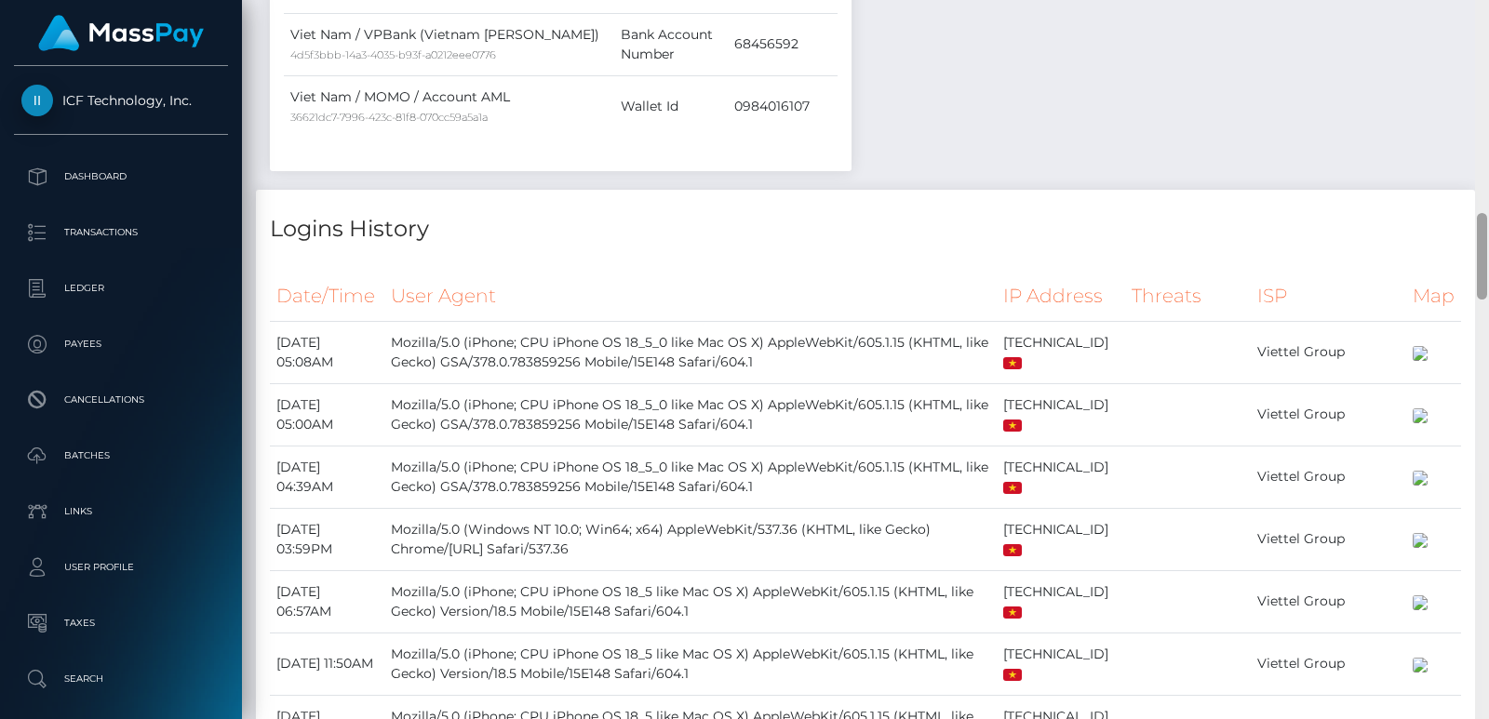
click at [1488, 78] on div at bounding box center [1482, 359] width 14 height 719
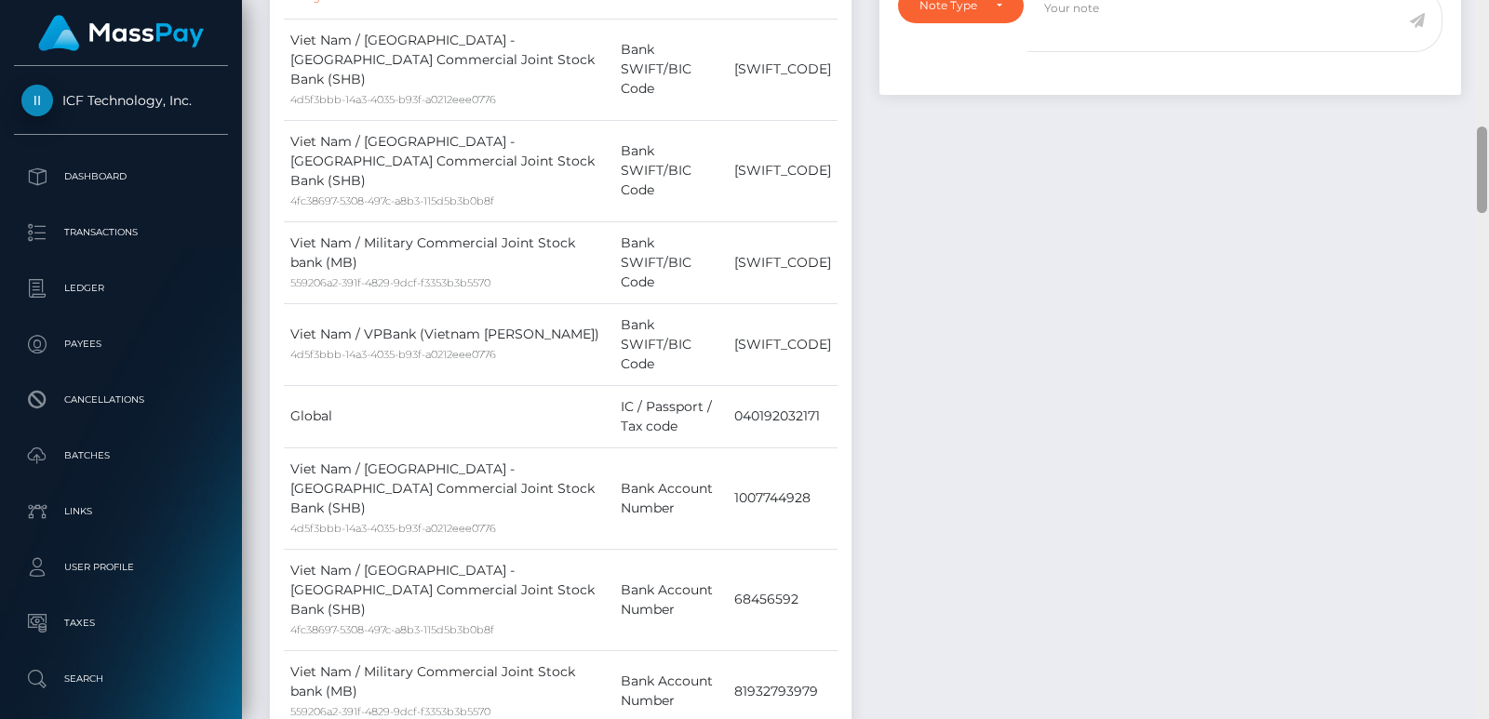
click at [1488, 78] on div at bounding box center [1482, 359] width 14 height 719
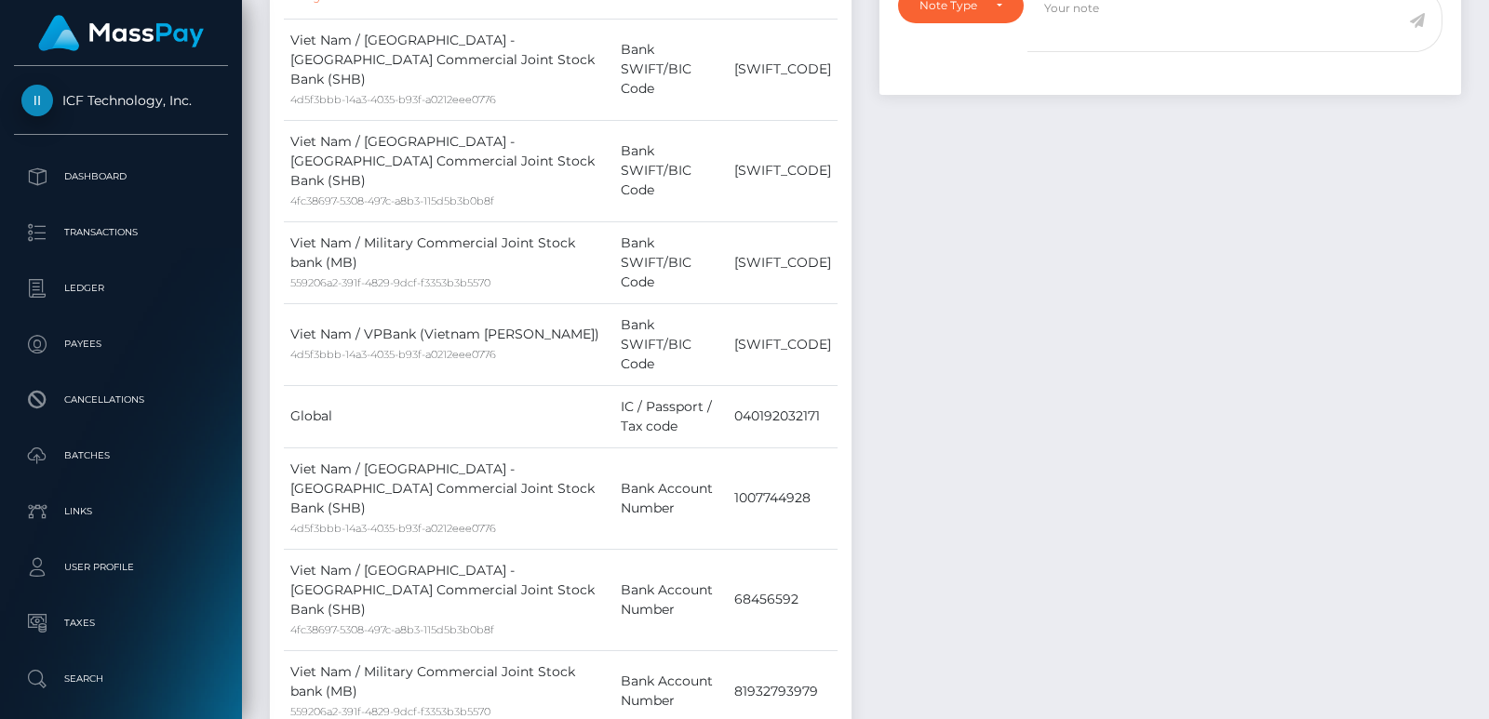
scroll to position [327, 0]
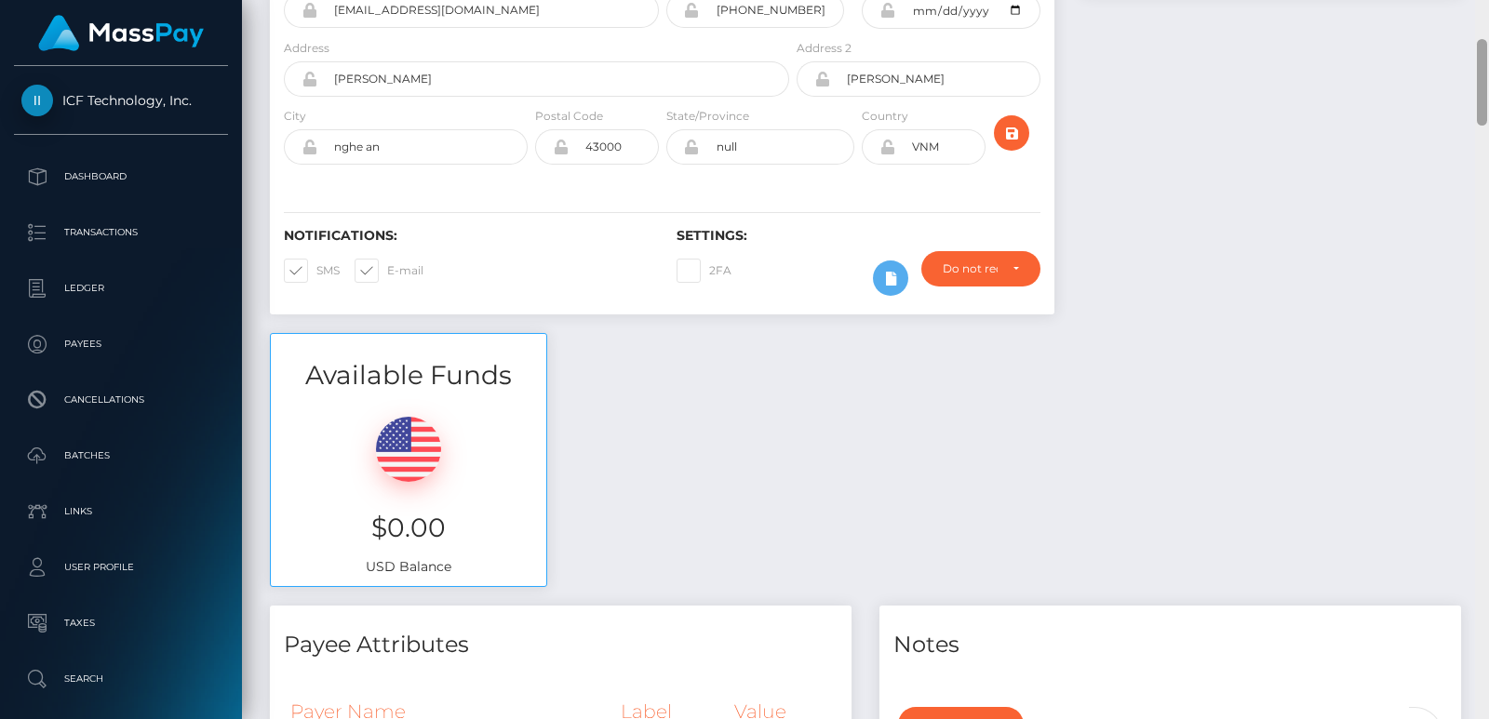
click at [1488, 78] on div at bounding box center [1482, 359] width 14 height 719
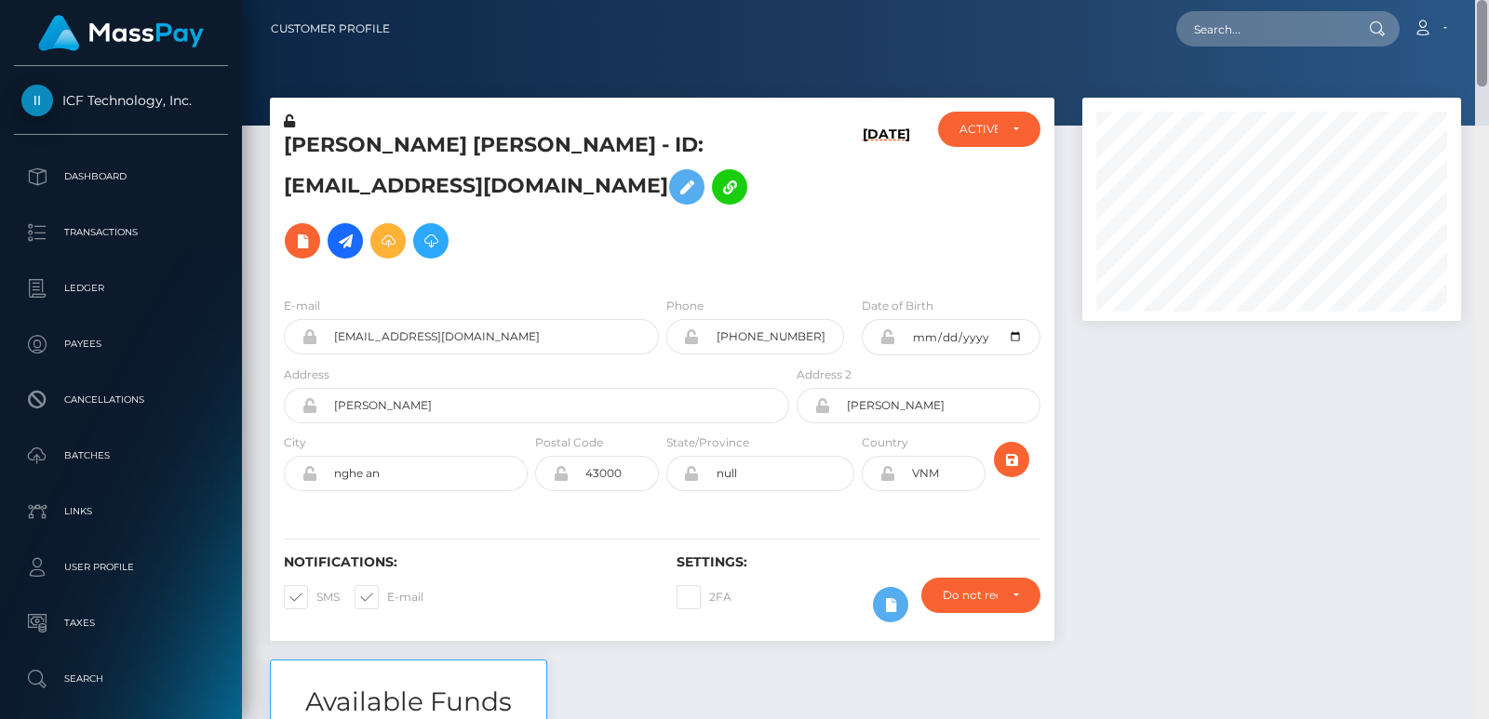
click at [1484, 27] on div "Customer Profile Loading... Loading..." at bounding box center [865, 359] width 1247 height 719
click at [1272, 57] on nav "Customer Profile Loading... Loading... Account" at bounding box center [865, 29] width 1247 height 58
click at [1253, 40] on input "text" at bounding box center [1263, 28] width 175 height 35
paste input "maianh230896@gmail.com"
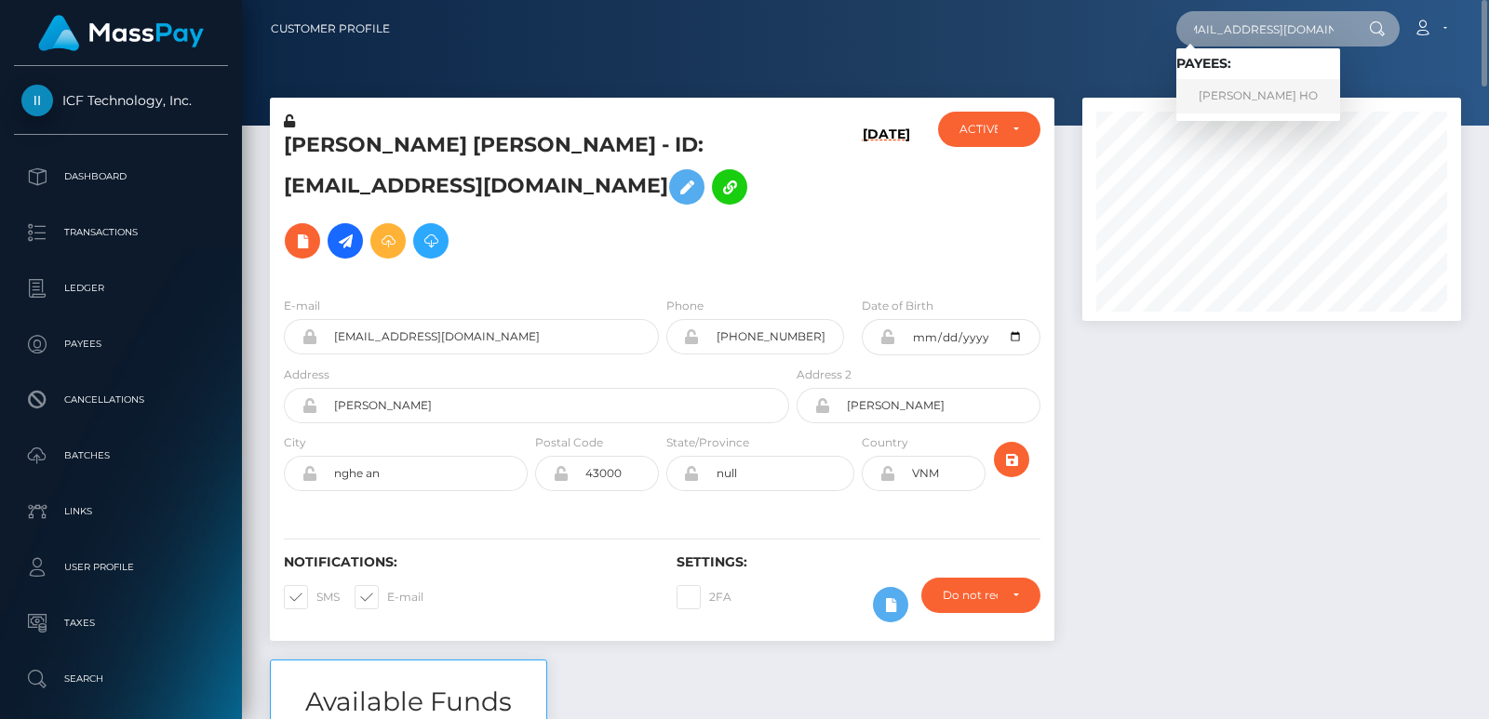
type input "maianh230896@gmail.com"
click at [1255, 95] on link "ANH MAI HO" at bounding box center [1258, 96] width 164 height 34
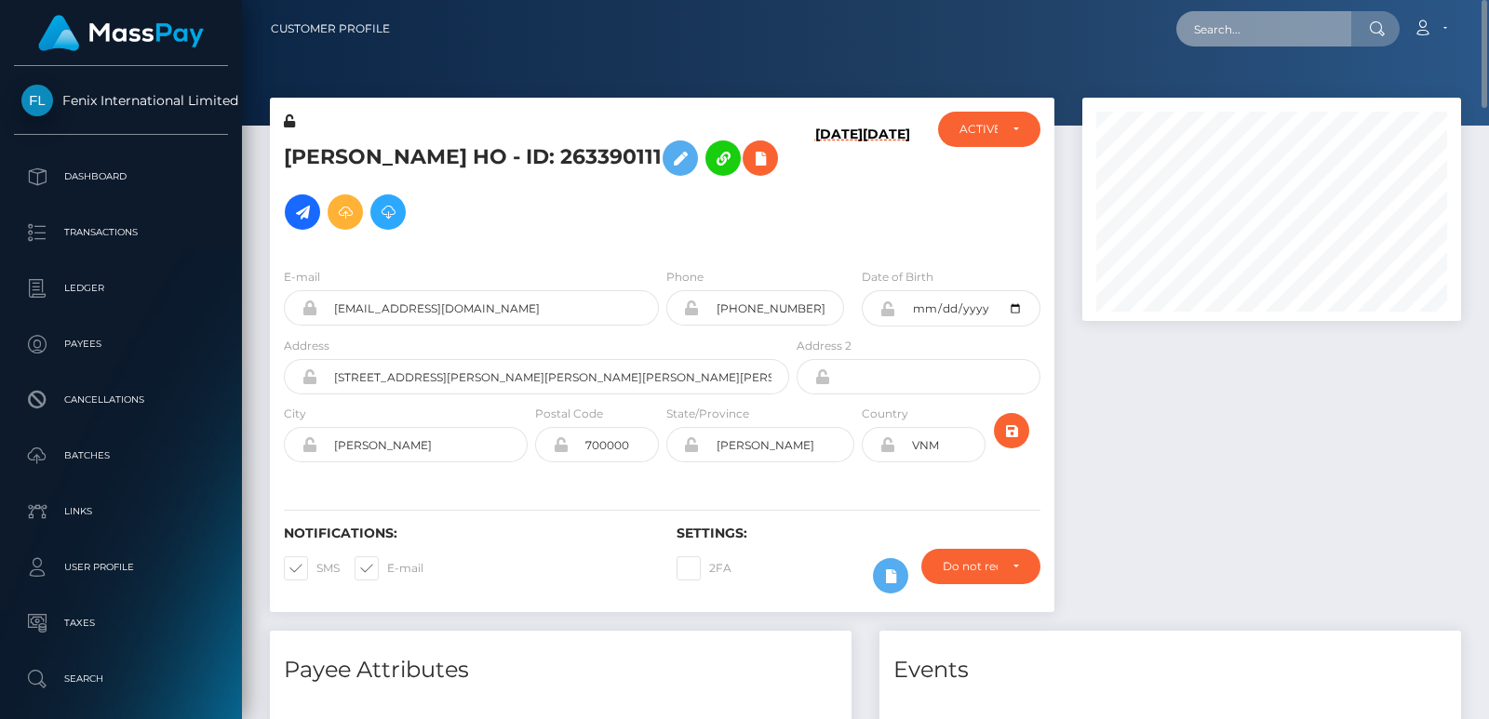
click at [1262, 42] on input "text" at bounding box center [1263, 28] width 175 height 35
paste input "[EMAIL_ADDRESS][DOMAIN_NAME]"
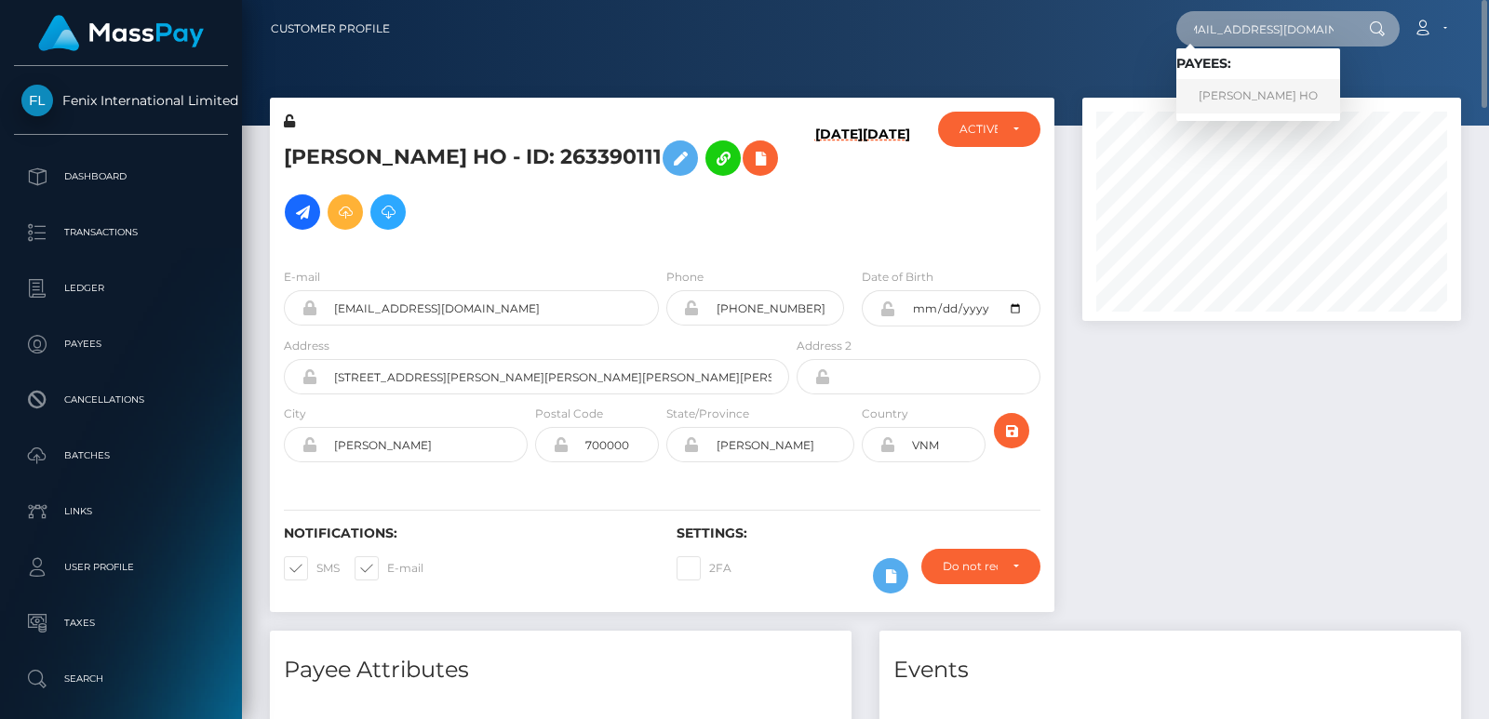
type input "[EMAIL_ADDRESS][DOMAIN_NAME]"
click at [1279, 100] on link "[PERSON_NAME] HO" at bounding box center [1258, 96] width 164 height 34
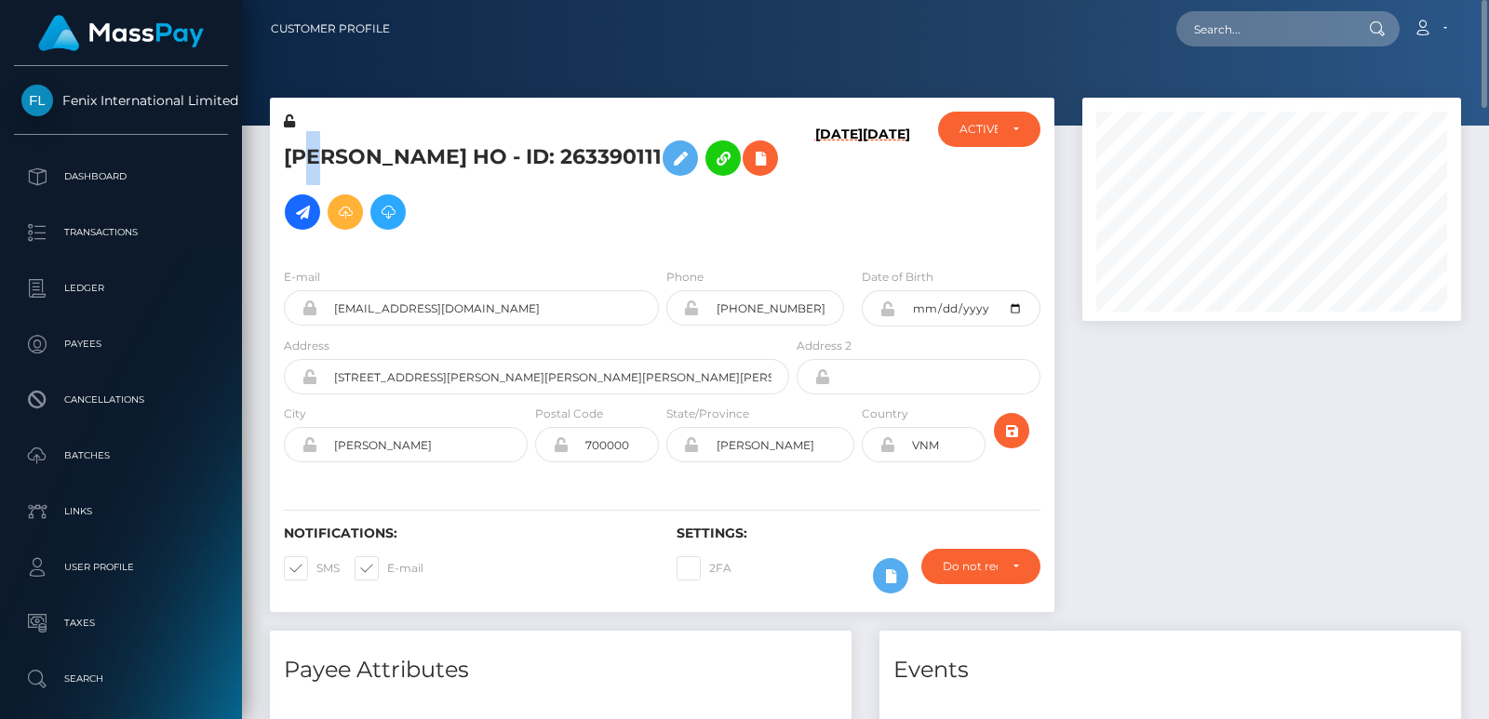
drag, startPoint x: 327, startPoint y: 172, endPoint x: 317, endPoint y: 153, distance: 21.6
click at [317, 153] on h5 "[PERSON_NAME] HO - ID: 263390111" at bounding box center [531, 185] width 495 height 108
click at [317, 153] on h5 "ANH MAI HO - ID: 263390111" at bounding box center [531, 185] width 495 height 108
click at [1240, 12] on input "text" at bounding box center [1263, 28] width 175 height 35
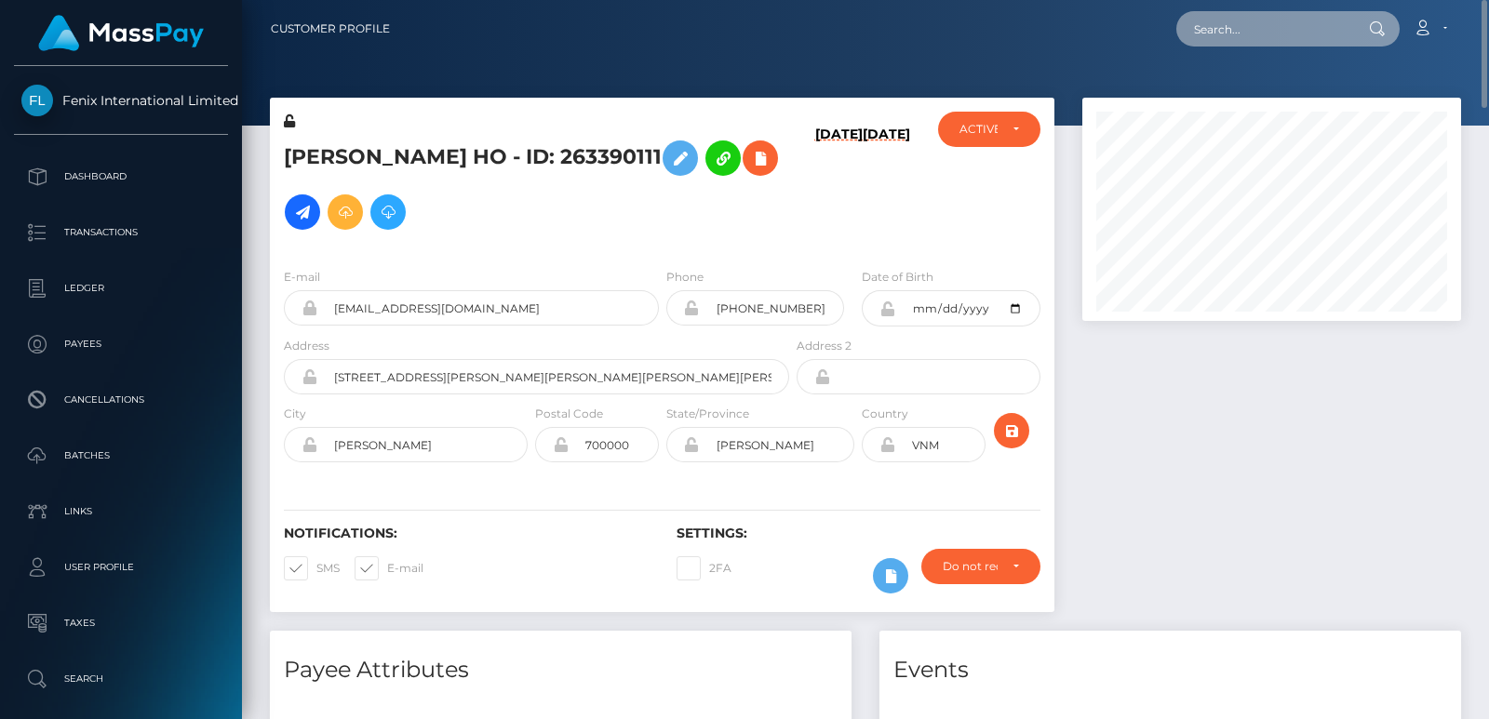
click at [1240, 13] on input "text" at bounding box center [1263, 28] width 175 height 35
paste input "maddirixcullen@outlook.com"
type input "maddirixcullen@outlook.com"
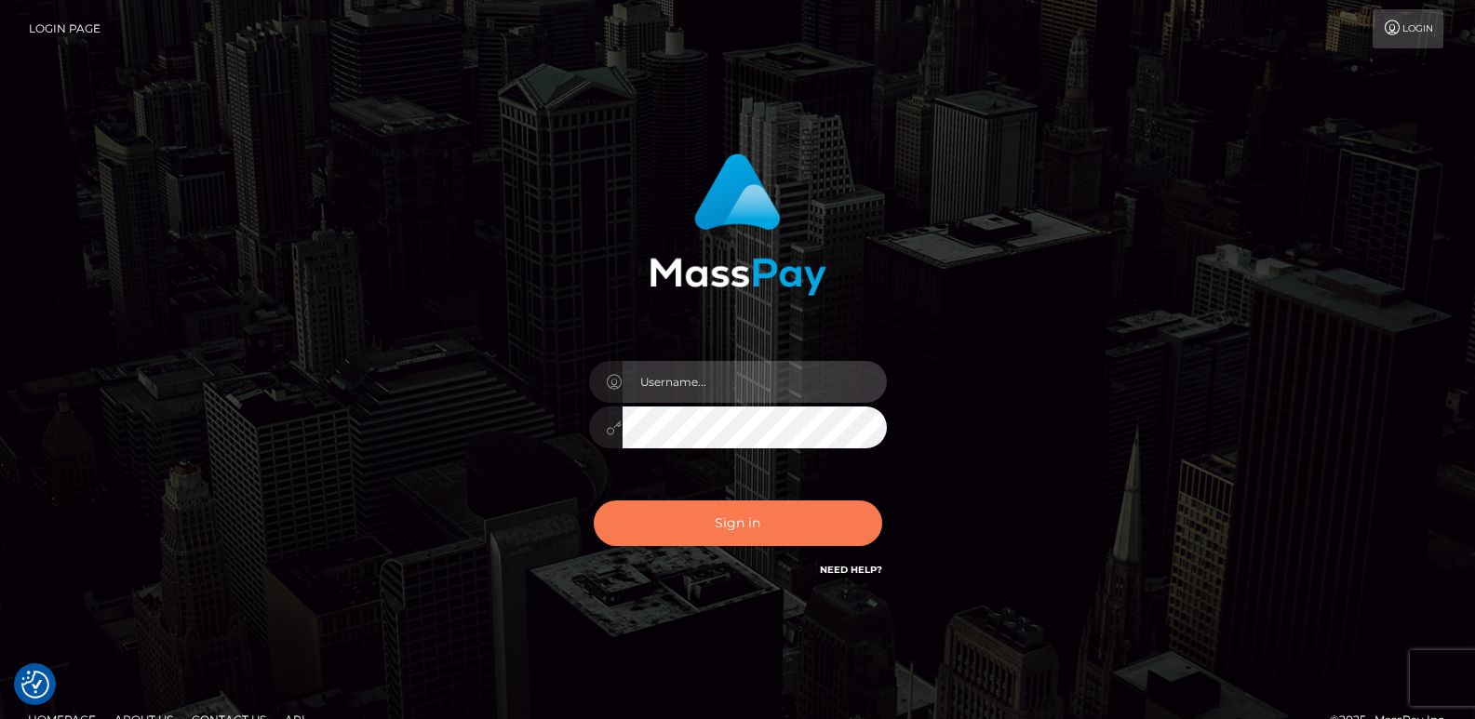
type input "[DOMAIN_NAME]"
click at [716, 536] on button "Sign in" at bounding box center [738, 524] width 288 height 46
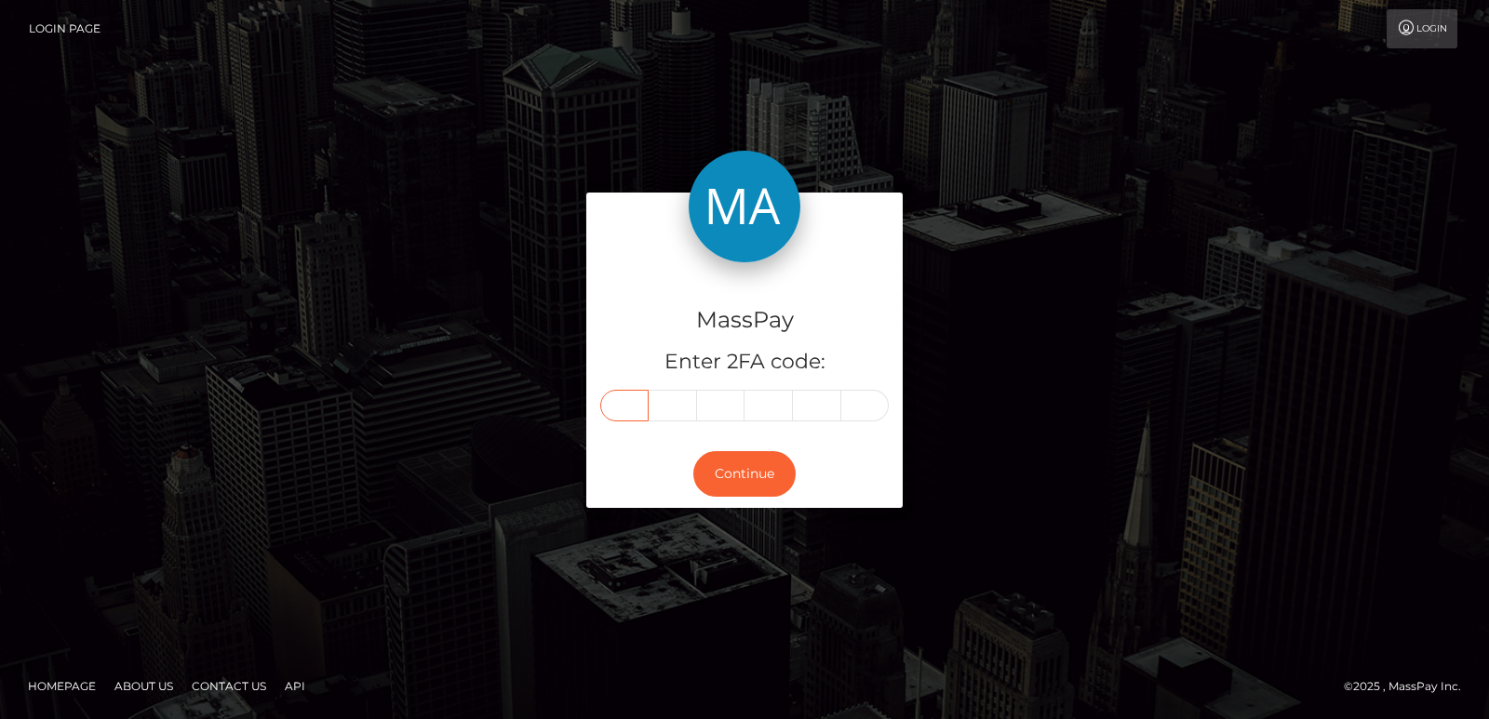
click at [635, 399] on input "text" at bounding box center [624, 406] width 48 height 32
paste input "7"
type input "7"
type input "1"
type input "2"
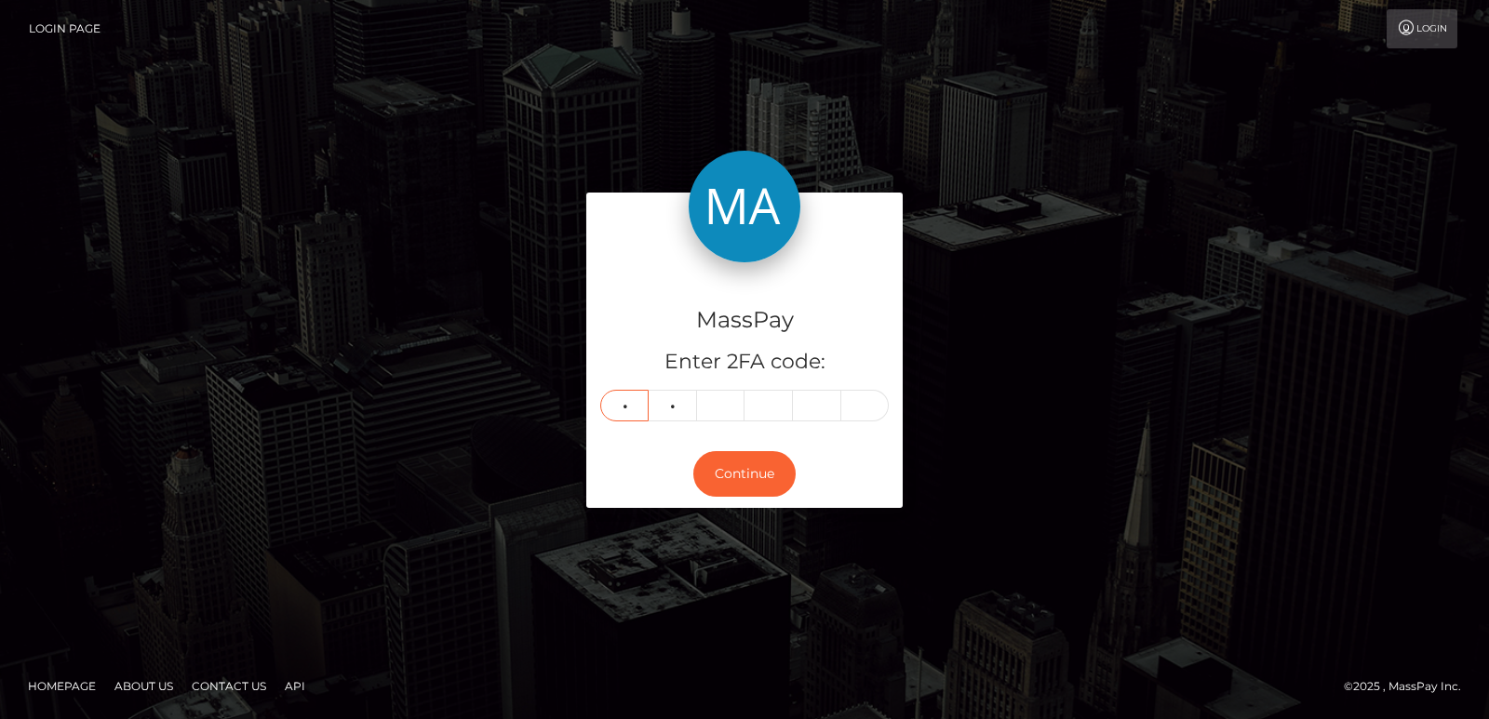
type input "6"
type input "9"
type input "5"
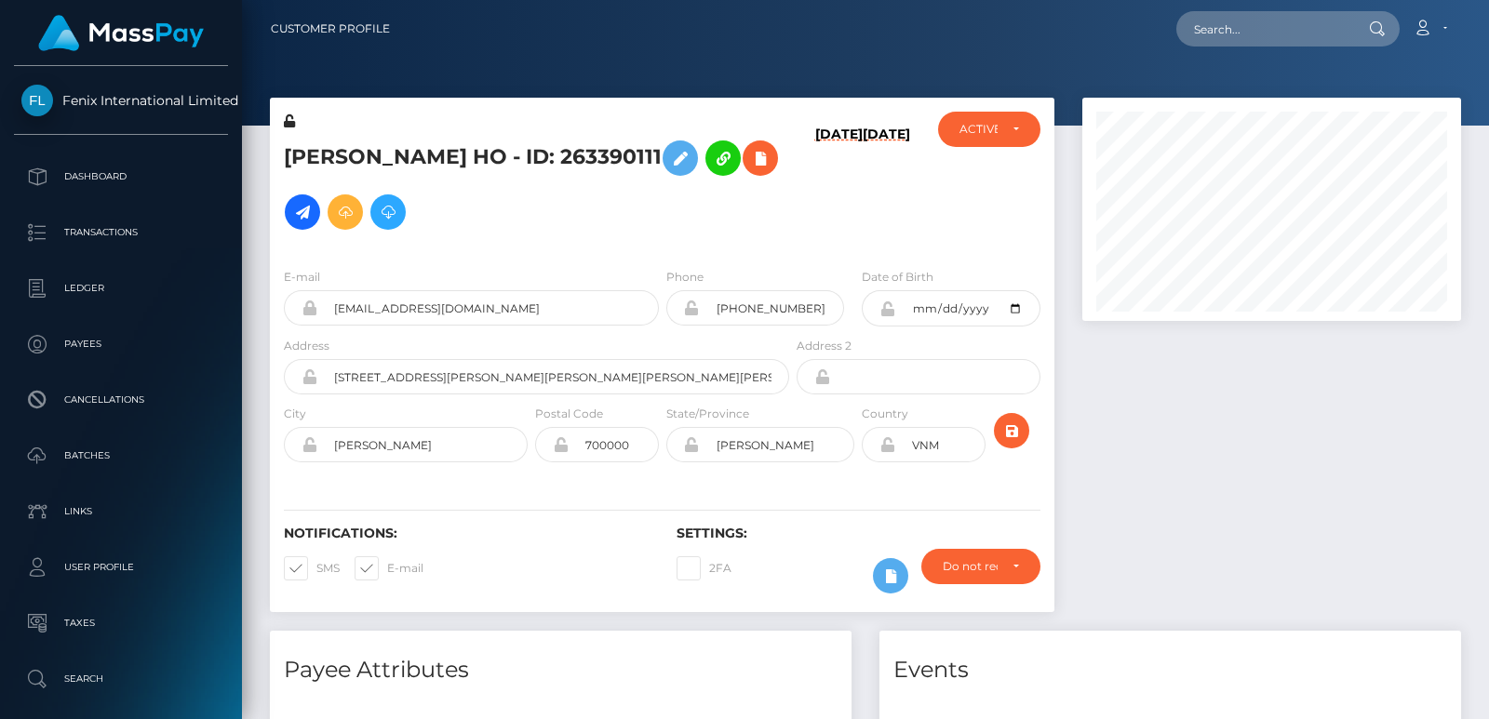
scroll to position [223, 378]
click at [1236, 31] on input "text" at bounding box center [1263, 28] width 175 height 35
paste input "[EMAIL_ADDRESS][DOMAIN_NAME]"
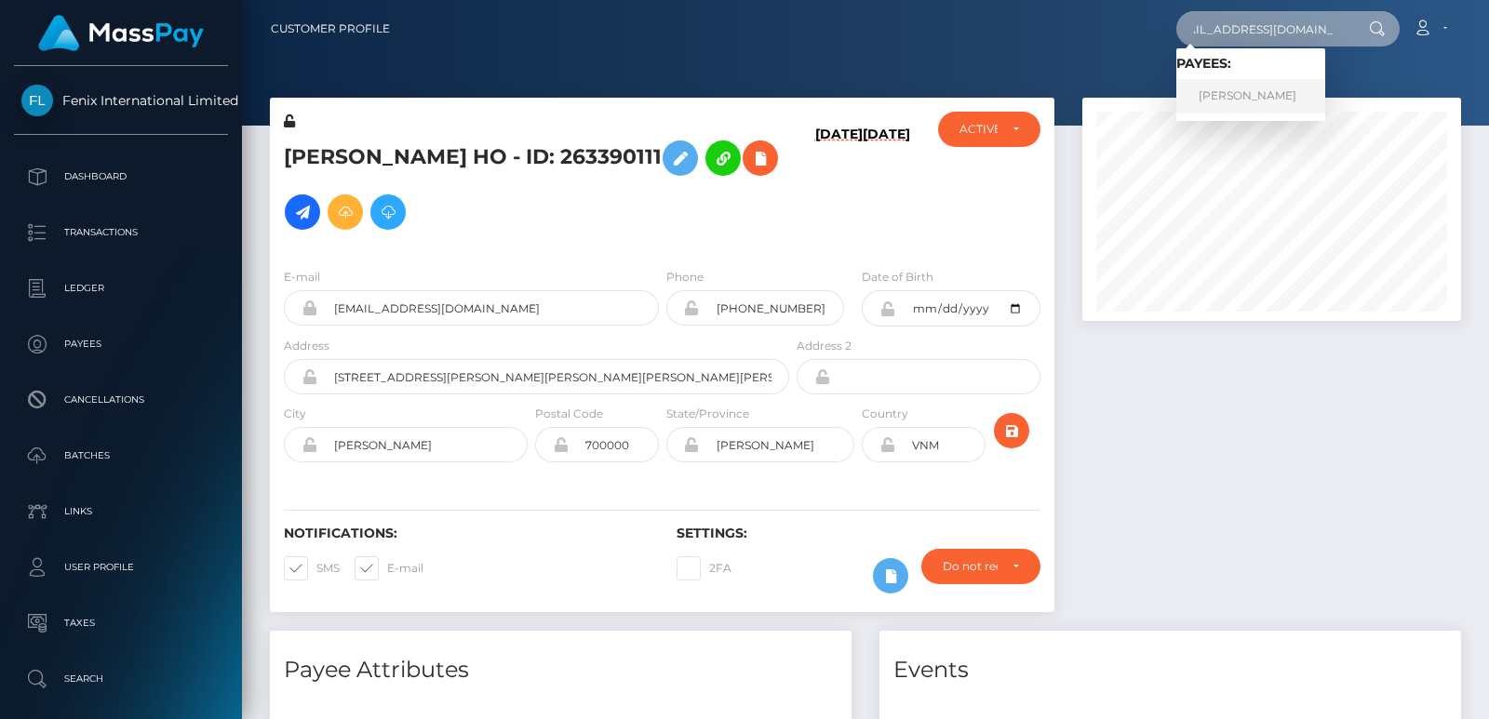
type input "[EMAIL_ADDRESS][DOMAIN_NAME]"
click at [1225, 97] on link "Madeline Kaye Cullen" at bounding box center [1250, 96] width 149 height 34
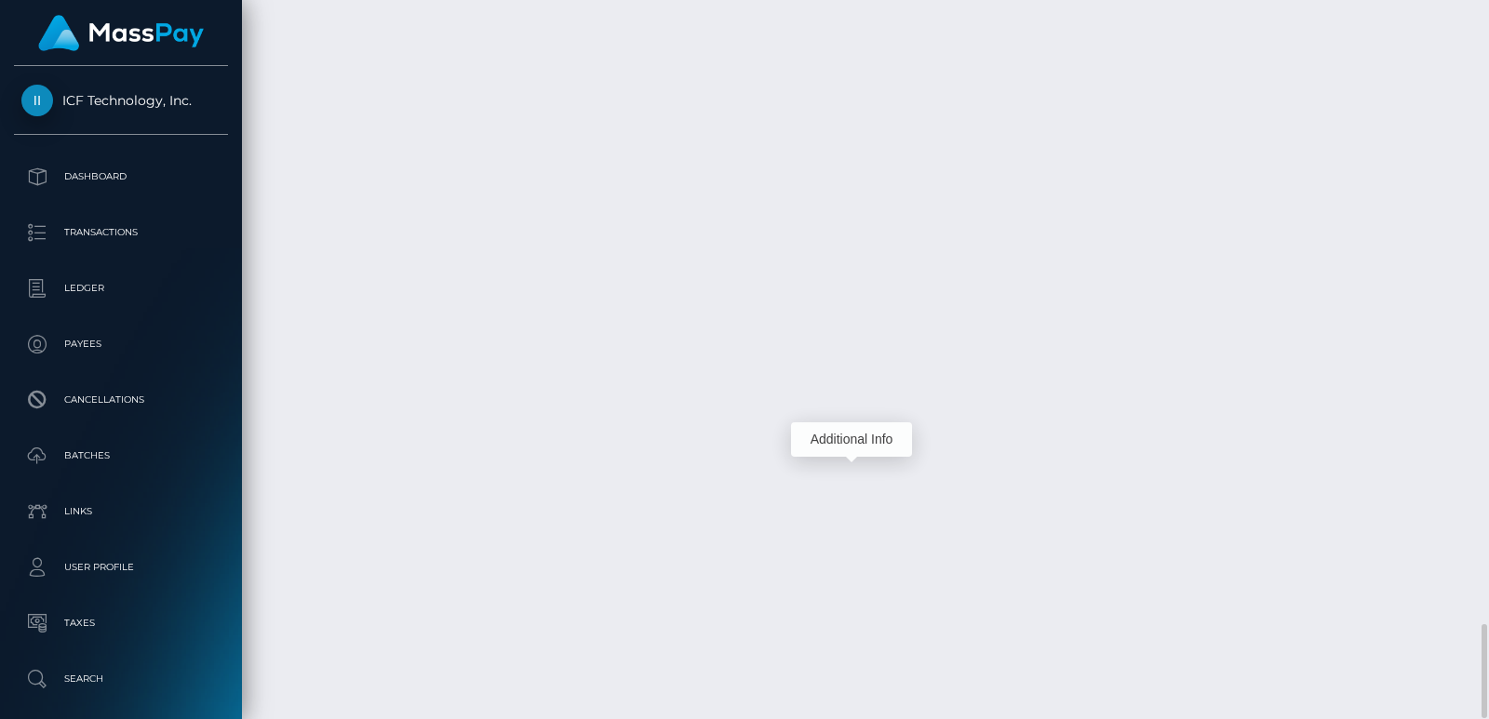
scroll to position [223, 378]
click at [839, 438] on div "Additional Info" at bounding box center [851, 439] width 121 height 34
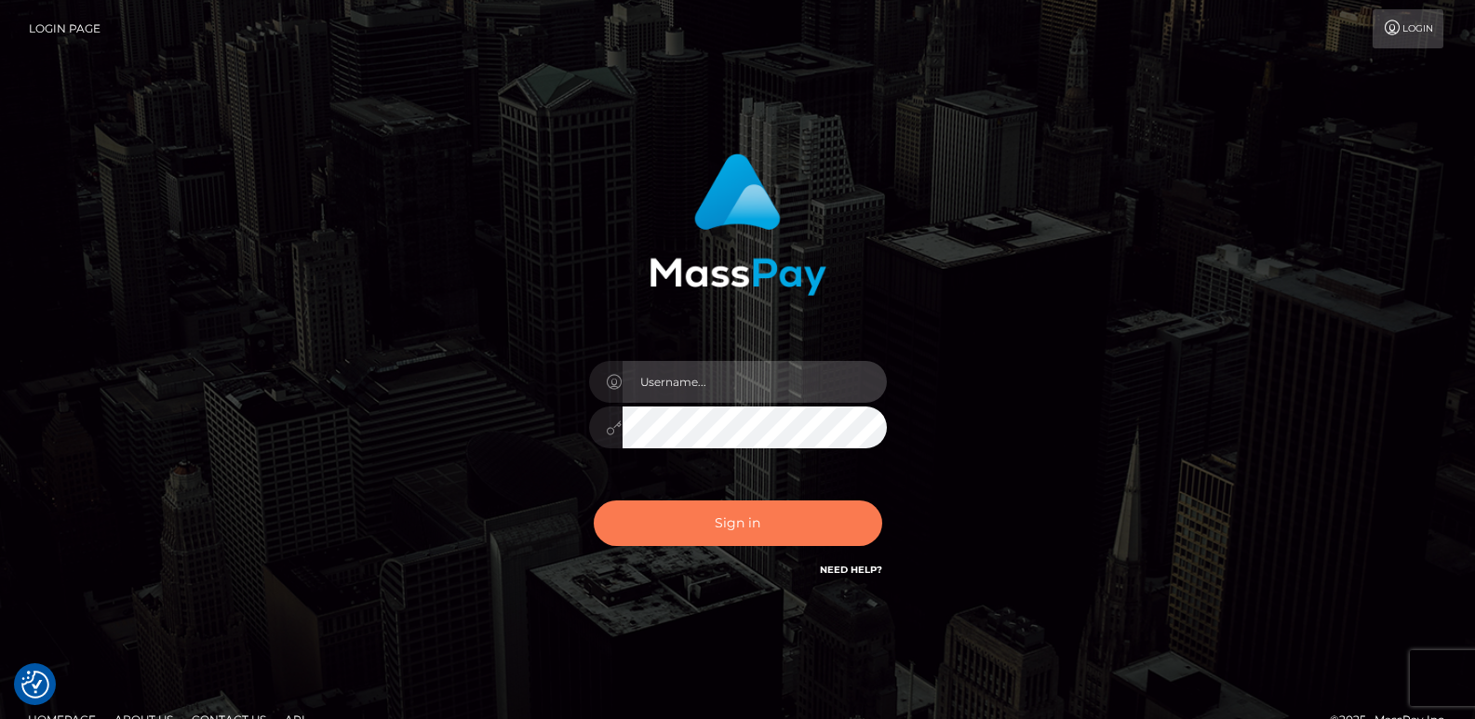
type input "[DOMAIN_NAME]"
click at [666, 518] on button "Sign in" at bounding box center [738, 524] width 288 height 46
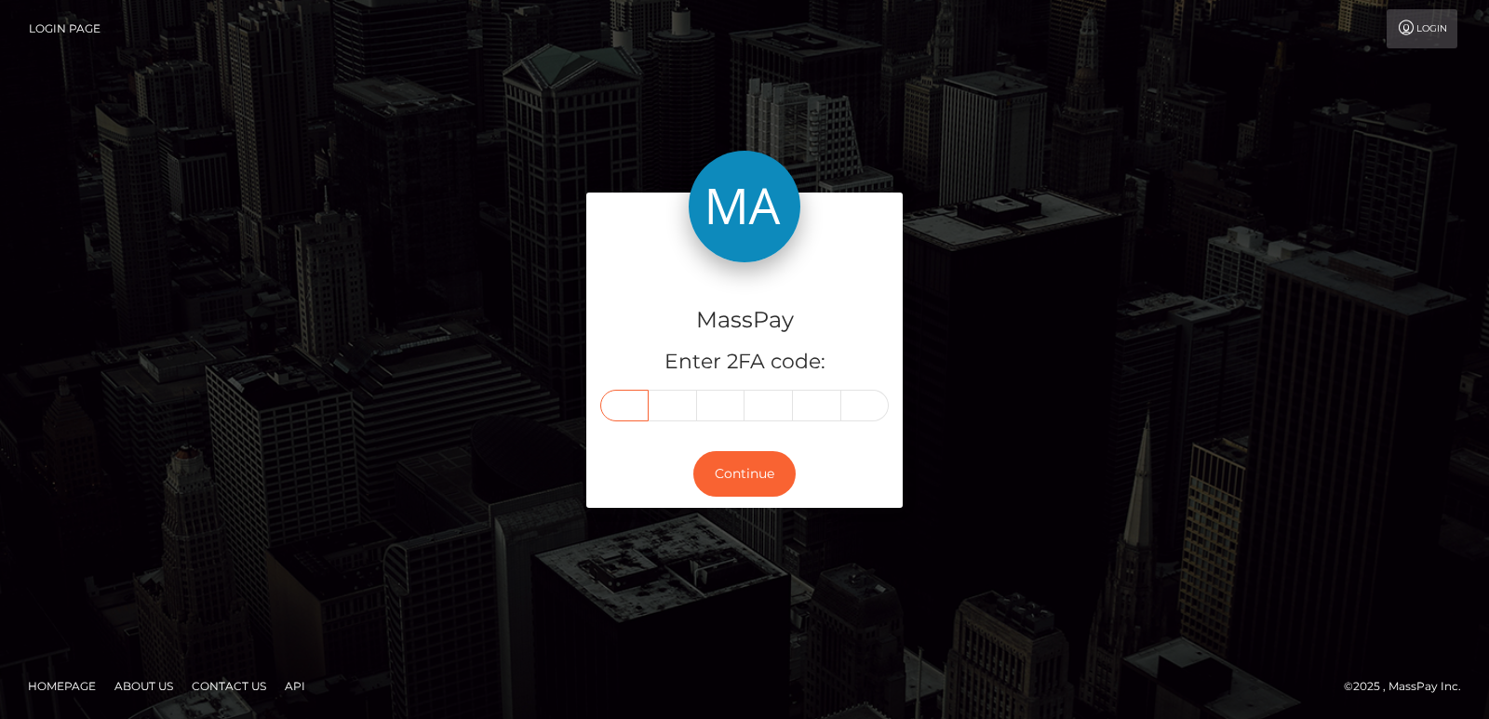
click at [628, 402] on input "text" at bounding box center [624, 406] width 48 height 32
paste input "2"
type input "2"
type input "9"
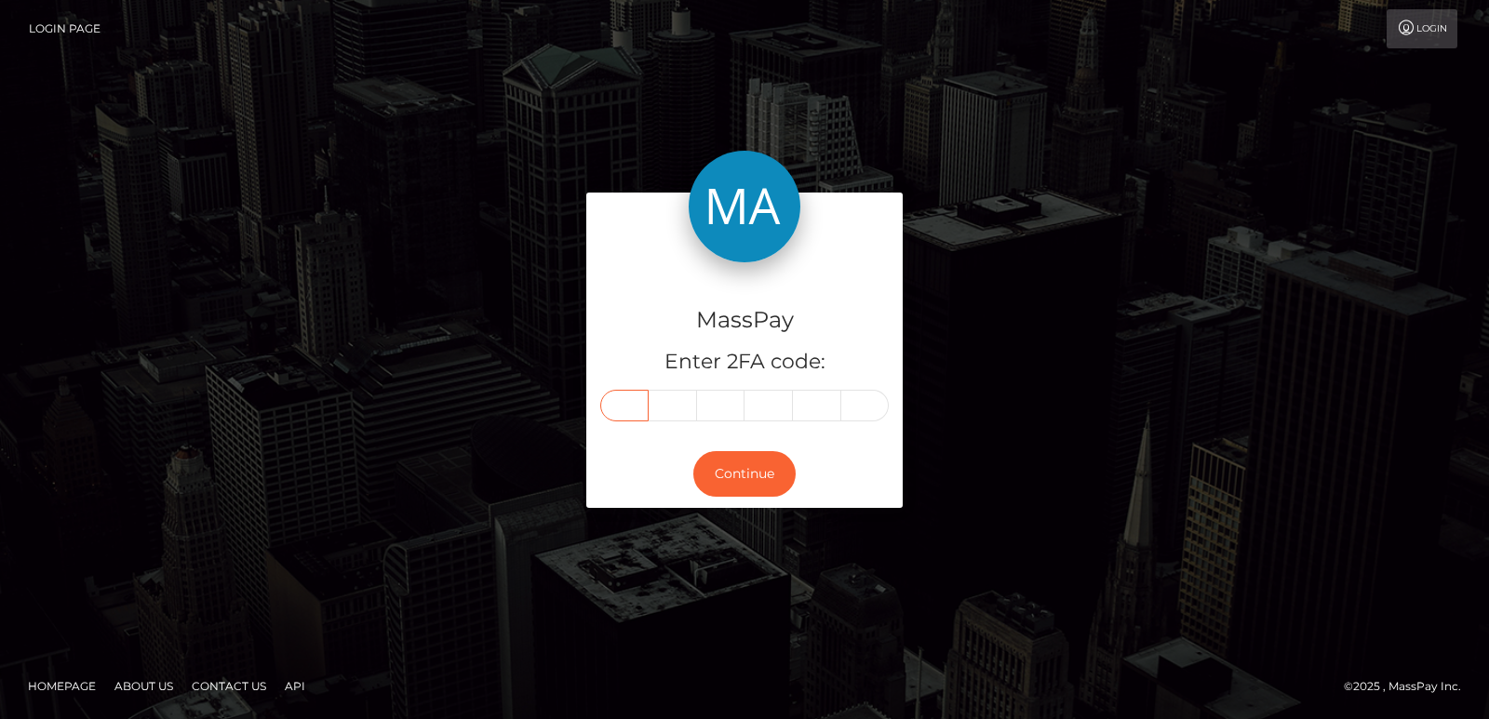
type input "1"
type input "4"
type input "1"
click at [732, 484] on button "Continue" at bounding box center [744, 474] width 102 height 46
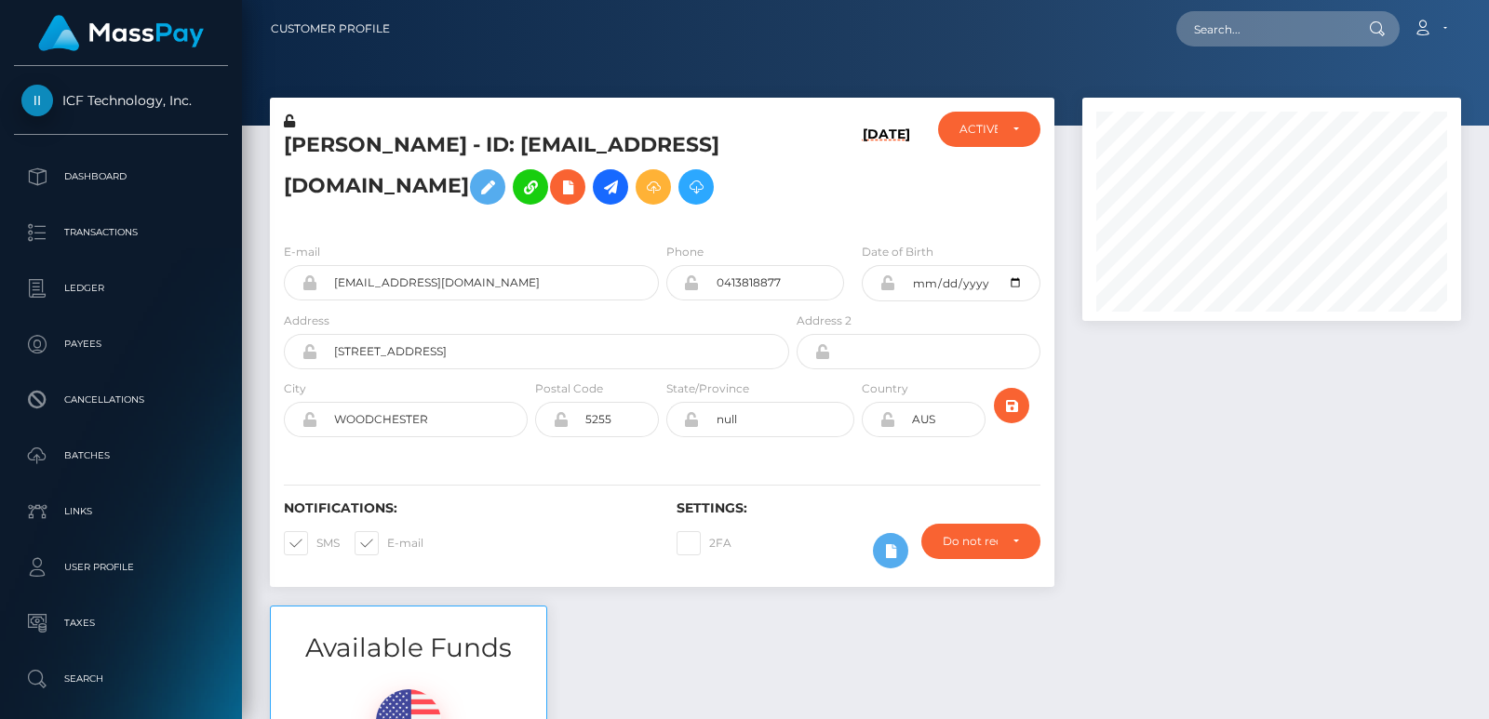
scroll to position [223, 378]
click at [1219, 37] on input "text" at bounding box center [1263, 28] width 175 height 35
paste input "karaniadelide@gmail.com"
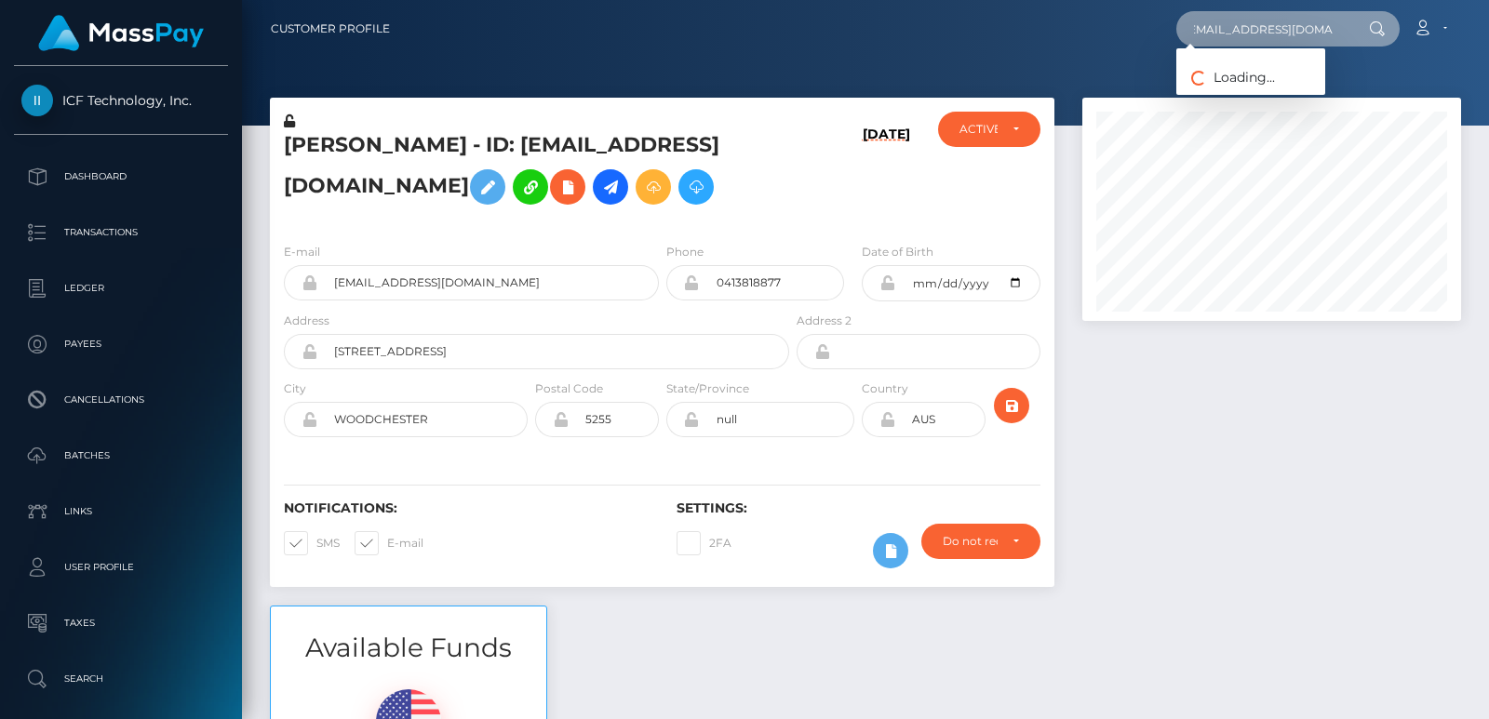
type input "karaniadelide@gmail.com"
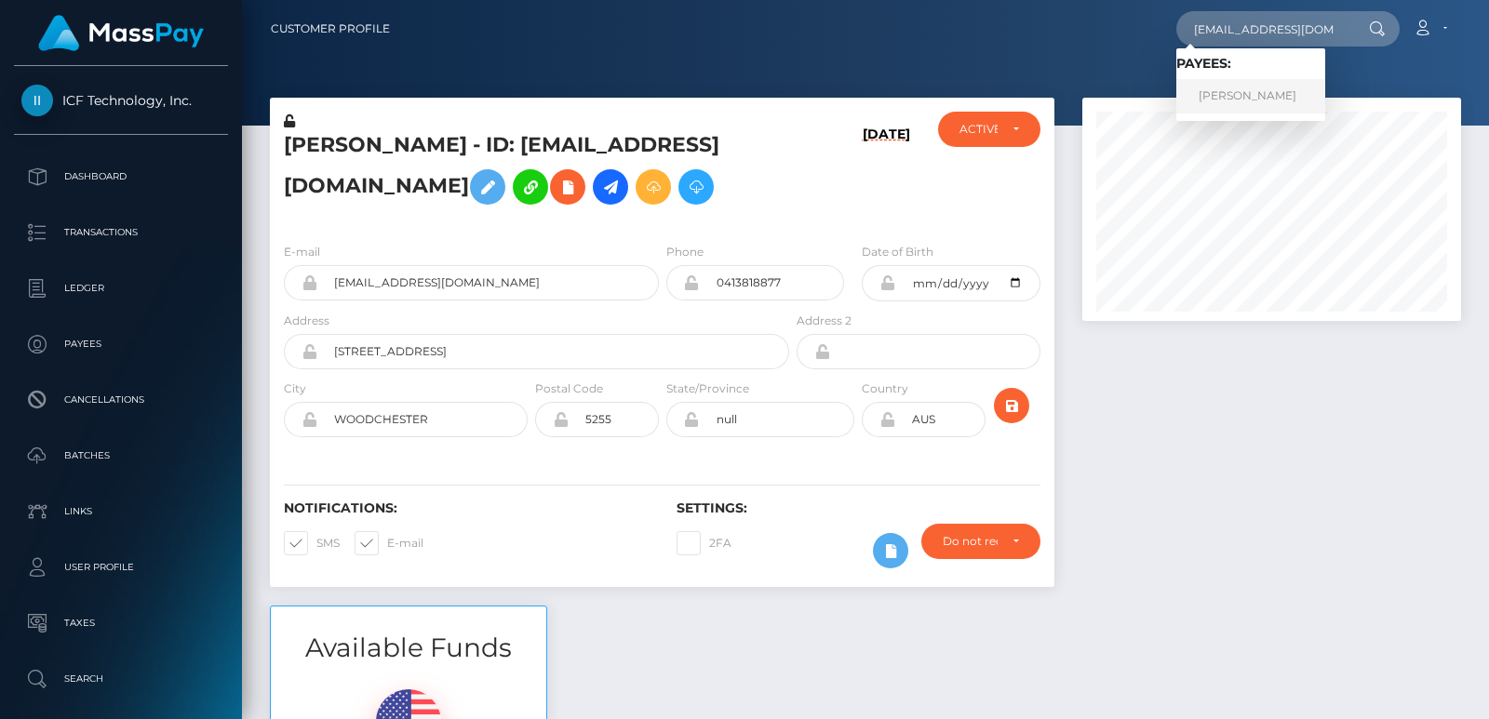
click at [1276, 95] on link "Faith Wamalwa" at bounding box center [1250, 96] width 149 height 34
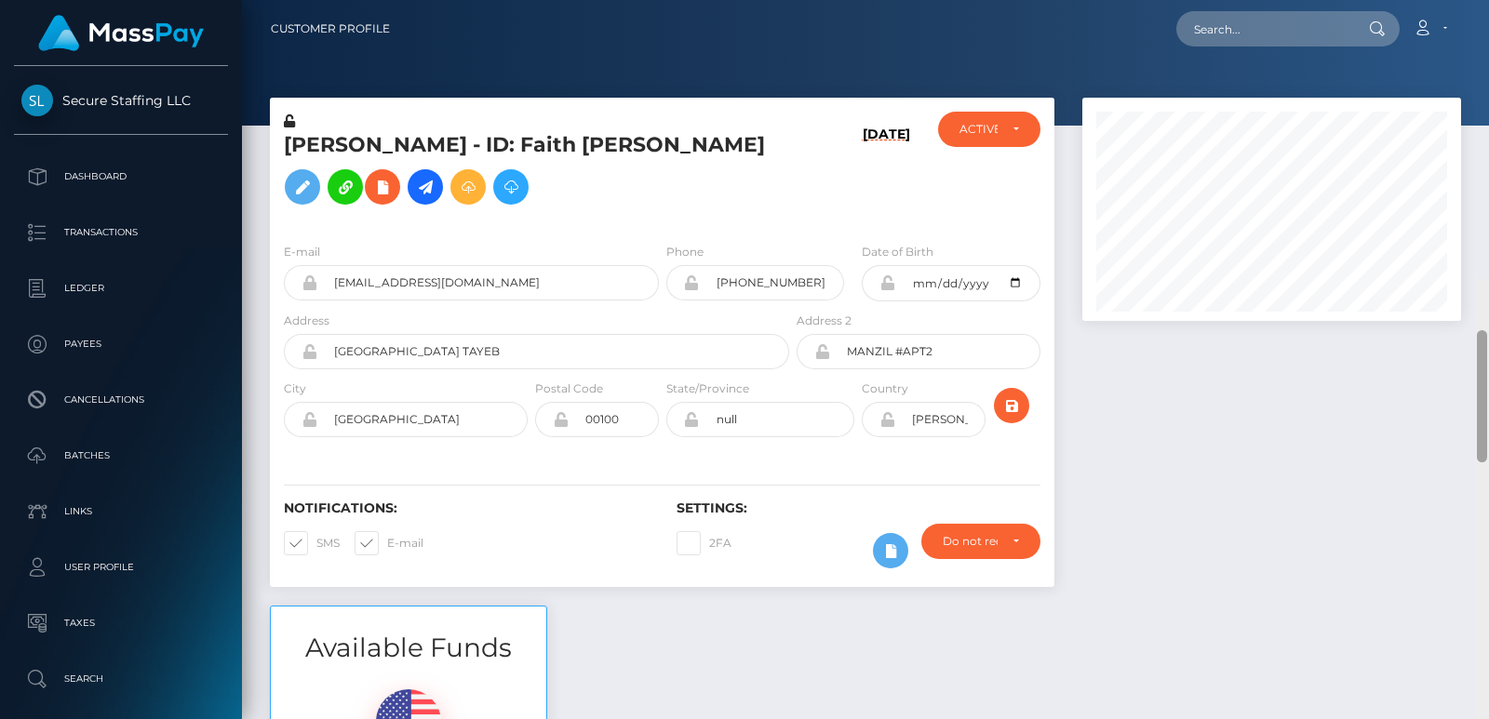
click at [1482, 18] on div "Customer Profile Loading... Loading..." at bounding box center [865, 359] width 1247 height 719
click at [1482, 18] on nav "Customer Profile Loading... Loading... Account" at bounding box center [865, 29] width 1247 height 58
click at [1265, 33] on input "text" at bounding box center [1263, 28] width 175 height 35
paste input "[EMAIL_ADDRESS][DOMAIN_NAME]"
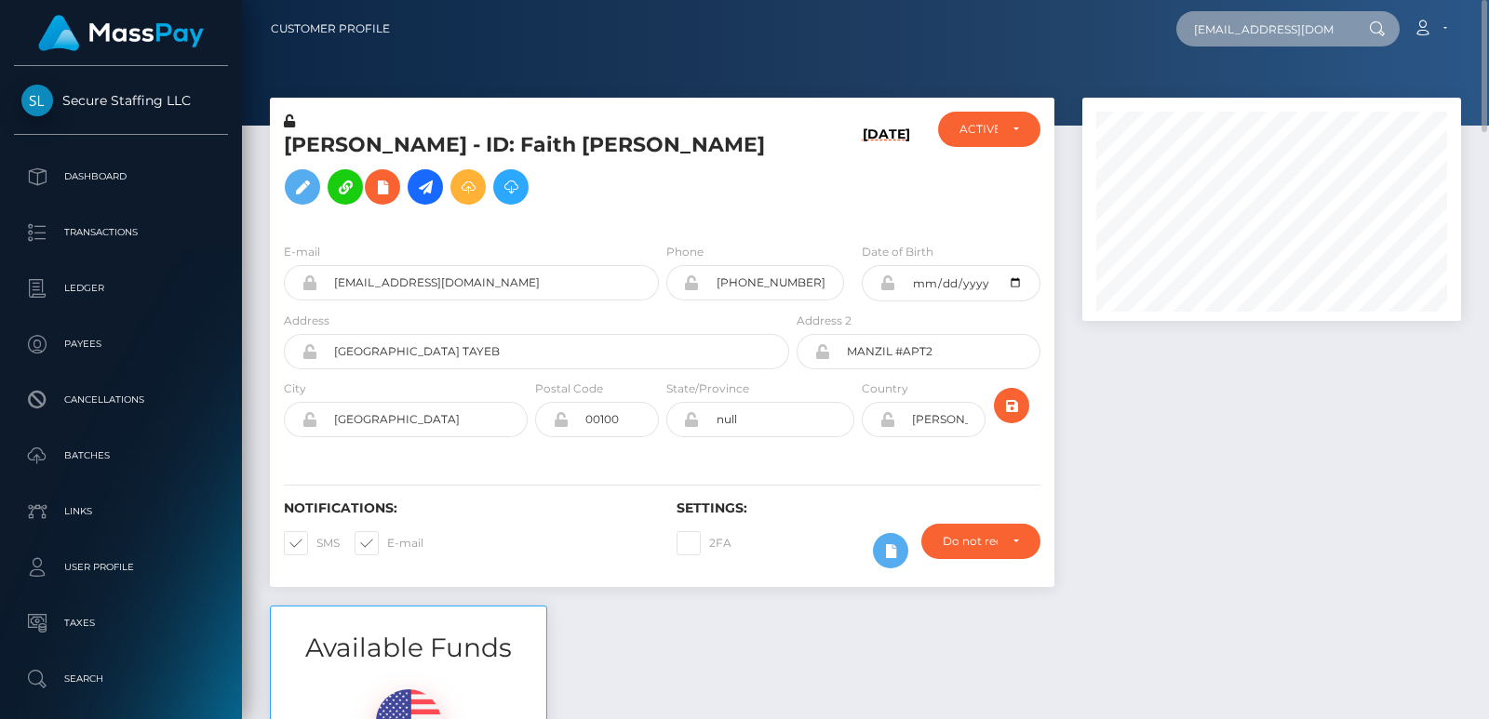
scroll to position [0, 9]
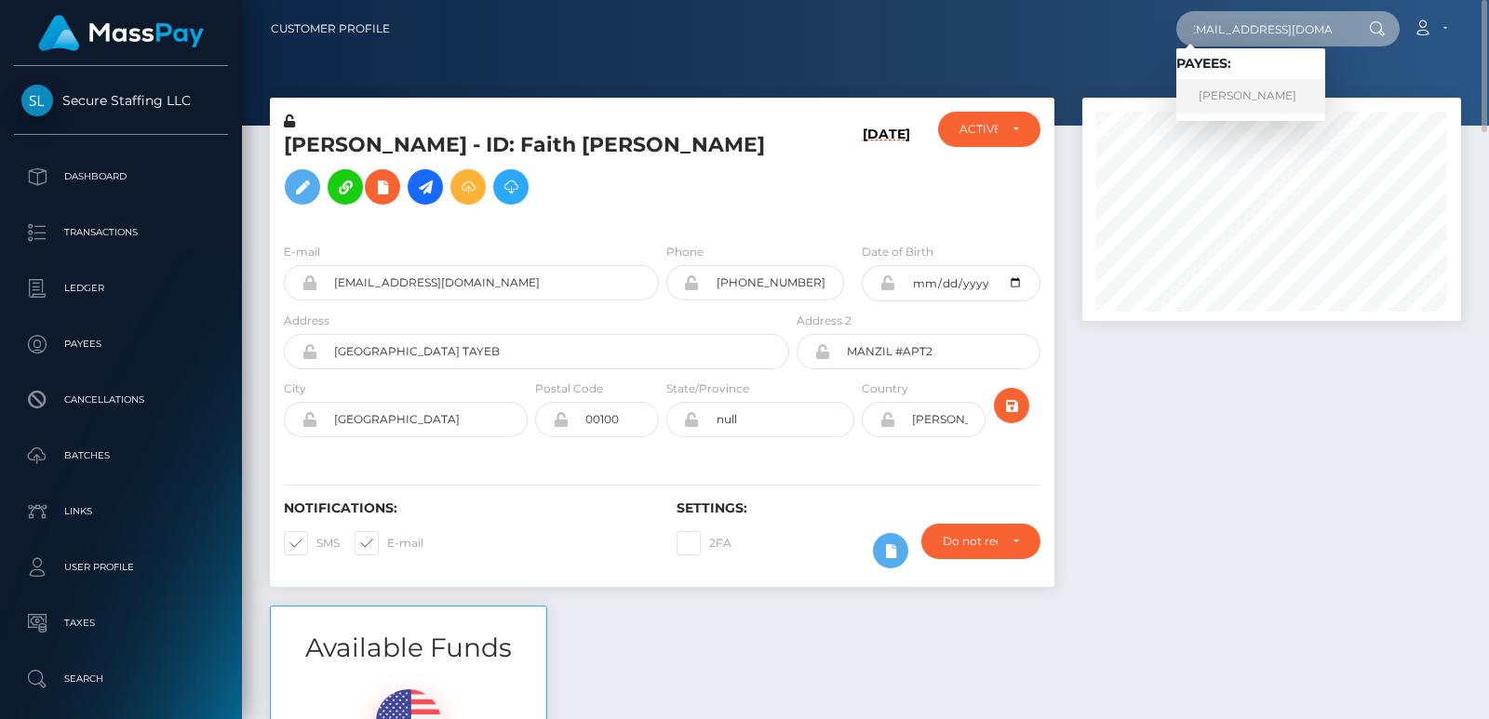
type input "[EMAIL_ADDRESS][DOMAIN_NAME]"
click at [1252, 100] on link "[PERSON_NAME]" at bounding box center [1250, 96] width 149 height 34
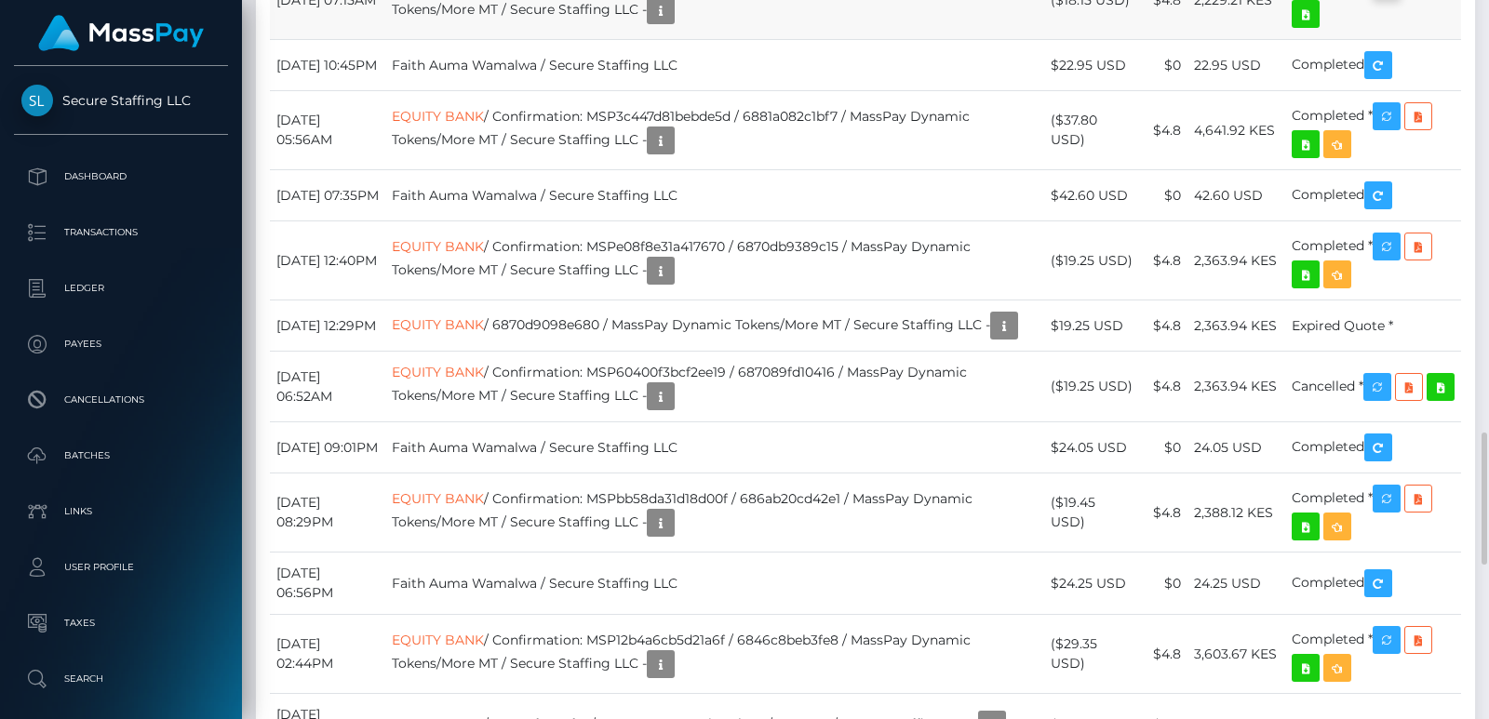
scroll to position [223, 378]
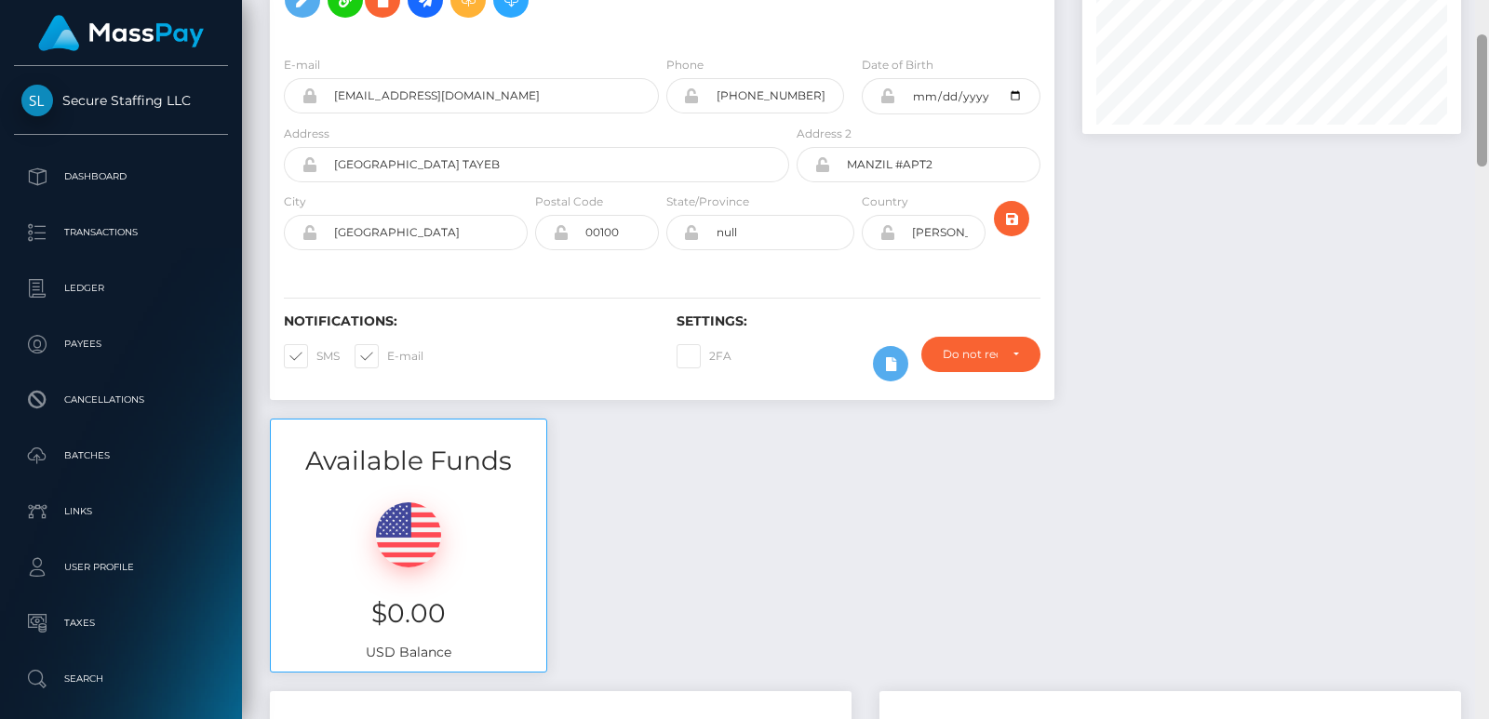
click at [1482, 34] on div at bounding box center [1482, 359] width 14 height 719
click at [1482, 34] on div at bounding box center [1482, 100] width 10 height 132
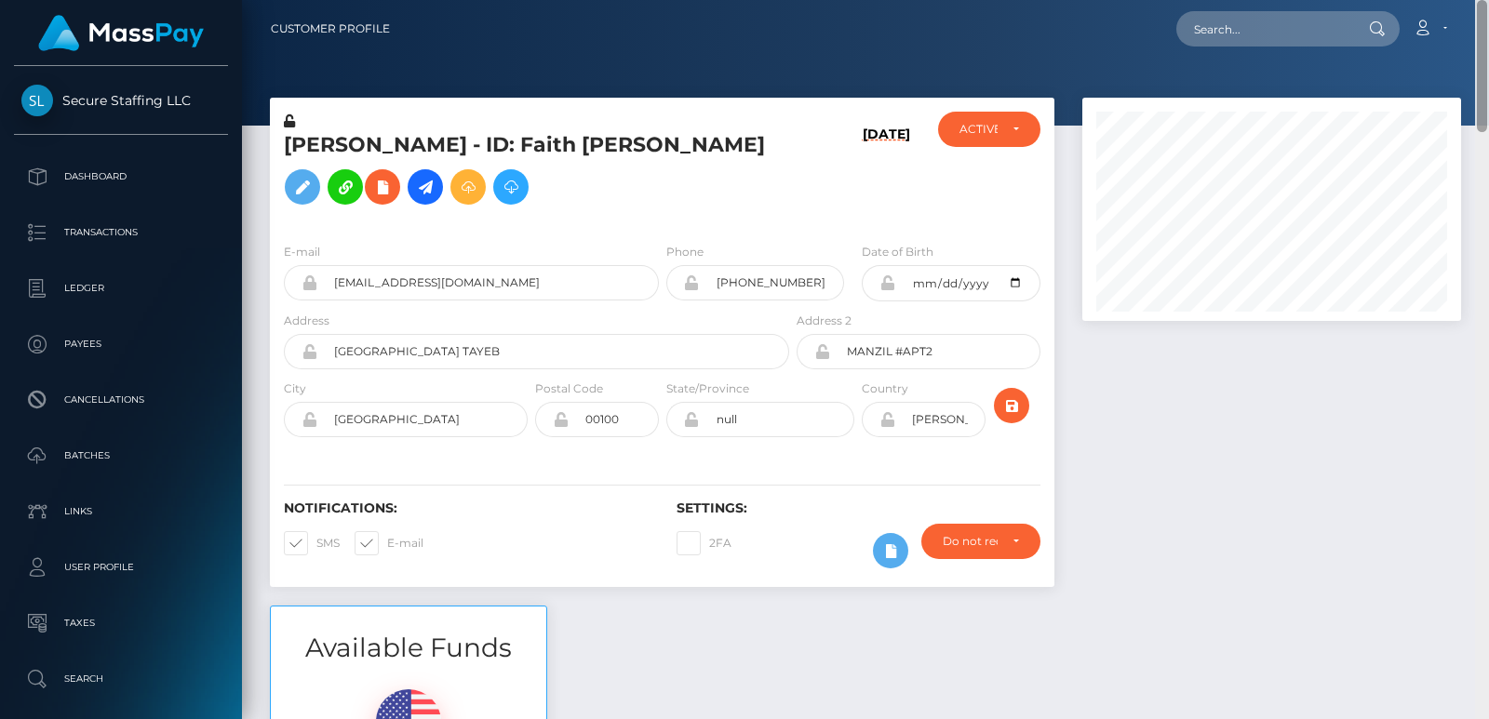
click at [1481, 15] on div "Customer Profile Loading... Loading..." at bounding box center [865, 359] width 1247 height 719
click at [1262, 33] on input "text" at bounding box center [1263, 28] width 175 height 35
paste input "karaniadelide@gmail.com"
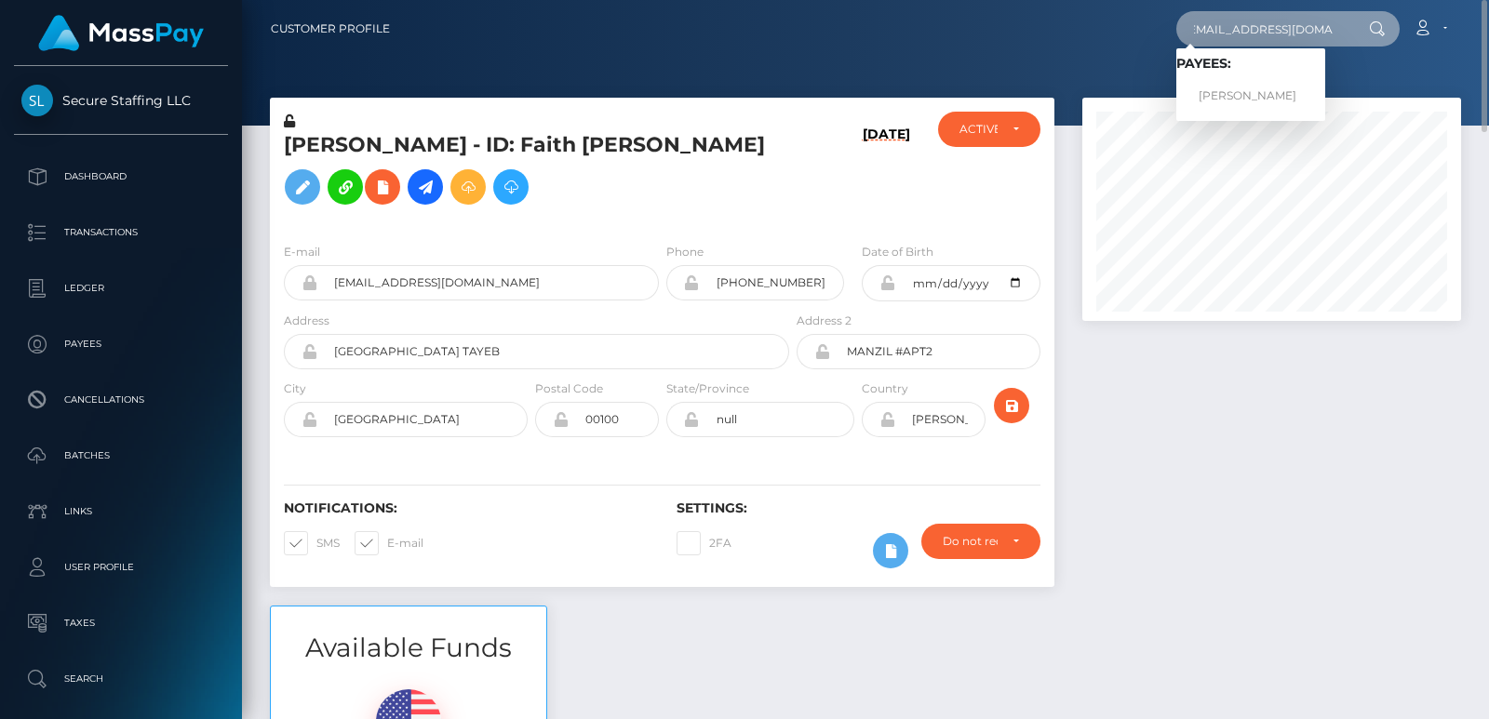
type input "karaniadelide@gmail.com"
click at [298, 133] on h5 "Faith Wamalwa - ID: Faith Auma Wamalwa" at bounding box center [531, 172] width 495 height 83
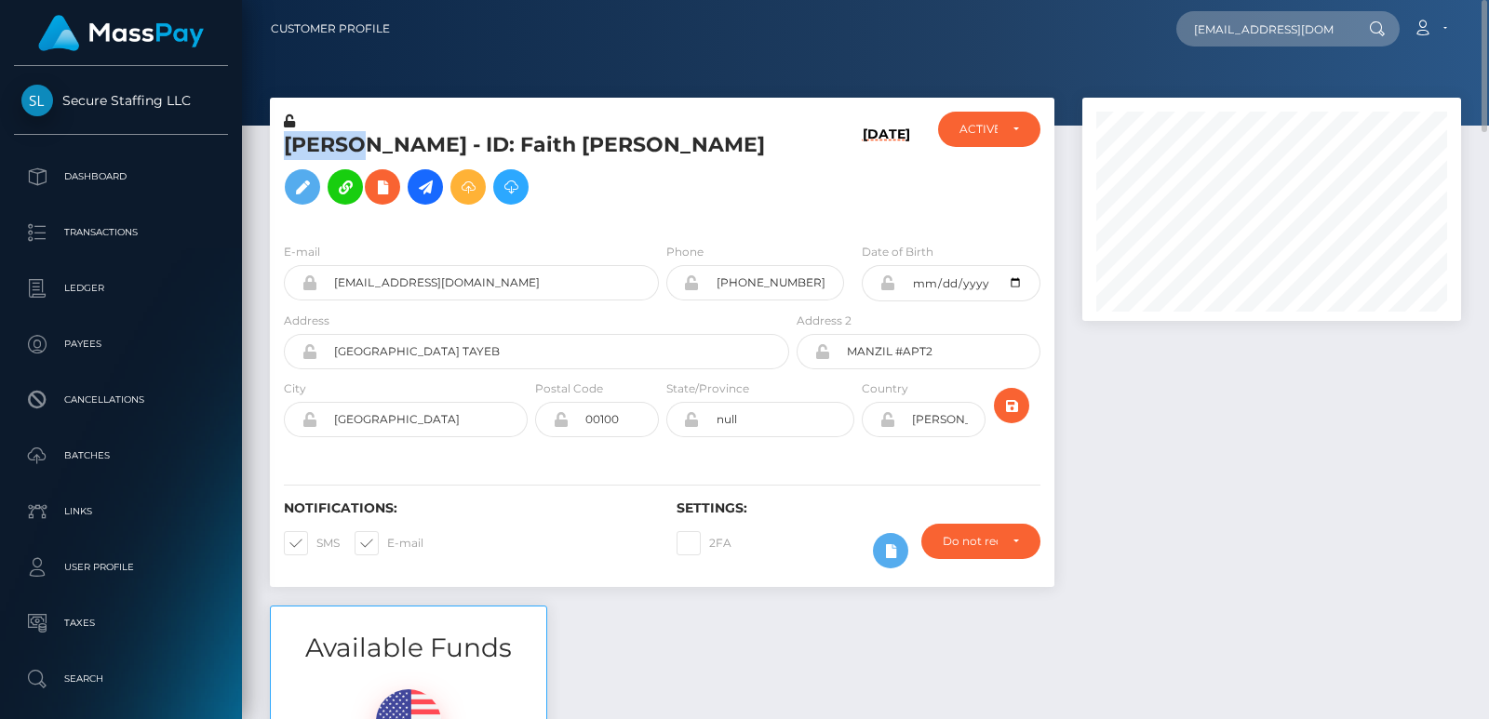
copy h5 "Faith"
click at [1225, 33] on input "karaniadelide@gmail.com" at bounding box center [1263, 28] width 175 height 35
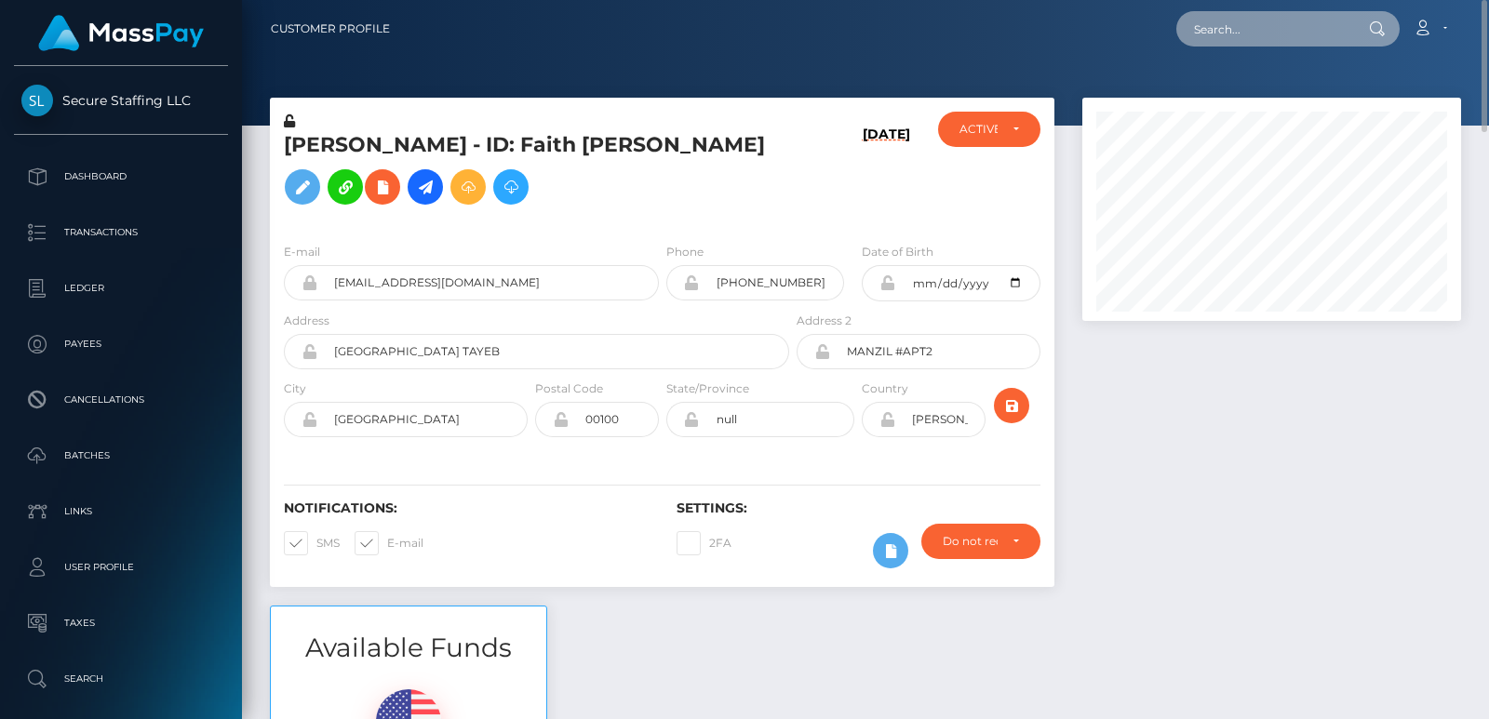
paste input "Cashlia.work@gmx.de"
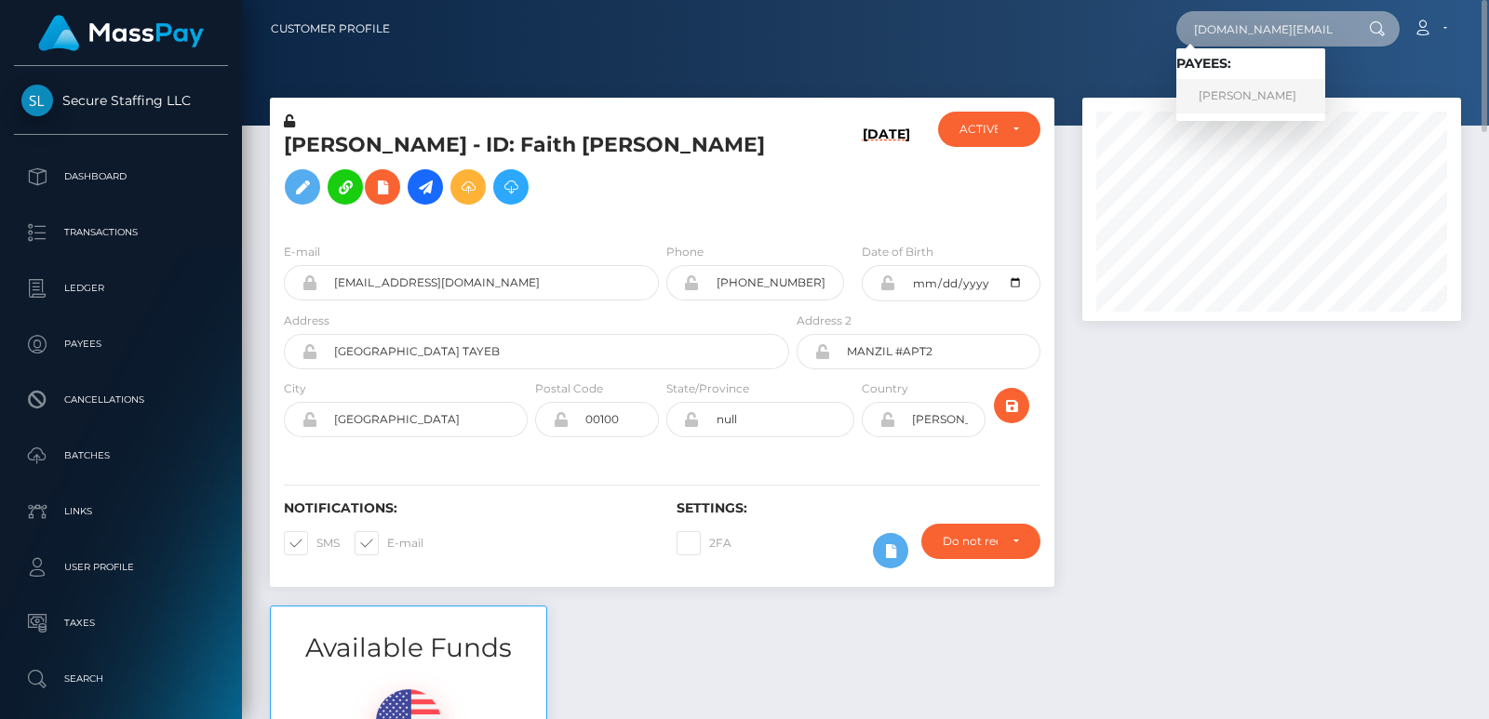
type input "Cashlia.work@gmx.de"
click at [1206, 95] on link "JULIA SCHEEL" at bounding box center [1250, 96] width 149 height 34
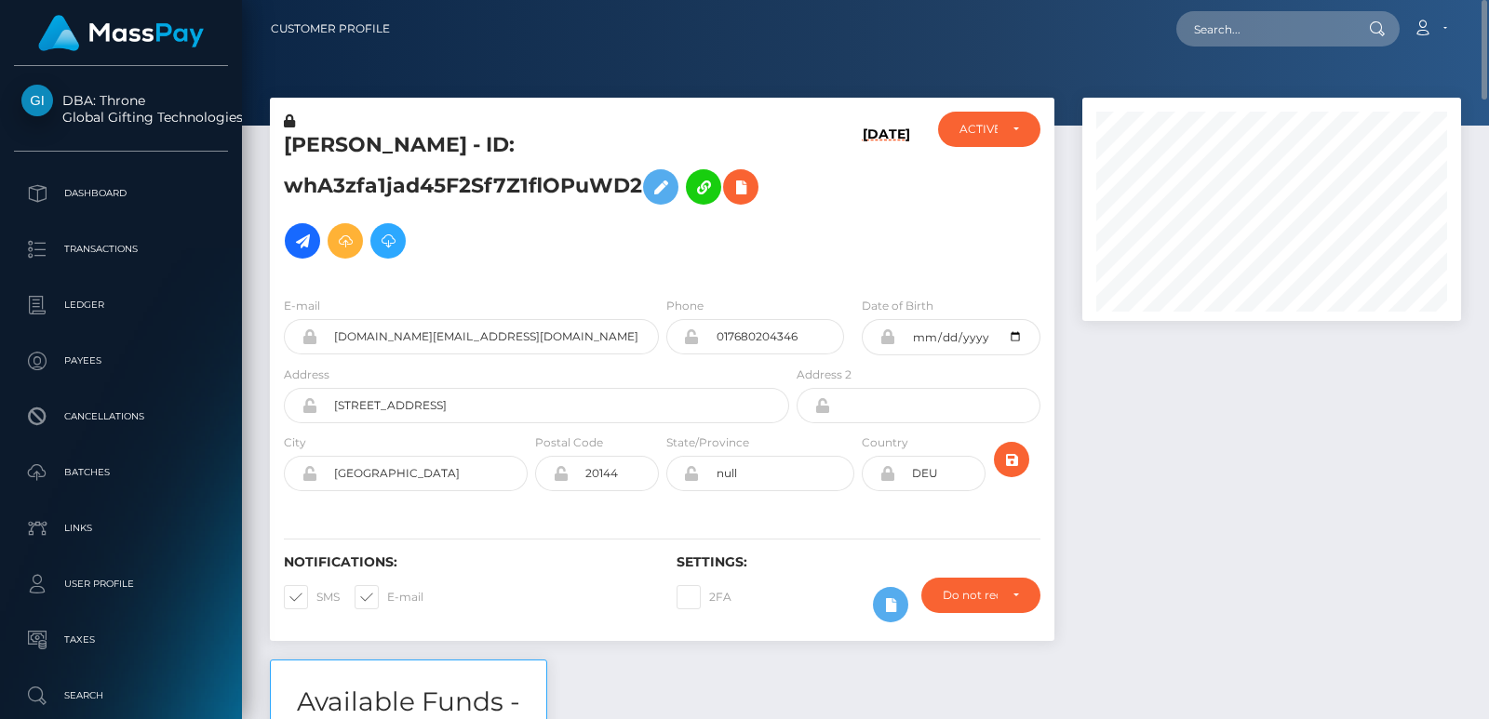
click at [312, 150] on h5 "JULIA SCHEEL - ID: whA3zfa1jad45F2Sf7Z1flOPuWD2" at bounding box center [531, 199] width 495 height 137
copy h5 "JULIA"
click at [1232, 40] on input "text" at bounding box center [1263, 28] width 175 height 35
paste input "surriii197@gmail.com"
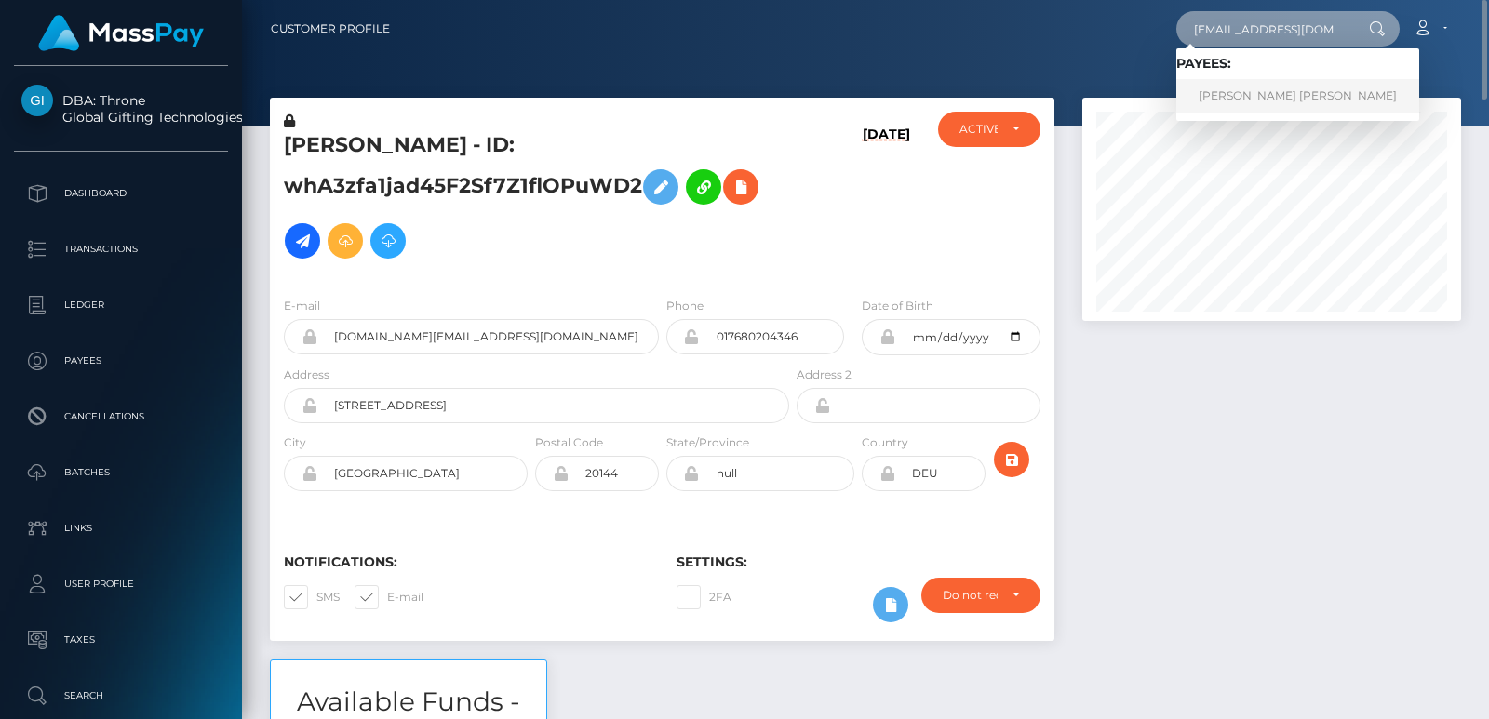
type input "surriii197@gmail.com"
click at [1229, 102] on link "Ngan Thi thanh Tran" at bounding box center [1297, 96] width 243 height 34
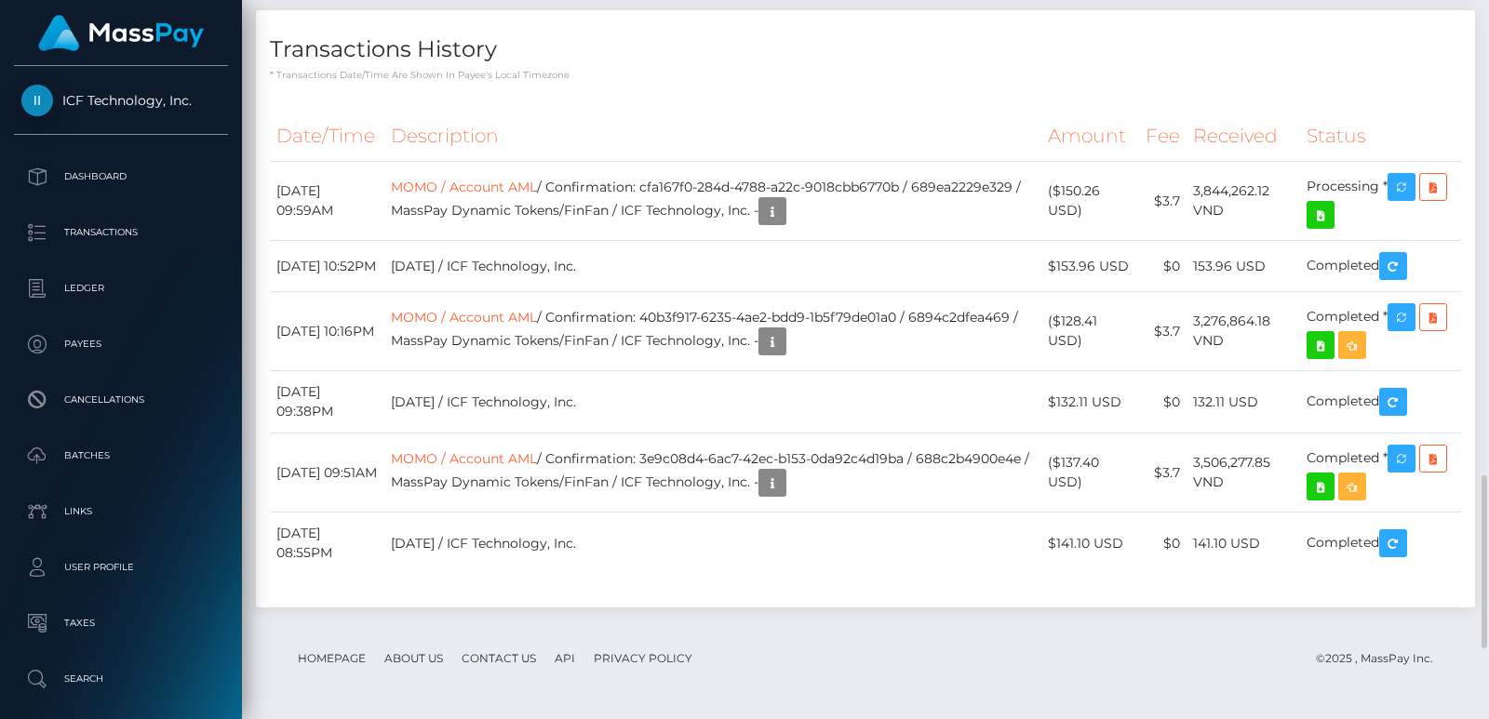
scroll to position [2177, 0]
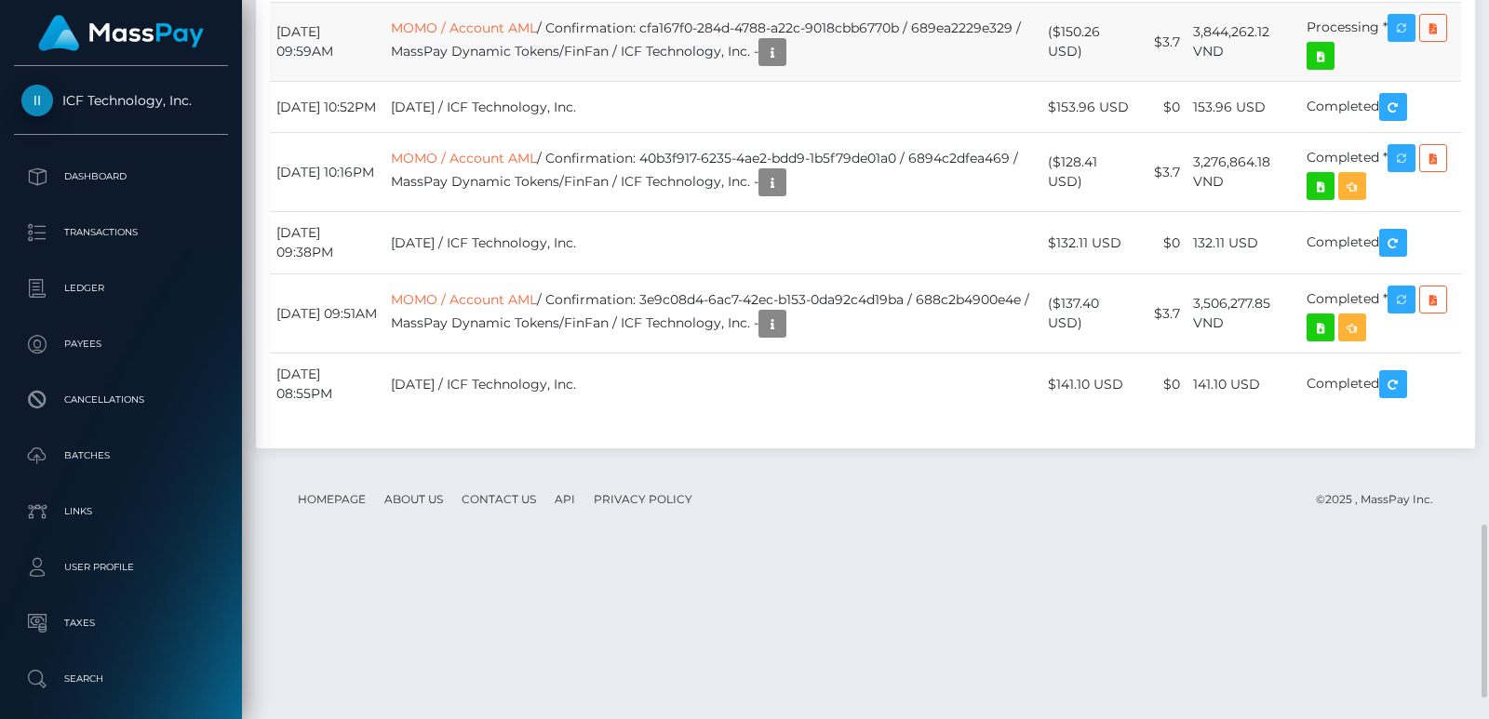
drag, startPoint x: 1196, startPoint y: 273, endPoint x: 1152, endPoint y: 269, distance: 43.9
click at [1152, 82] on tr "[DATE] 09:59AM MOMO / Account AML / Confirmation: cfa167f0-284d-4788-a22c-9018c…" at bounding box center [865, 42] width 1191 height 79
copy tr "$3.7"
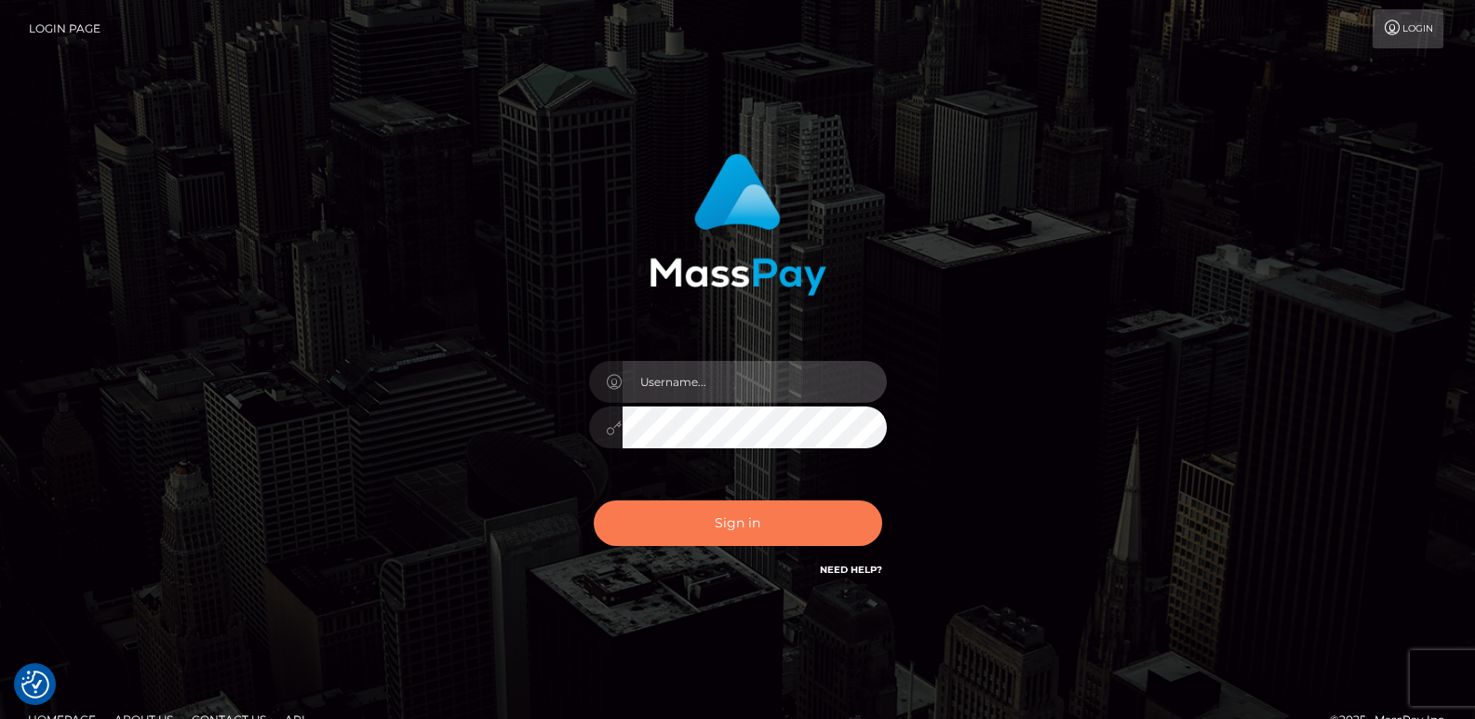
type input "[DOMAIN_NAME]"
click at [678, 502] on button "Sign in" at bounding box center [738, 524] width 288 height 46
type input "[DOMAIN_NAME]"
click at [716, 536] on button "Sign in" at bounding box center [738, 524] width 288 height 46
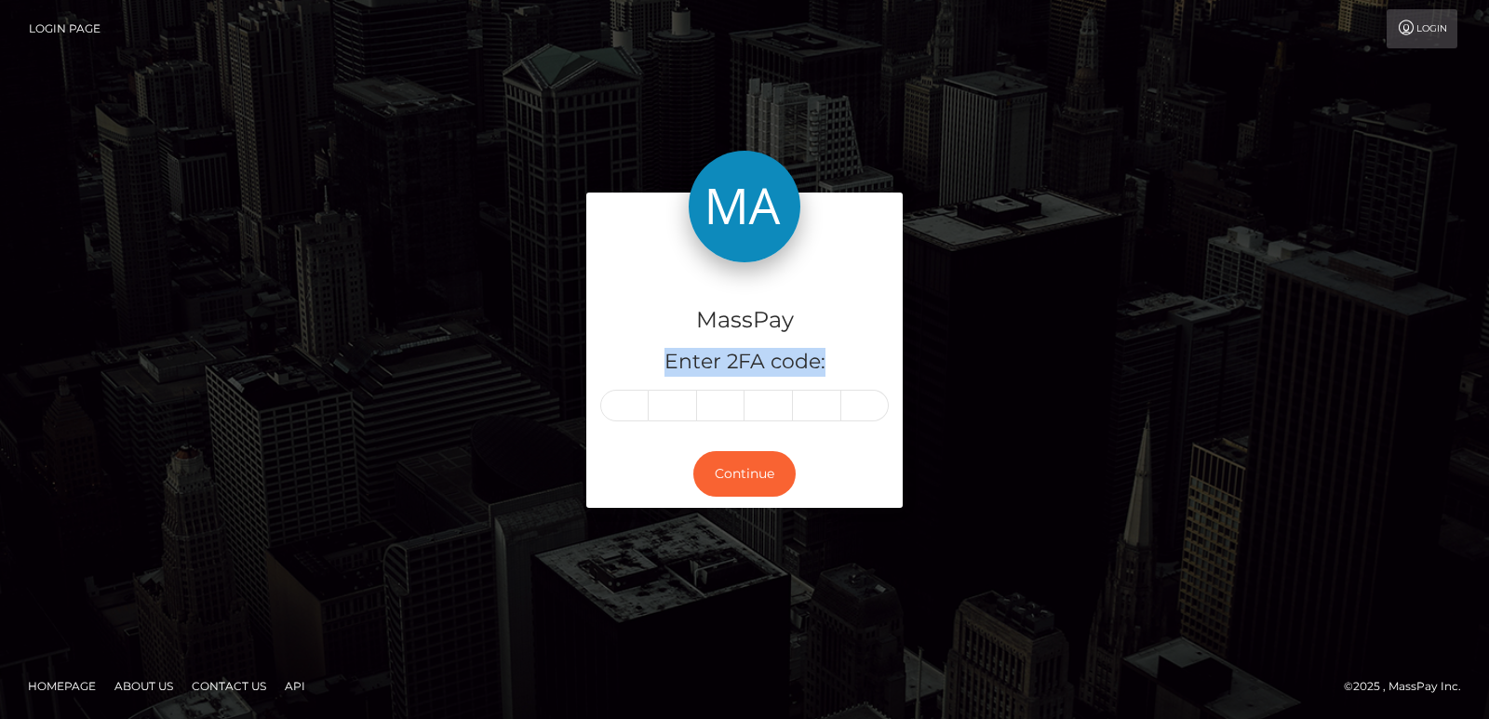
drag, startPoint x: 617, startPoint y: 371, endPoint x: 621, endPoint y: 395, distance: 23.6
click at [621, 395] on div "MassPay Enter 2FA code:" at bounding box center [744, 351] width 316 height 179
click at [621, 395] on input "text" at bounding box center [624, 406] width 48 height 32
paste input "5"
type input "5"
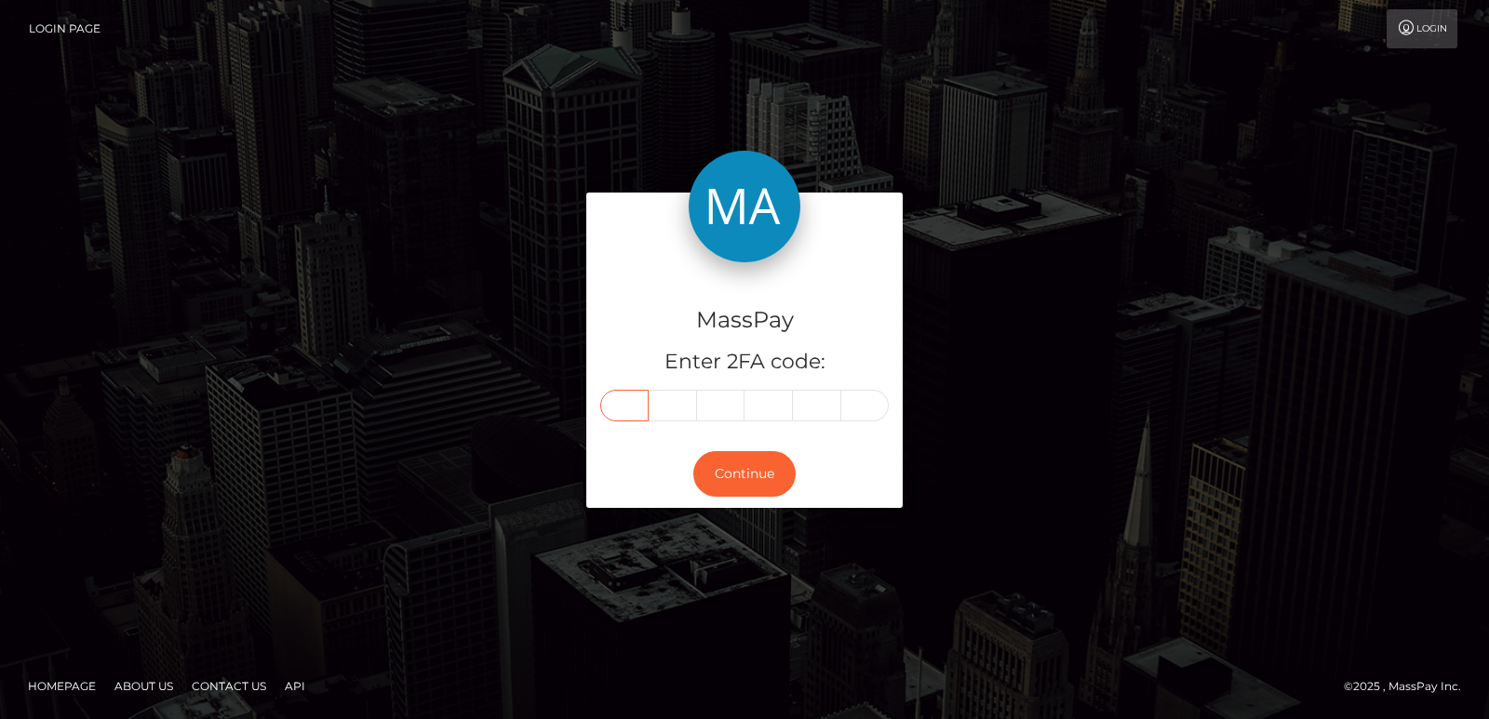
type input "5"
type input "8"
type input "1"
type input "8"
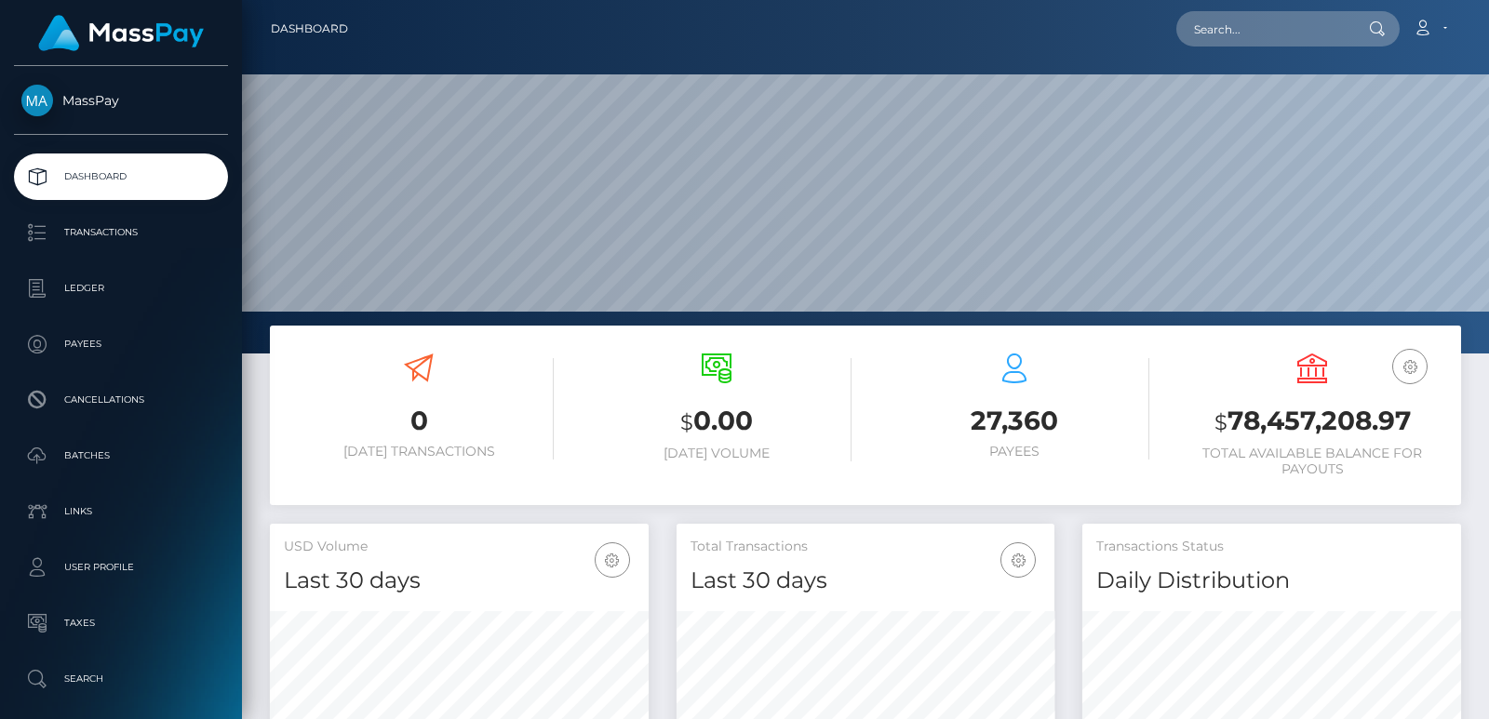
scroll to position [330, 378]
click at [1195, 25] on input "text" at bounding box center [1263, 28] width 175 height 35
paste input "maddirixcullen@outlook.com"
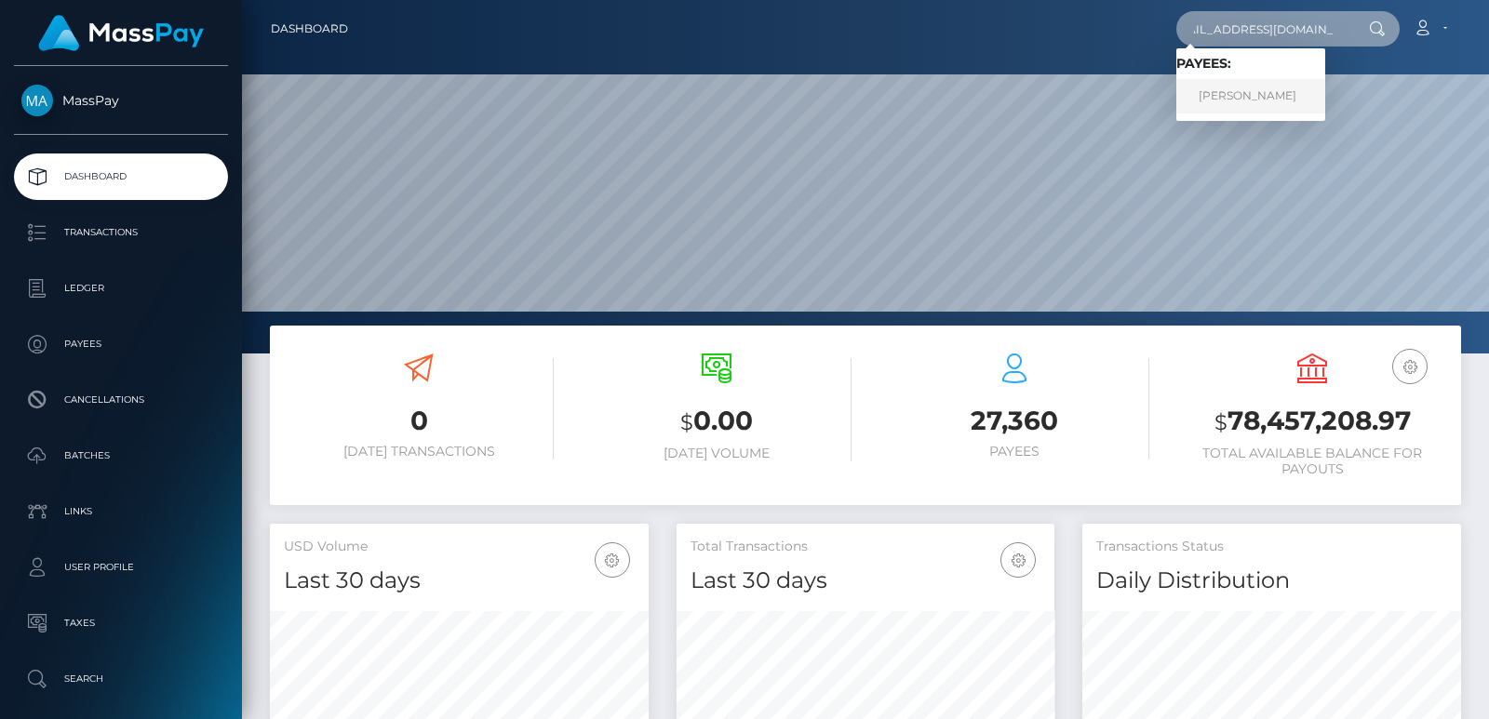
type input "maddirixcullen@outlook.com"
click at [1229, 92] on link "Madeline Kaye Cullen" at bounding box center [1250, 96] width 149 height 34
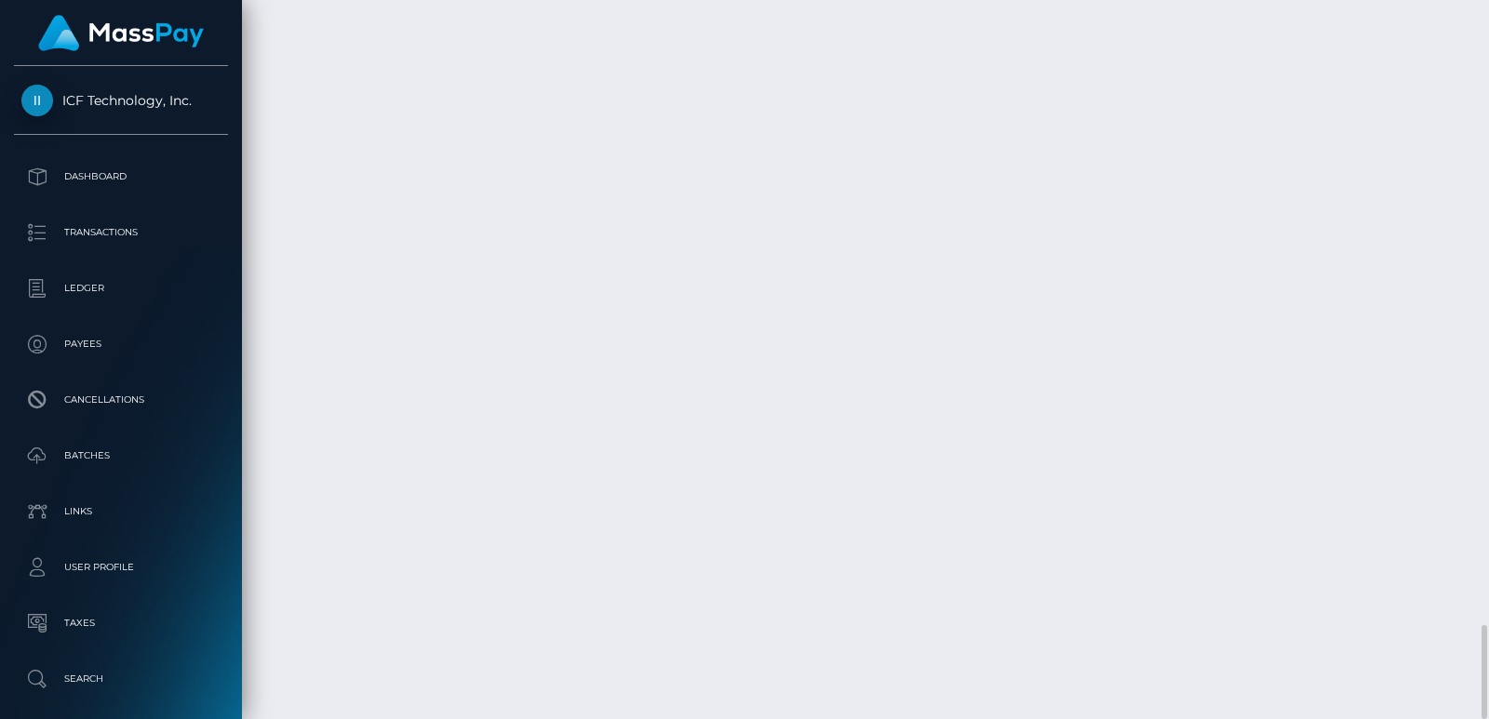
scroll to position [223, 378]
drag, startPoint x: 530, startPoint y: 462, endPoint x: 872, endPoint y: 442, distance: 342.0
copy td "Confirmation: 820153cf-e536-453a-9e15-5d7387bfa310"
click at [1482, 57] on div at bounding box center [1482, 359] width 14 height 719
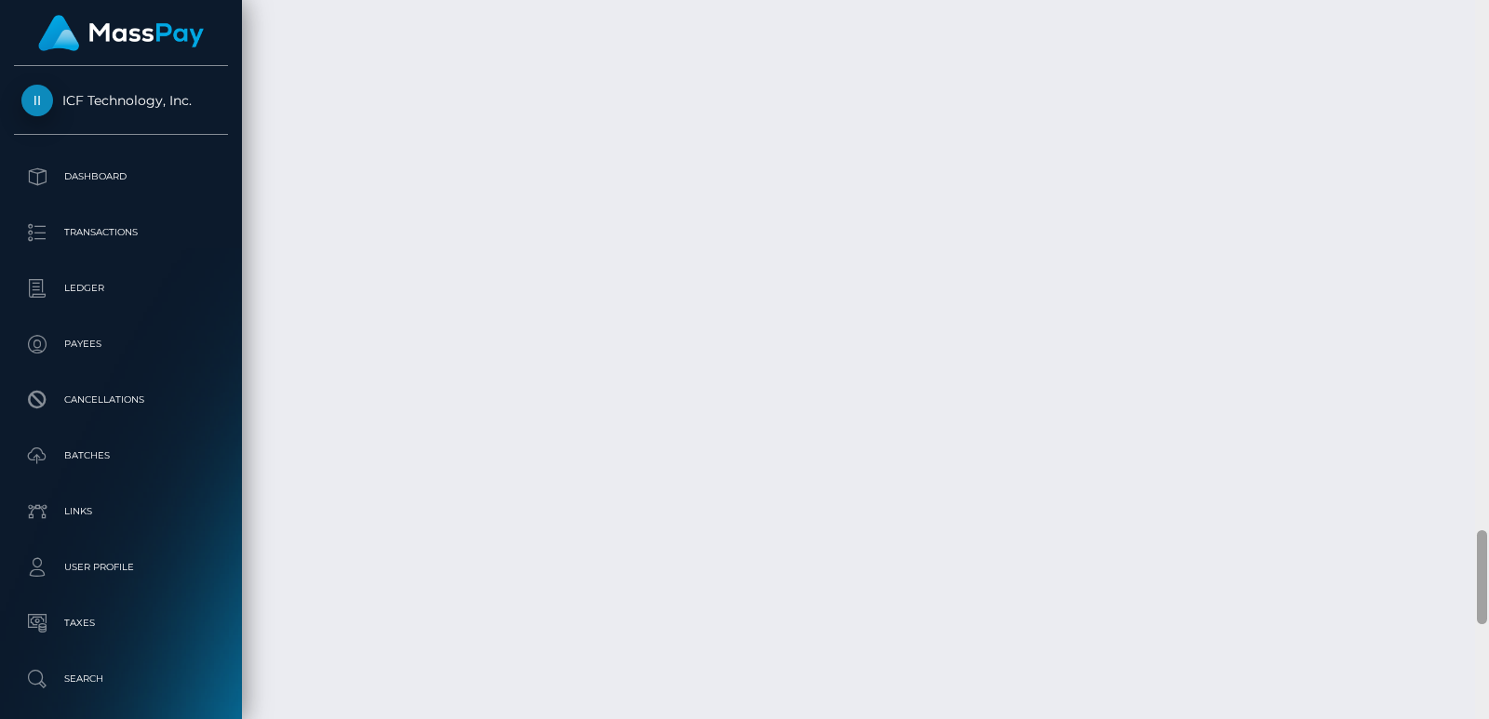
click at [1482, 57] on div at bounding box center [1482, 359] width 14 height 719
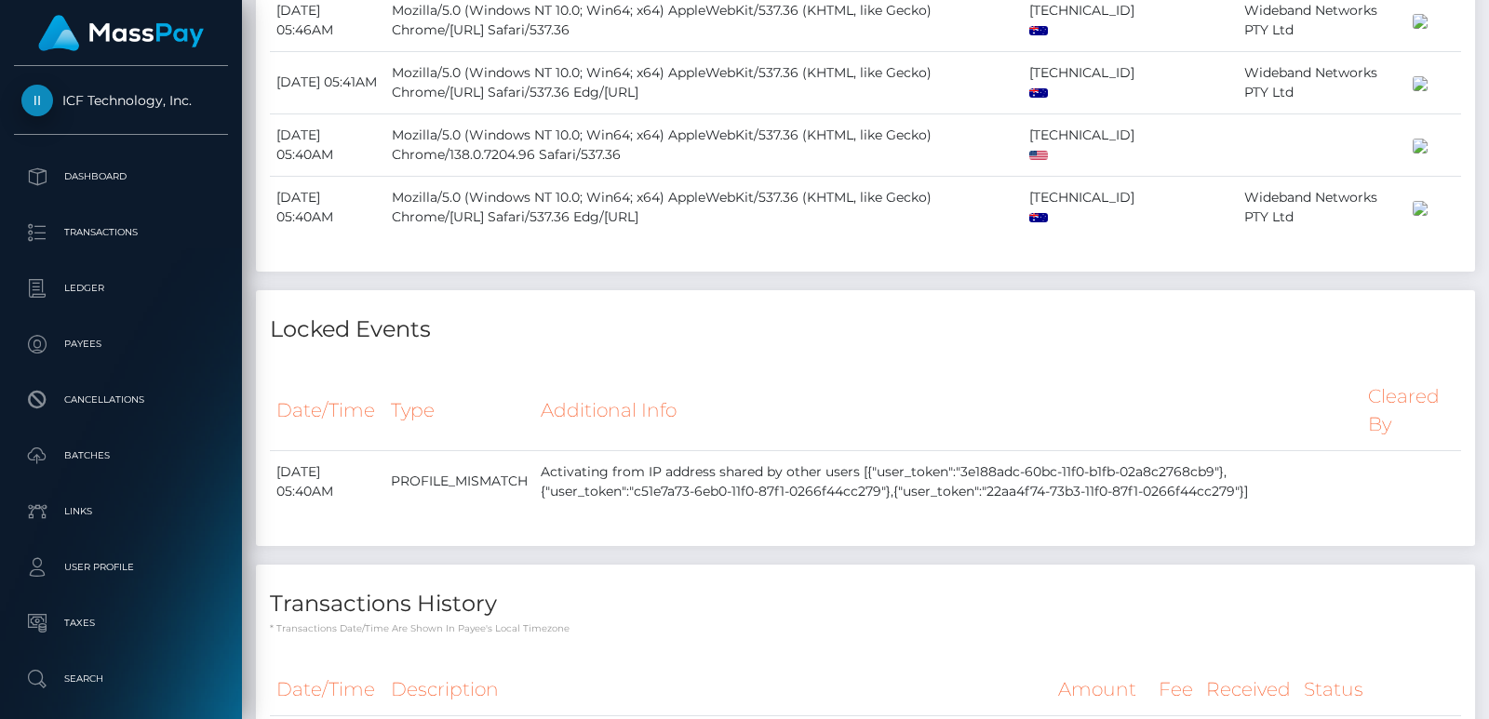
click at [1482, 57] on div at bounding box center [1482, 359] width 14 height 719
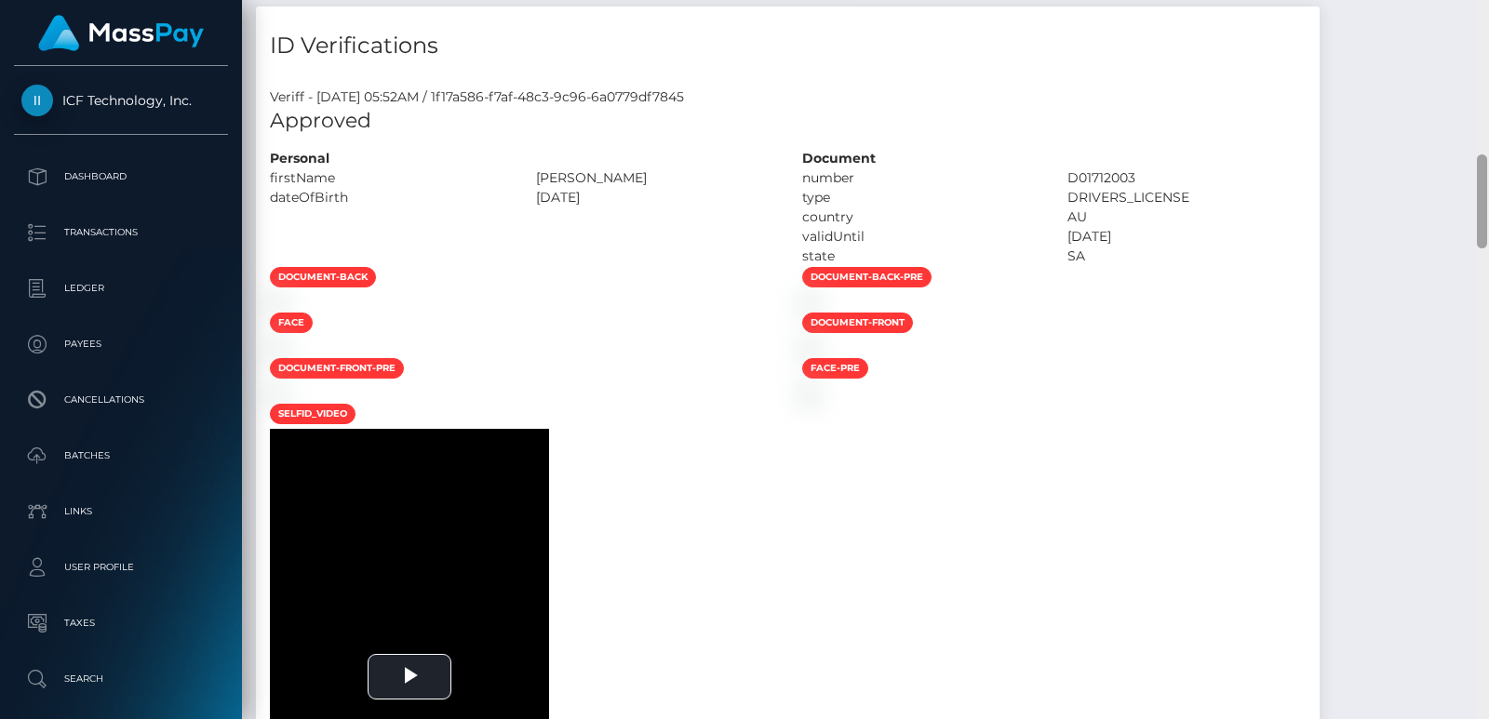
click at [1482, 57] on div at bounding box center [1482, 359] width 14 height 719
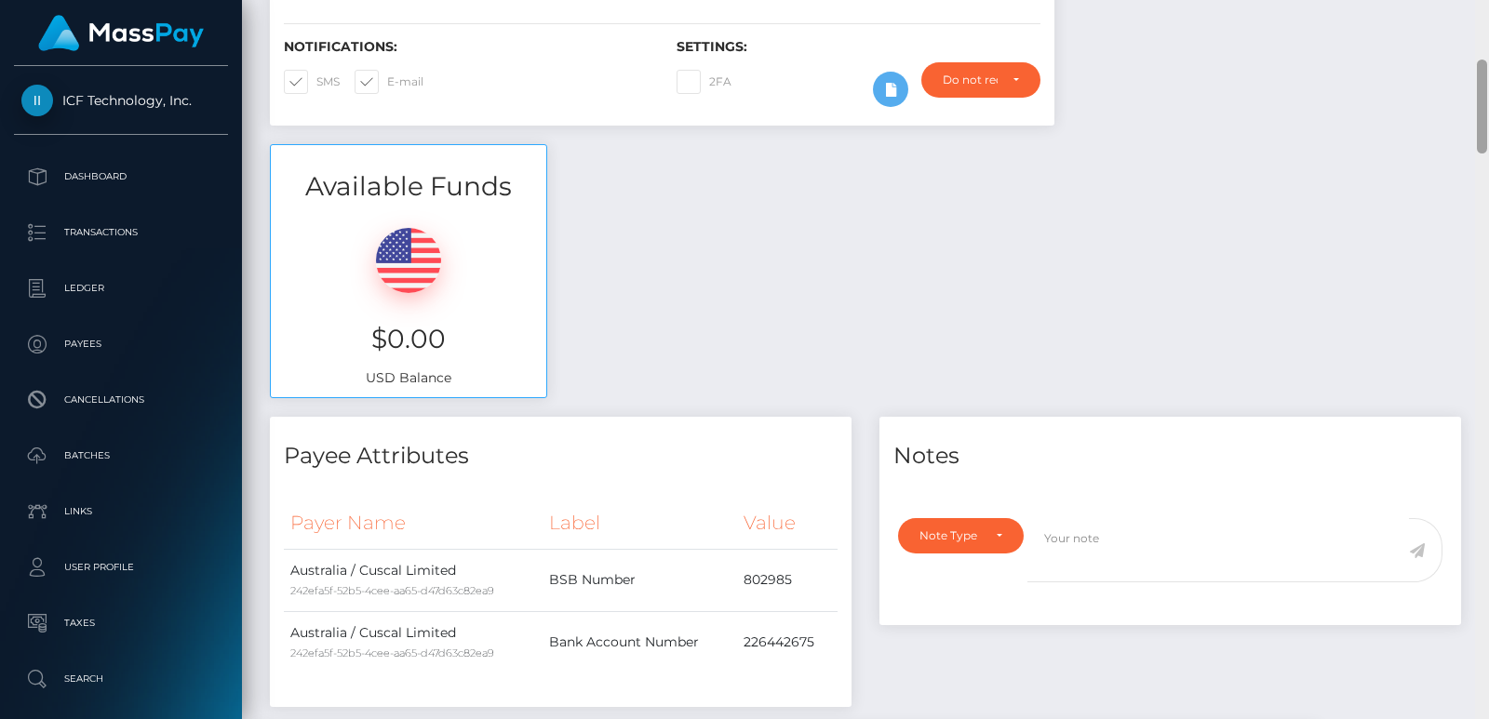
click at [1482, 57] on div "Customer Profile Loading... Loading..." at bounding box center [865, 359] width 1247 height 719
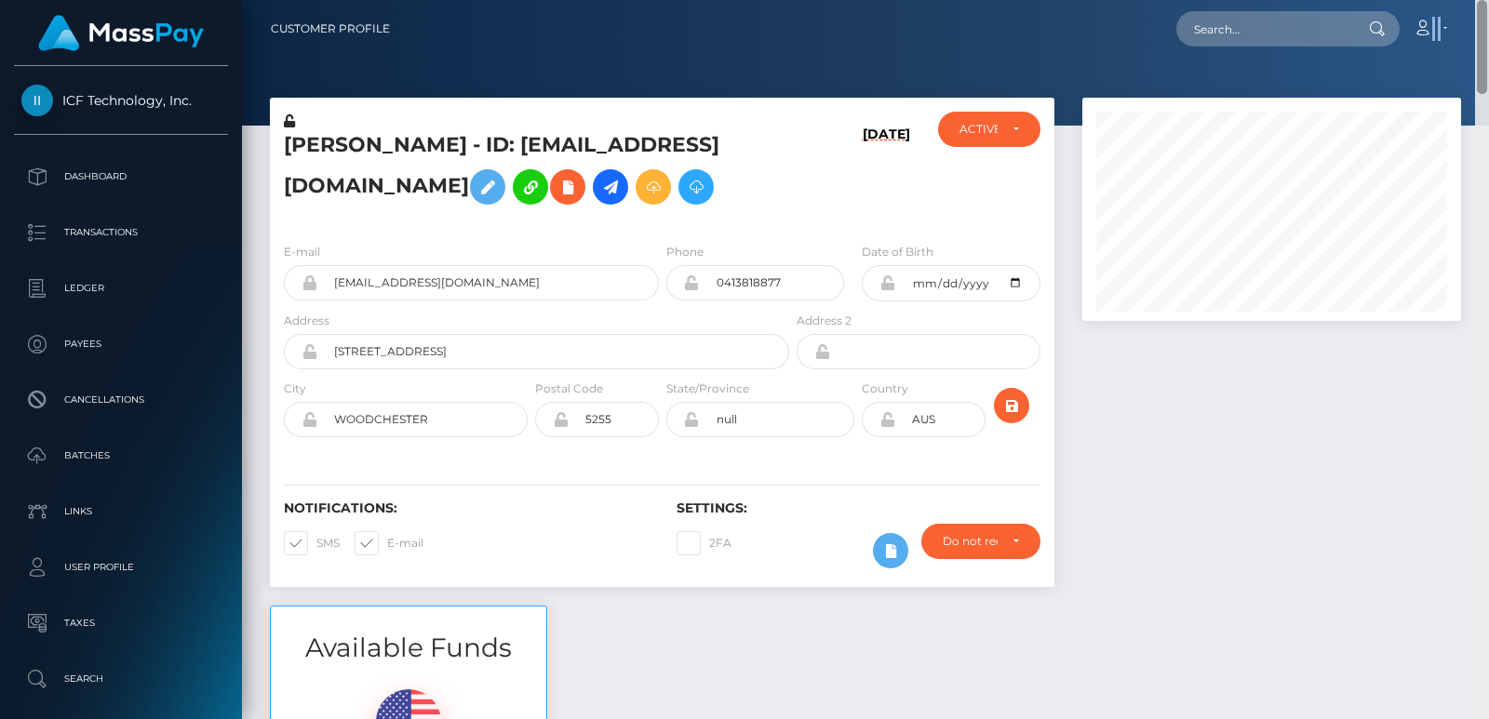
click at [1482, 57] on nav "Customer Profile Loading... Loading... Account" at bounding box center [865, 29] width 1247 height 58
click at [1295, 22] on input "text" at bounding box center [1263, 28] width 175 height 35
paste input "maianh230896@gmail.com"
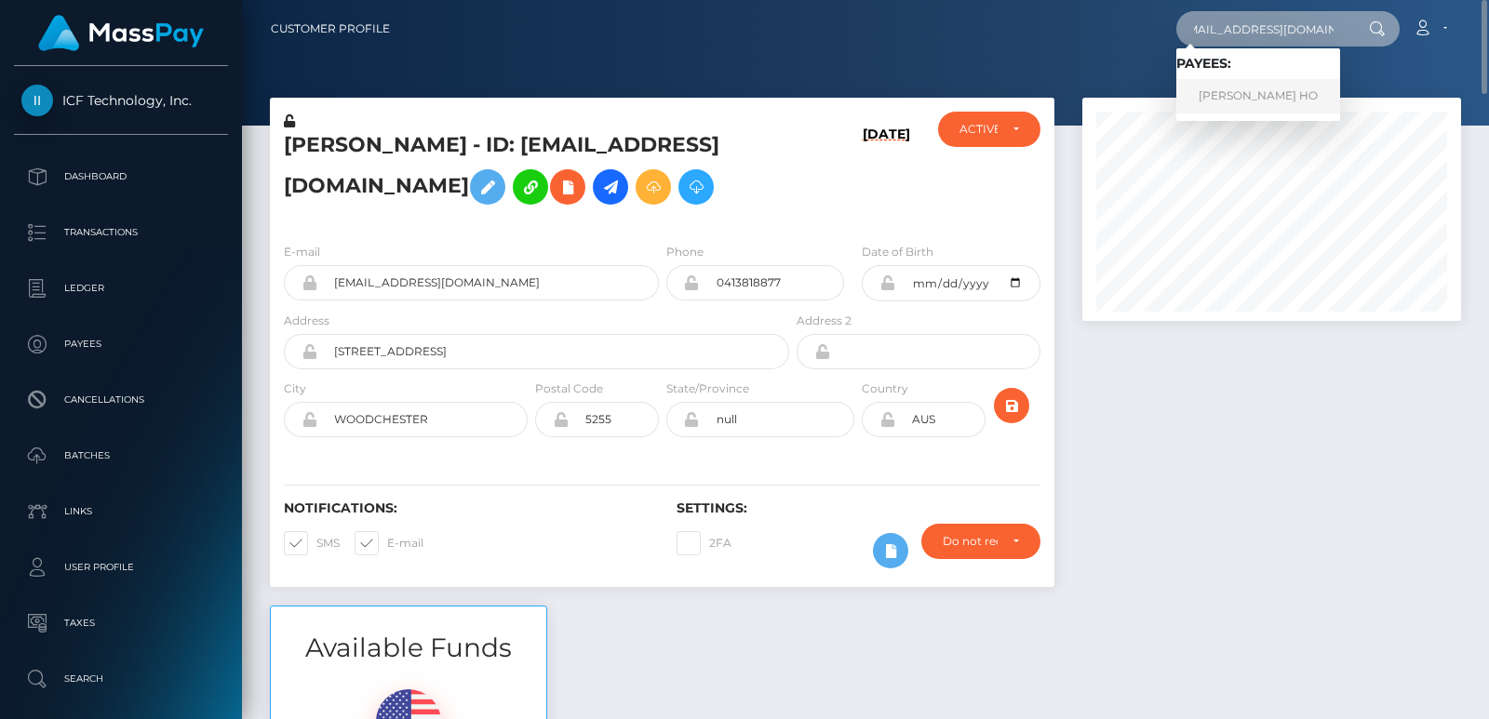
type input "maianh230896@gmail.com"
click at [1231, 93] on link "ANH MAI HO" at bounding box center [1258, 96] width 164 height 34
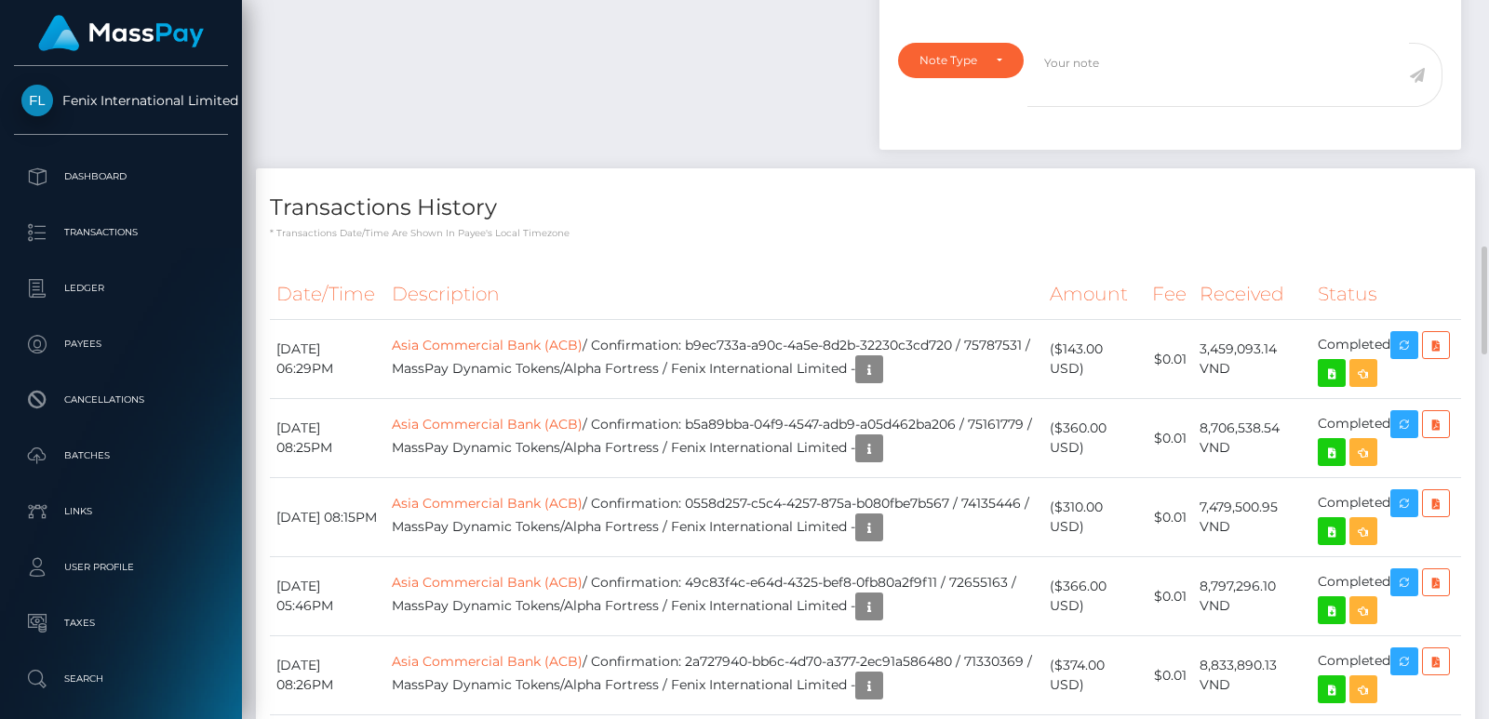
scroll to position [1479, 0]
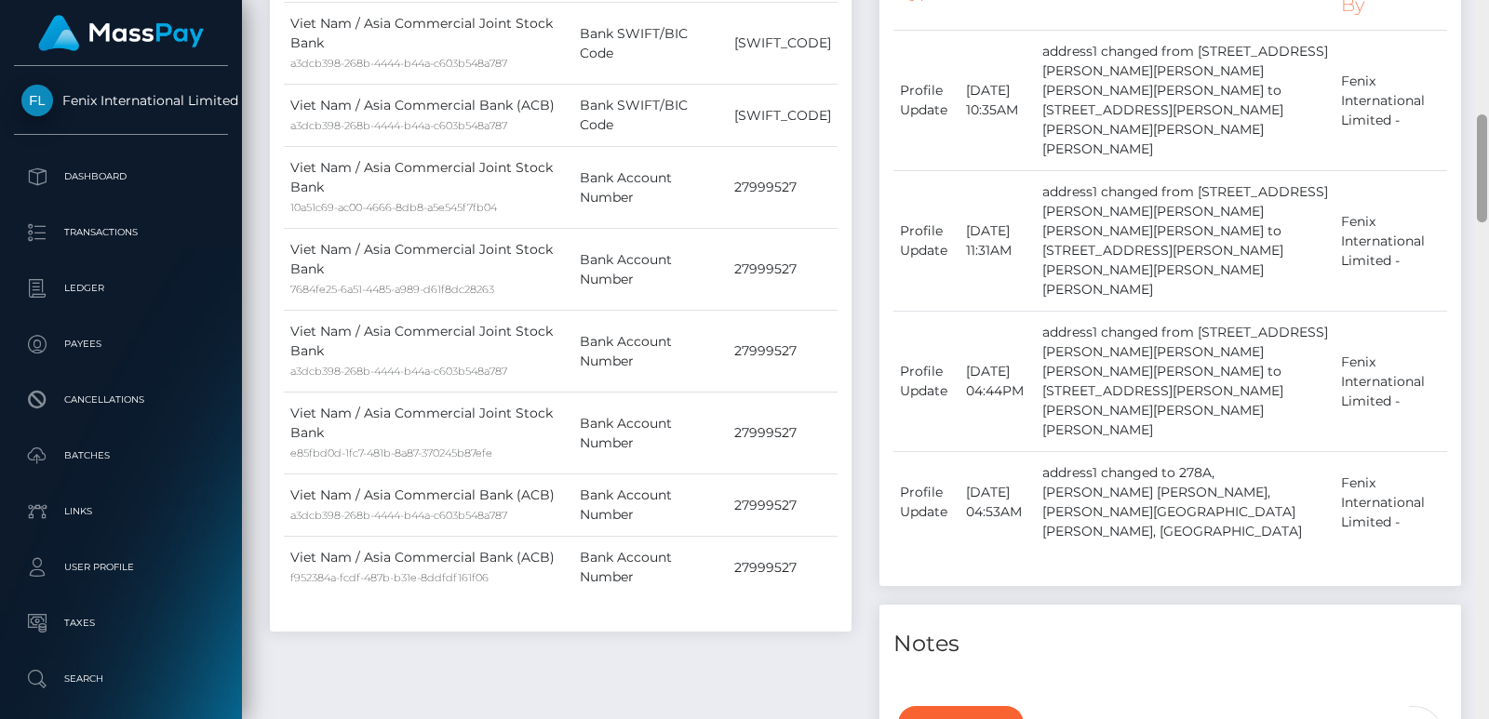
click at [1484, 50] on div at bounding box center [1482, 359] width 14 height 719
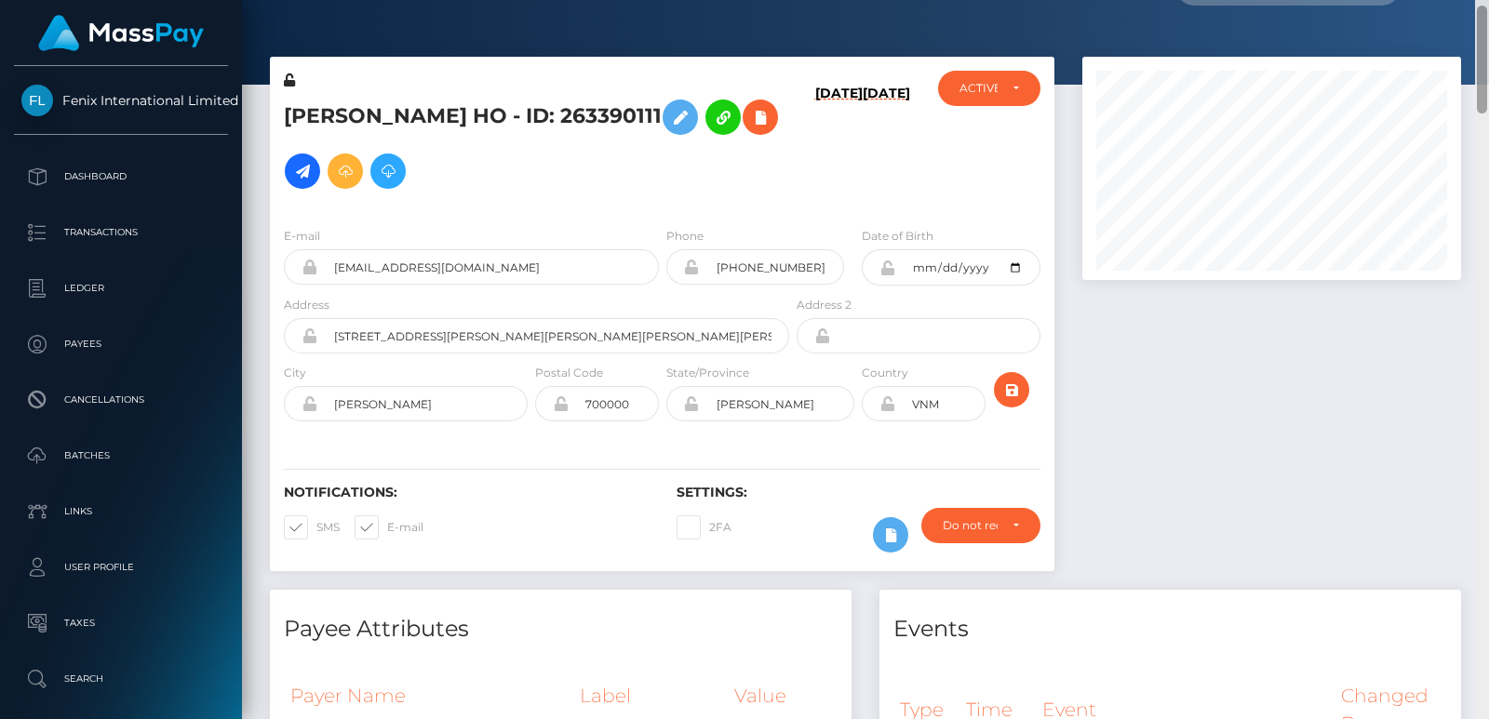
click at [1484, 50] on div at bounding box center [1482, 60] width 10 height 108
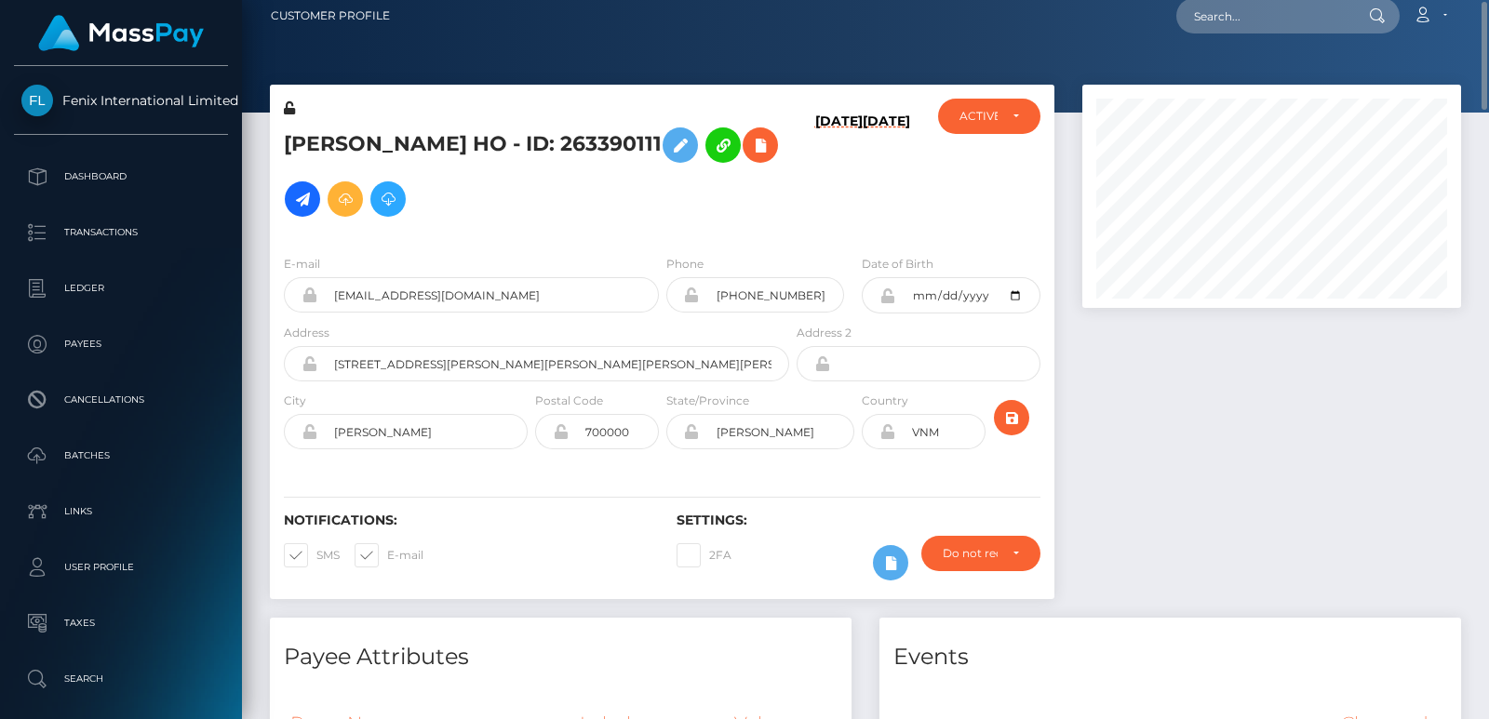
scroll to position [0, 0]
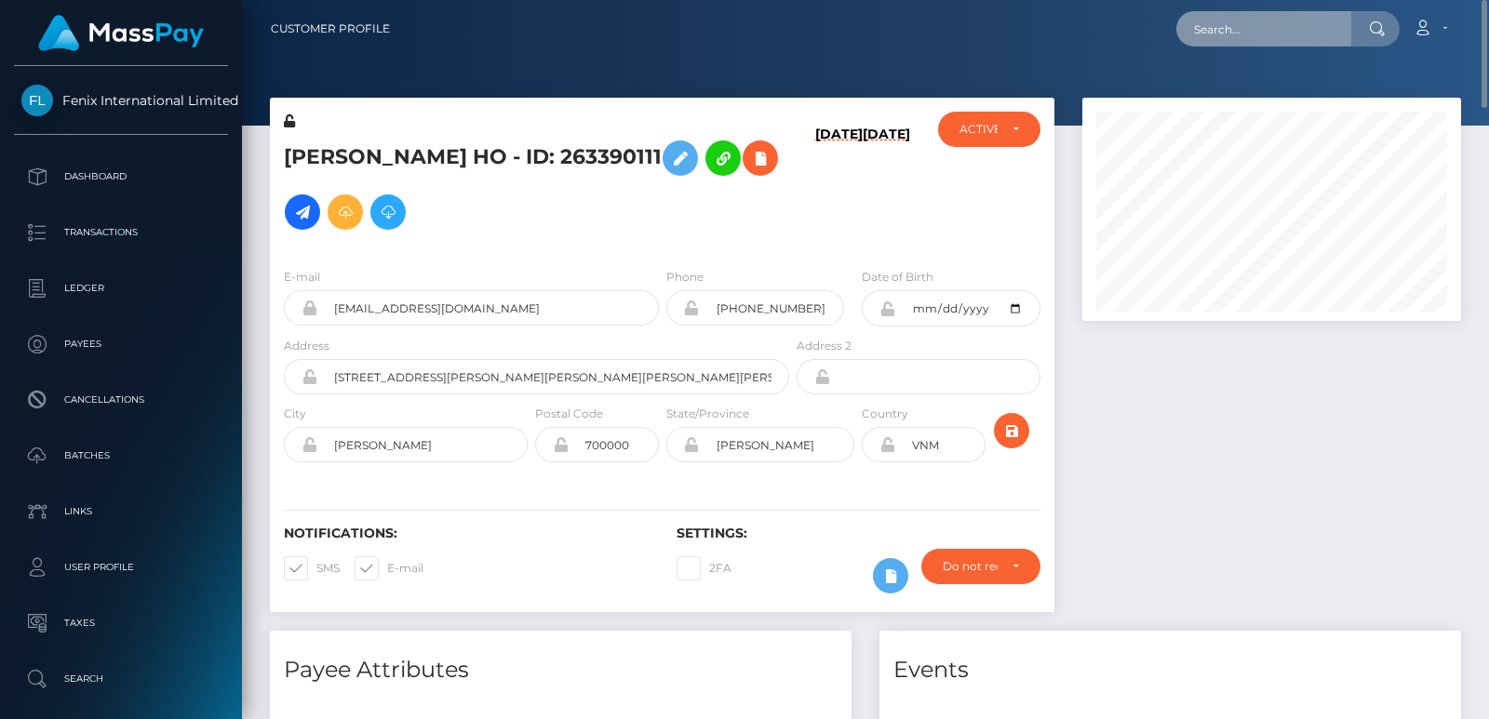
click at [1229, 39] on input "text" at bounding box center [1263, 28] width 175 height 35
paste input "63034f40042774a54a0ef18a"
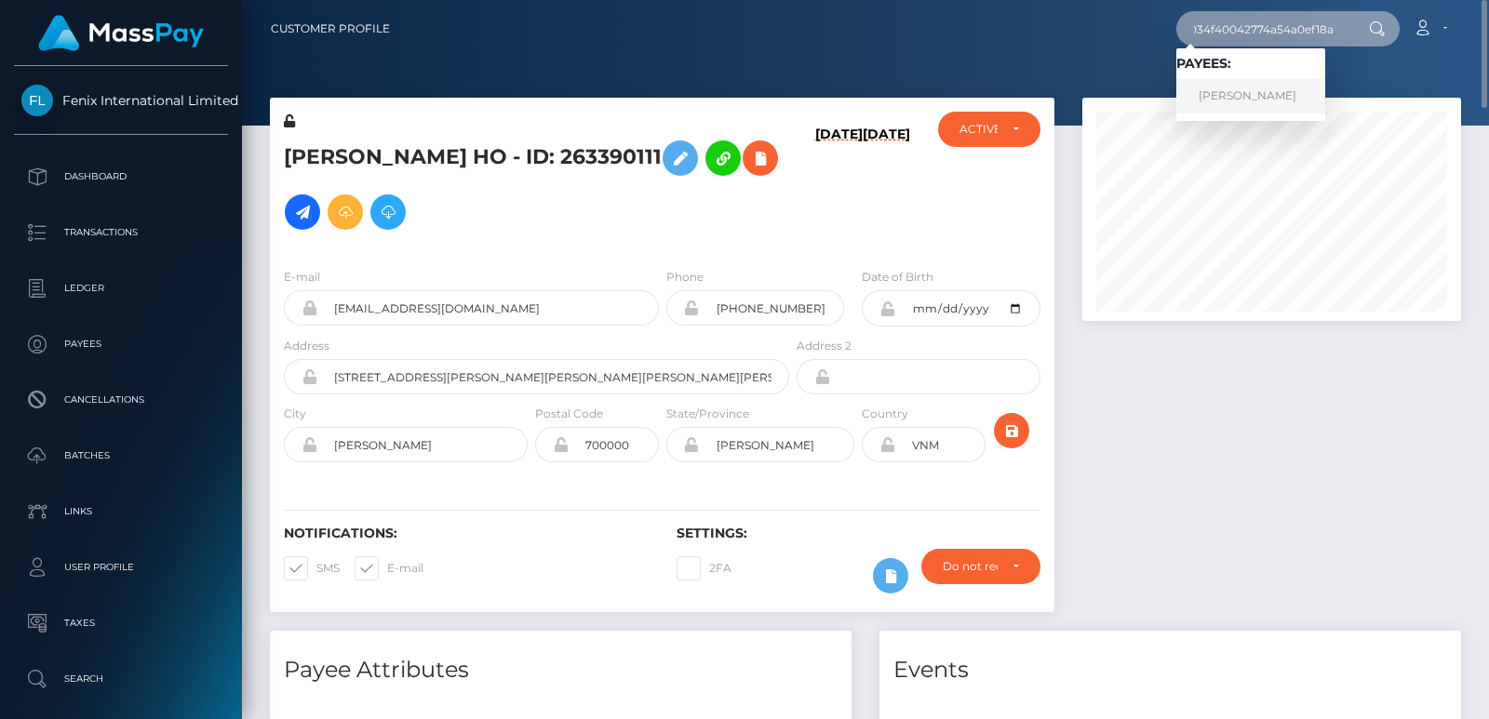
type input "63034f40042774a54a0ef18a"
click at [1238, 98] on link "Mai Anh Ho" at bounding box center [1250, 96] width 149 height 34
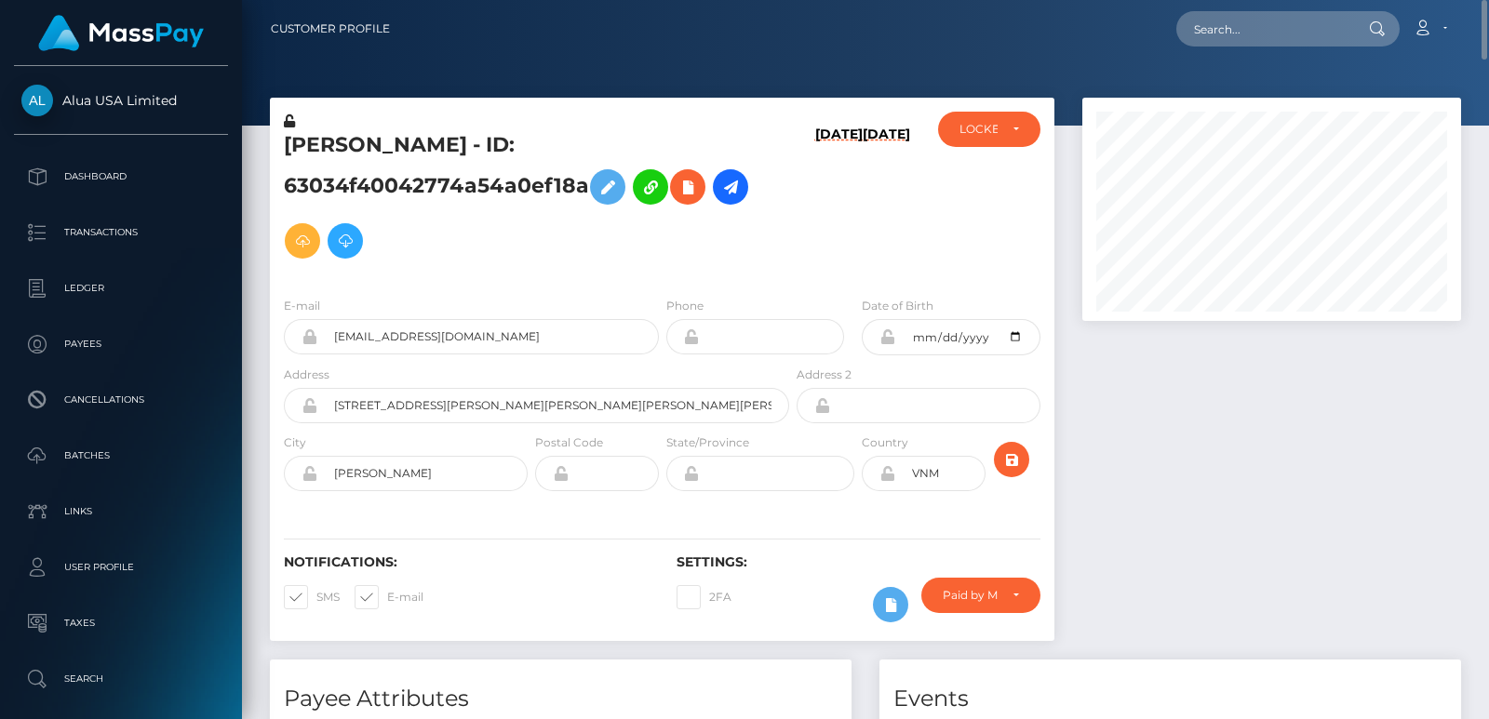
click at [299, 131] on h5 "Mai Anh Ho - ID: 63034f40042774a54a0ef18a" at bounding box center [531, 199] width 495 height 137
copy h5 "Mai"
click at [1188, 32] on input "text" at bounding box center [1263, 28] width 175 height 35
paste input "[EMAIL_ADDRESS][DOMAIN_NAME]"
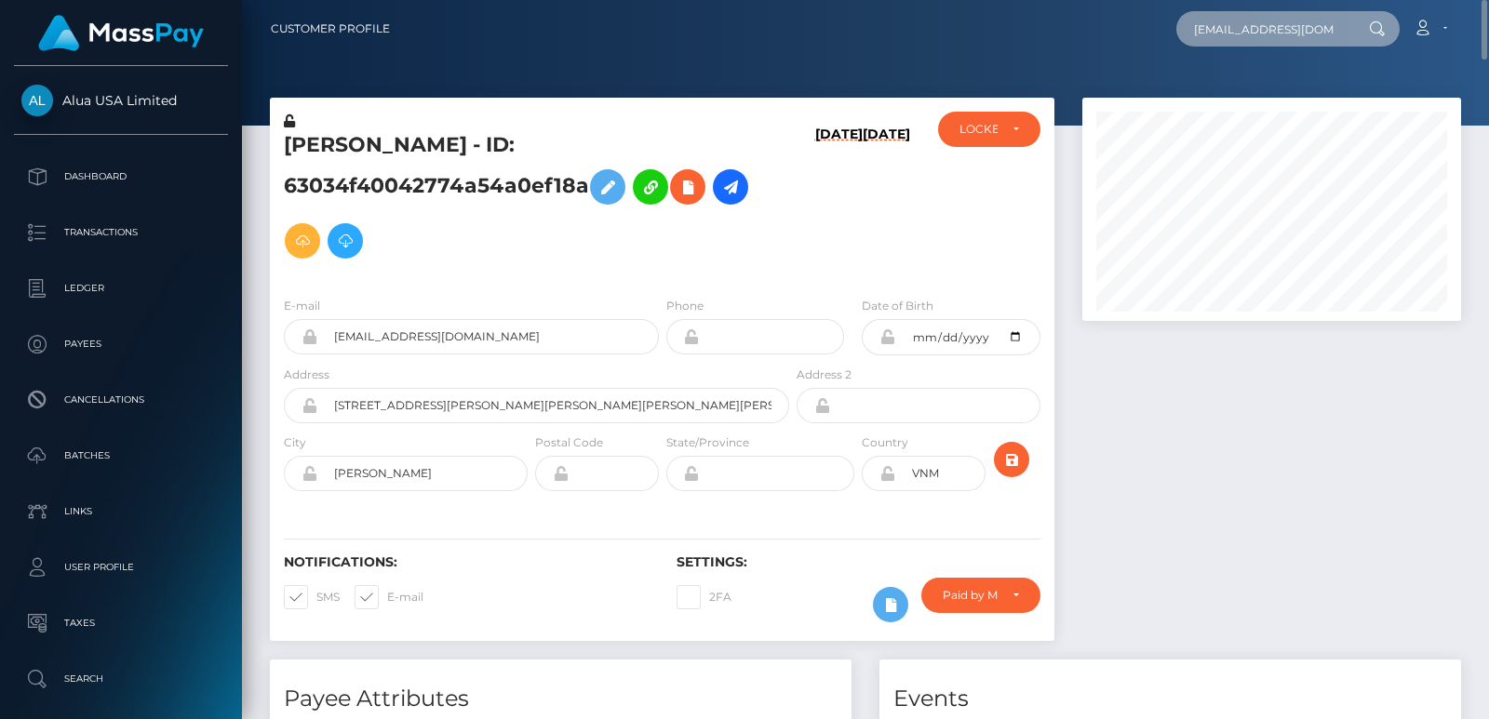
scroll to position [0, 20]
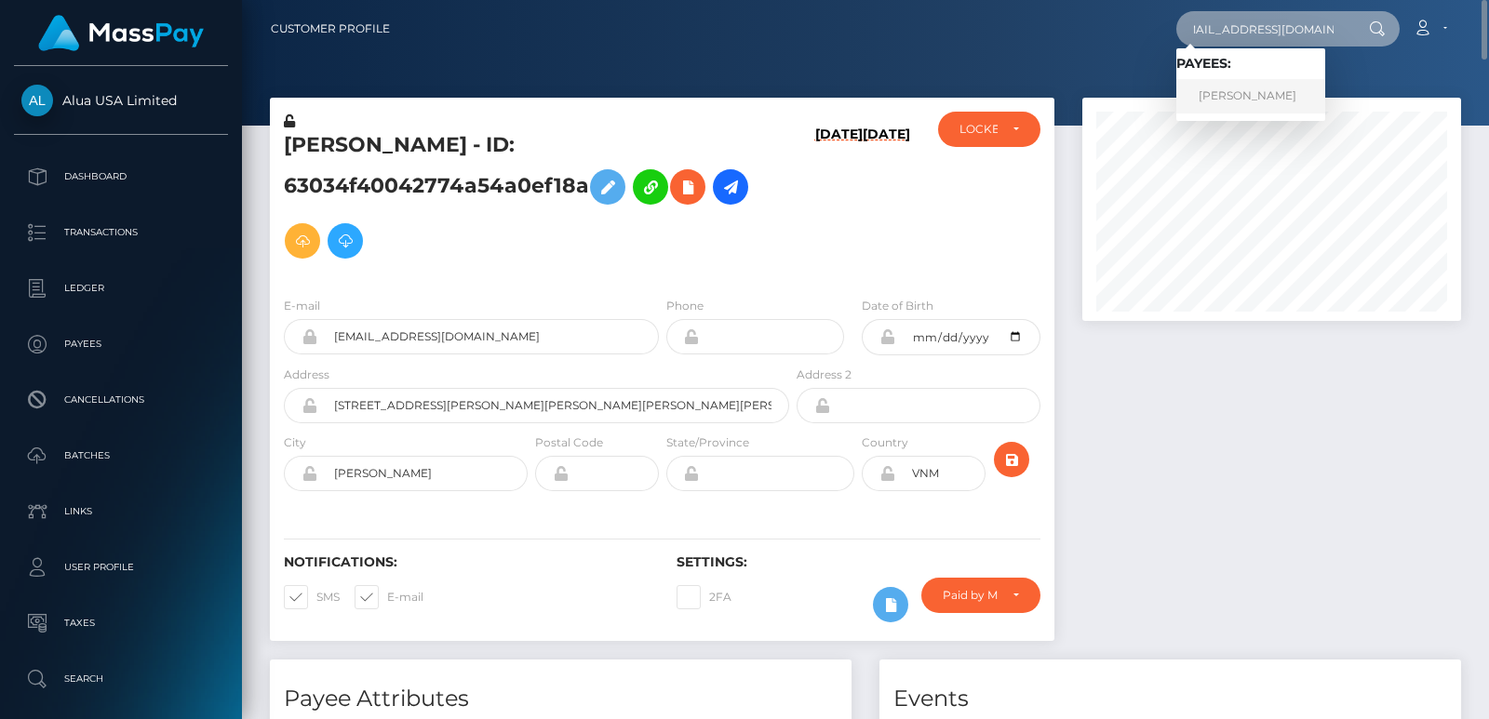
type input "[EMAIL_ADDRESS][DOMAIN_NAME]"
click at [1231, 93] on link "[PERSON_NAME]" at bounding box center [1250, 96] width 149 height 34
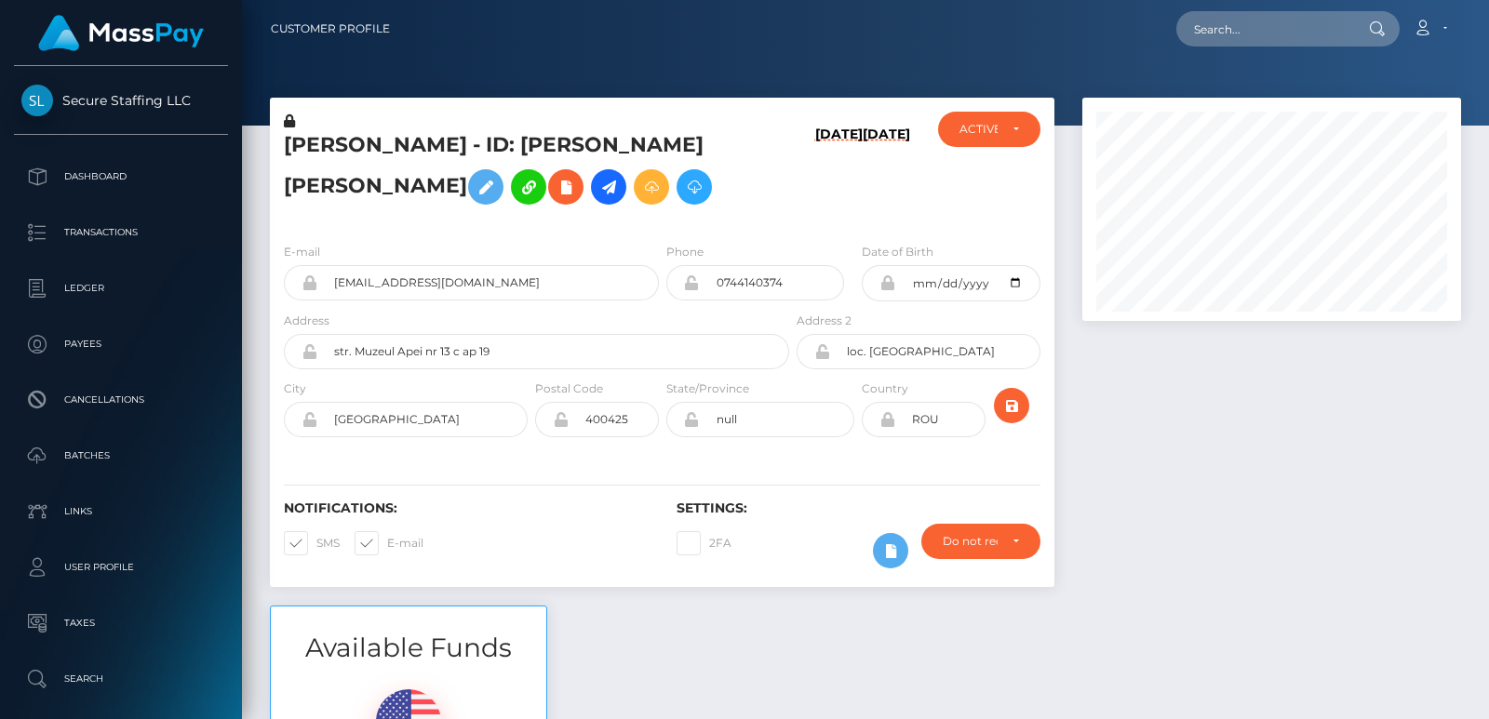
scroll to position [223, 378]
click at [1218, 28] on input "text" at bounding box center [1263, 28] width 175 height 35
paste input "[EMAIL_ADDRESS][DOMAIN_NAME]"
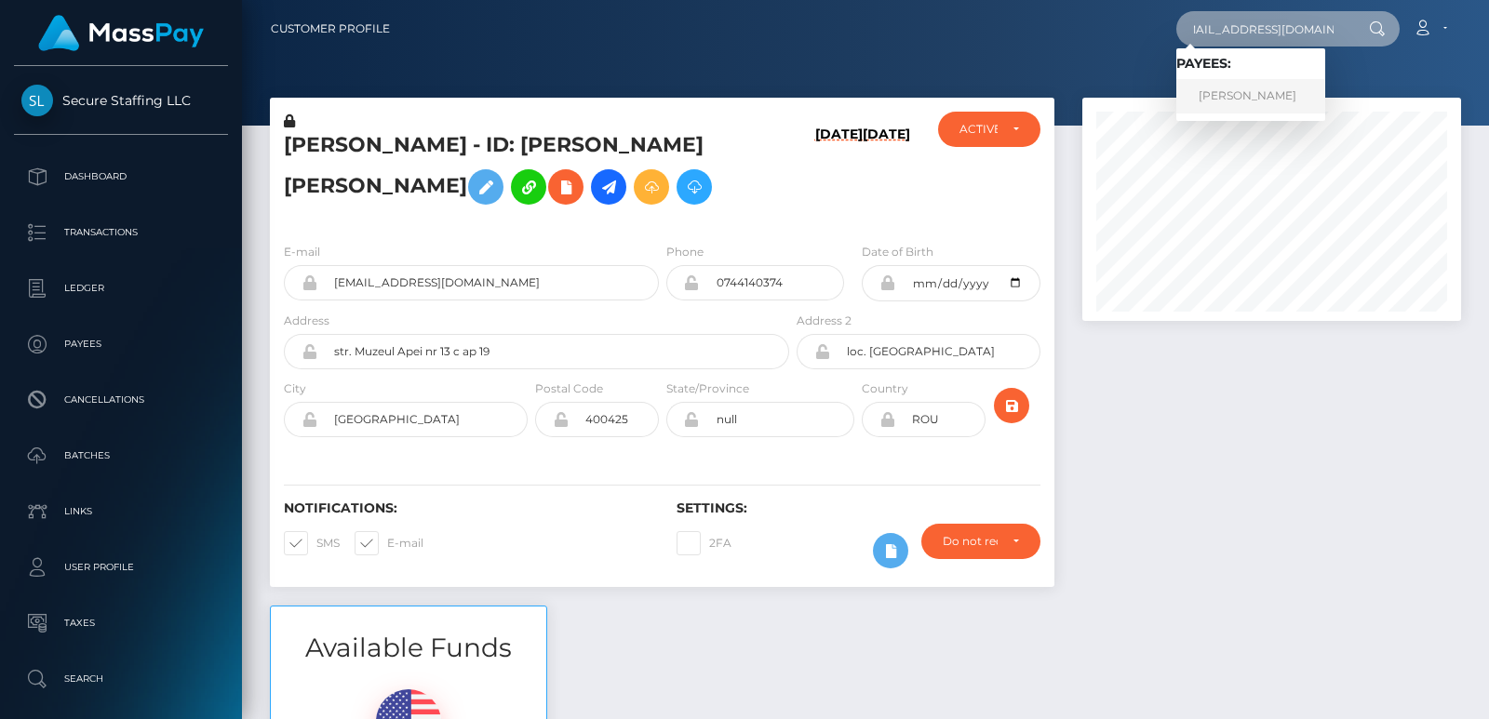
type input "[EMAIL_ADDRESS][DOMAIN_NAME]"
click at [1252, 87] on link "[PERSON_NAME]" at bounding box center [1250, 96] width 149 height 34
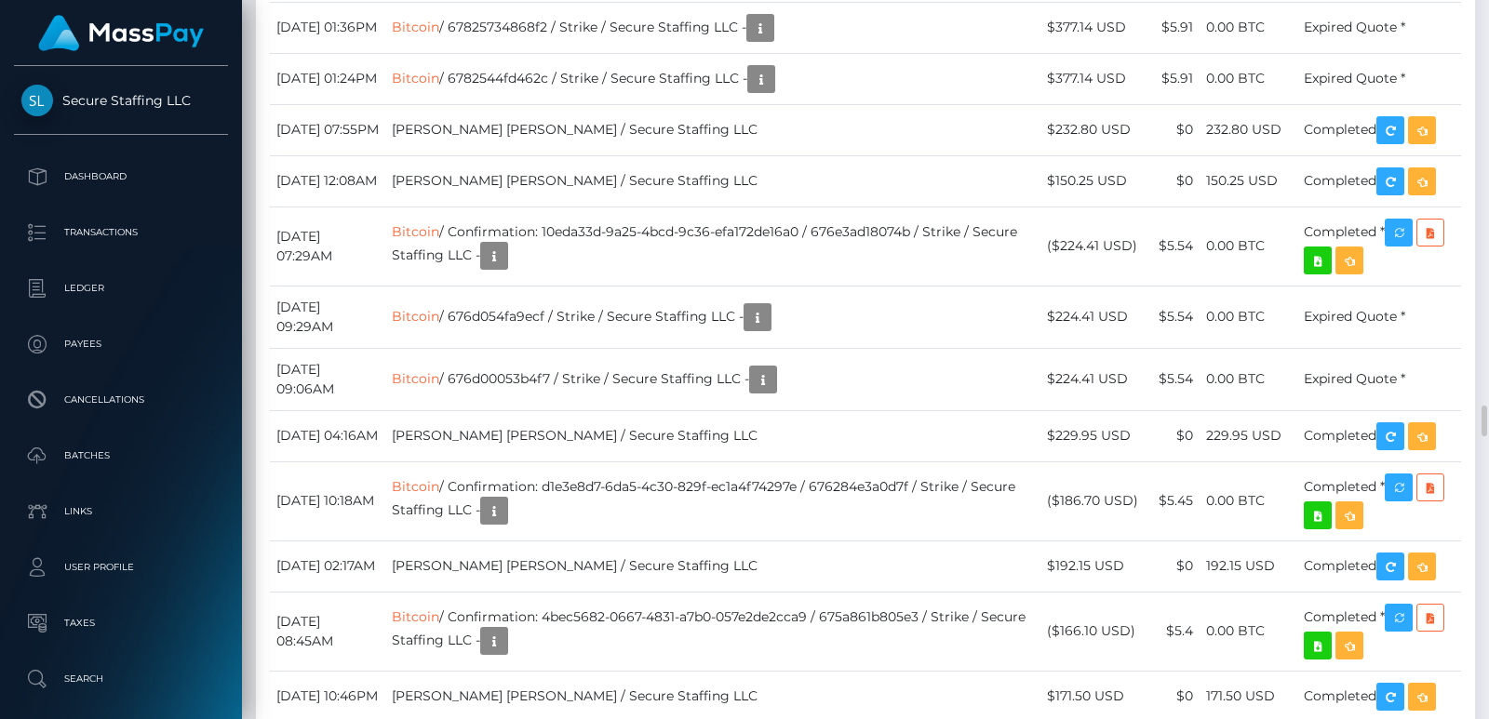
scroll to position [9351, 0]
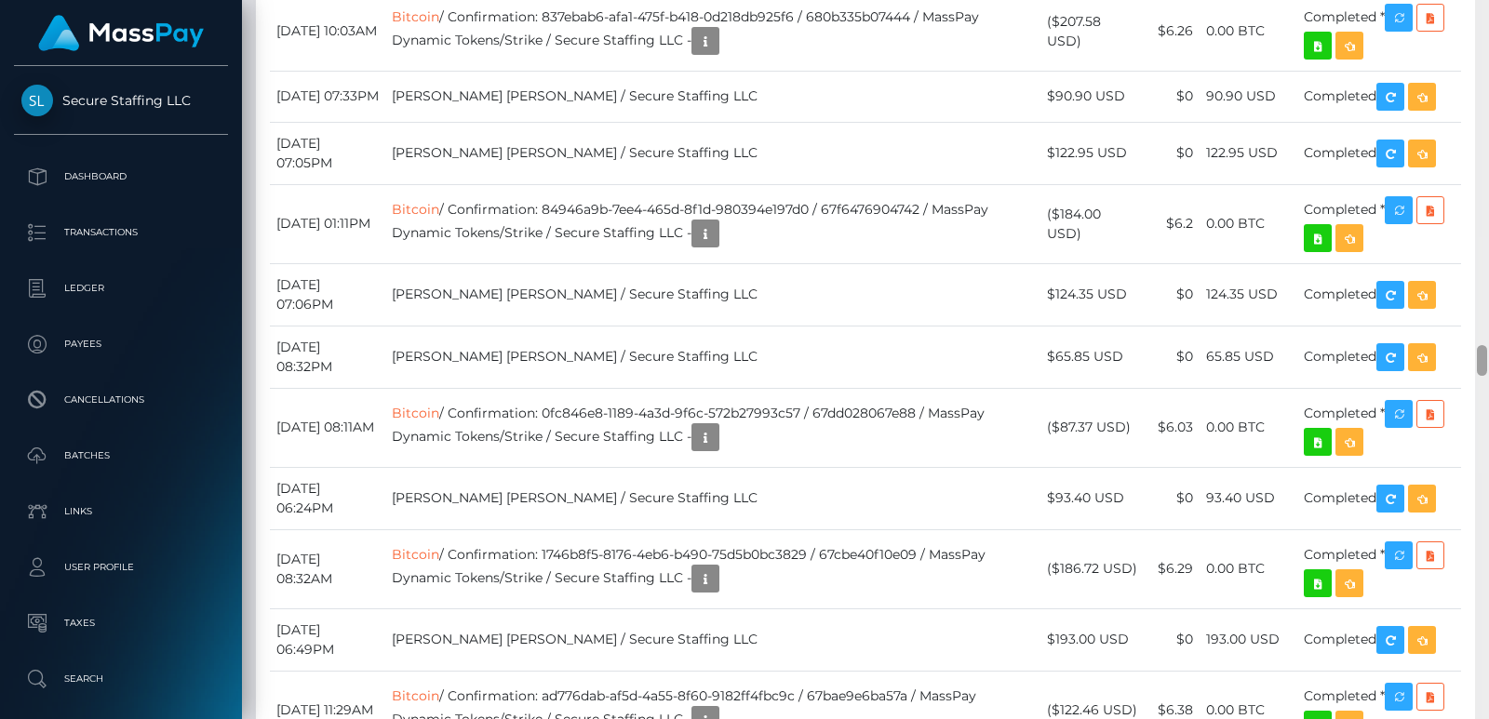
click at [1476, 74] on div at bounding box center [1482, 359] width 14 height 719
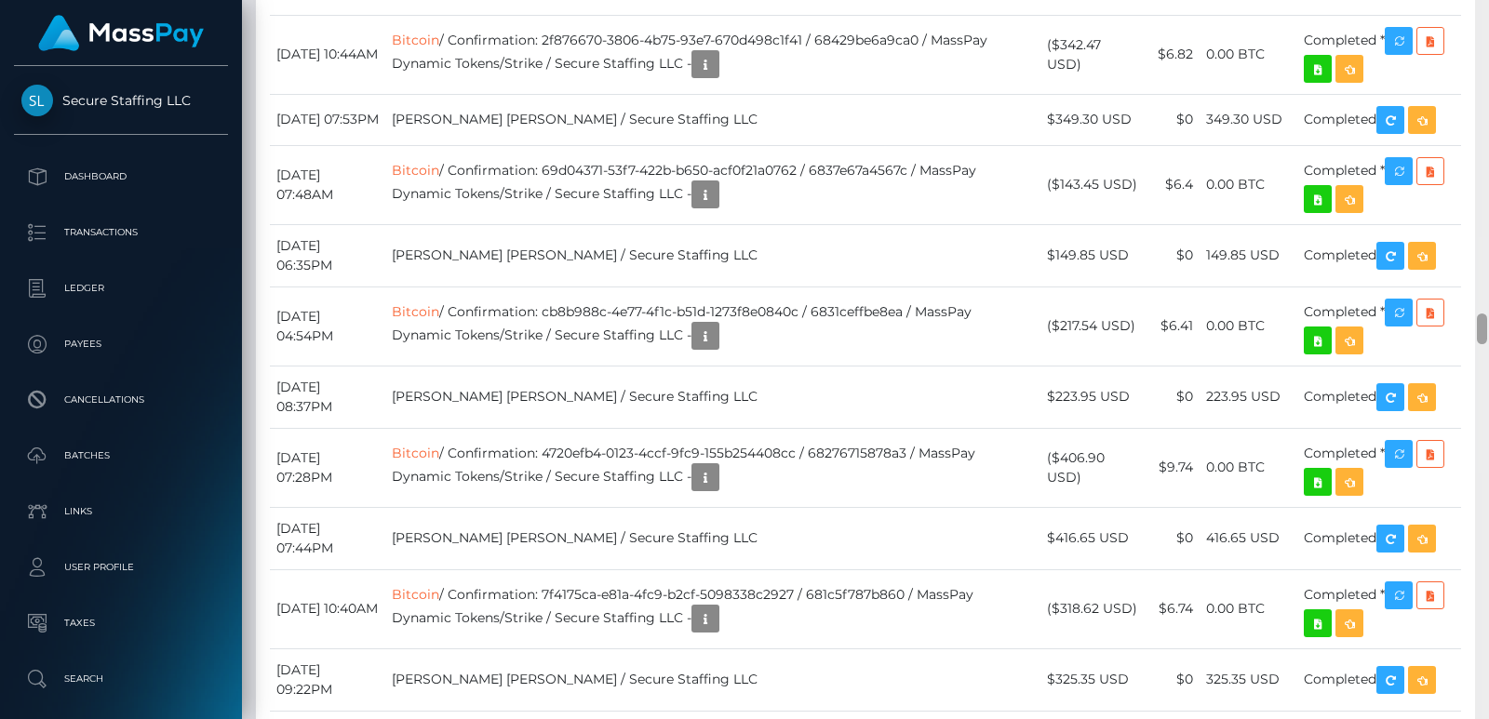
click at [1476, 74] on div at bounding box center [1482, 359] width 14 height 719
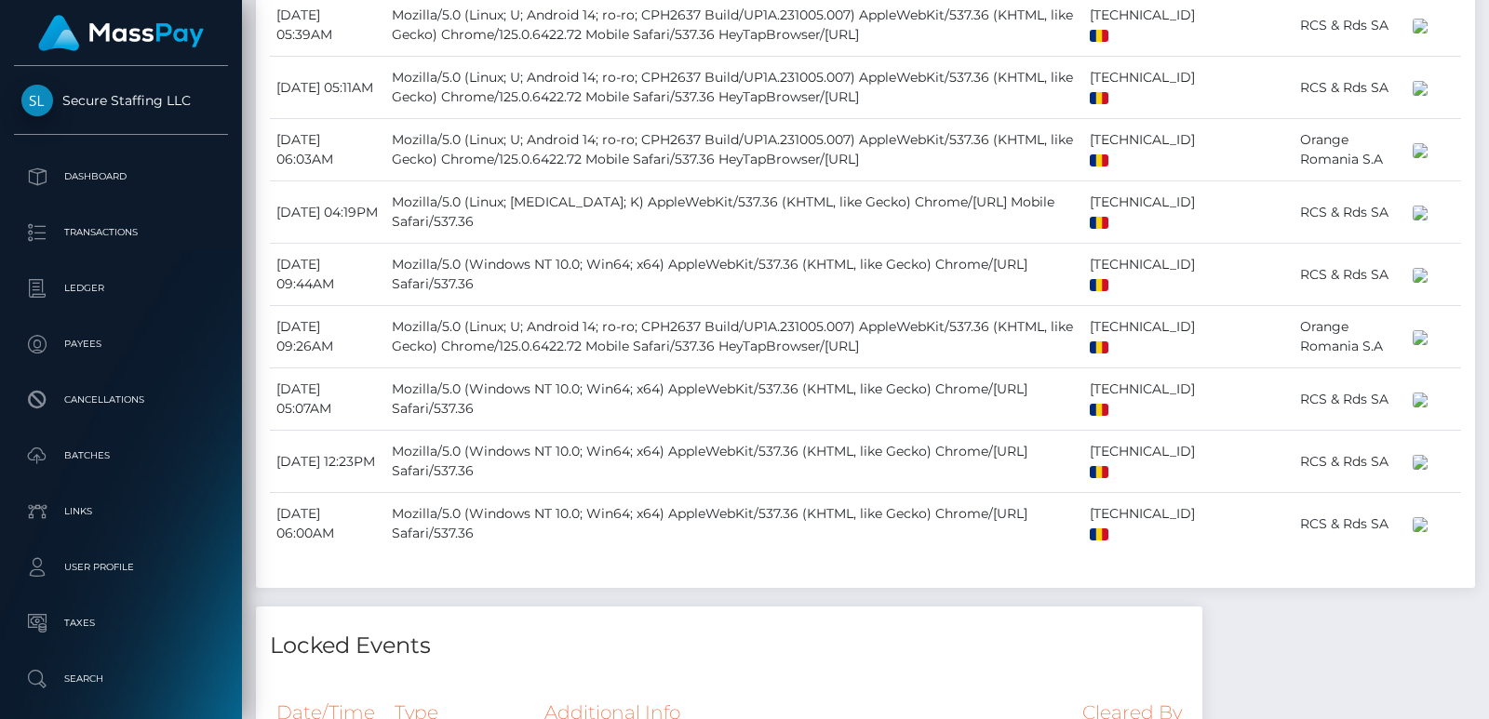
click at [1476, 74] on div at bounding box center [1482, 359] width 14 height 719
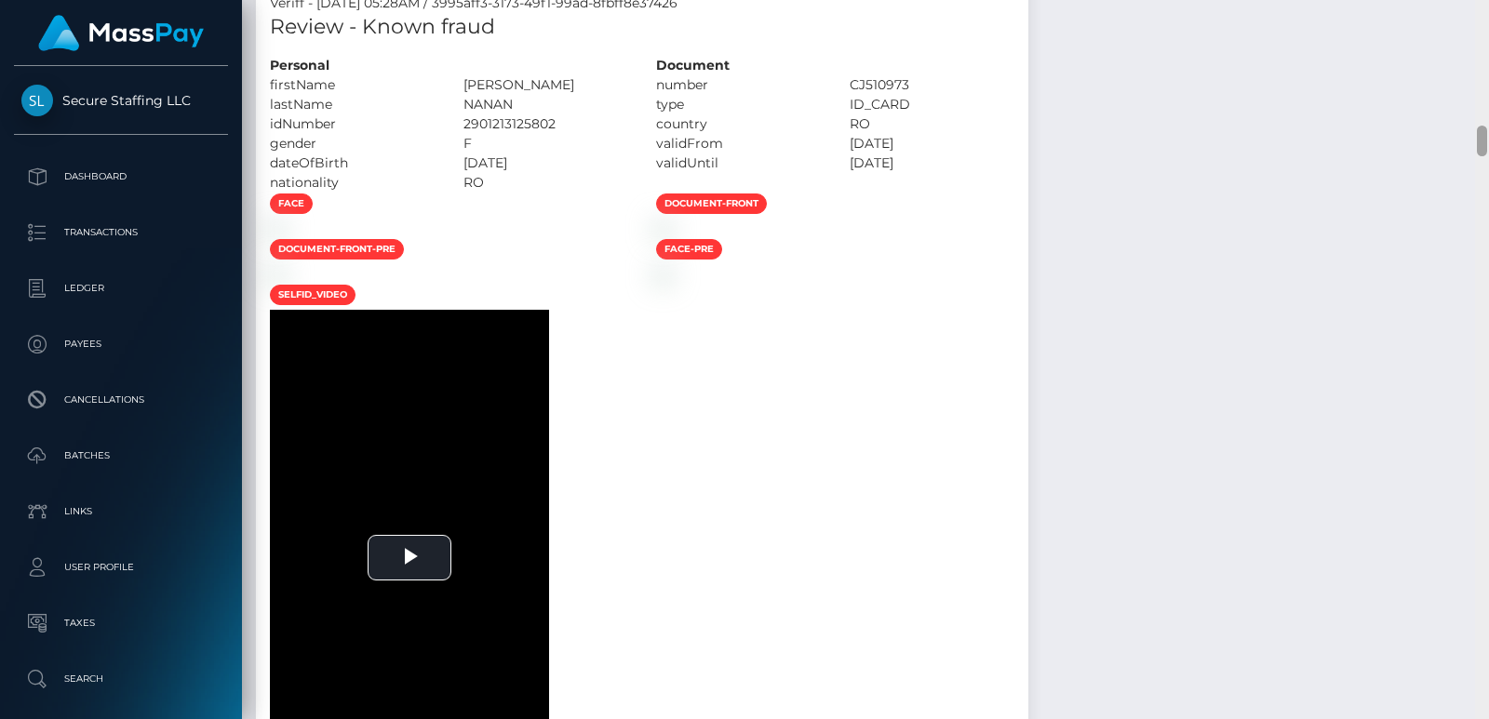
click at [1476, 74] on div at bounding box center [1482, 359] width 14 height 719
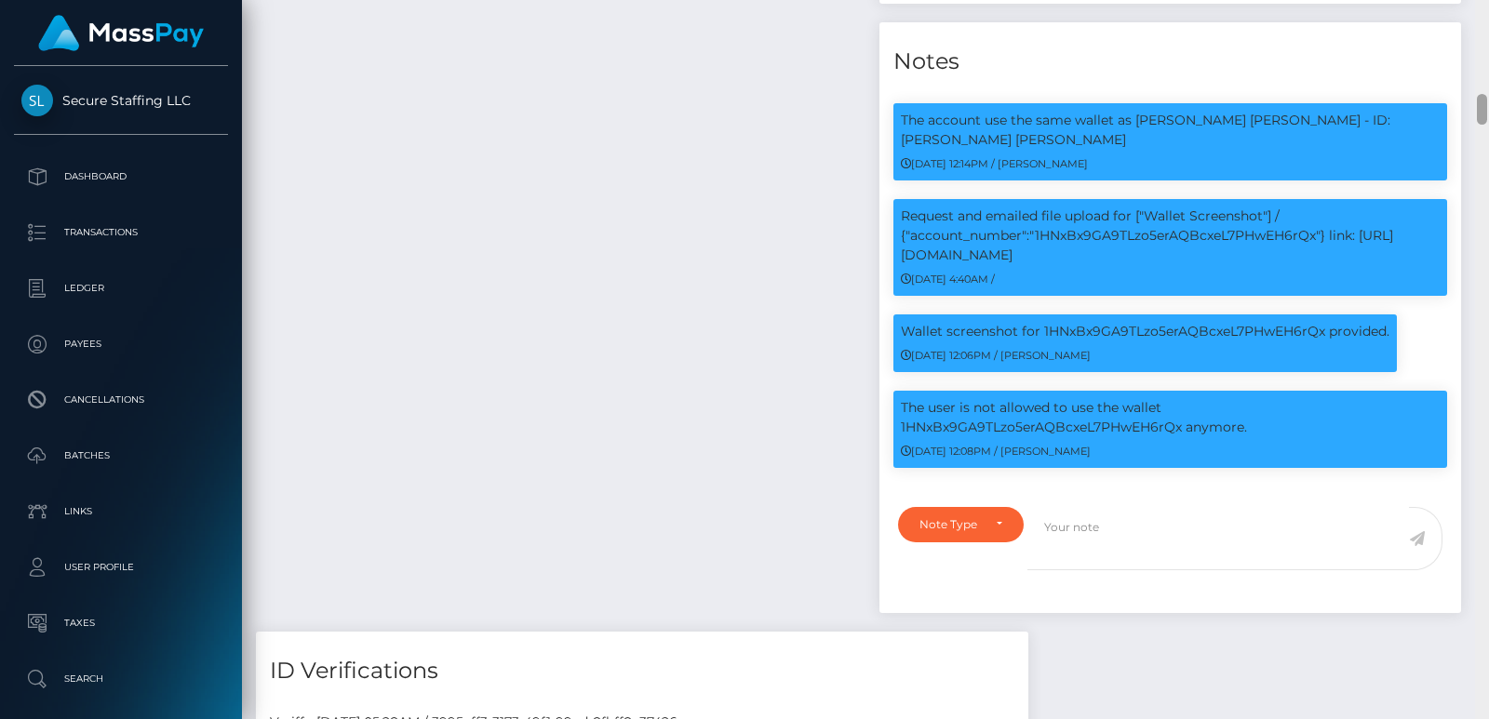
click at [1482, 47] on div at bounding box center [1482, 359] width 14 height 719
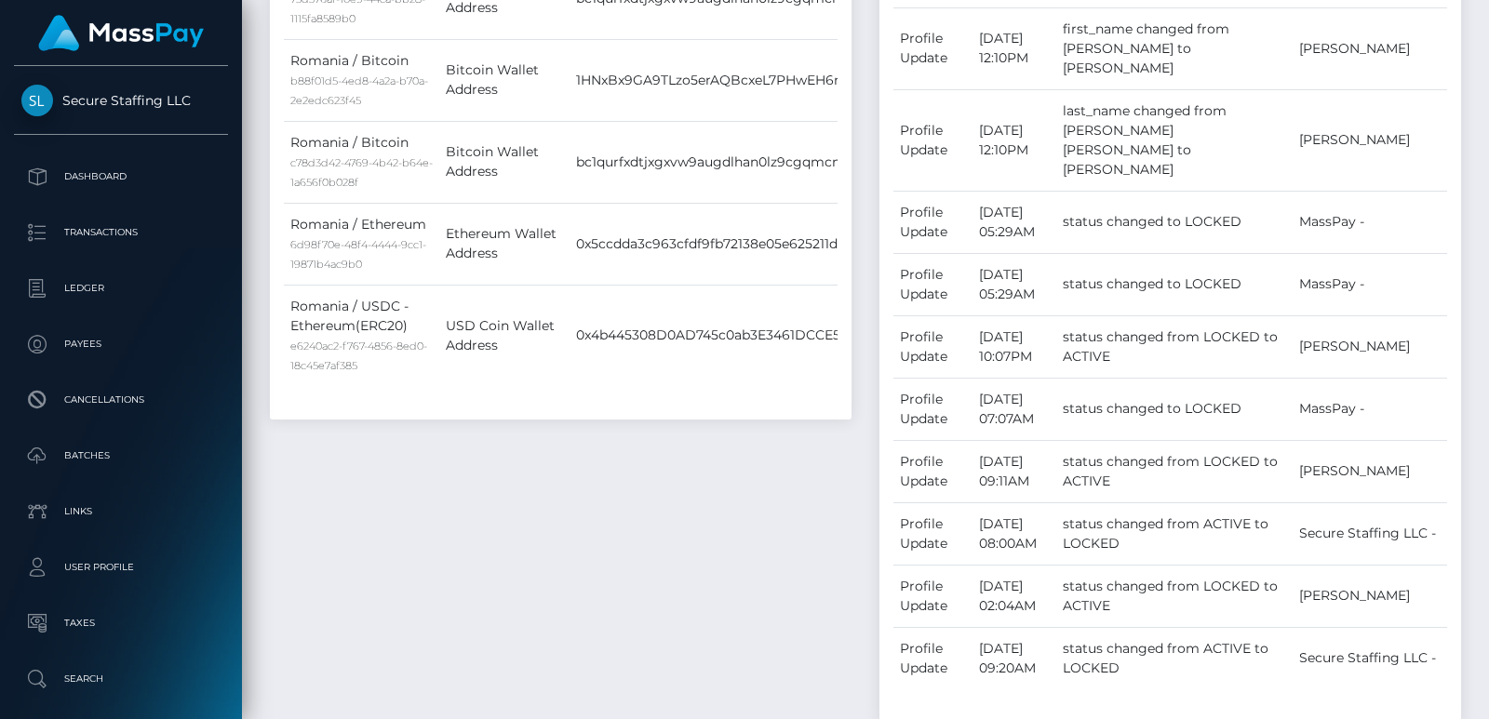
scroll to position [720, 0]
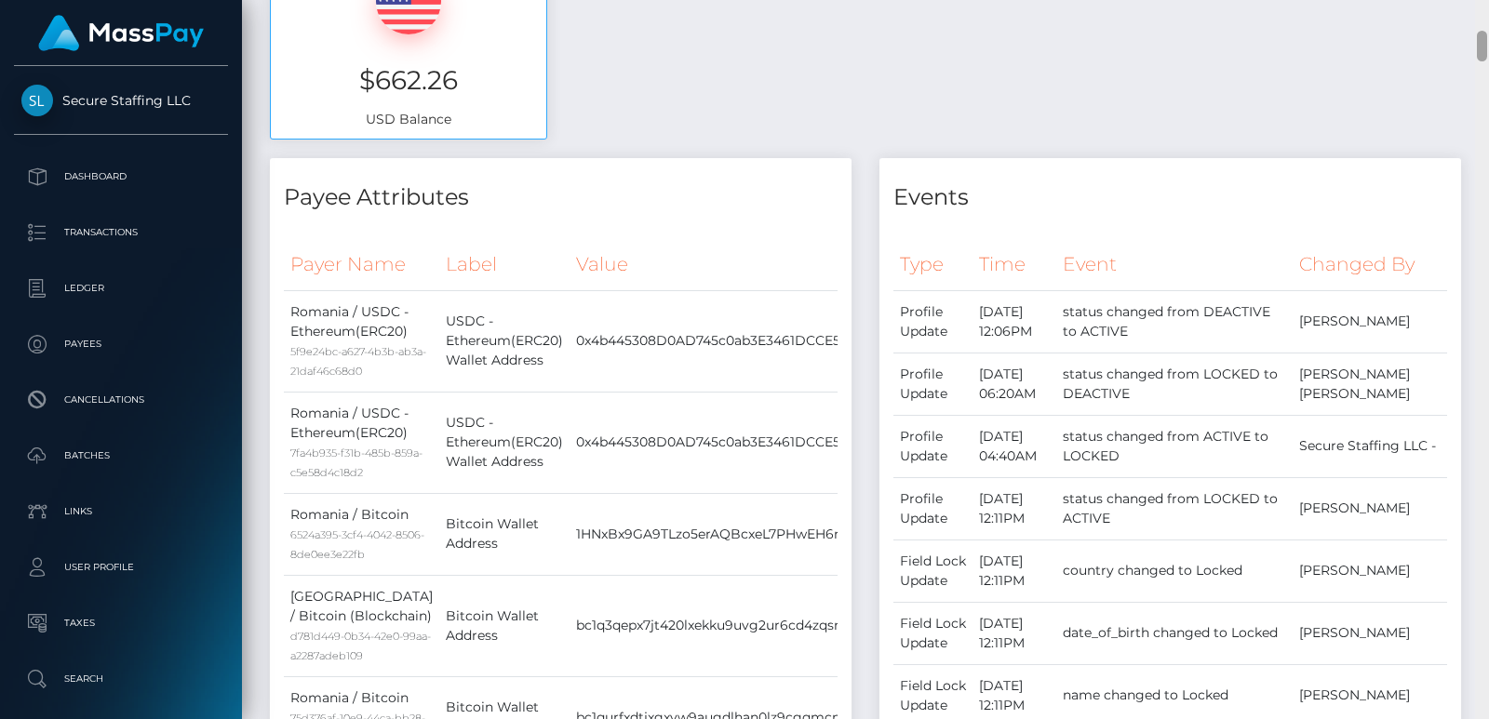
click at [1482, 47] on div at bounding box center [1482, 359] width 14 height 719
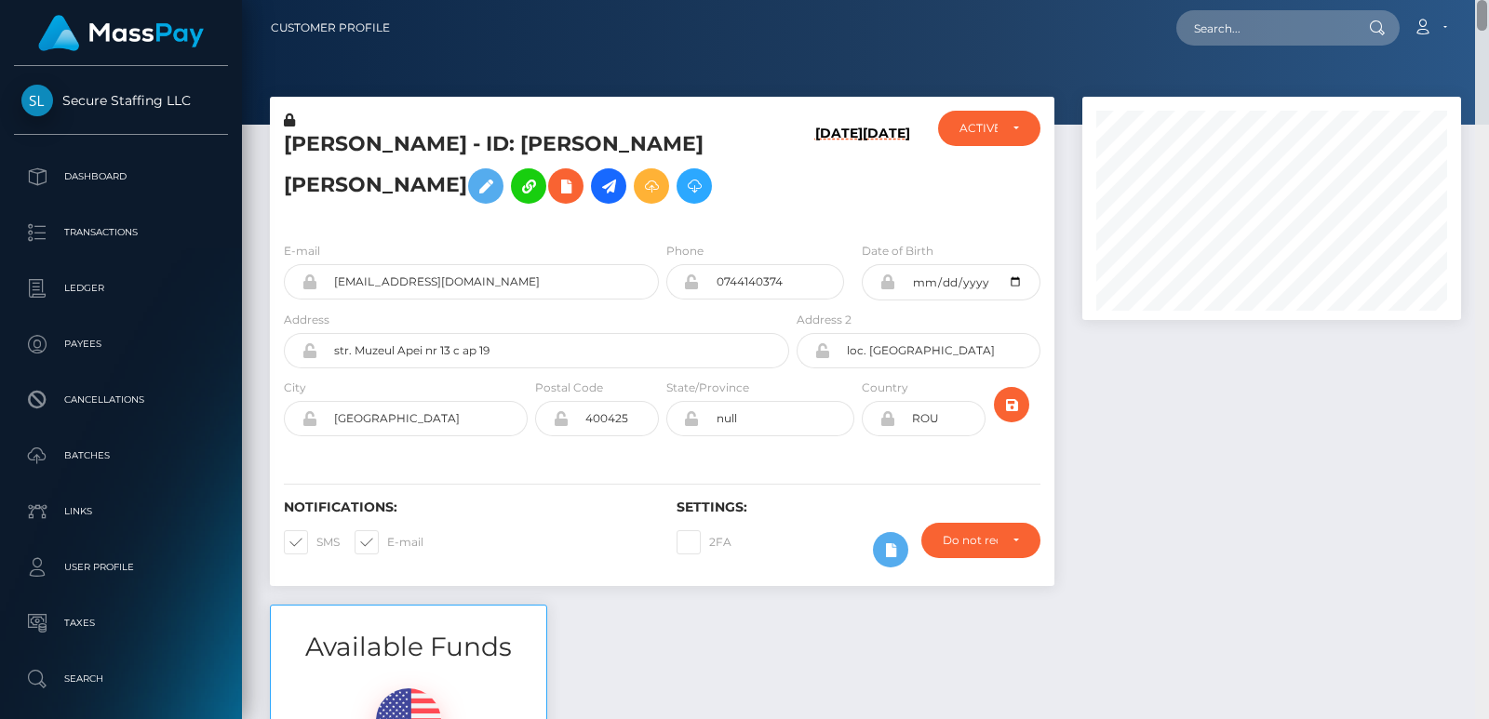
click at [1482, 21] on div "Customer Profile Loading... Loading..." at bounding box center [865, 359] width 1247 height 719
click at [1225, 28] on input "text" at bounding box center [1263, 27] width 175 height 35
paste input "[EMAIL_ADDRESS][DOMAIN_NAME]"
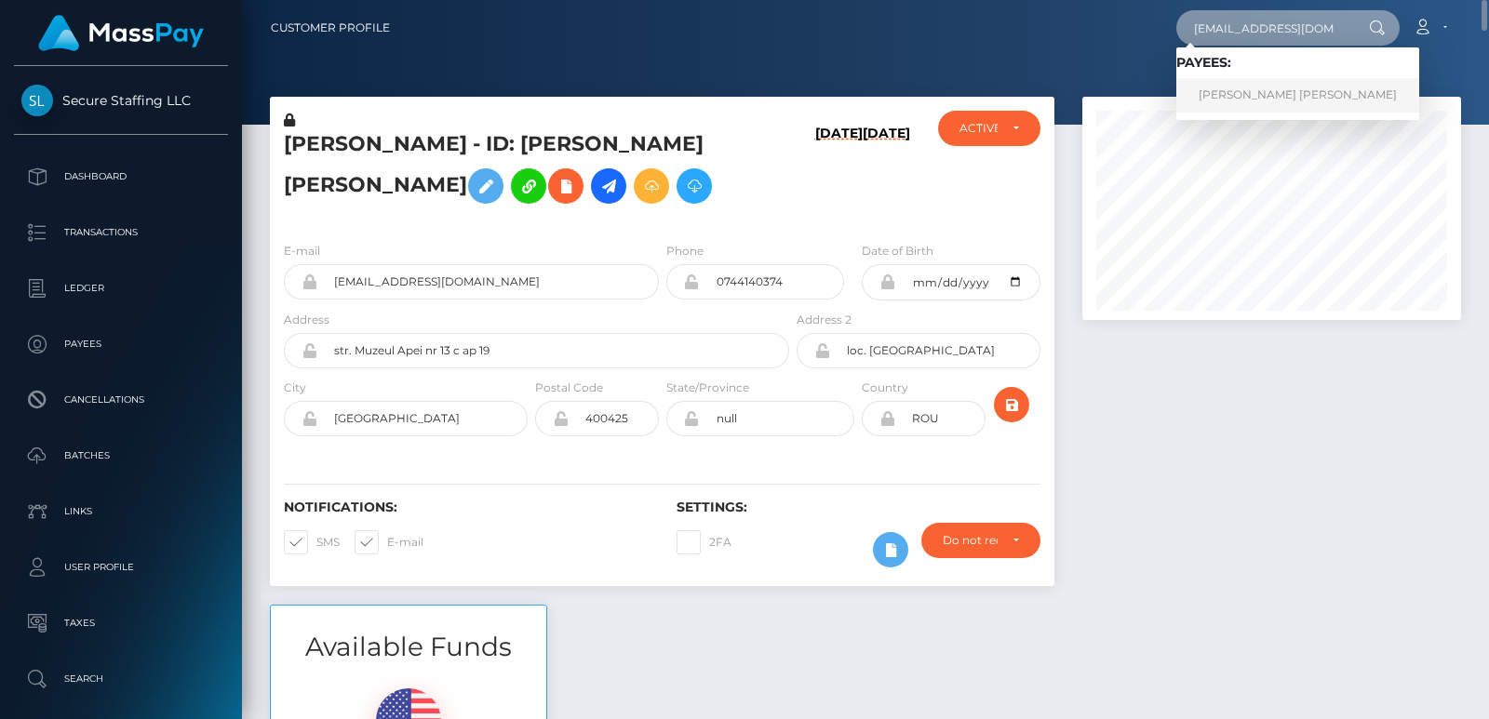
type input "[EMAIL_ADDRESS][DOMAIN_NAME]"
click at [1213, 100] on link "[PERSON_NAME] [PERSON_NAME]" at bounding box center [1297, 95] width 243 height 34
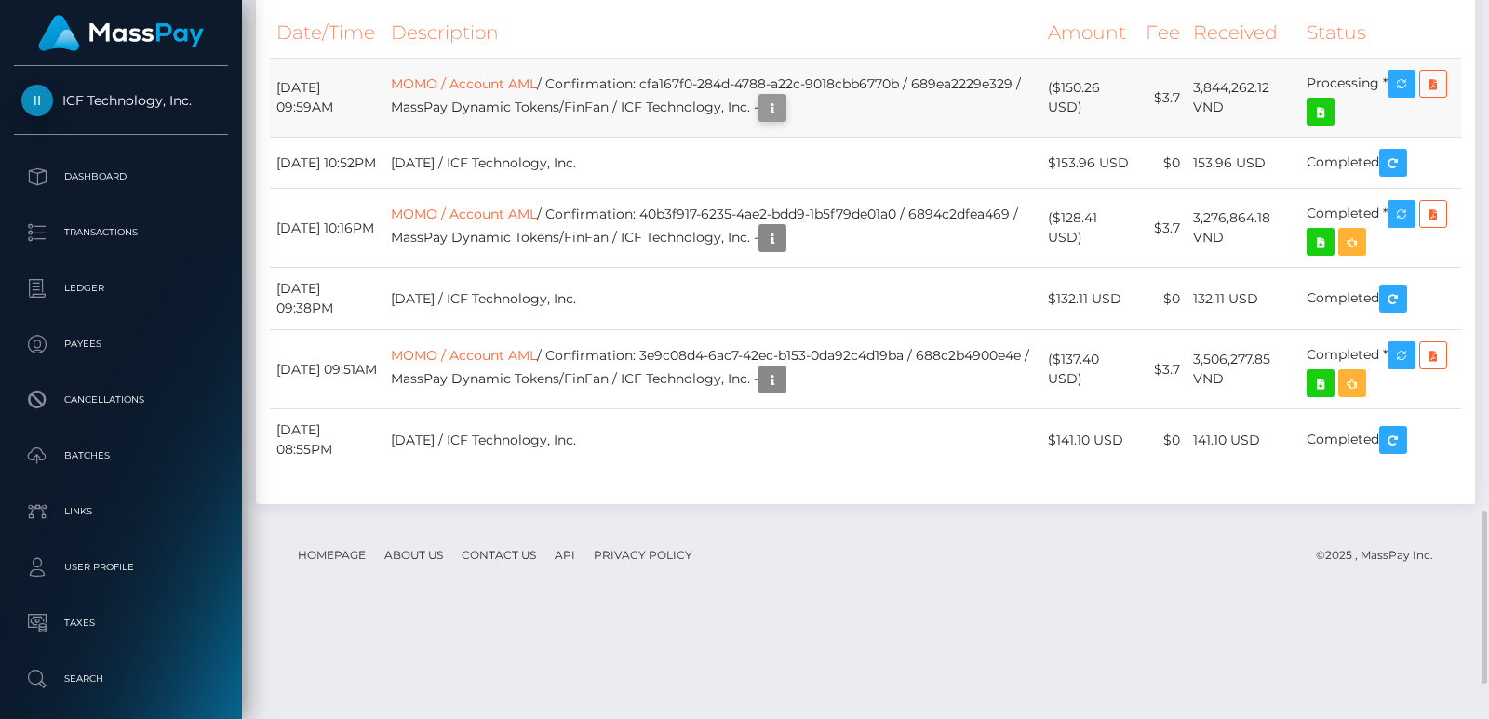
scroll to position [223, 378]
click at [783, 120] on icon "button" at bounding box center [772, 108] width 22 height 23
click at [915, 296] on div "Additional Info" at bounding box center [913, 296] width 121 height 34
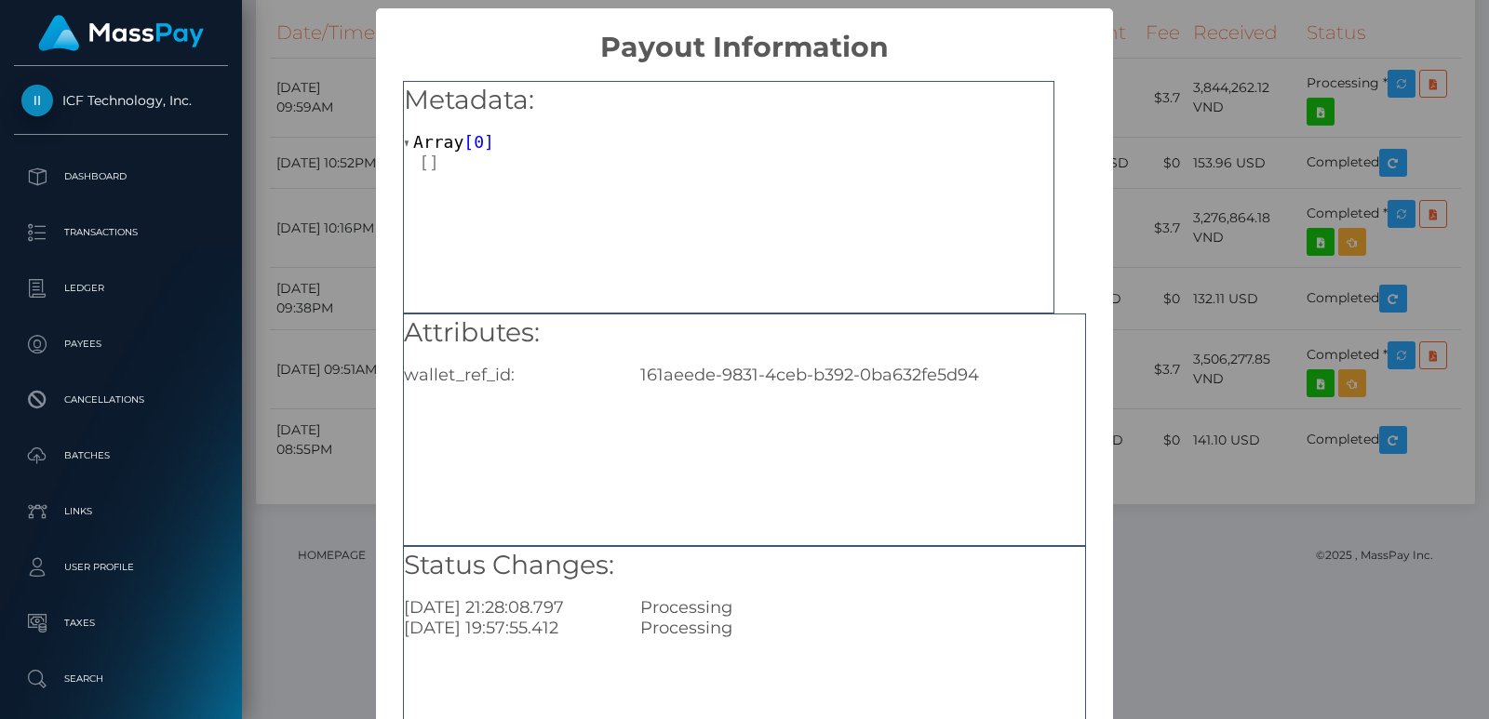
click at [810, 370] on div "161aeede-9831-4ceb-b392-0ba632fe5d94" at bounding box center [862, 375] width 473 height 20
copy div "161aeede-9831-4ceb-b392-0ba632fe5d94"
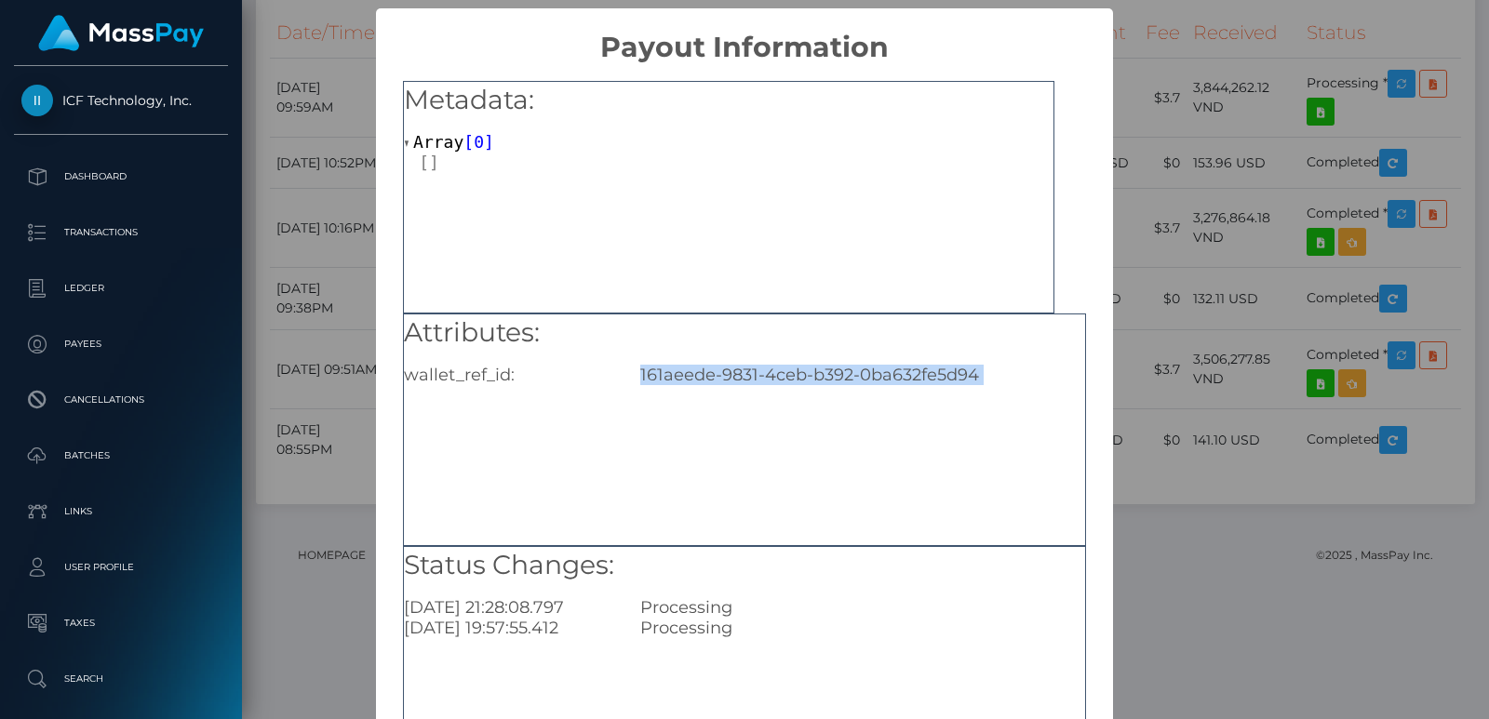
copy div "161aeede-9831-4ceb-b392-0ba632fe5d94"
